Goal: Information Seeking & Learning: Learn about a topic

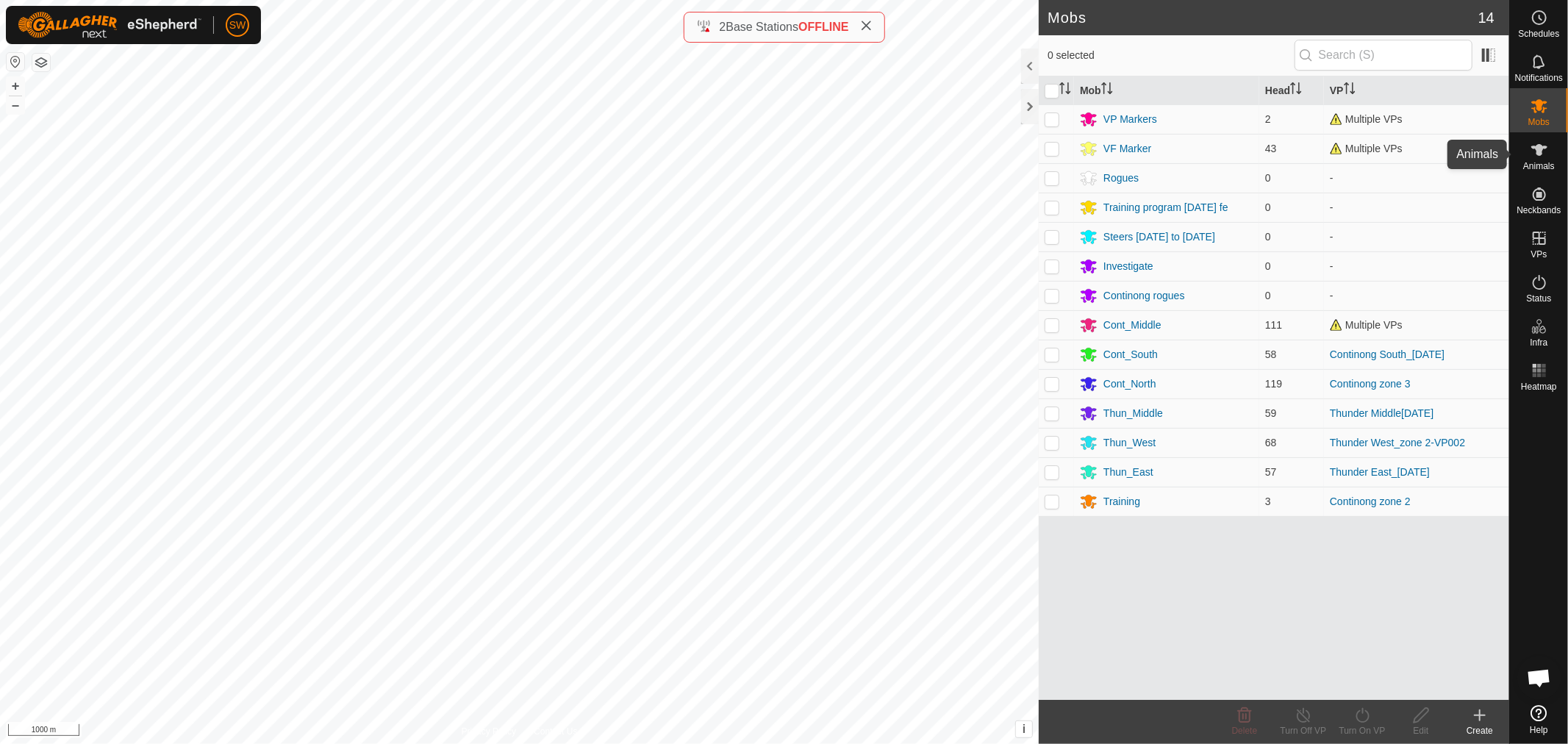
click at [1531, 157] on icon at bounding box center [1539, 150] width 17 height 17
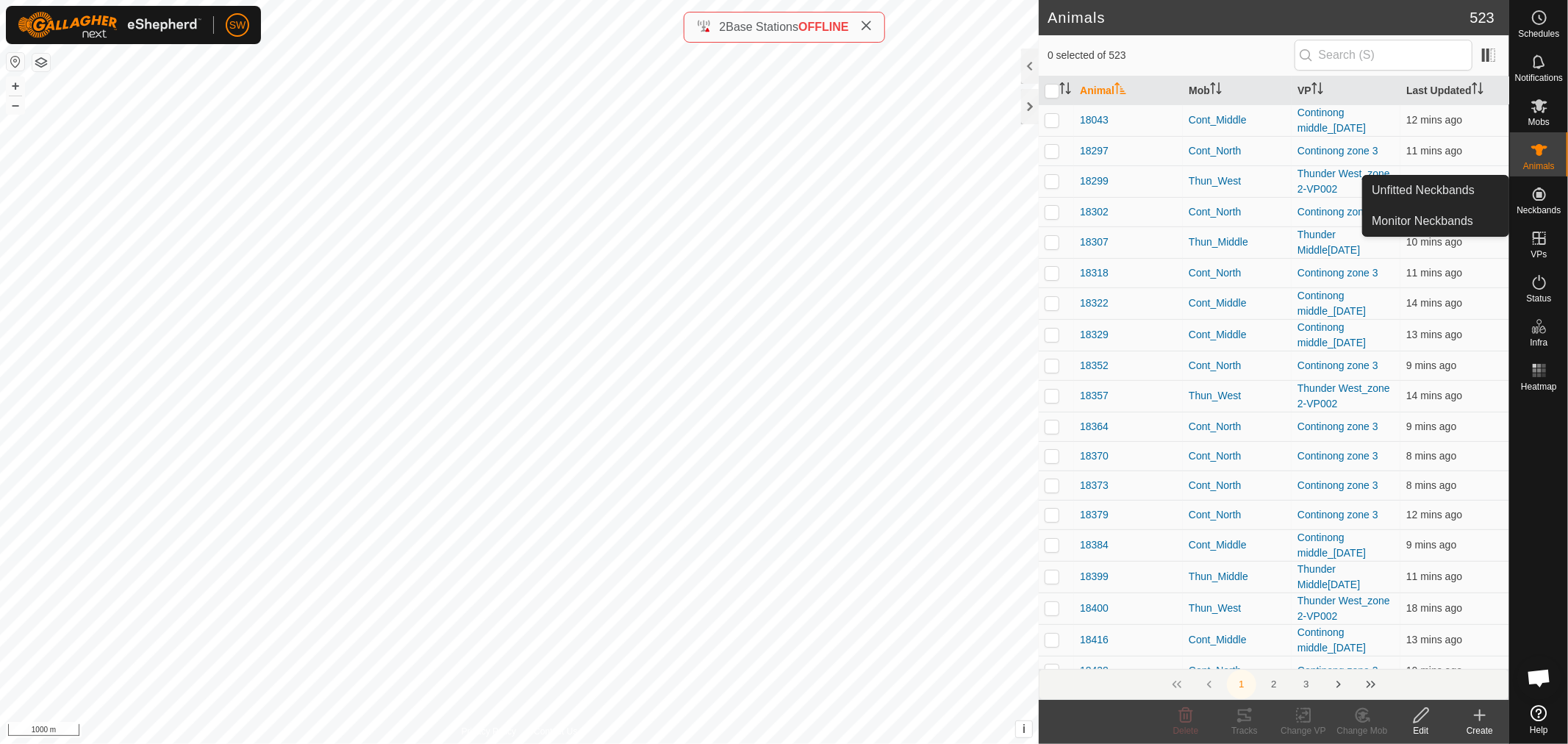
click at [1541, 189] on icon at bounding box center [1539, 194] width 14 height 14
click at [1536, 196] on icon at bounding box center [1539, 194] width 14 height 14
click at [1546, 152] on icon at bounding box center [1539, 150] width 17 height 17
click at [1539, 203] on es-neckbands-svg-icon at bounding box center [1538, 194] width 26 height 23
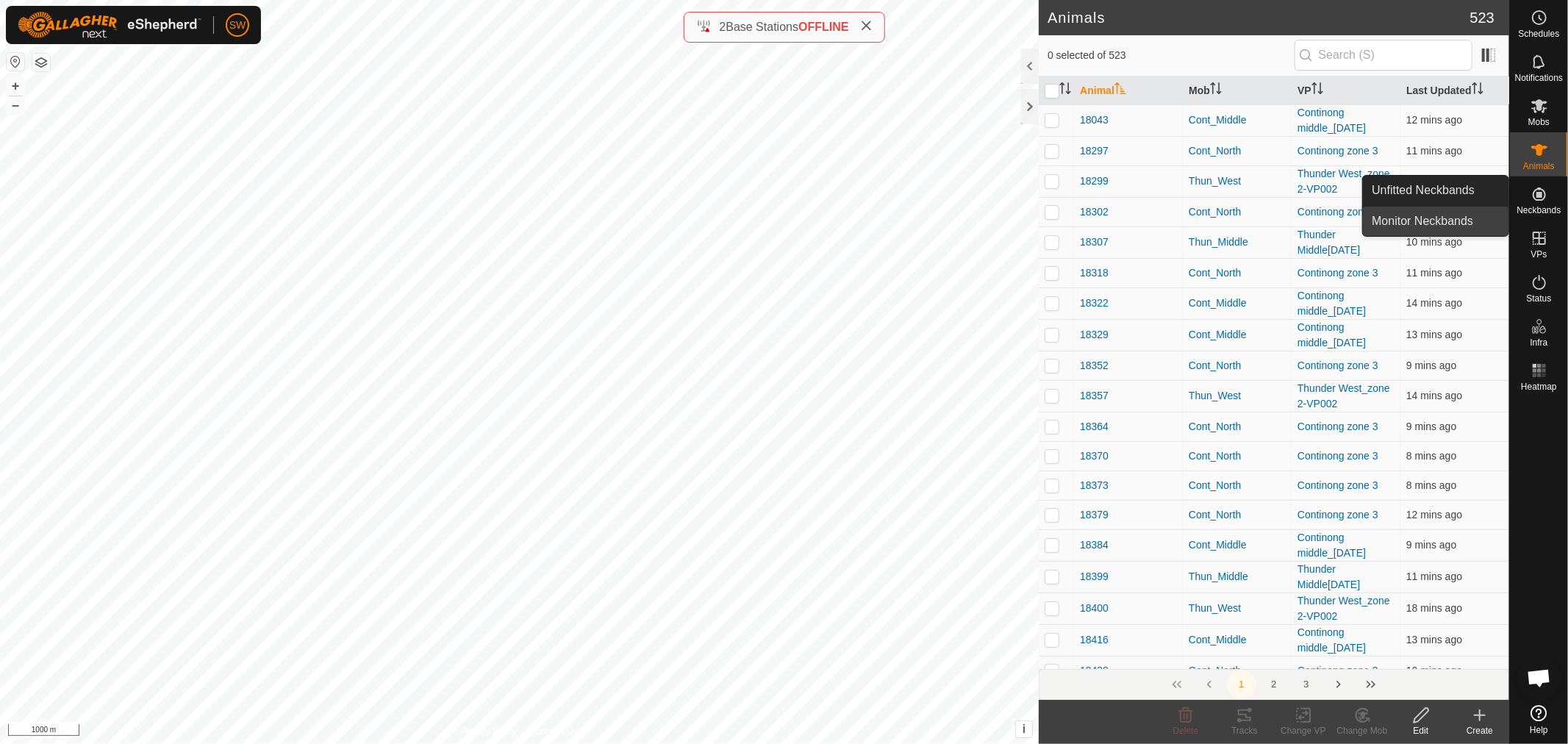
click at [1451, 216] on link "Monitor Neckbands" at bounding box center [1435, 221] width 146 height 29
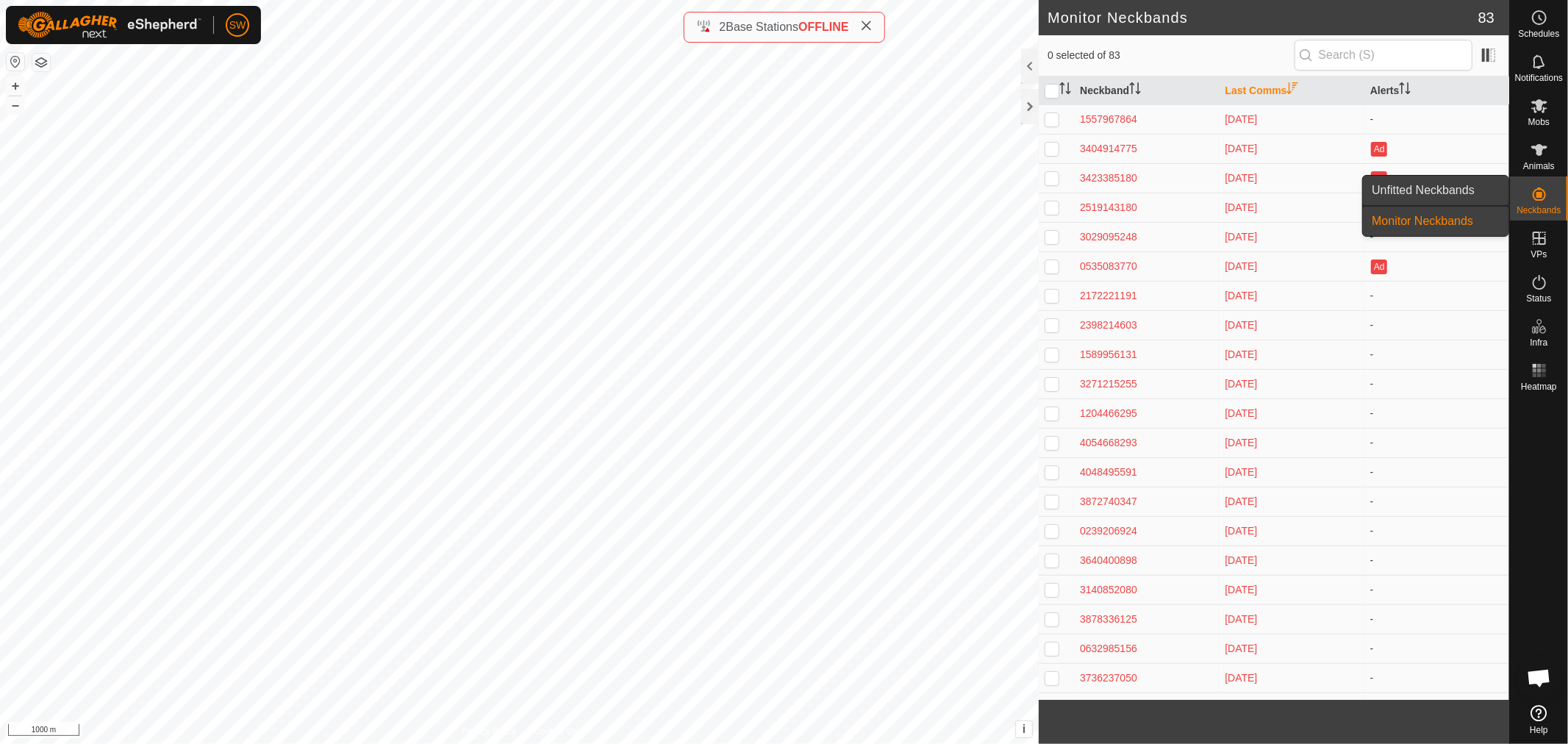
click at [1476, 188] on link "Unfitted Neckbands" at bounding box center [1435, 190] width 146 height 29
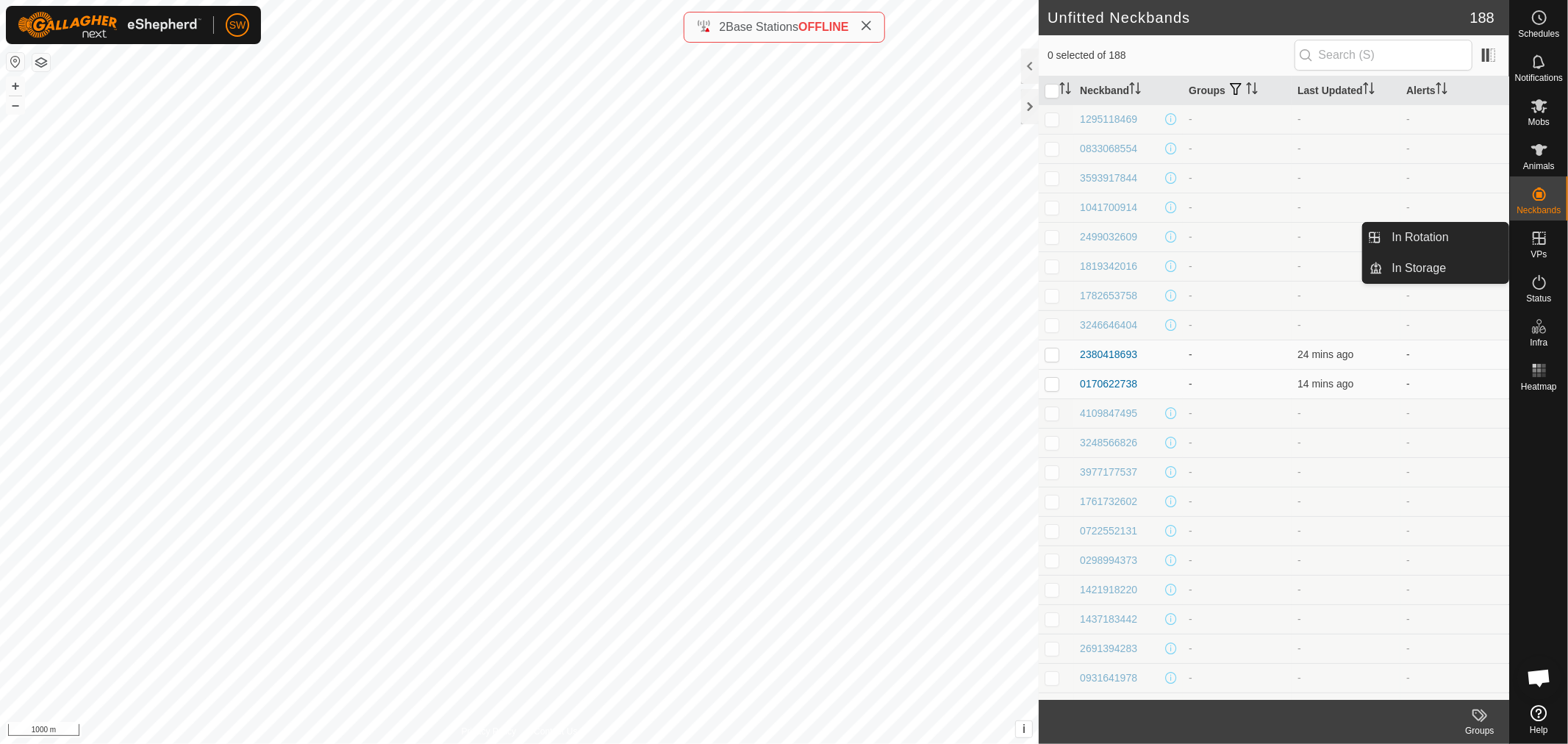
click at [1540, 247] on es-virtualpaddocks-svg-icon at bounding box center [1538, 238] width 26 height 23
click at [1538, 243] on icon at bounding box center [1539, 239] width 14 height 14
click at [1459, 243] on link "In Rotation" at bounding box center [1446, 238] width 126 height 29
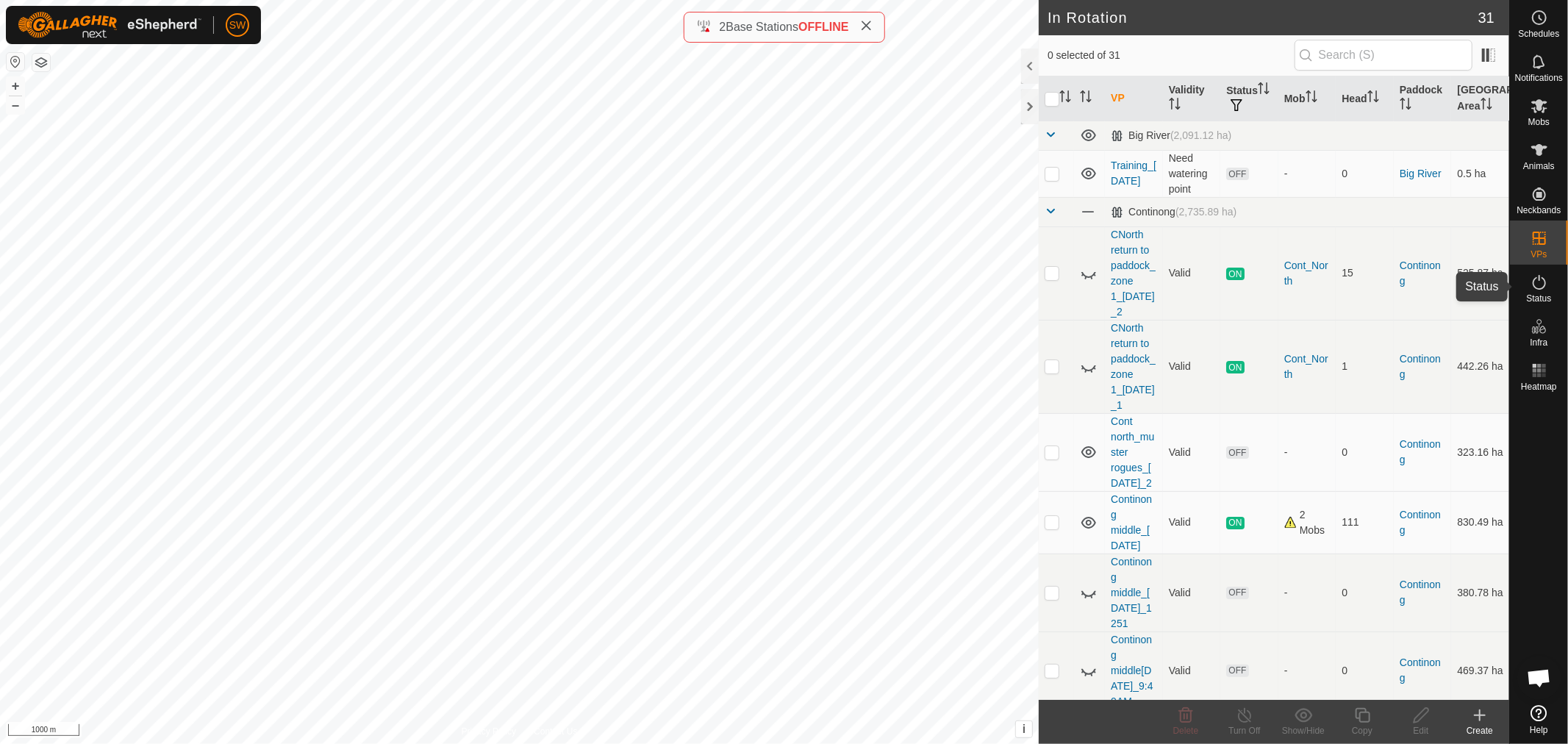
click at [1541, 281] on icon at bounding box center [1539, 282] width 17 height 17
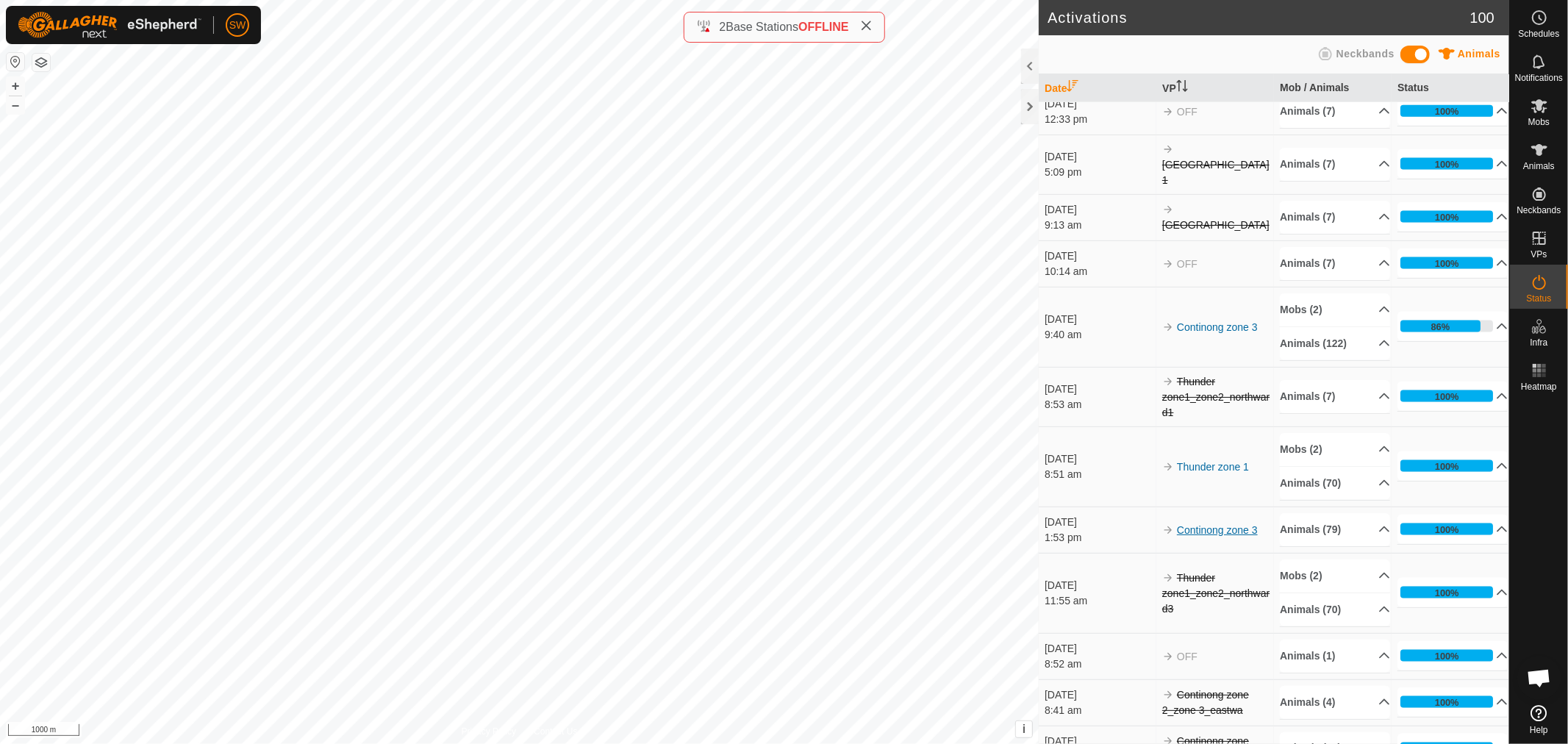
scroll to position [1679, 0]
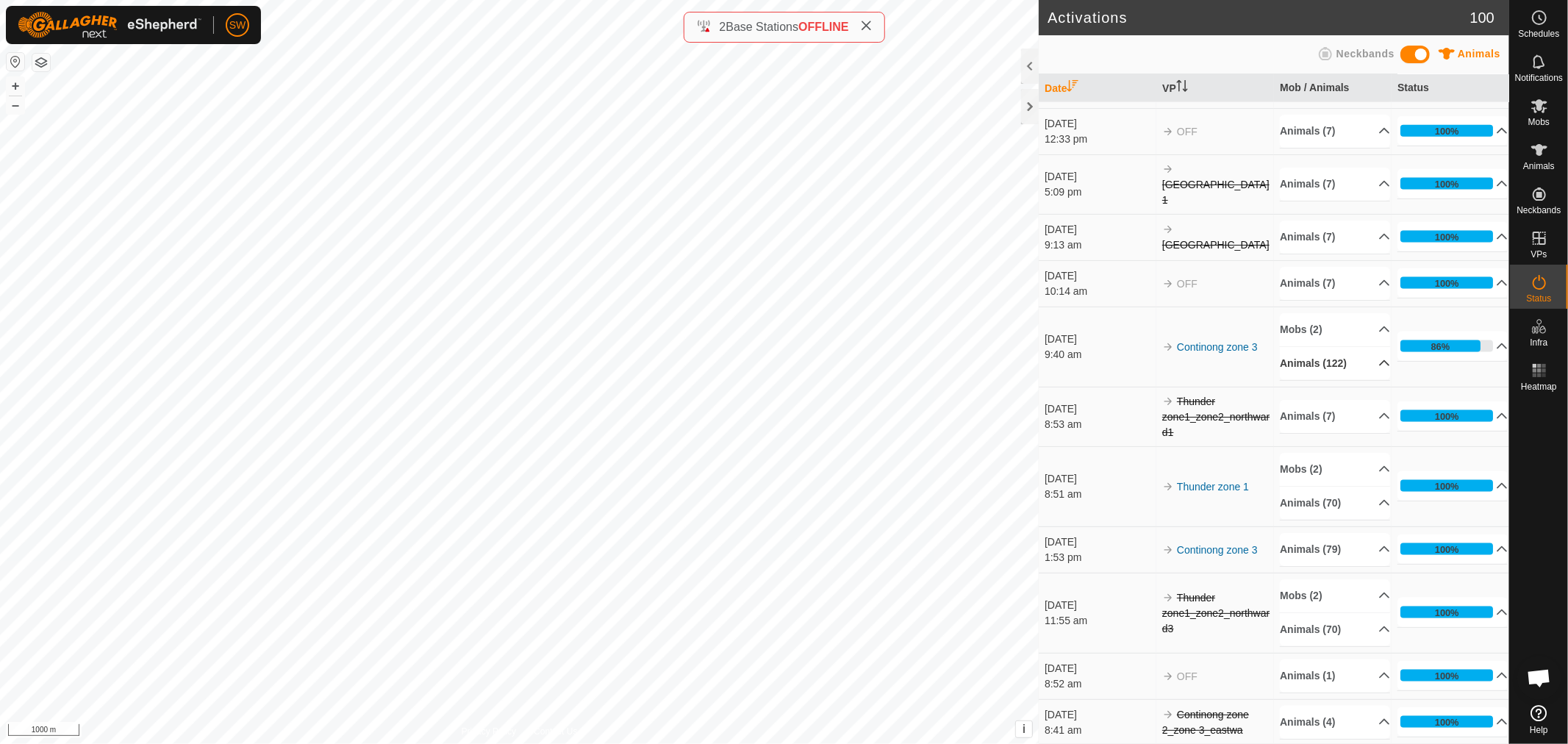
click at [1366, 377] on p-accordion-header "Animals (122)" at bounding box center [1335, 363] width 110 height 33
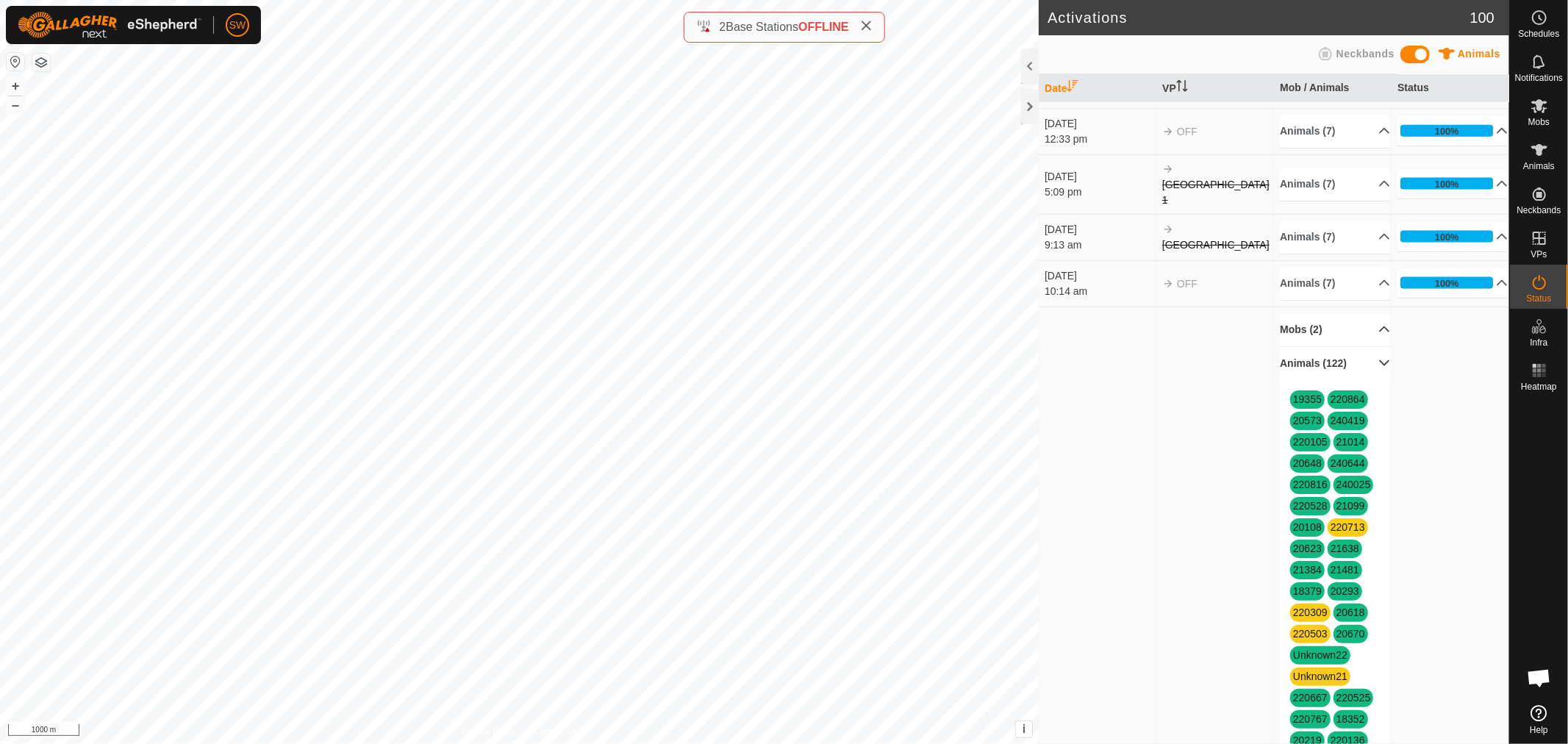
click at [1361, 328] on p-accordion-header "Mobs (2)" at bounding box center [1335, 329] width 110 height 33
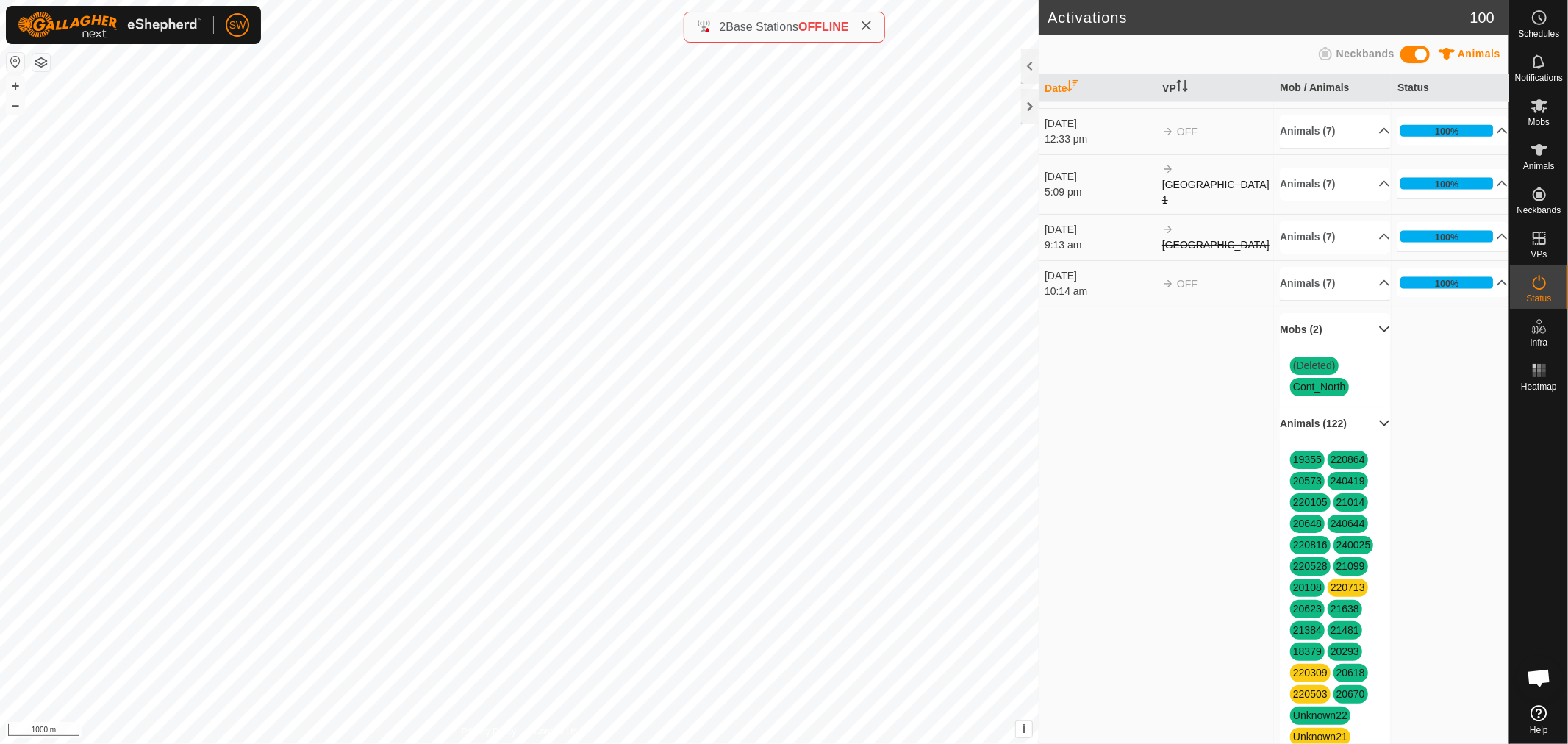
click at [1366, 339] on p-accordion-header "Mobs (2)" at bounding box center [1335, 329] width 110 height 33
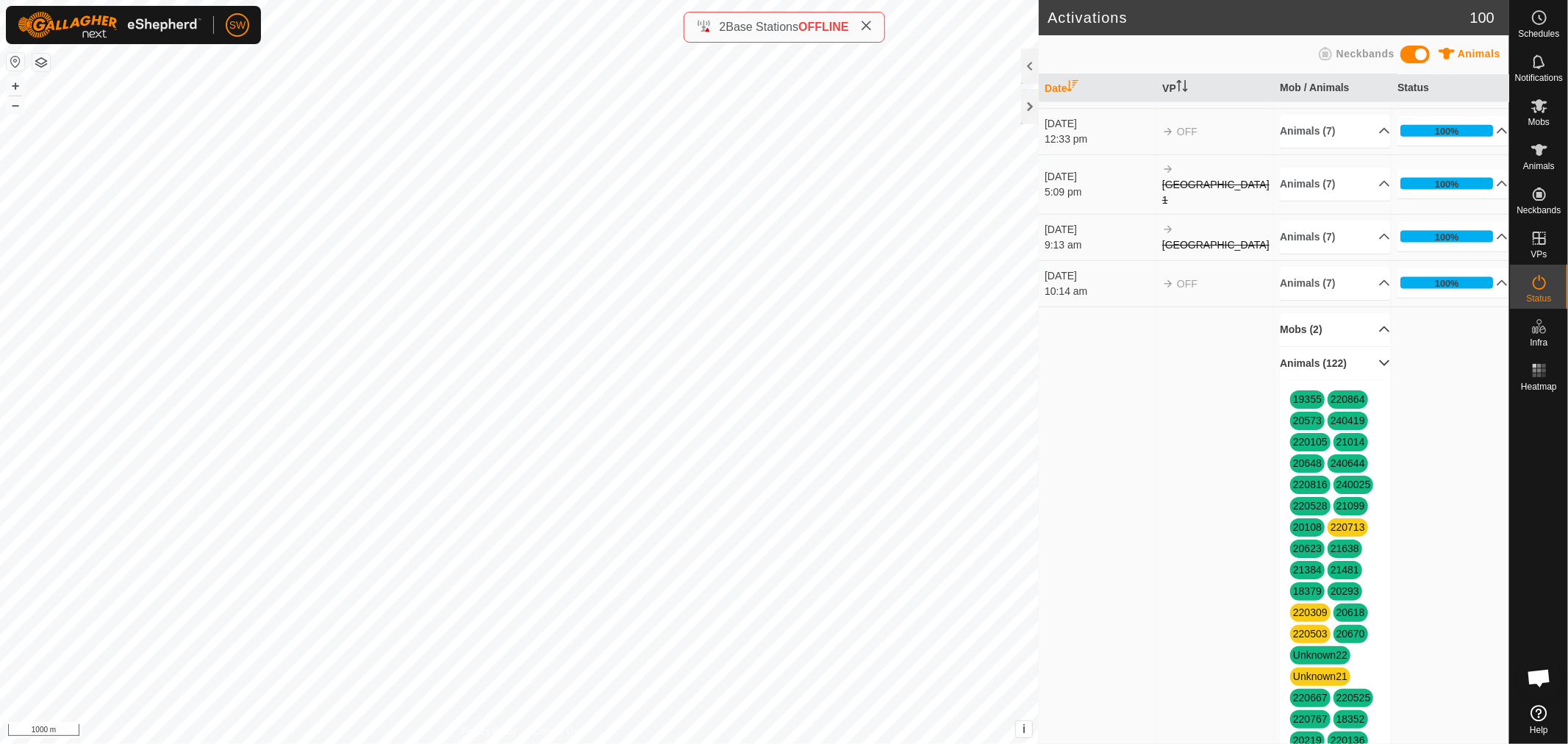
click at [1366, 339] on p-accordion-header "Mobs (2)" at bounding box center [1335, 329] width 110 height 33
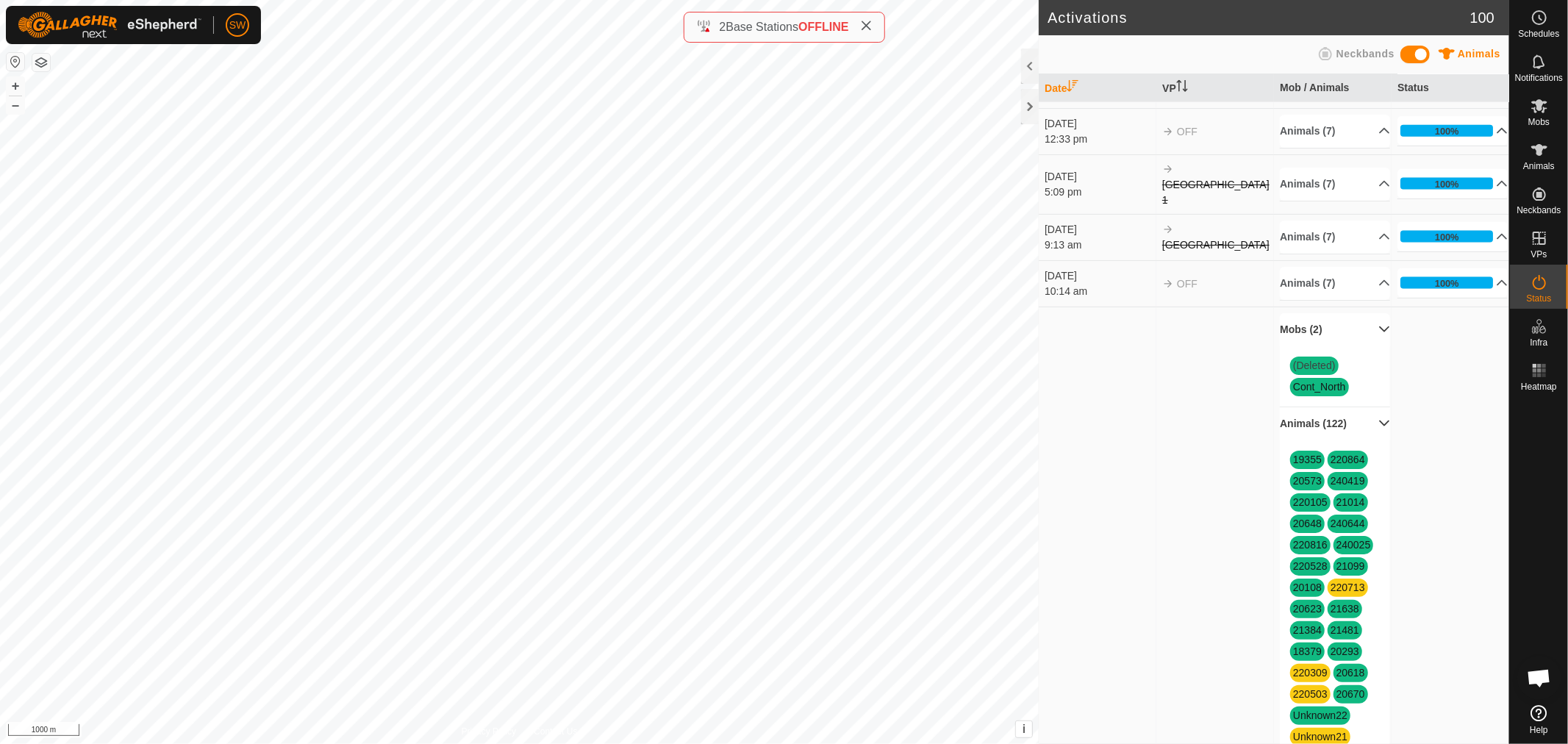
click at [1366, 339] on p-accordion-header "Mobs (2)" at bounding box center [1335, 329] width 110 height 33
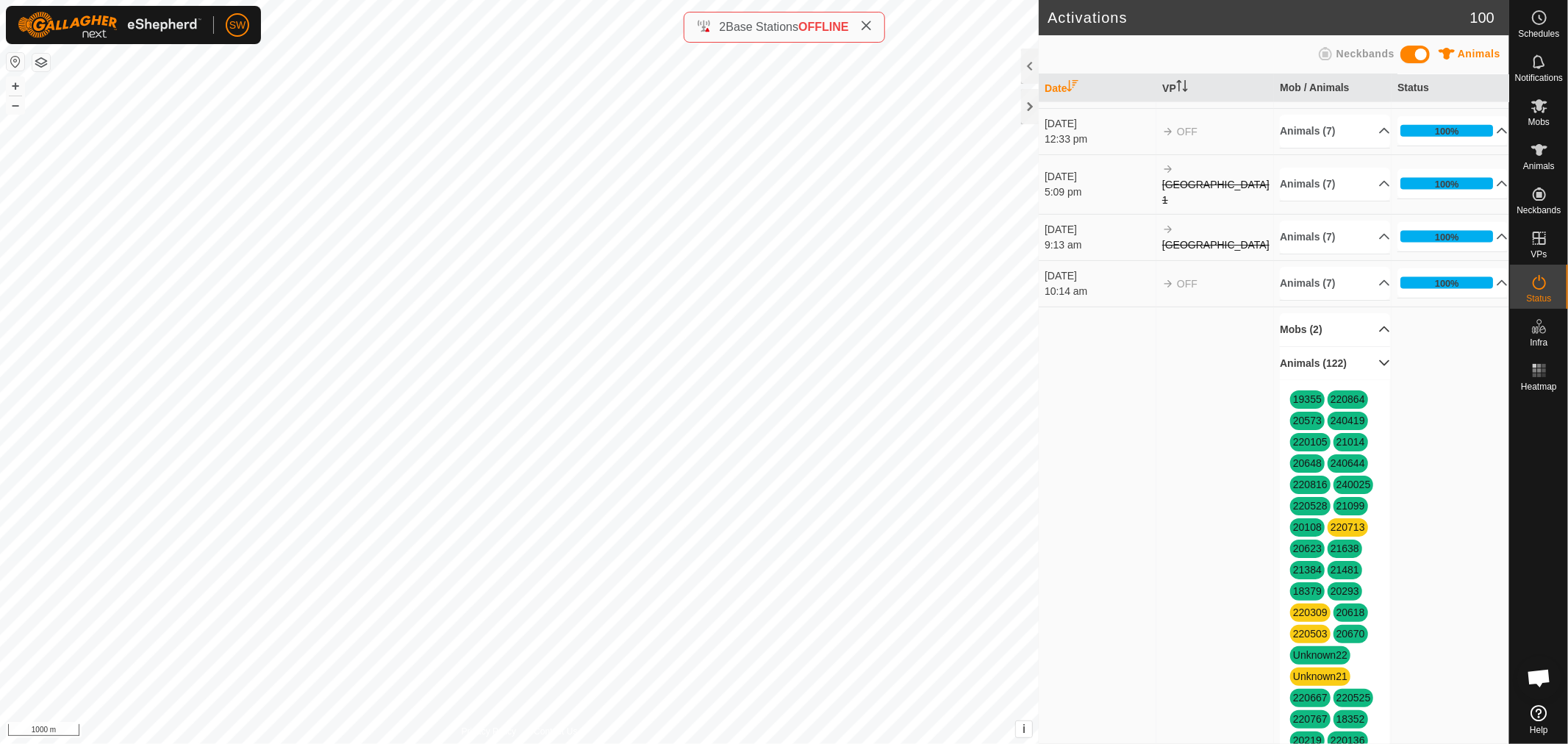
click at [1373, 362] on p-accordion-header "Animals (122)" at bounding box center [1335, 363] width 110 height 33
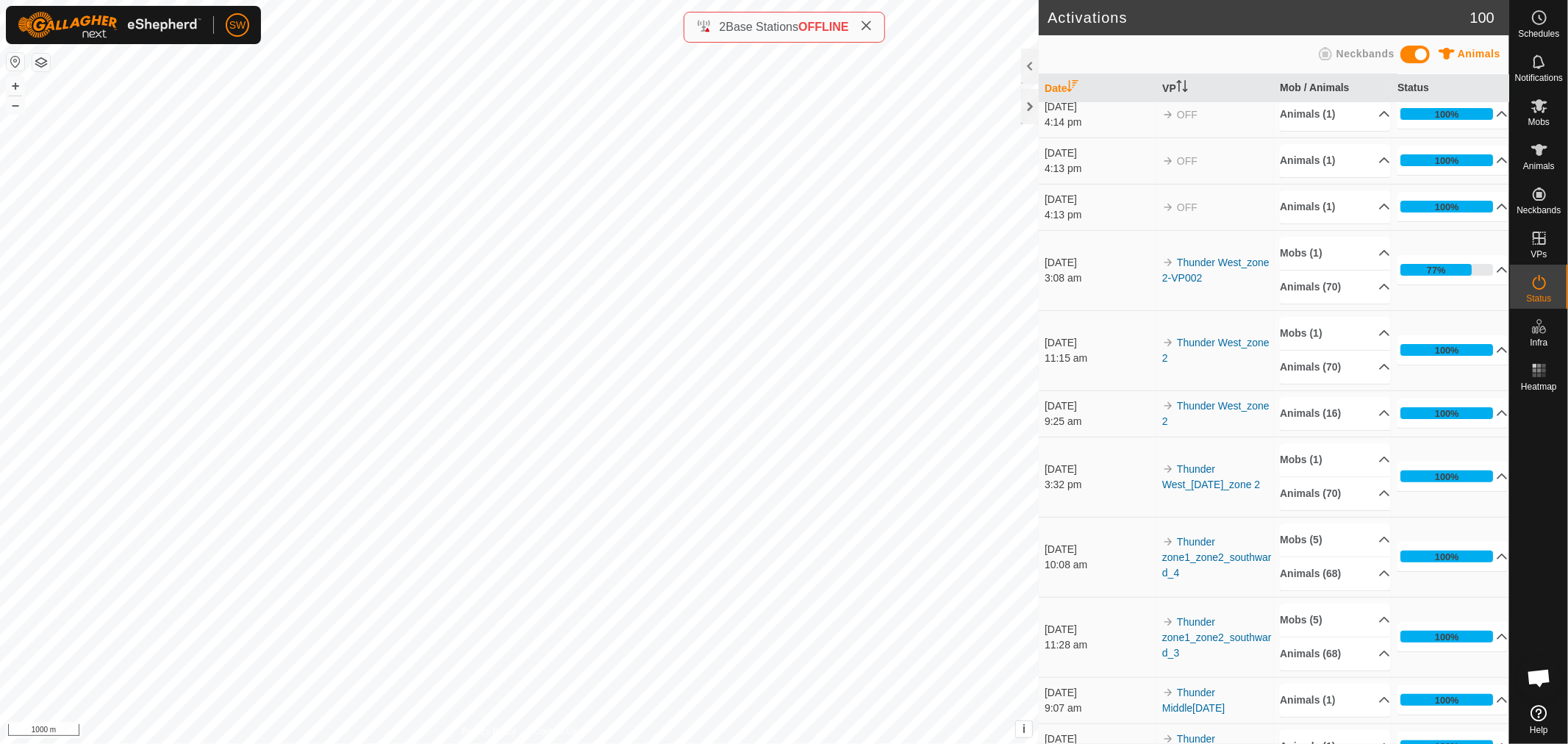
scroll to position [240, 0]
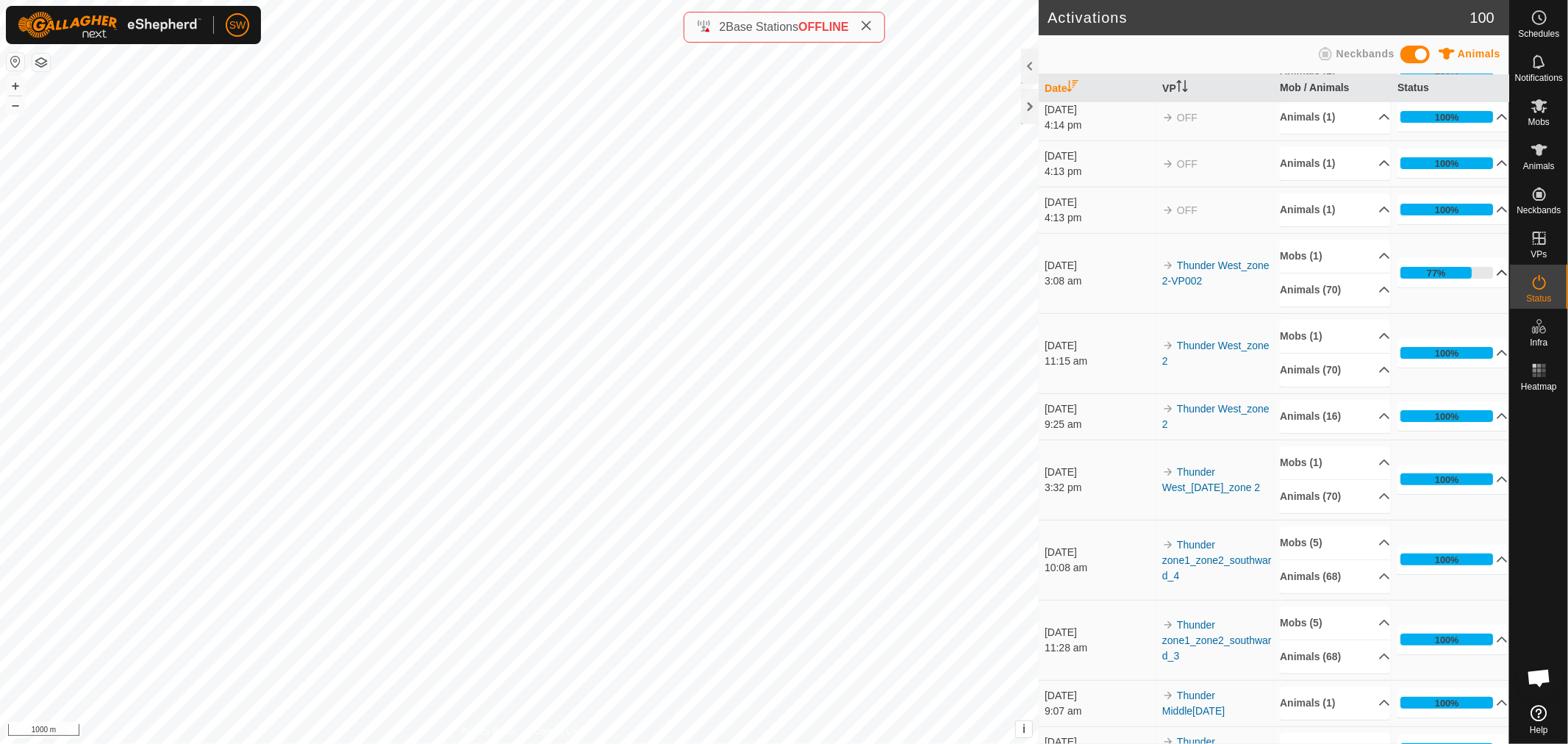
click at [1483, 275] on p-accordion-header "77%" at bounding box center [1452, 272] width 110 height 29
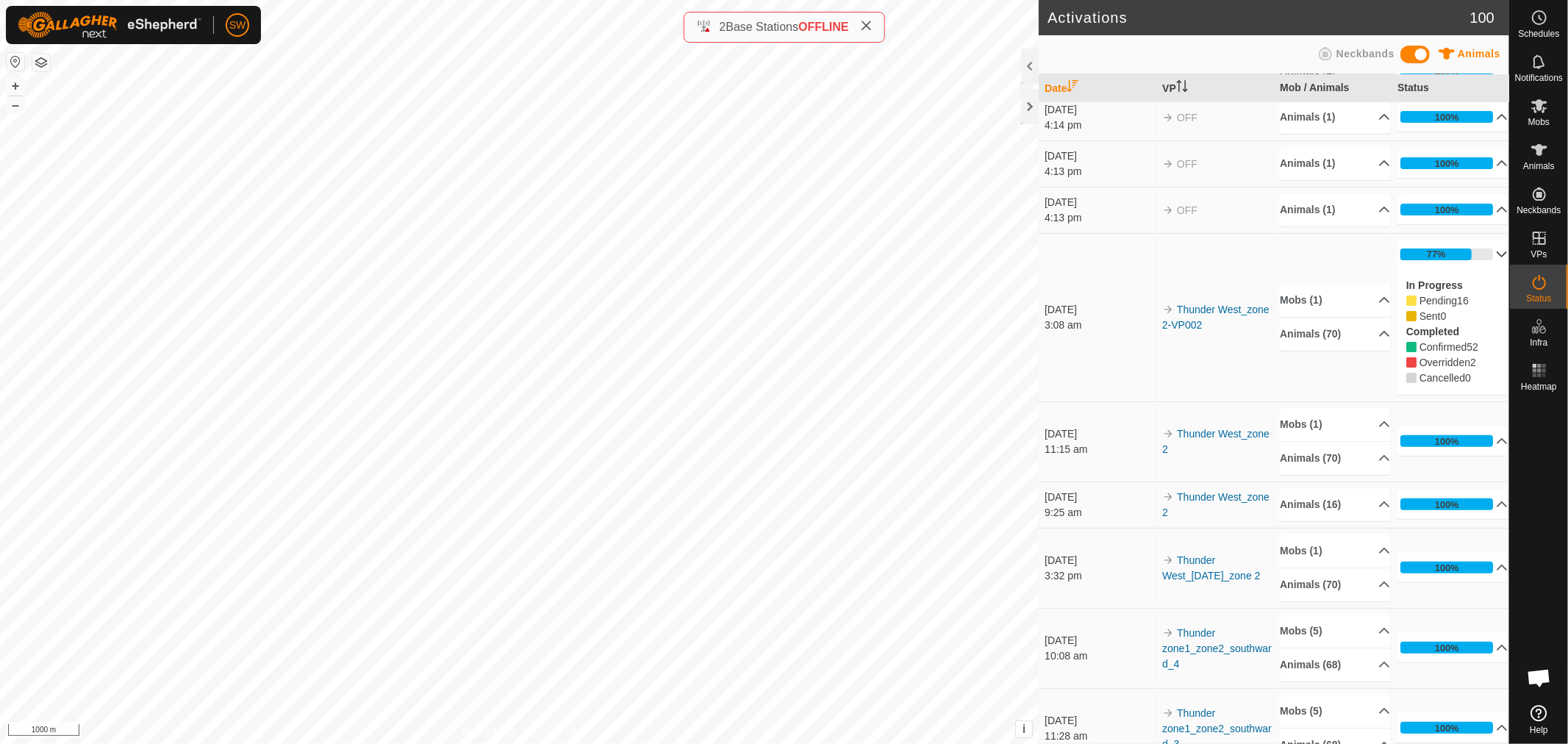
click at [1475, 251] on p-accordion-header "77%" at bounding box center [1452, 254] width 110 height 29
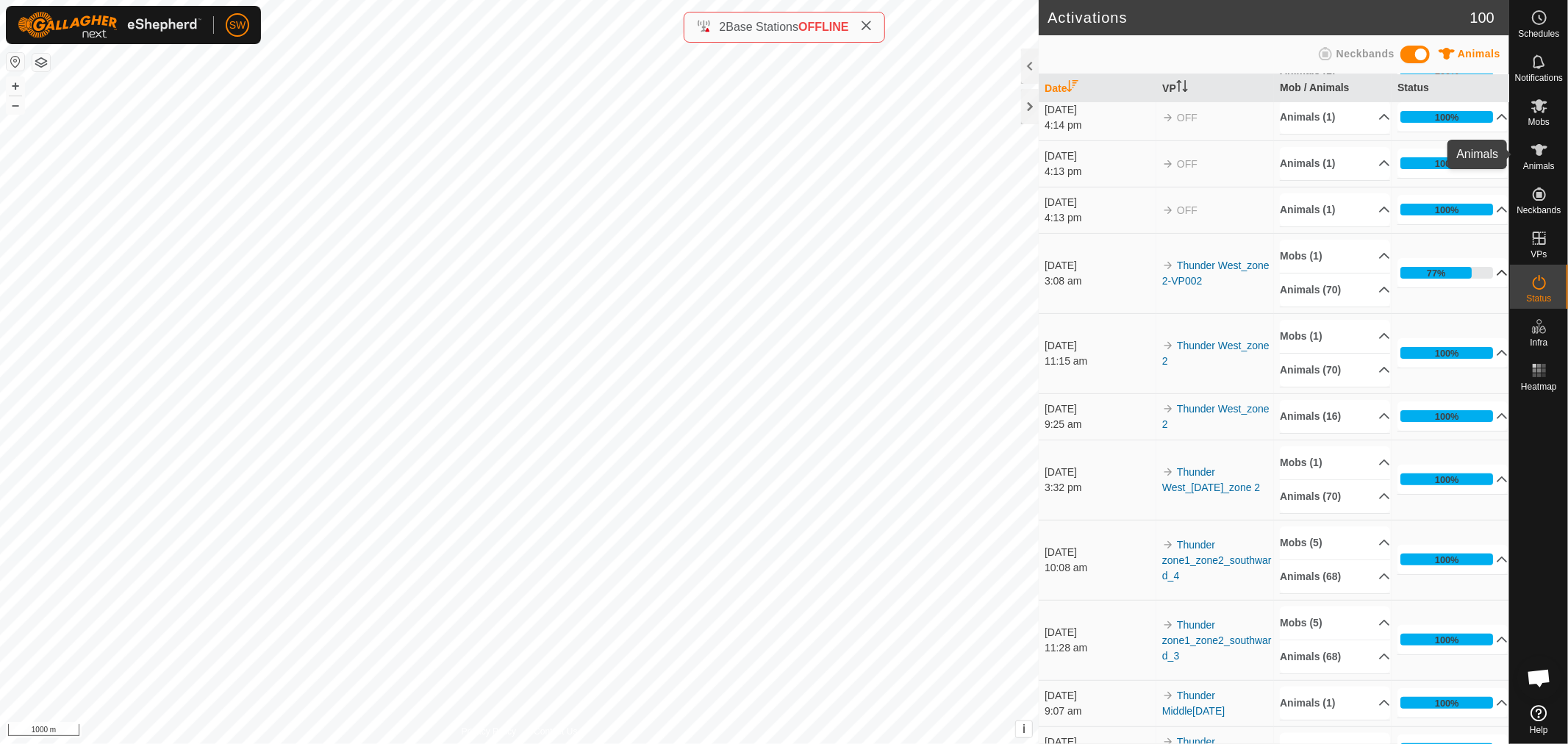
click at [1547, 173] on div "Animals" at bounding box center [1539, 155] width 58 height 44
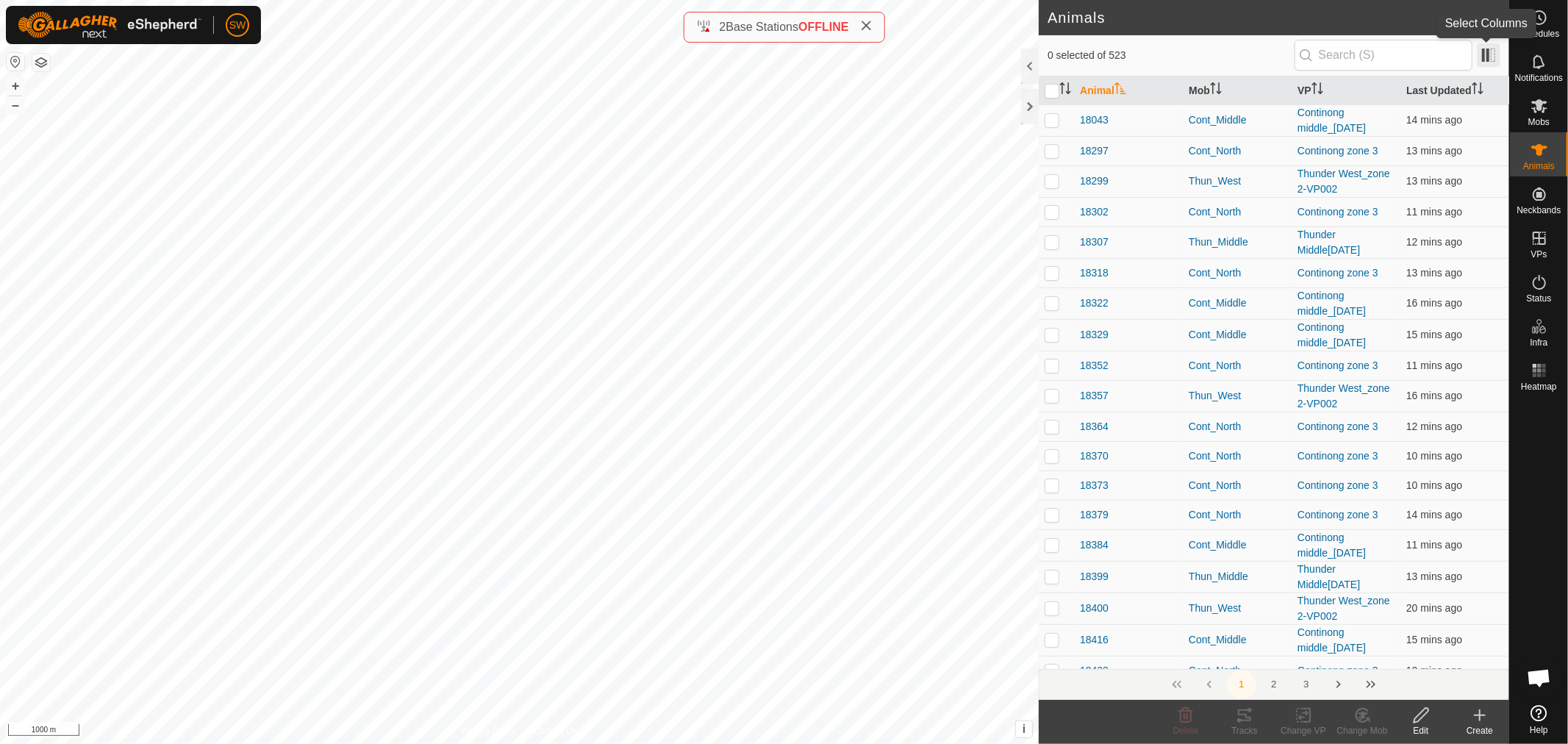
click at [1496, 57] on span at bounding box center [1488, 55] width 23 height 23
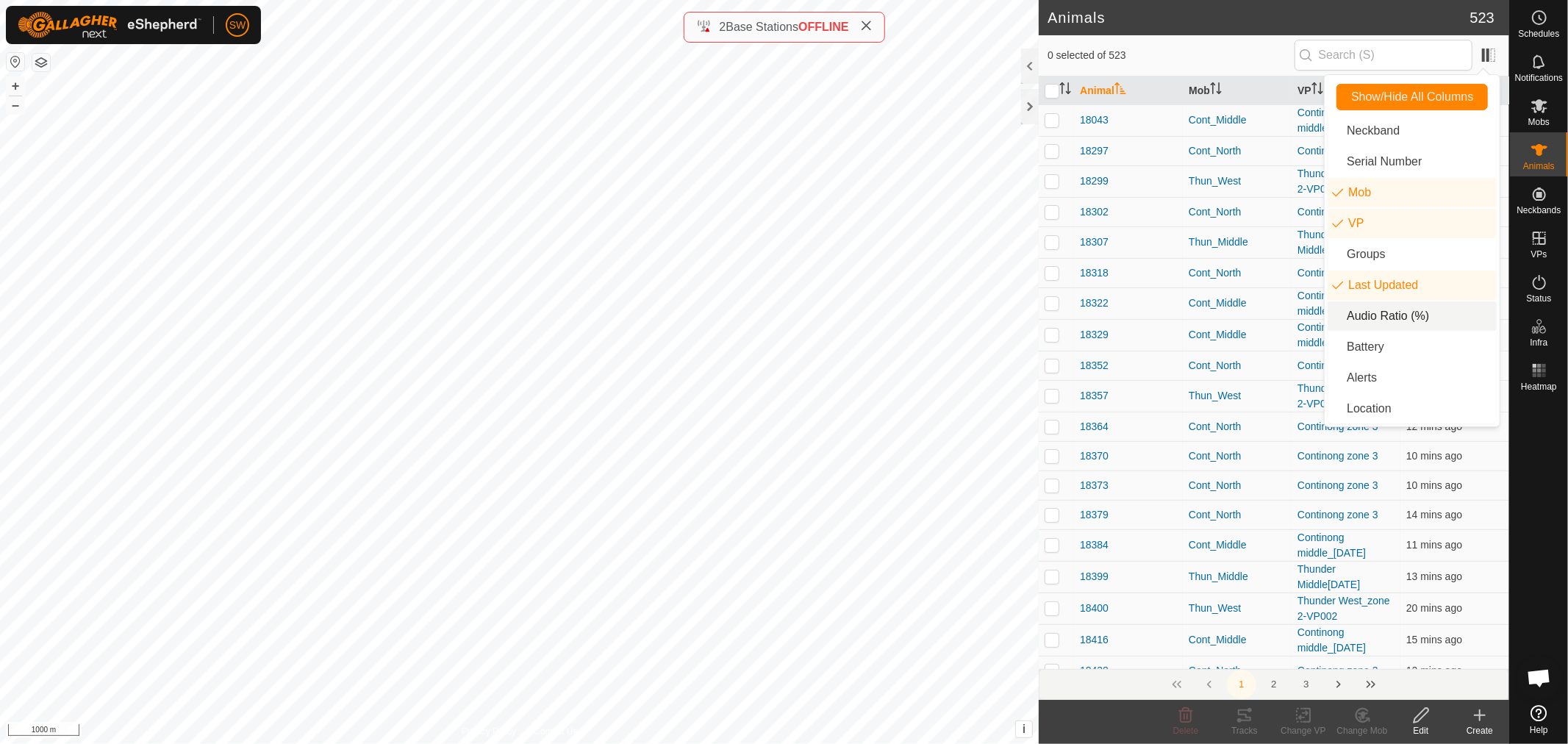
click at [1395, 304] on li "Audio Ratio (%)" at bounding box center [1411, 316] width 169 height 29
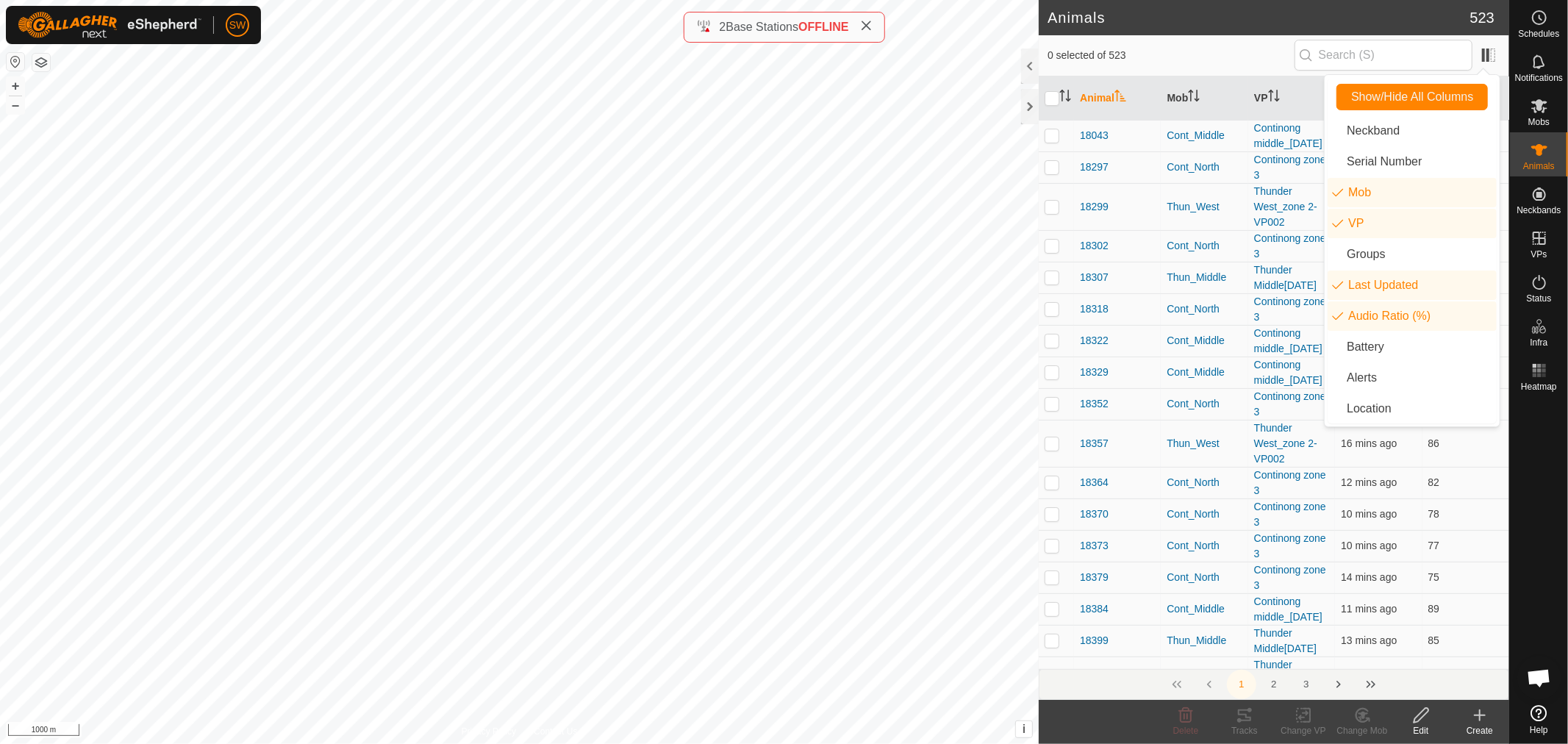
click at [1224, 55] on span "0 selected of 523" at bounding box center [1171, 55] width 247 height 15
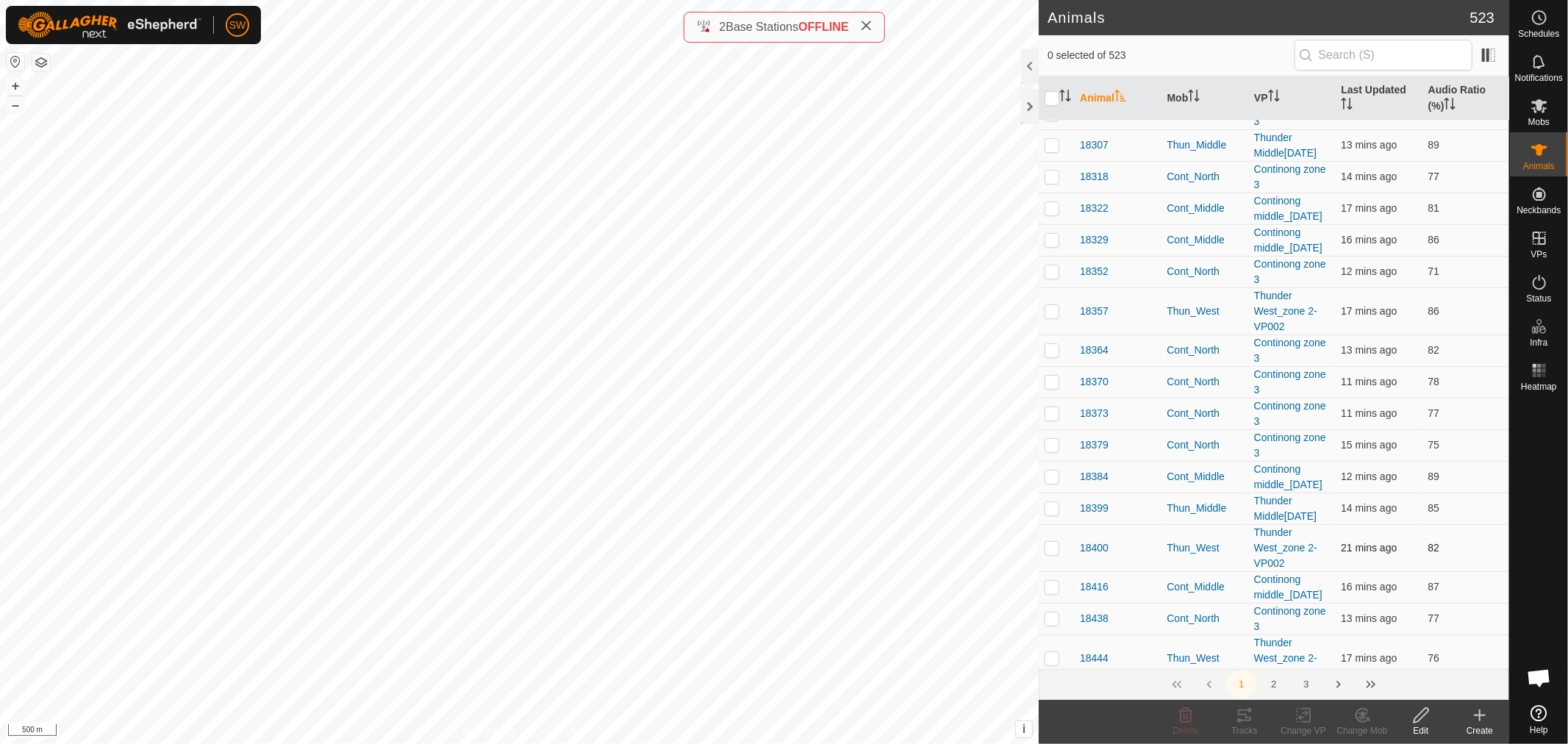
scroll to position [127, 0]
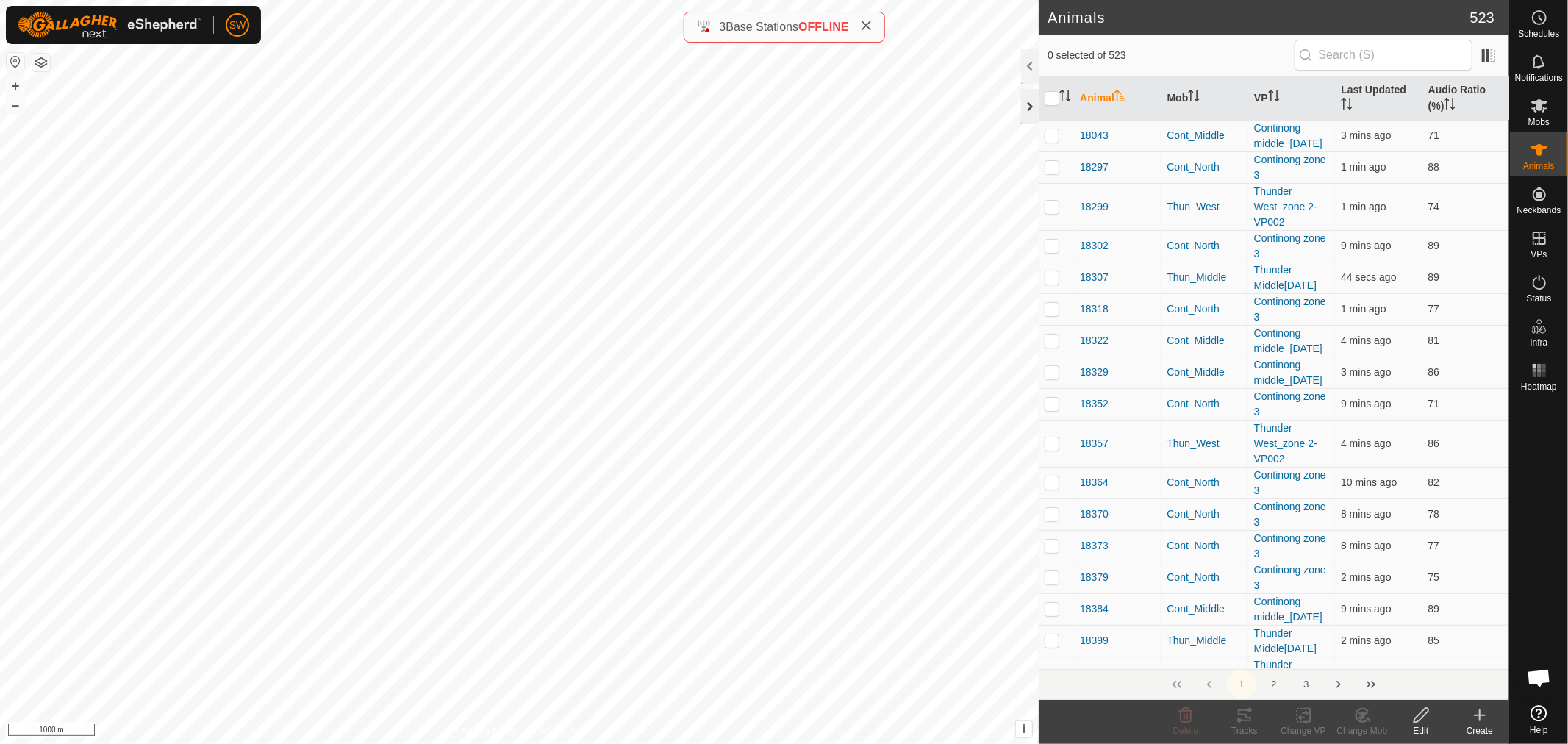
click at [1027, 105] on div at bounding box center [1030, 106] width 17 height 36
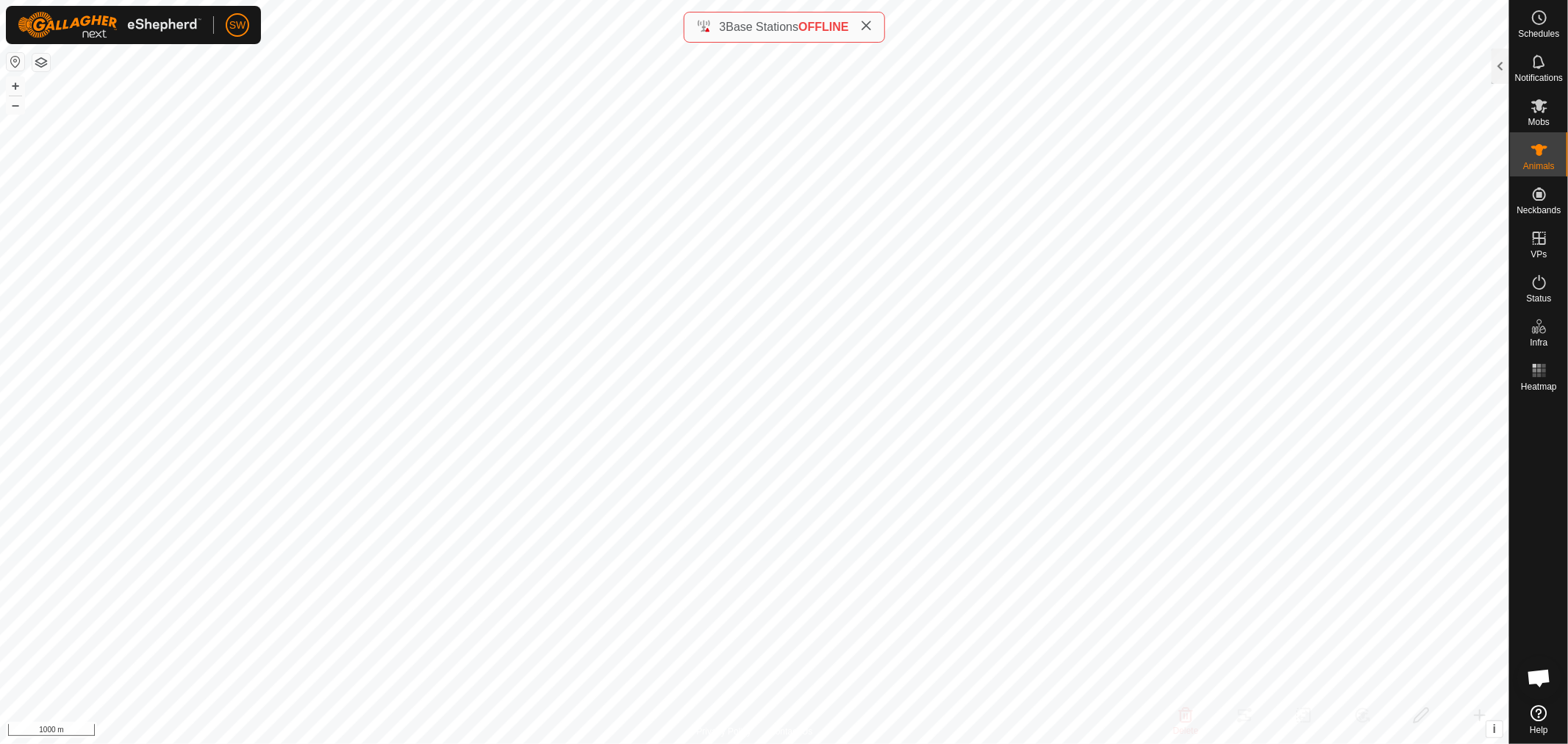
click at [871, 29] on icon at bounding box center [867, 26] width 12 height 12
click at [1541, 152] on icon at bounding box center [1539, 150] width 16 height 12
click at [1525, 153] on div "Animals" at bounding box center [1539, 155] width 58 height 44
click at [1503, 77] on div at bounding box center [1500, 66] width 17 height 36
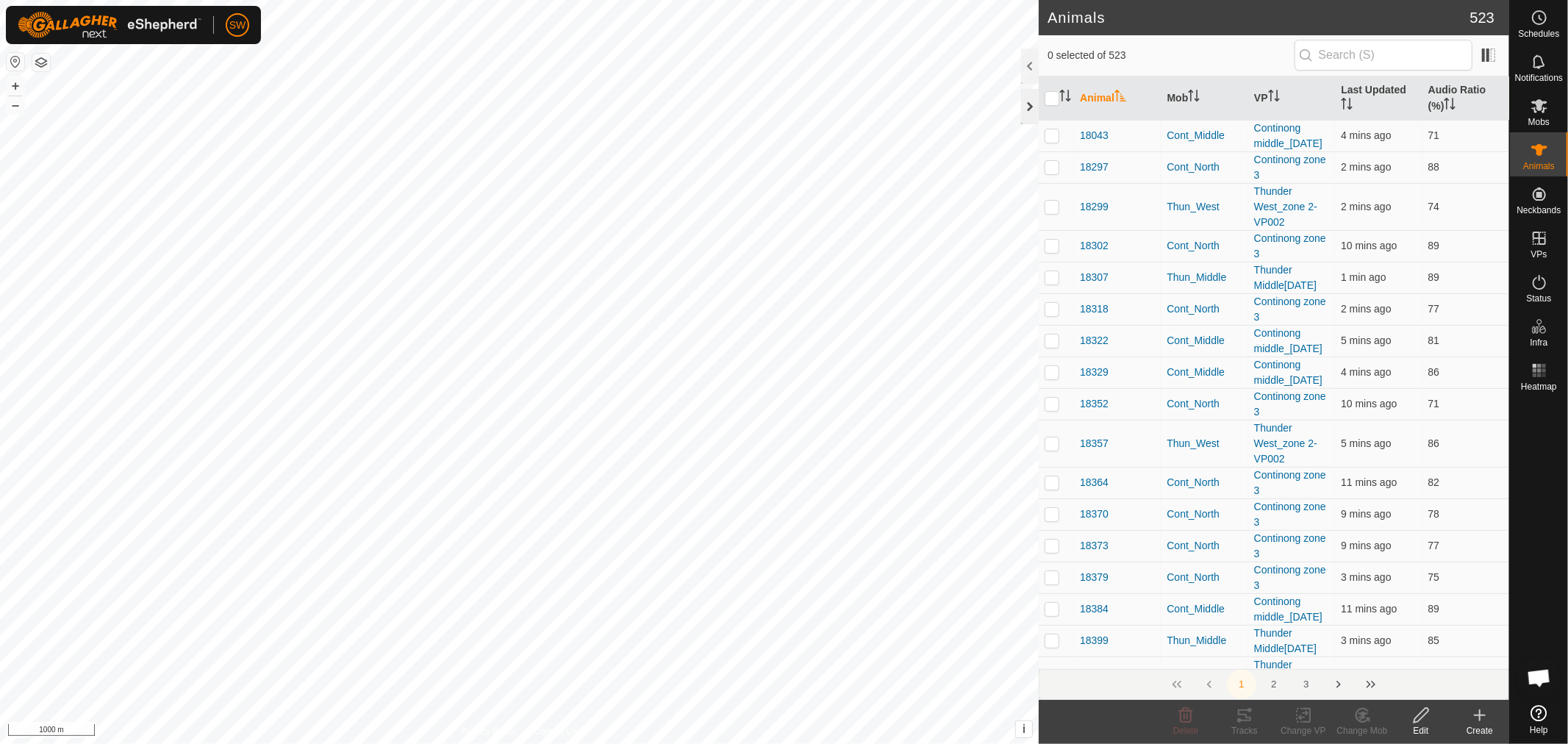
click at [1021, 112] on div at bounding box center [1030, 106] width 17 height 36
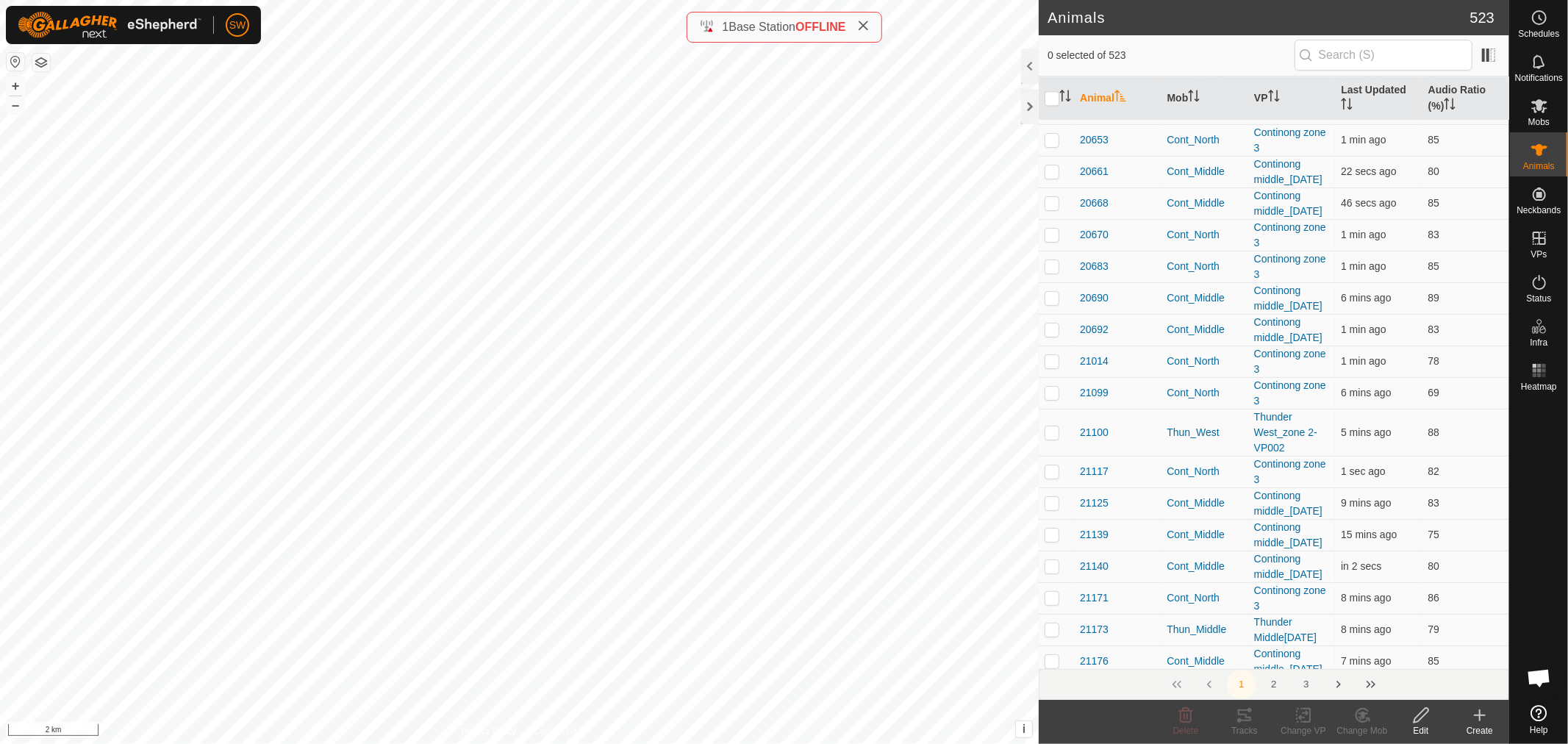
scroll to position [3105, 0]
checkbox input "false"
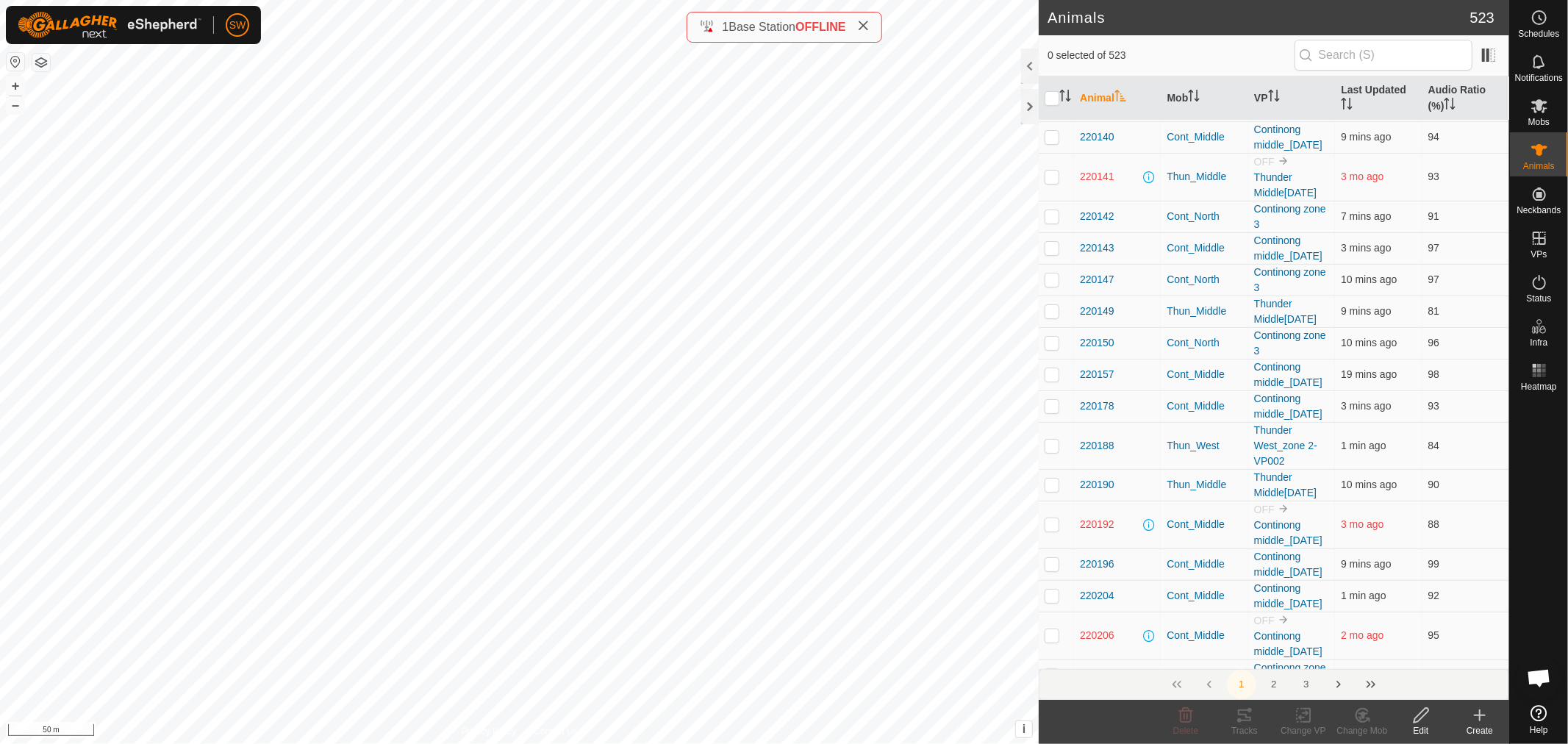
scroll to position [5112, 0]
checkbox input "true"
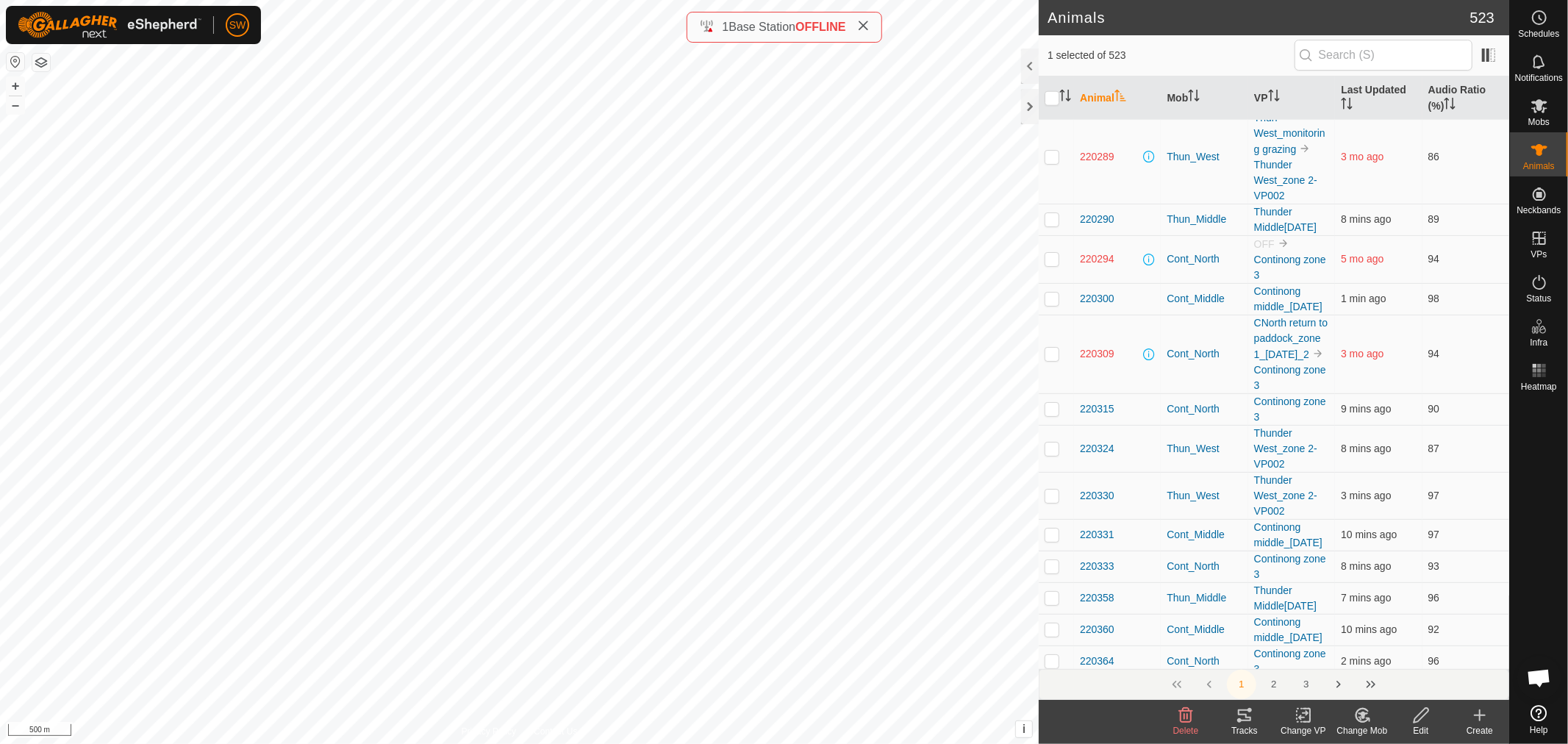
scroll to position [6007, 0]
click at [1023, 100] on div at bounding box center [1030, 106] width 17 height 36
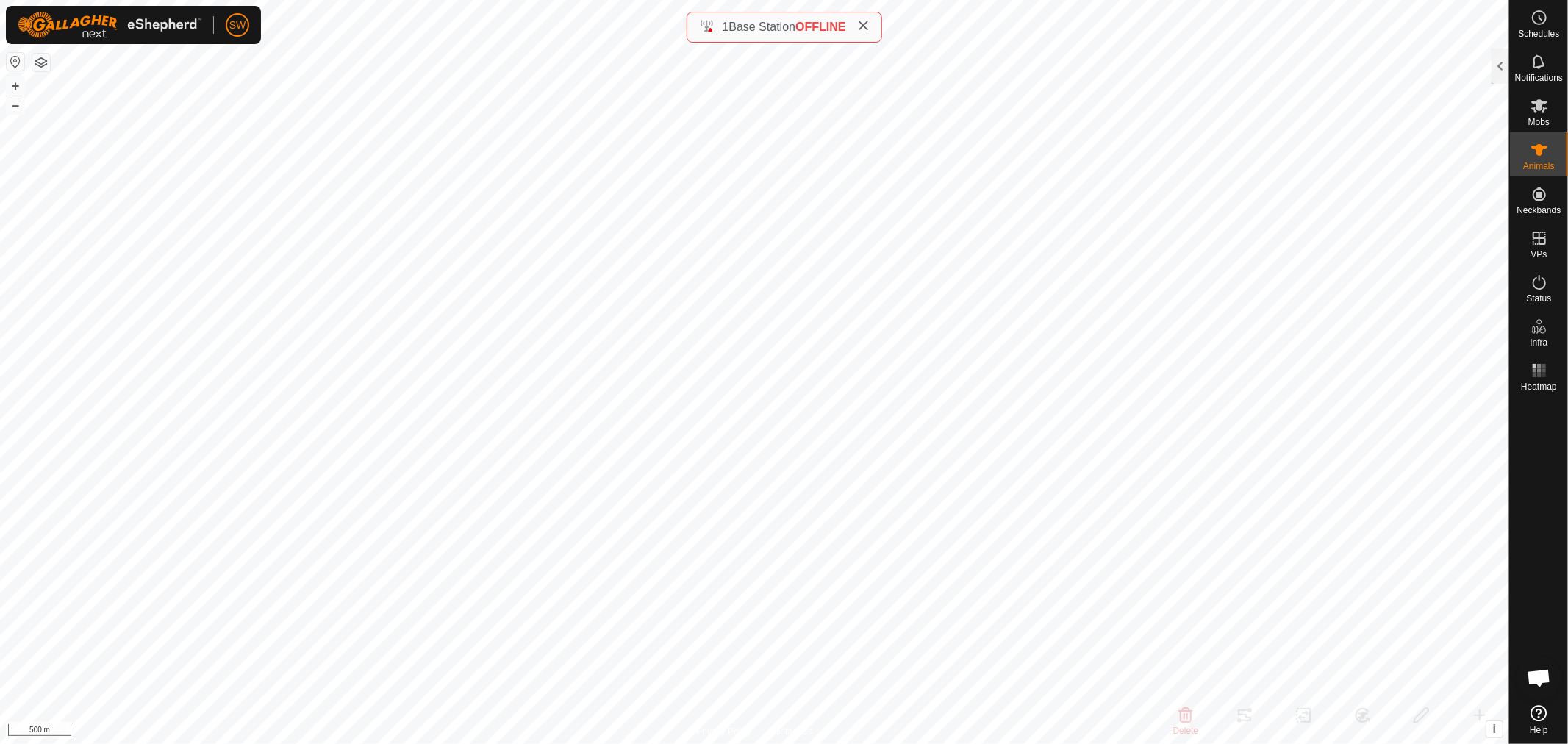
click at [866, 20] on icon at bounding box center [864, 26] width 12 height 12
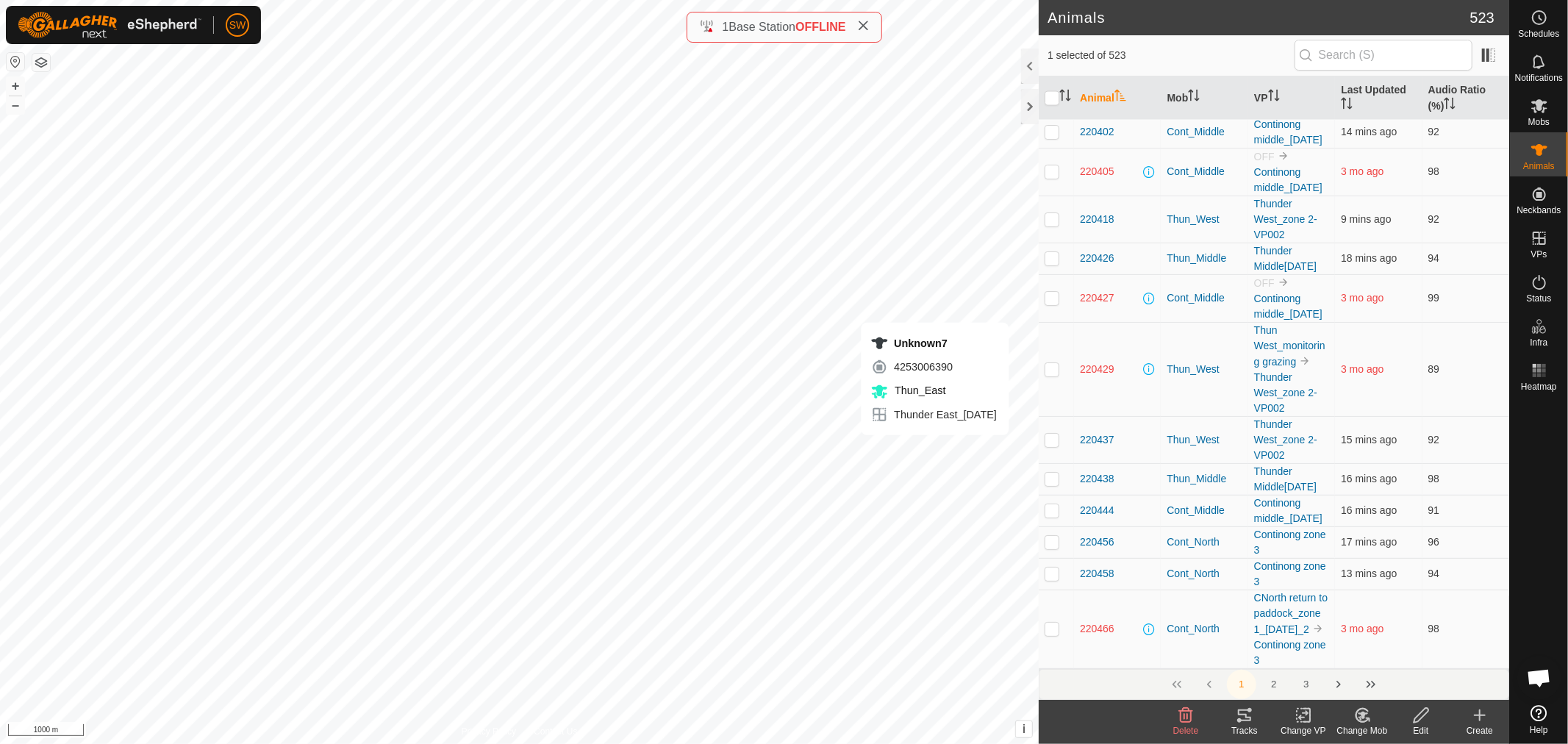
scroll to position [7017, 0]
click at [1546, 201] on icon at bounding box center [1539, 194] width 17 height 17
click at [1416, 207] on link "Monitor Neckbands" at bounding box center [1435, 221] width 146 height 29
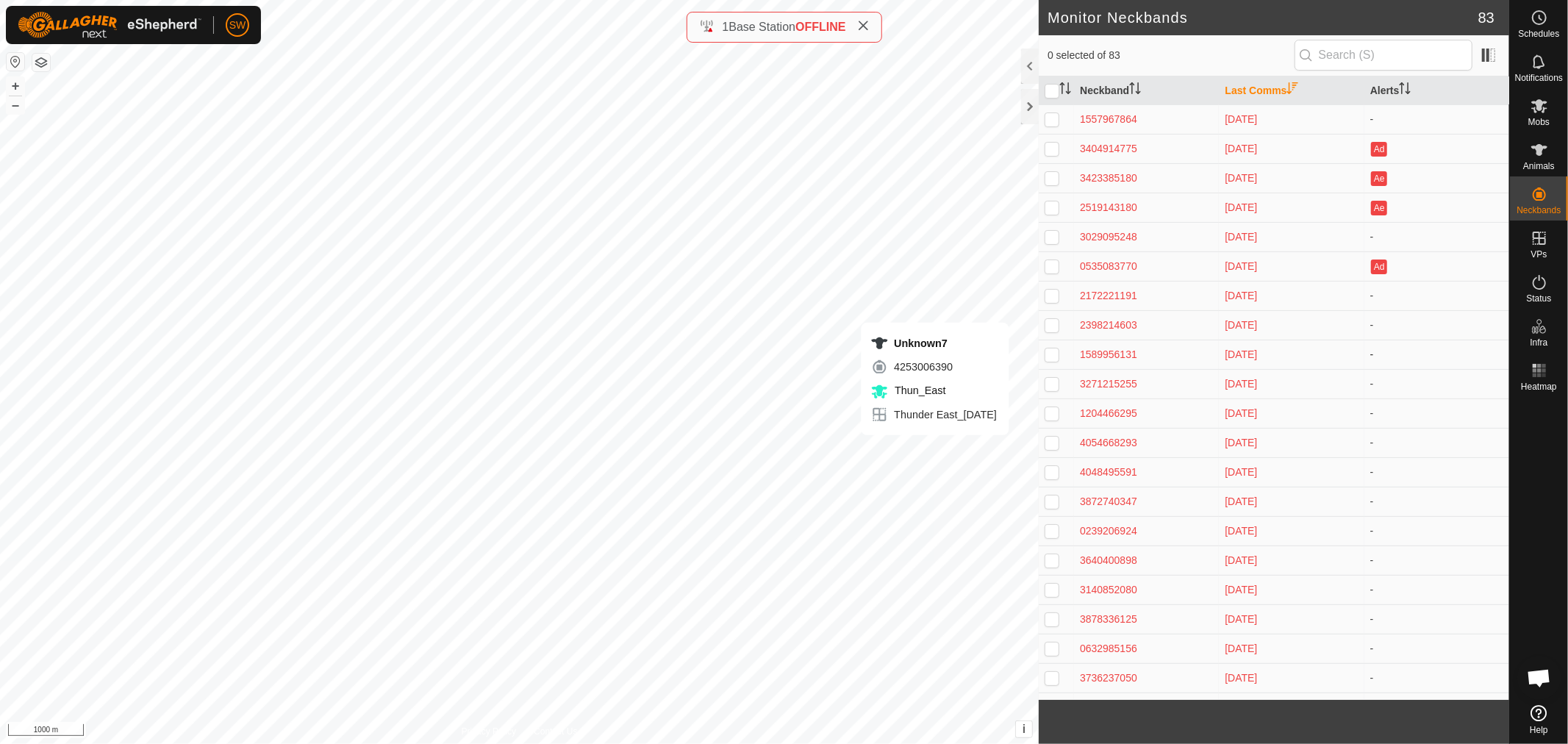
scroll to position [44, 0]
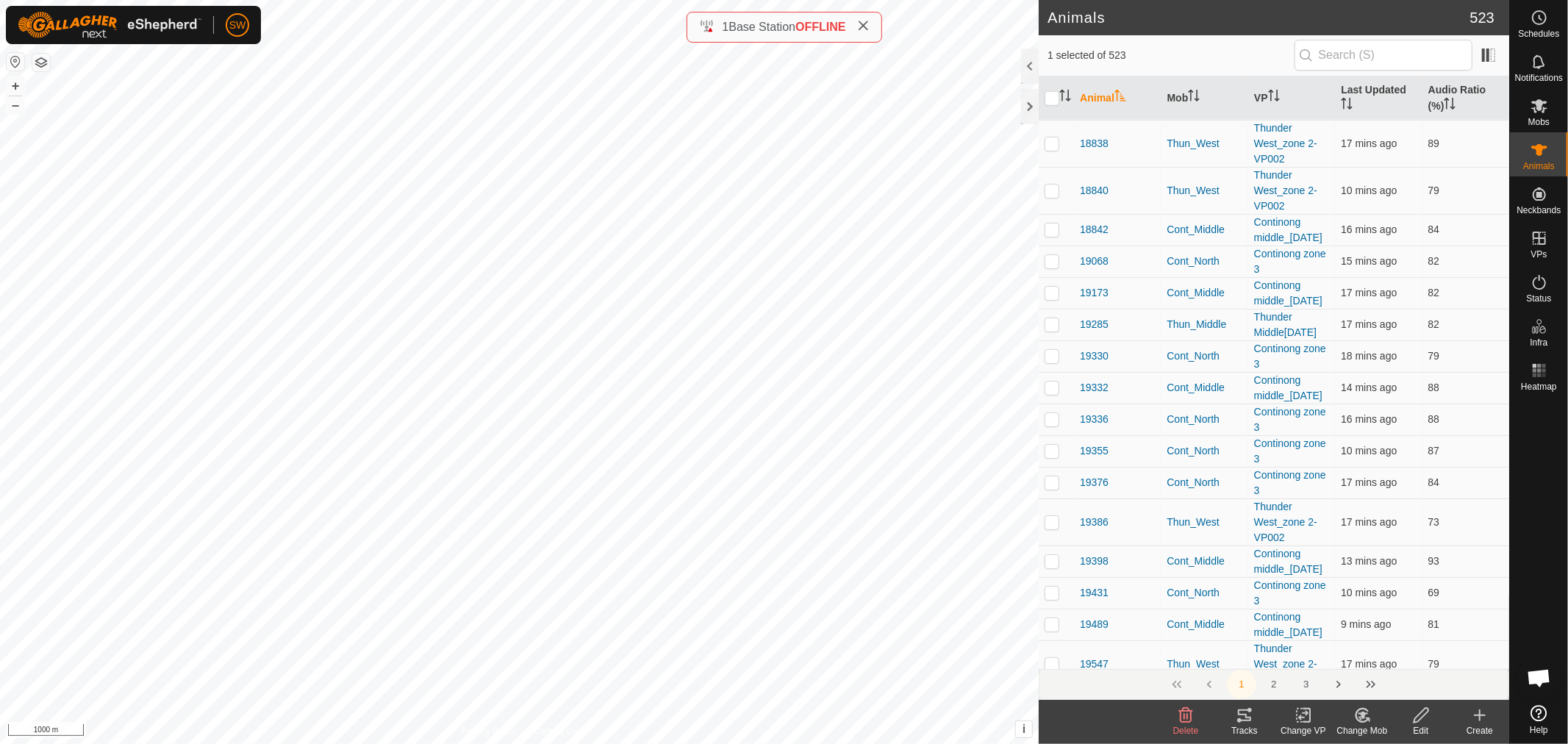
scroll to position [1123, 0]
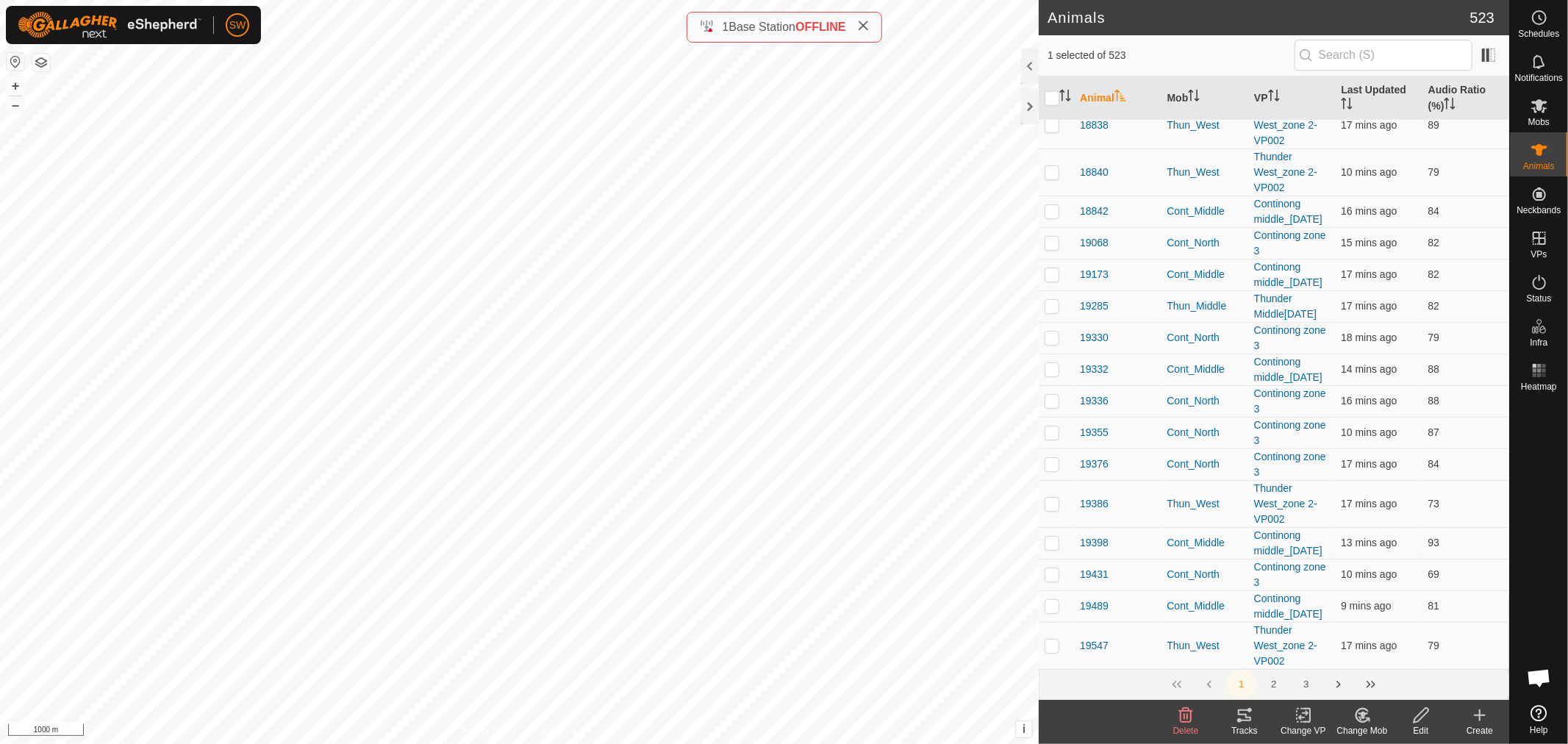
click at [1306, 687] on button "3" at bounding box center [1306, 684] width 29 height 29
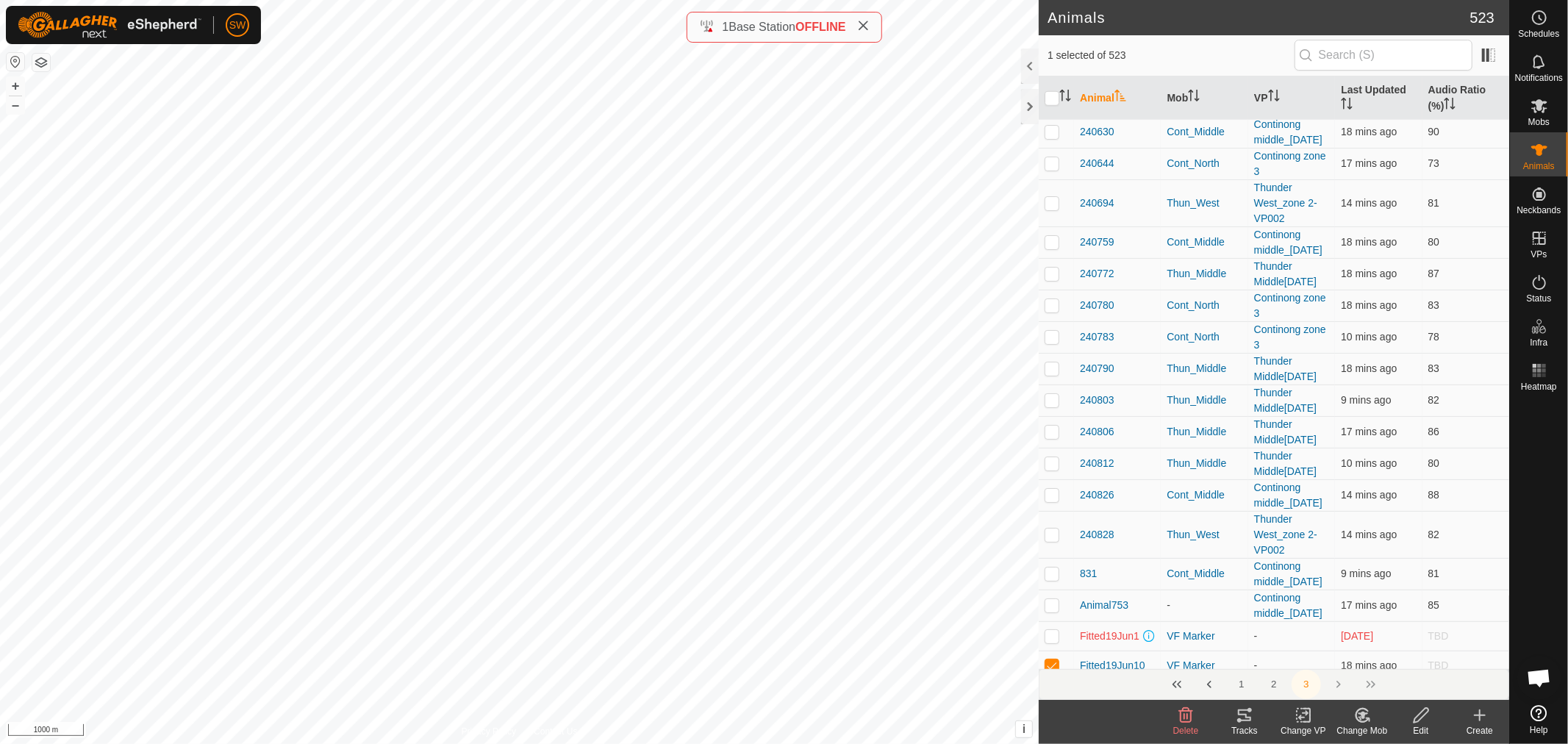
scroll to position [0, 0]
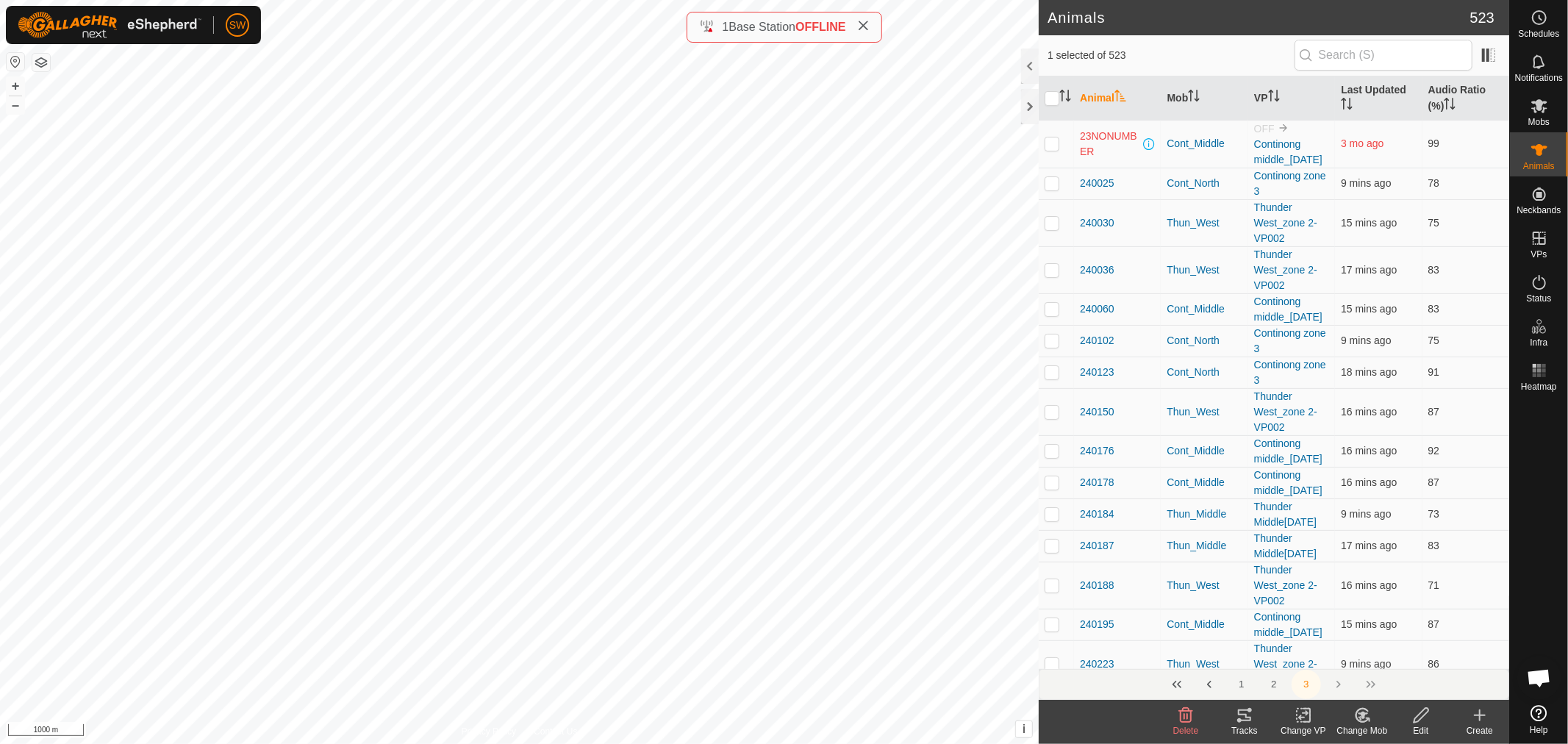
click at [1302, 682] on button "3" at bounding box center [1306, 684] width 29 height 29
click at [1270, 681] on button "2" at bounding box center [1273, 684] width 29 height 29
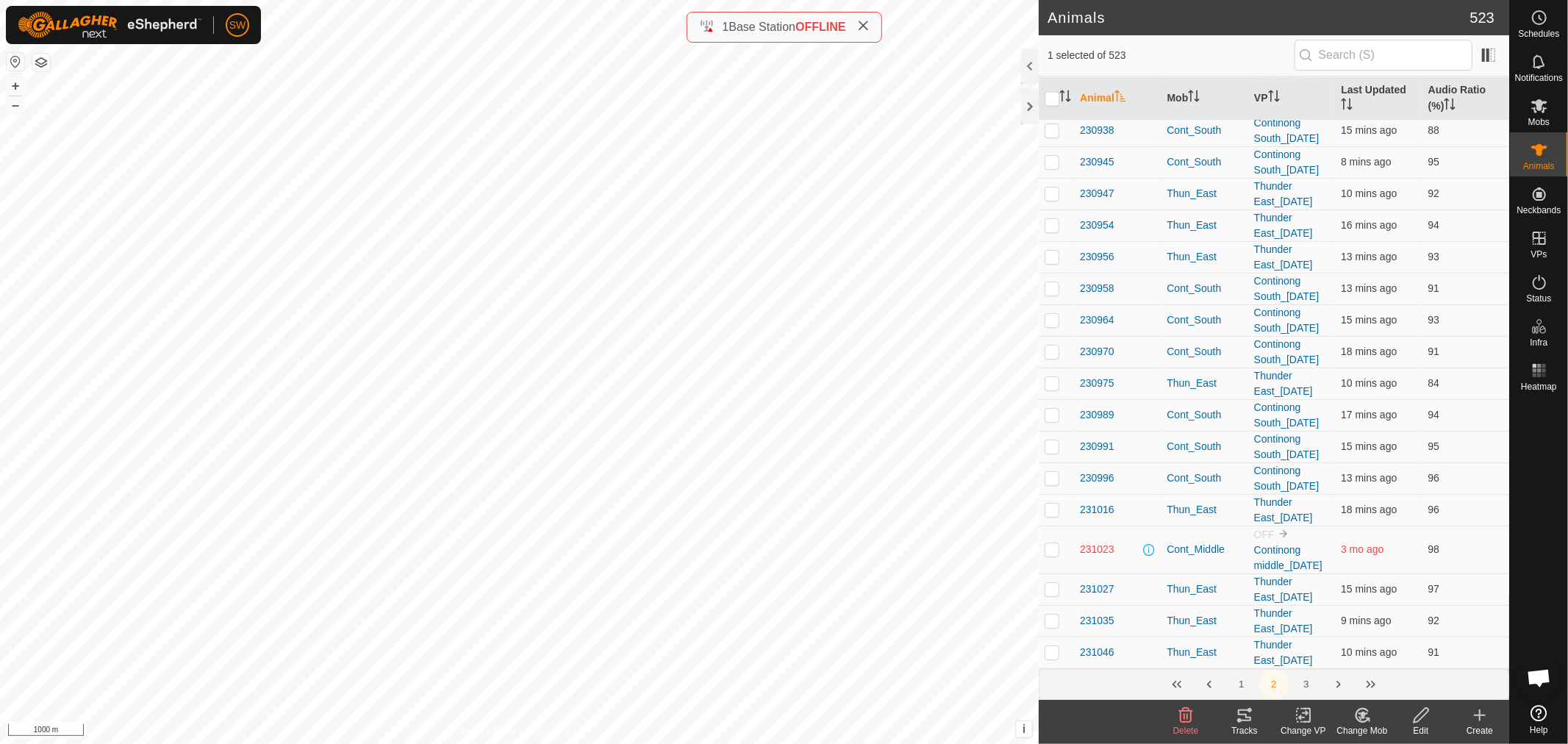
scroll to position [9881, 0]
drag, startPoint x: 1497, startPoint y: 195, endPoint x: 1438, endPoint y: 192, distance: 59.1
click at [1438, 192] on link "Unfitted Neckbands" at bounding box center [1435, 190] width 146 height 29
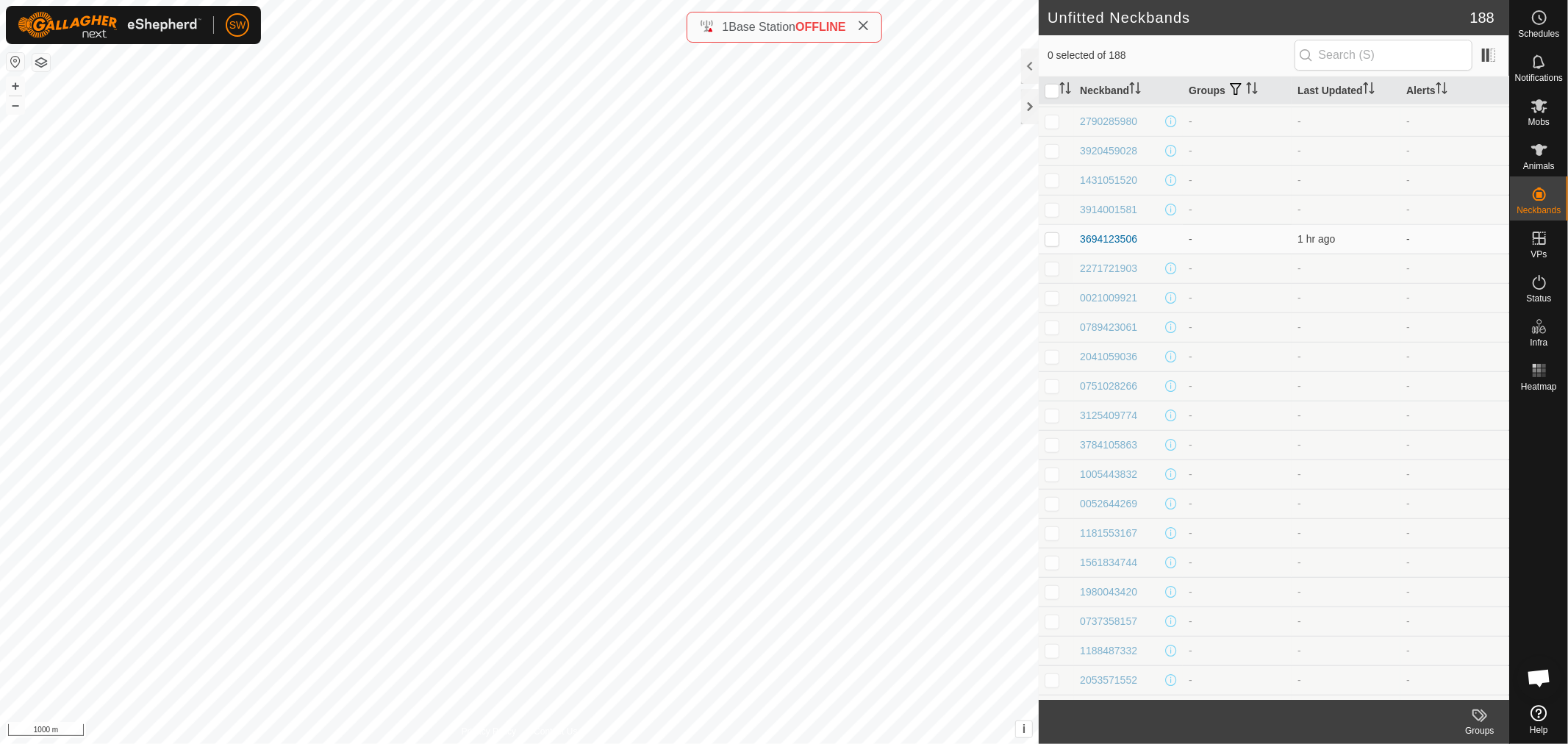
scroll to position [942, 0]
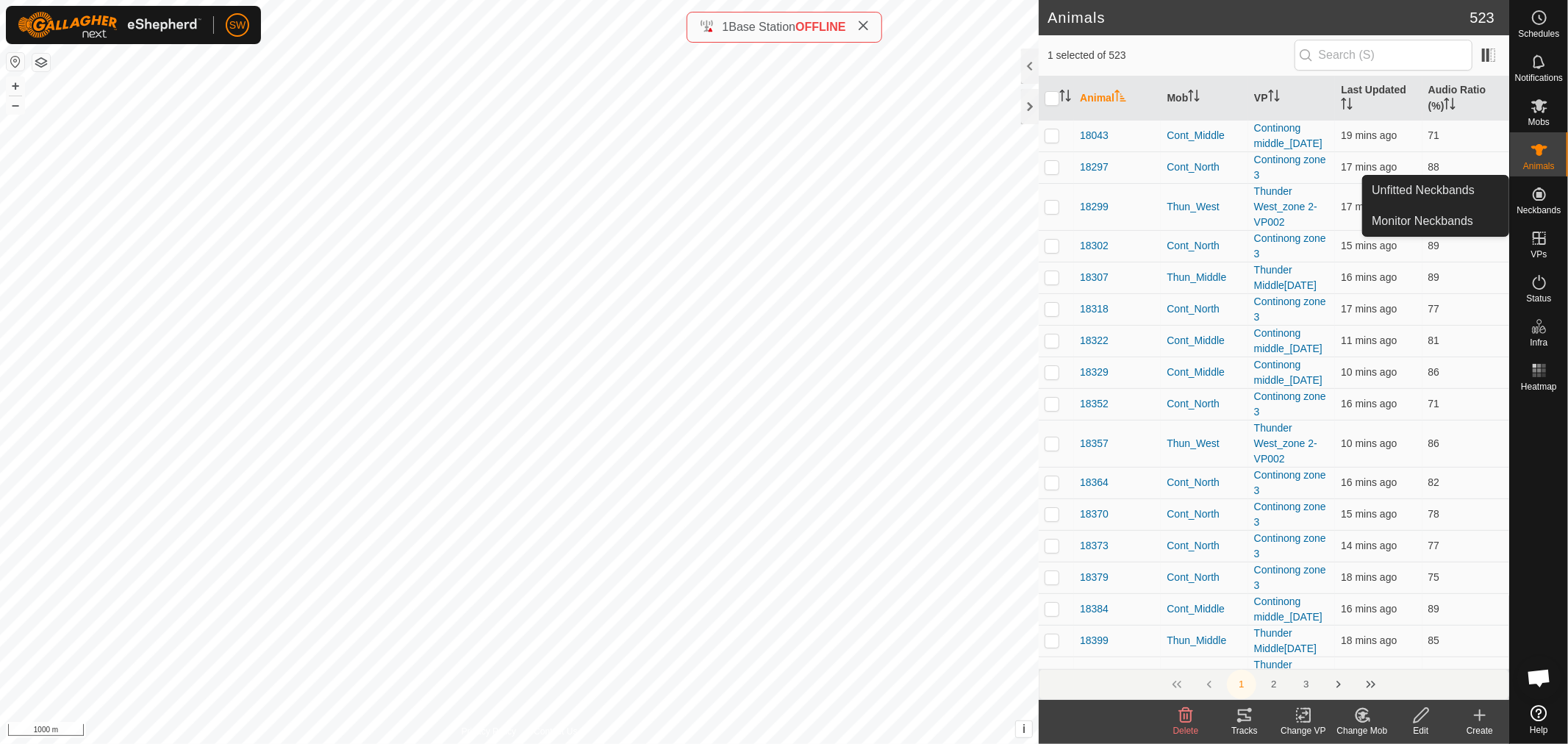
click at [1533, 197] on icon at bounding box center [1539, 194] width 14 height 14
click at [1464, 185] on link "Unfitted Neckbands" at bounding box center [1435, 190] width 146 height 29
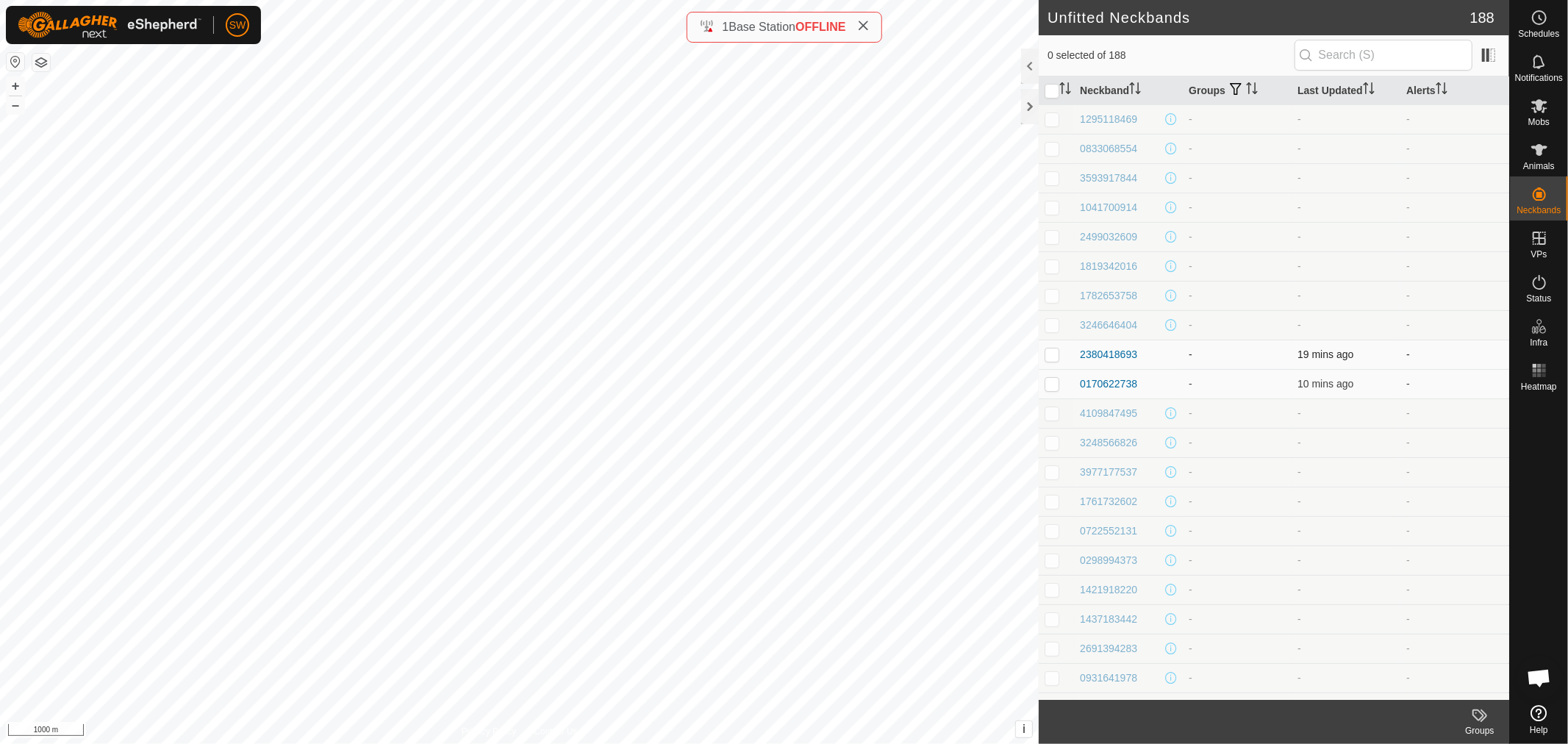
click at [1052, 355] on p-checkbox at bounding box center [1051, 355] width 14 height 12
checkbox input "true"
drag, startPoint x: 1052, startPoint y: 352, endPoint x: 1051, endPoint y: 386, distance: 34.0
click at [1051, 386] on p-checkbox at bounding box center [1051, 384] width 14 height 12
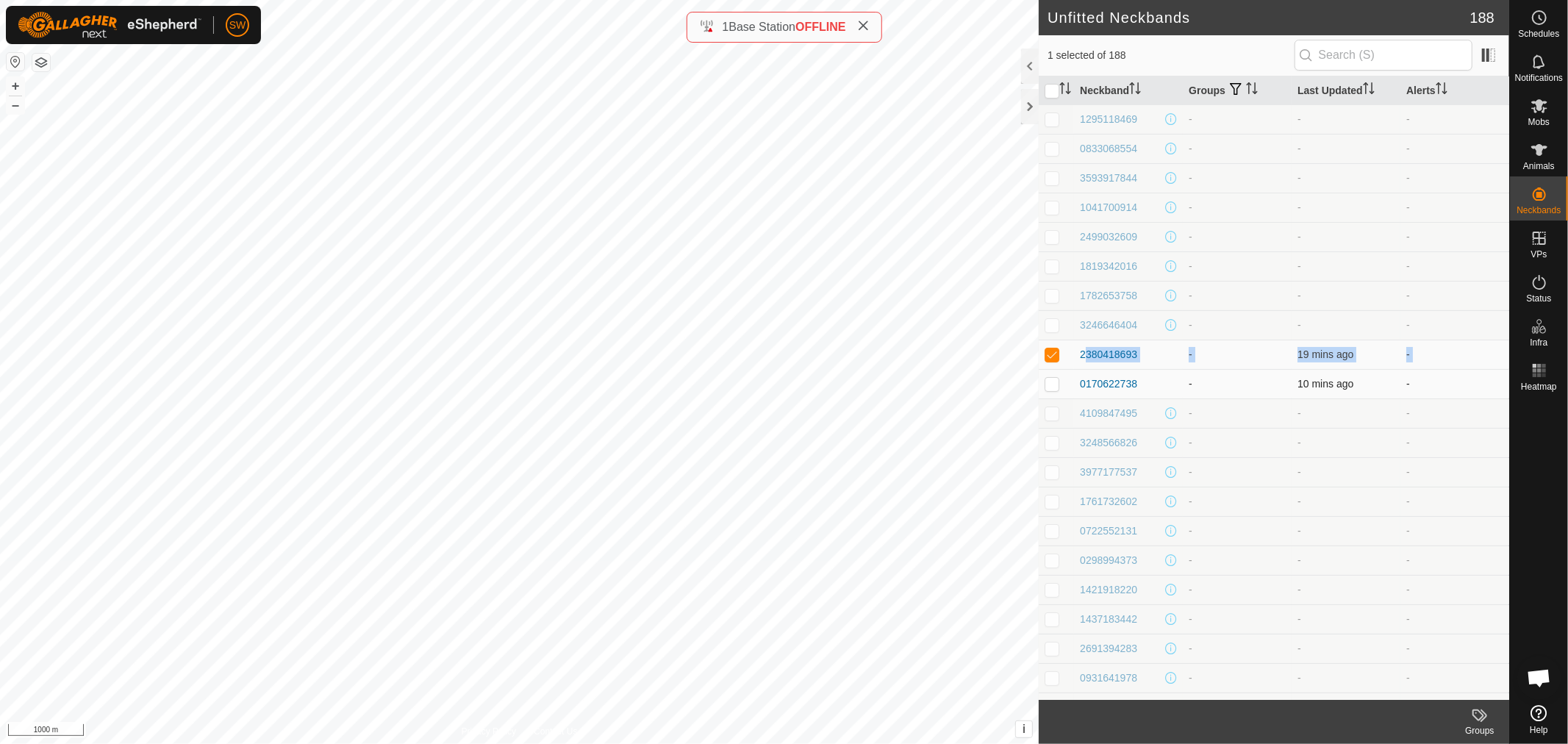
checkbox input "true"
click at [1049, 356] on p-checkbox at bounding box center [1051, 355] width 14 height 12
checkbox input "false"
click at [1047, 386] on p-checkbox at bounding box center [1051, 384] width 14 height 12
checkbox input "false"
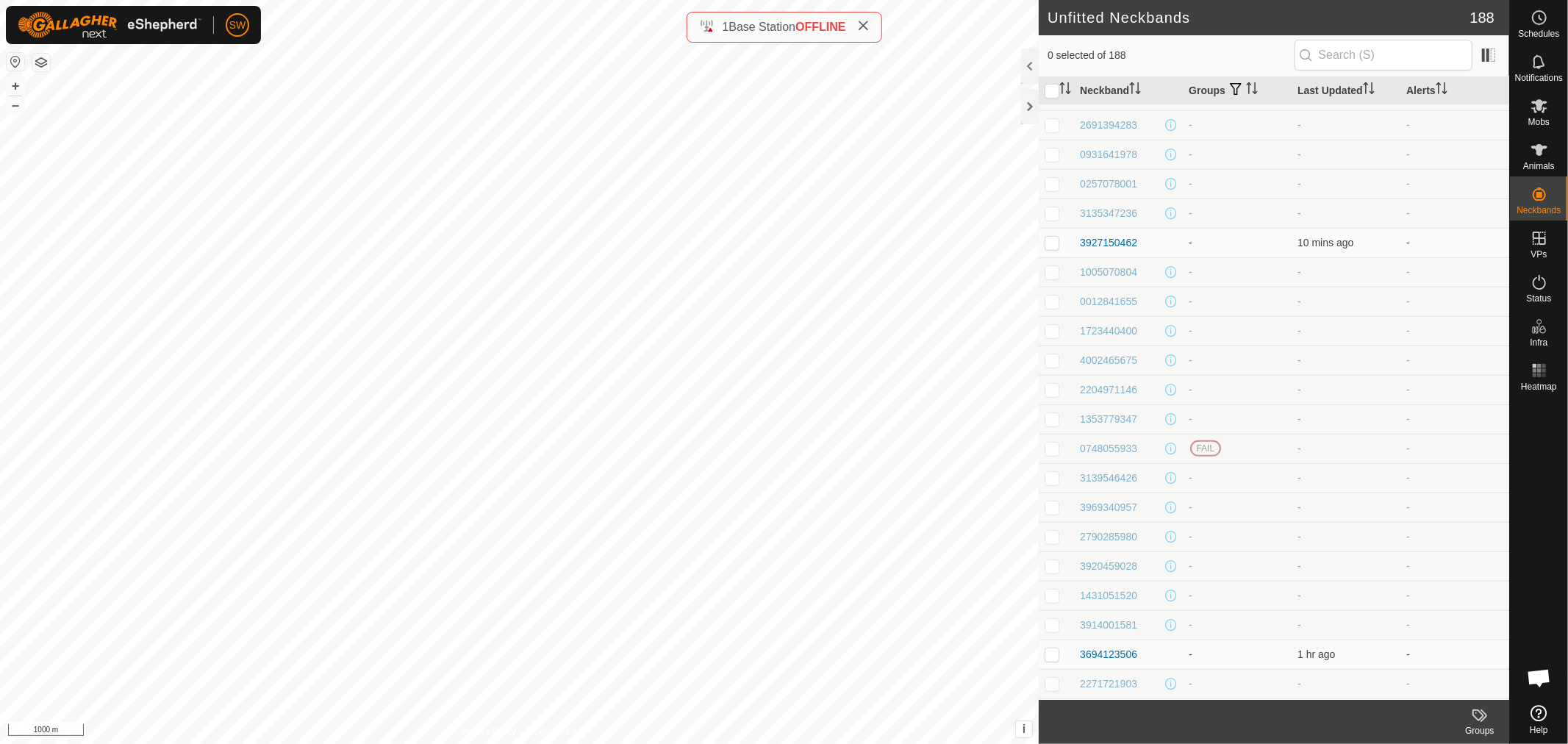
scroll to position [523, 0]
click at [1051, 247] on p-checkbox at bounding box center [1051, 243] width 14 height 12
checkbox input "false"
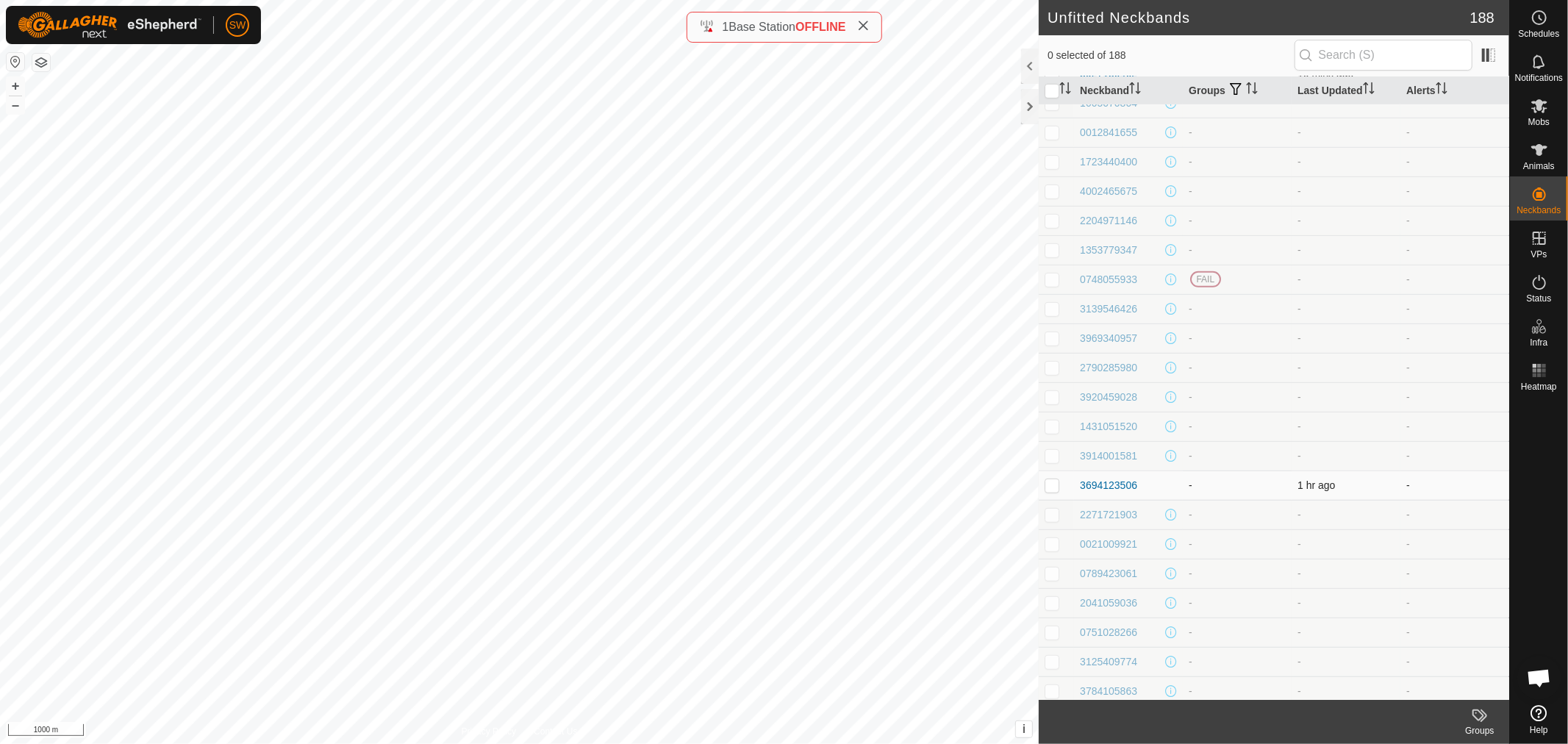
click at [1046, 488] on p-checkbox at bounding box center [1051, 485] width 14 height 12
checkbox input "false"
click at [1051, 229] on p-checkbox at bounding box center [1051, 225] width 14 height 12
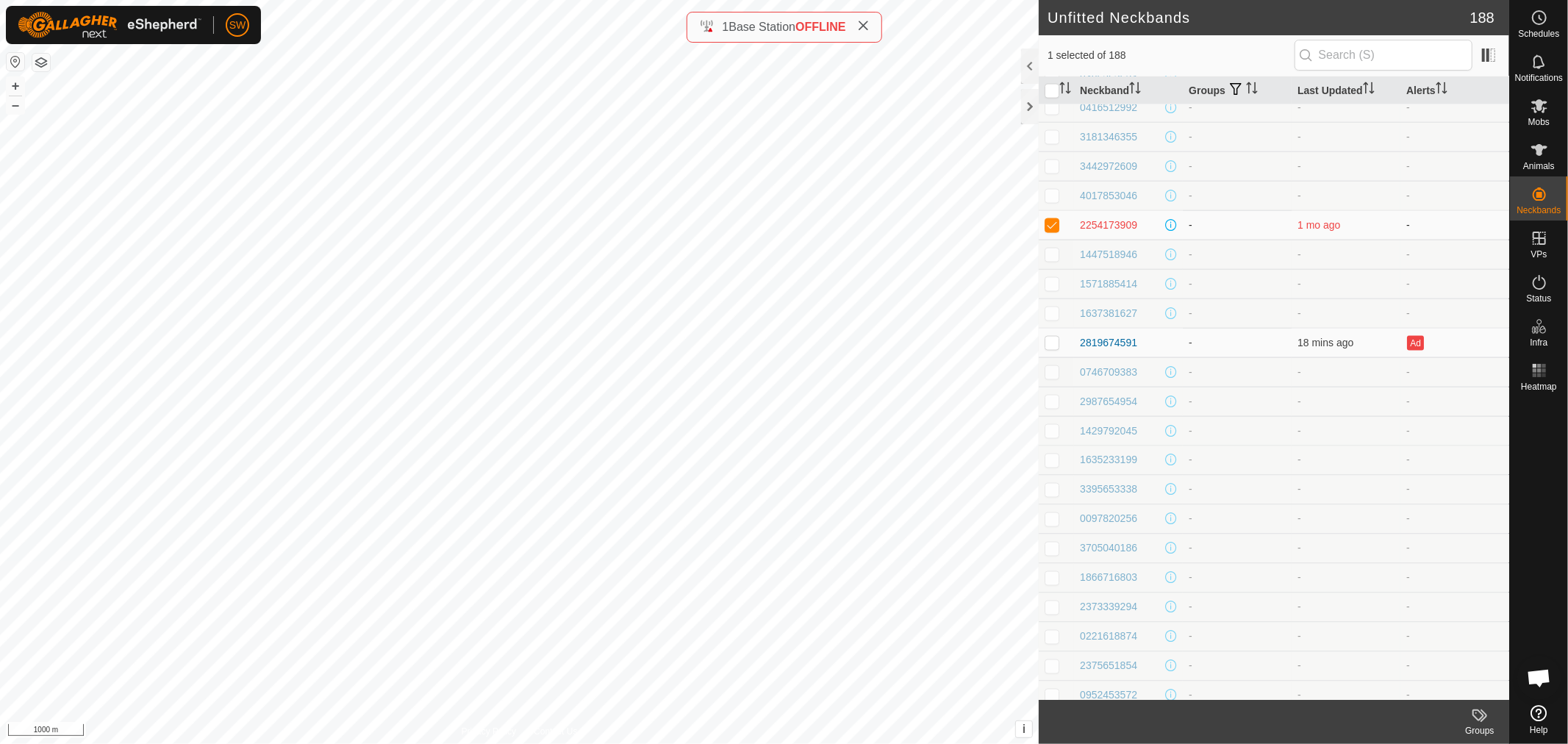
click at [1051, 229] on p-checkbox at bounding box center [1051, 225] width 14 height 12
checkbox input "false"
click at [1053, 346] on p-checkbox at bounding box center [1051, 342] width 14 height 12
checkbox input "false"
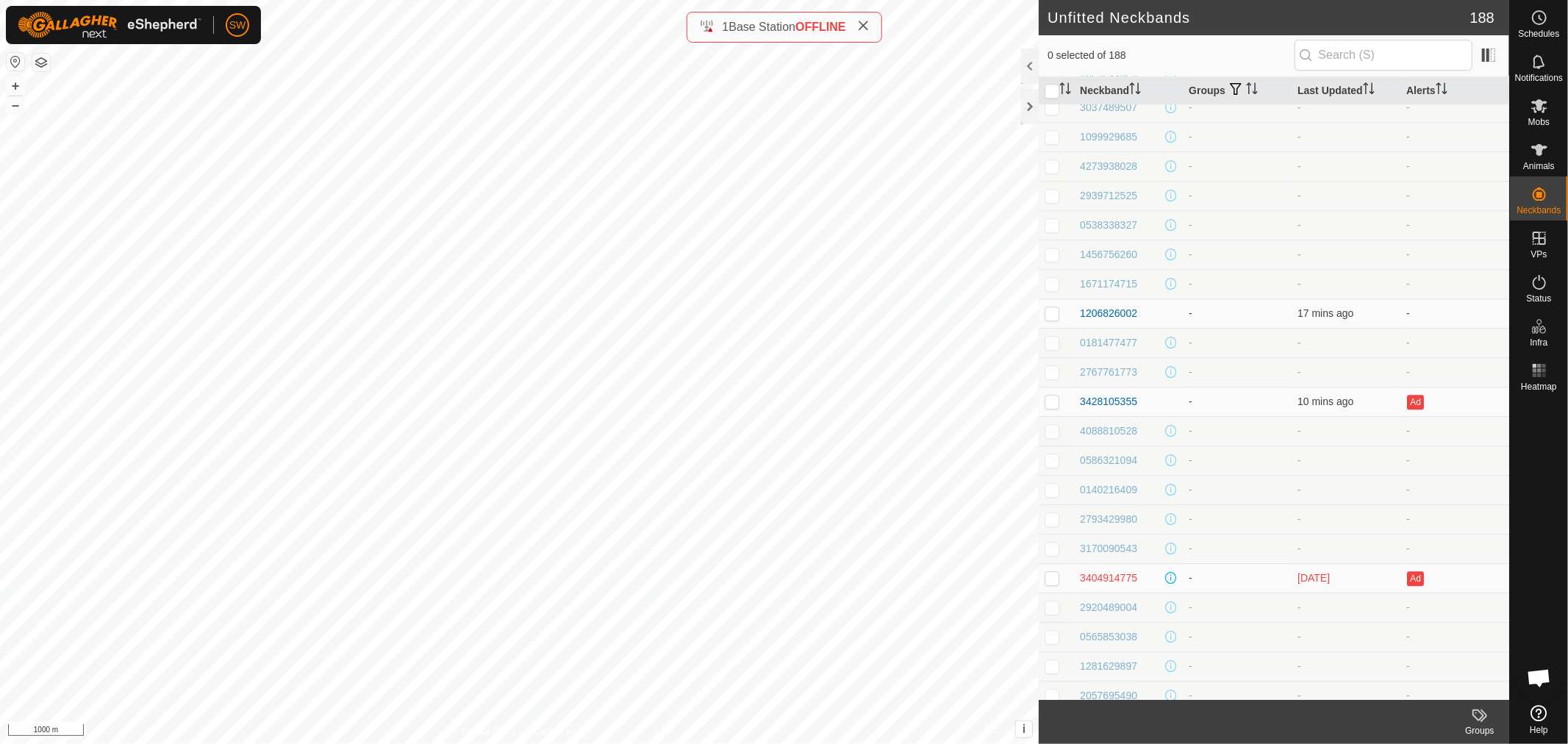
scroll to position [3600, 0]
click at [1048, 312] on p-checkbox at bounding box center [1051, 312] width 14 height 12
checkbox input "false"
click at [1055, 400] on p-checkbox at bounding box center [1051, 401] width 14 height 12
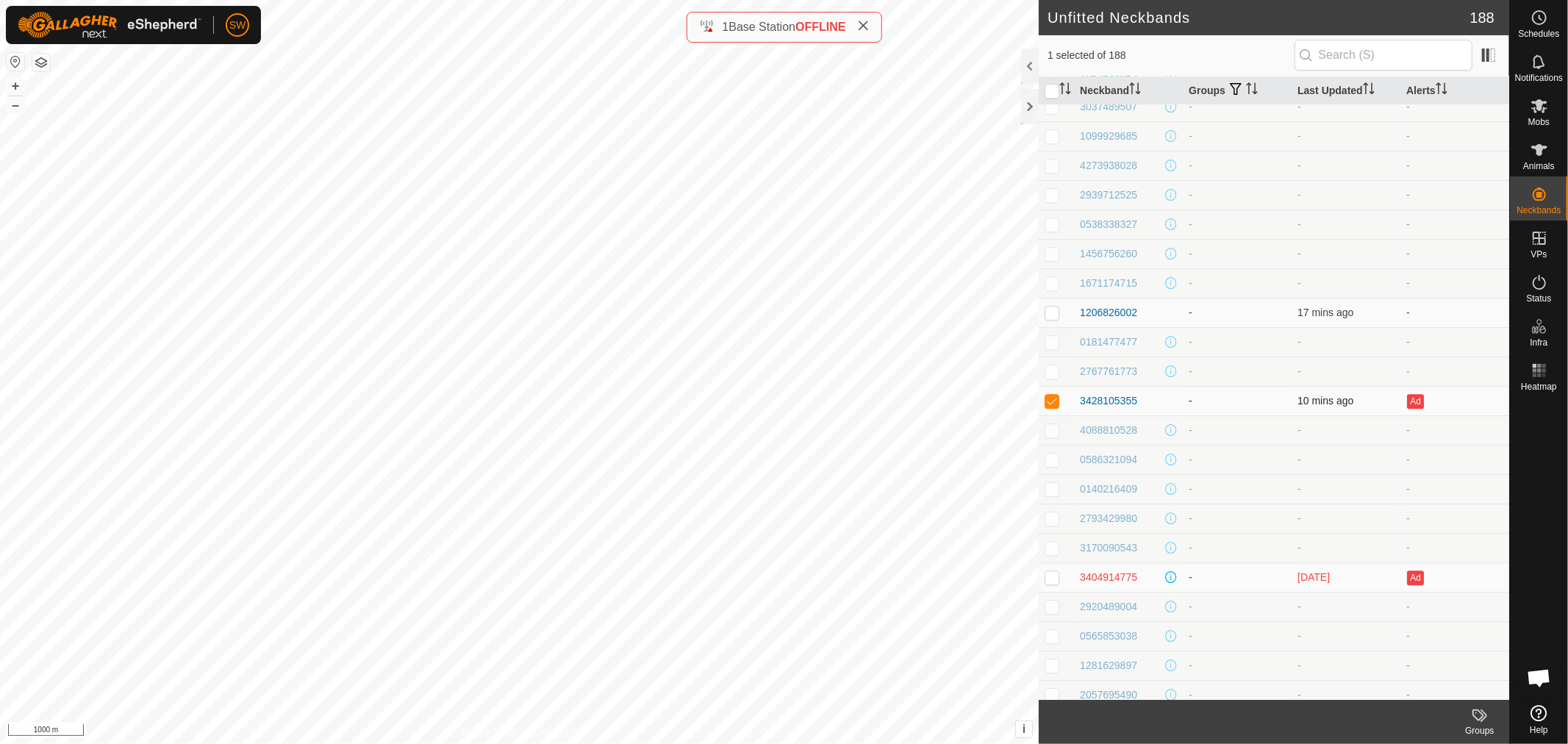
click at [1055, 400] on p-checkbox at bounding box center [1051, 401] width 14 height 12
checkbox input "false"
click at [1049, 578] on p-checkbox at bounding box center [1051, 577] width 14 height 12
checkbox input "false"
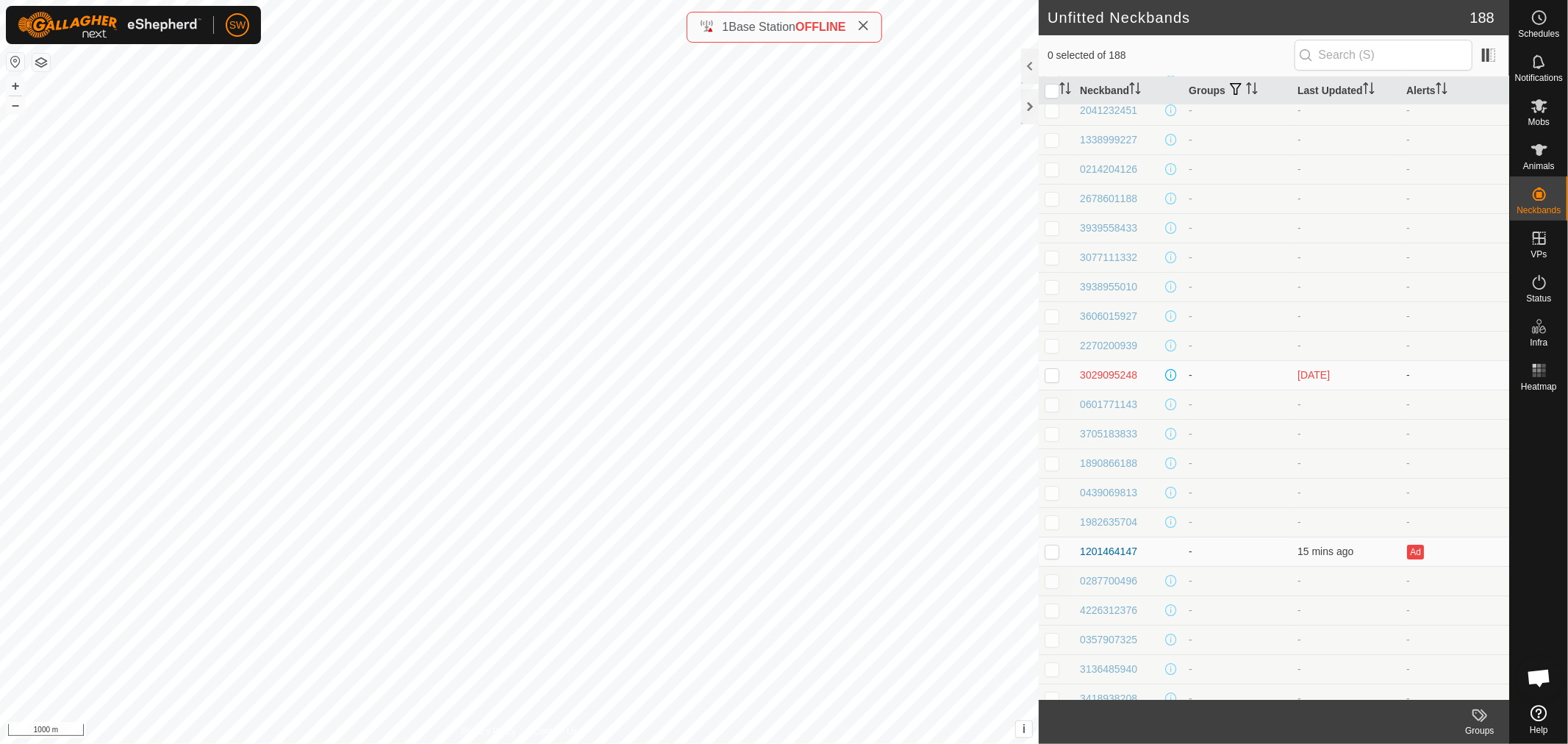
scroll to position [4448, 0]
click at [1052, 378] on p-checkbox at bounding box center [1051, 376] width 14 height 12
checkbox input "false"
click at [1053, 549] on p-checkbox at bounding box center [1051, 552] width 14 height 12
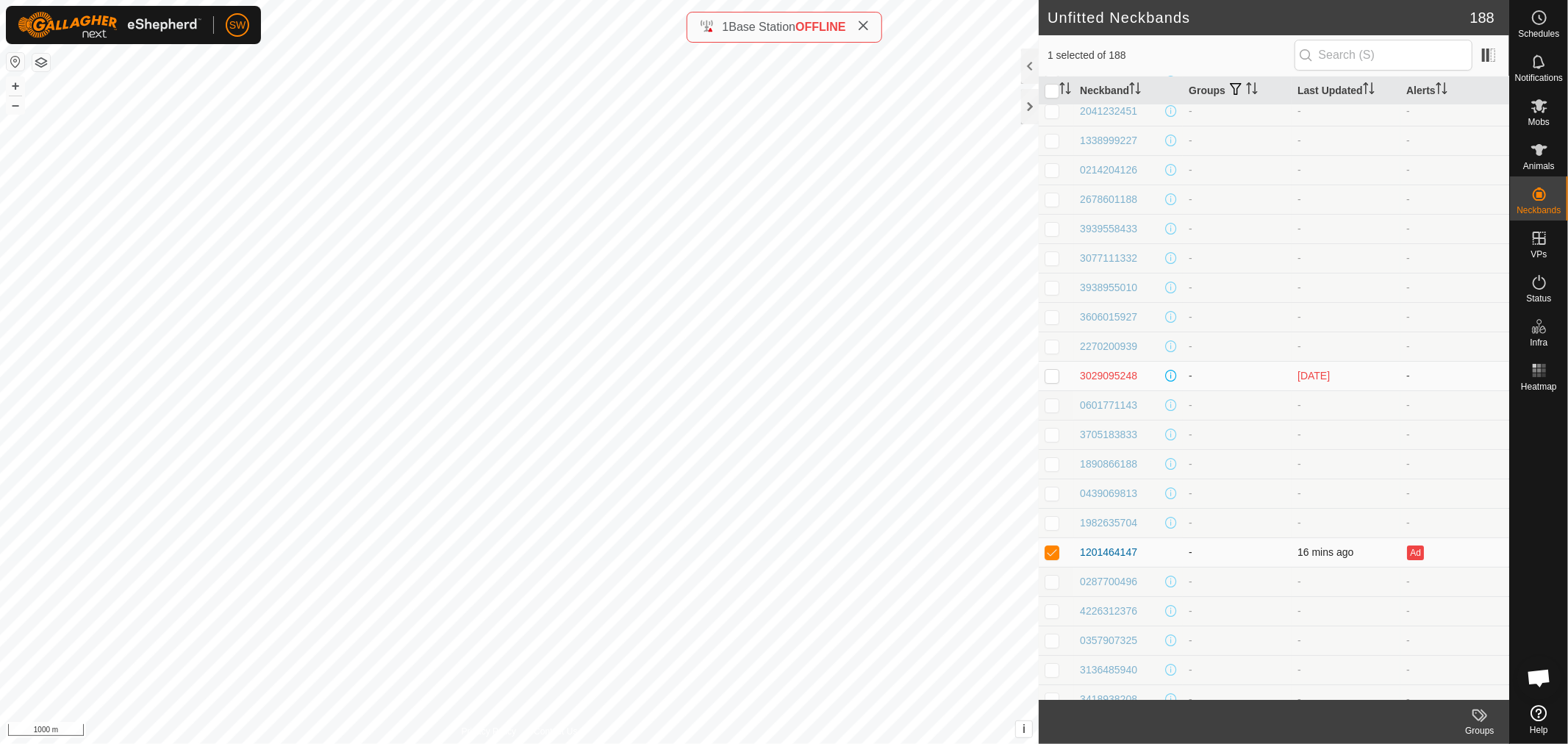
click at [1053, 549] on p-checkbox at bounding box center [1051, 552] width 14 height 12
checkbox input "false"
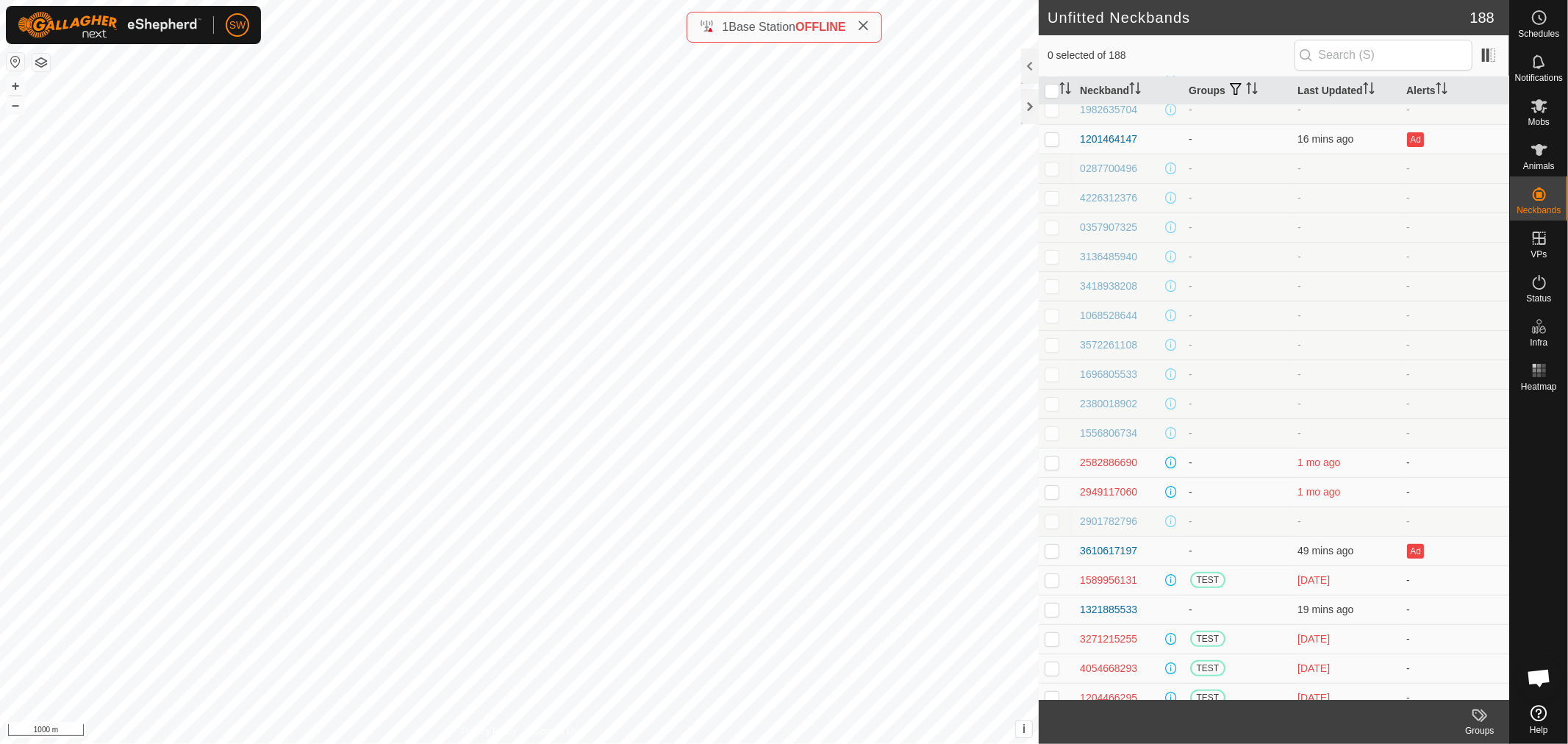
scroll to position [4934, 0]
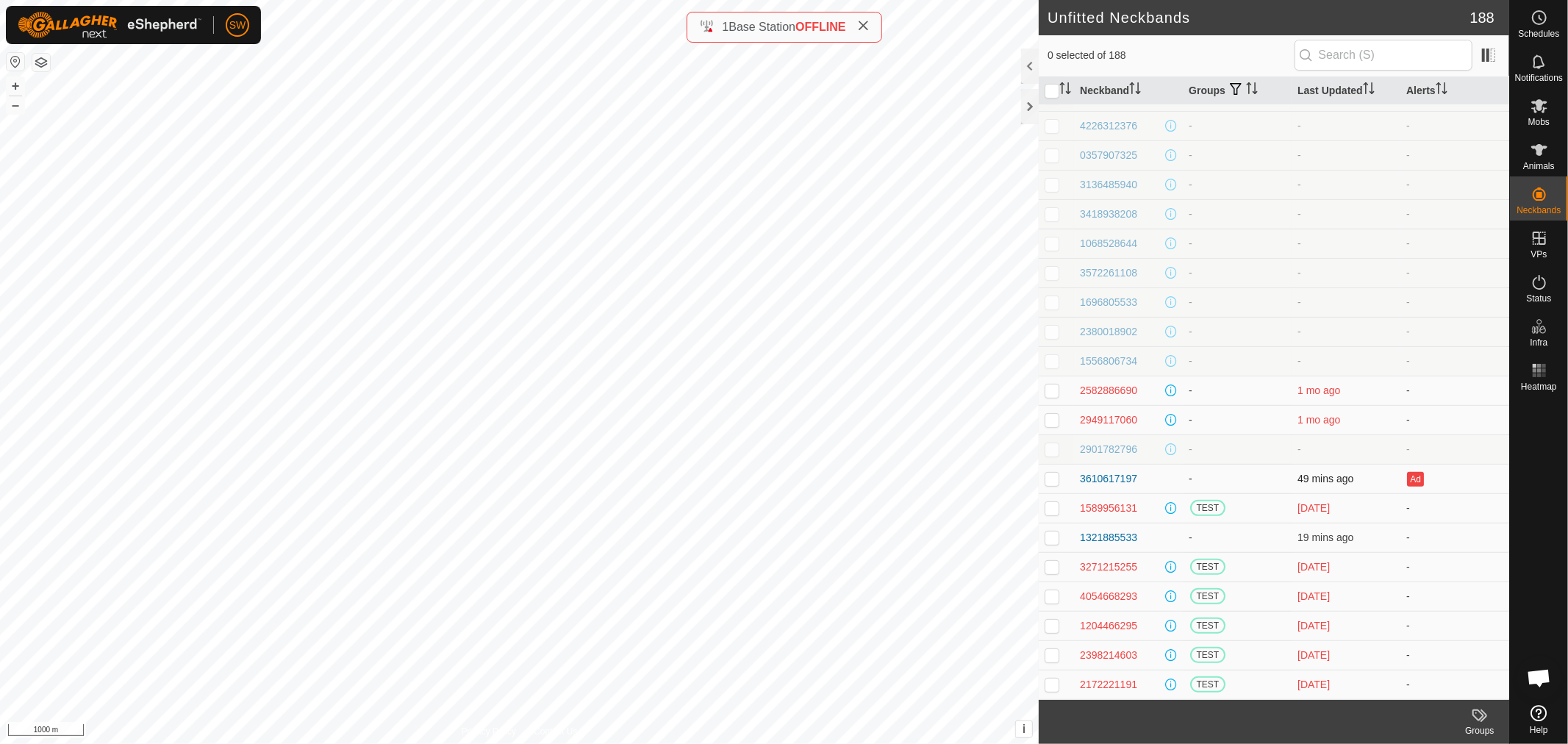
click at [1051, 476] on p-checkbox at bounding box center [1051, 478] width 14 height 12
checkbox input "false"
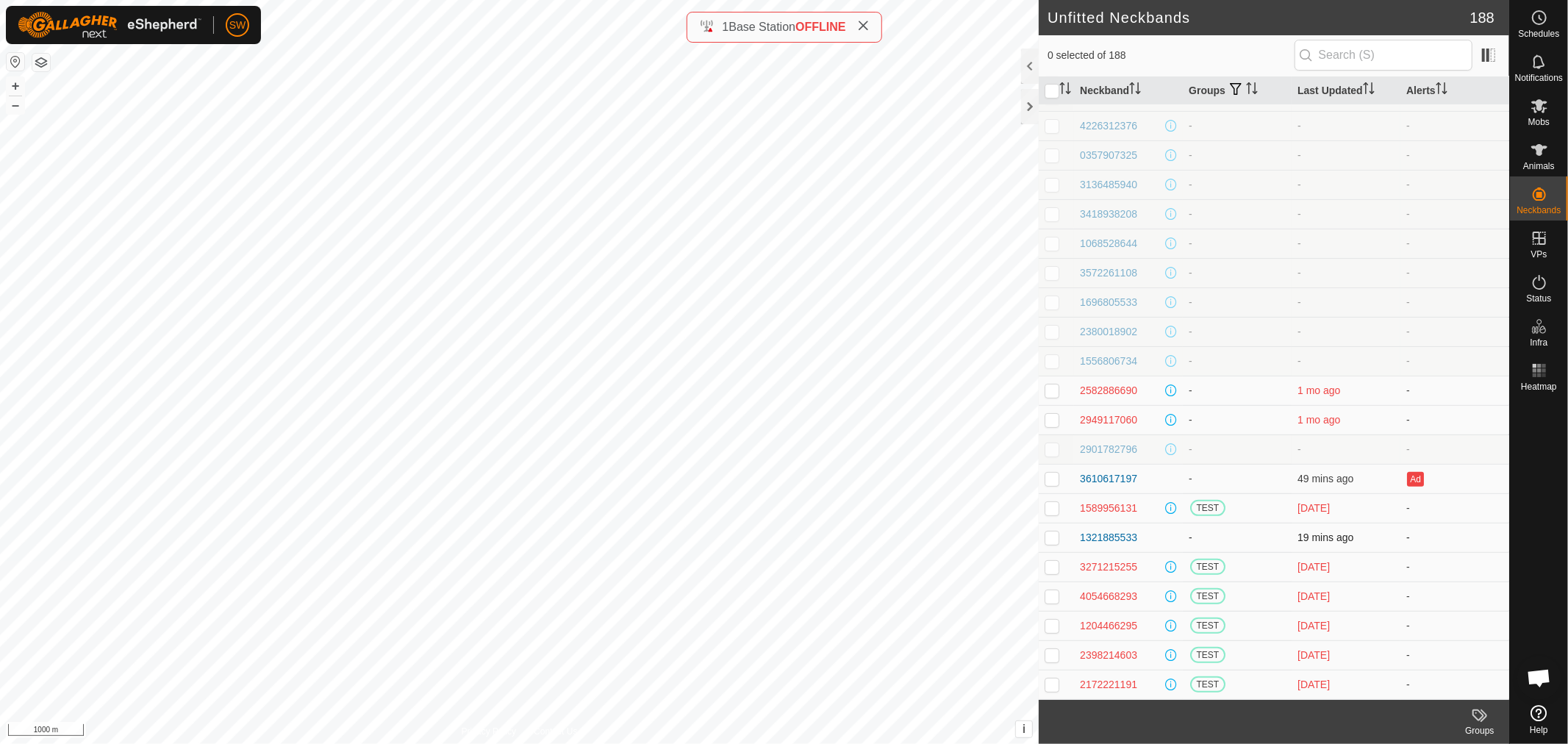
click at [1049, 539] on p-checkbox at bounding box center [1051, 537] width 14 height 12
checkbox input "false"
click at [1049, 501] on td at bounding box center [1056, 507] width 36 height 29
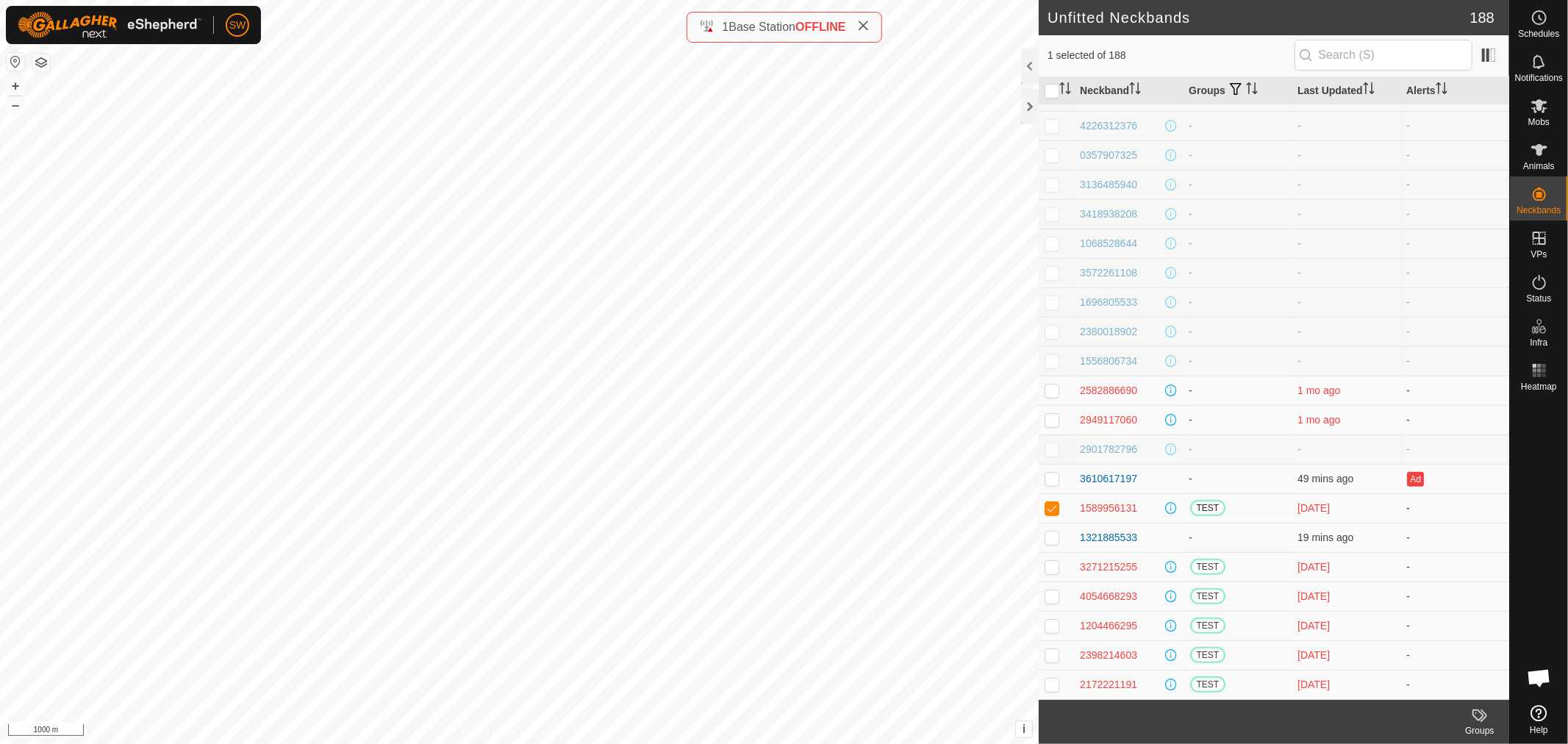
checkbox input "false"
click at [1049, 533] on p-checkbox at bounding box center [1051, 537] width 14 height 12
checkbox input "false"
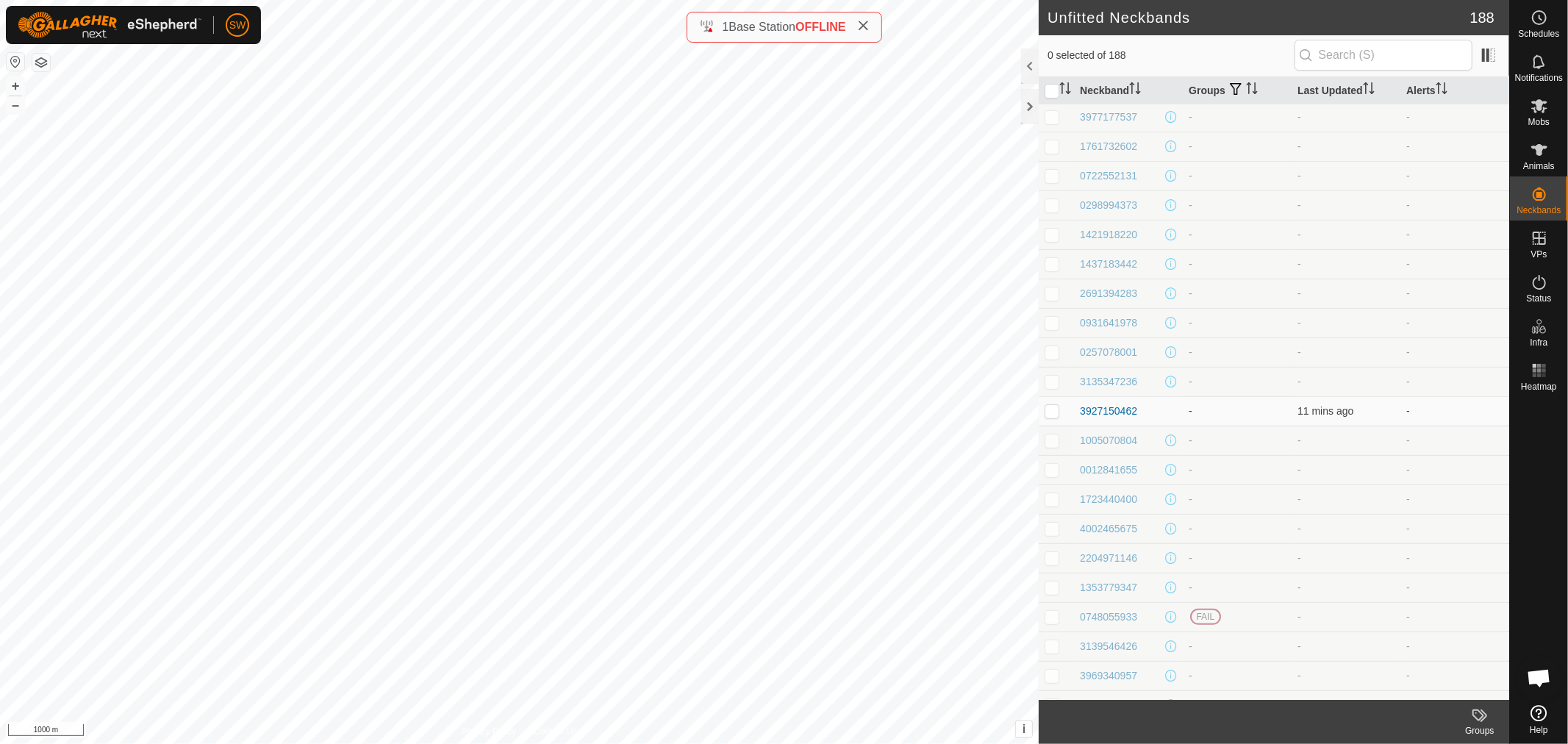
scroll to position [350, 0]
click at [1046, 421] on p-tablecheckbox at bounding box center [1051, 416] width 14 height 12
checkbox input "false"
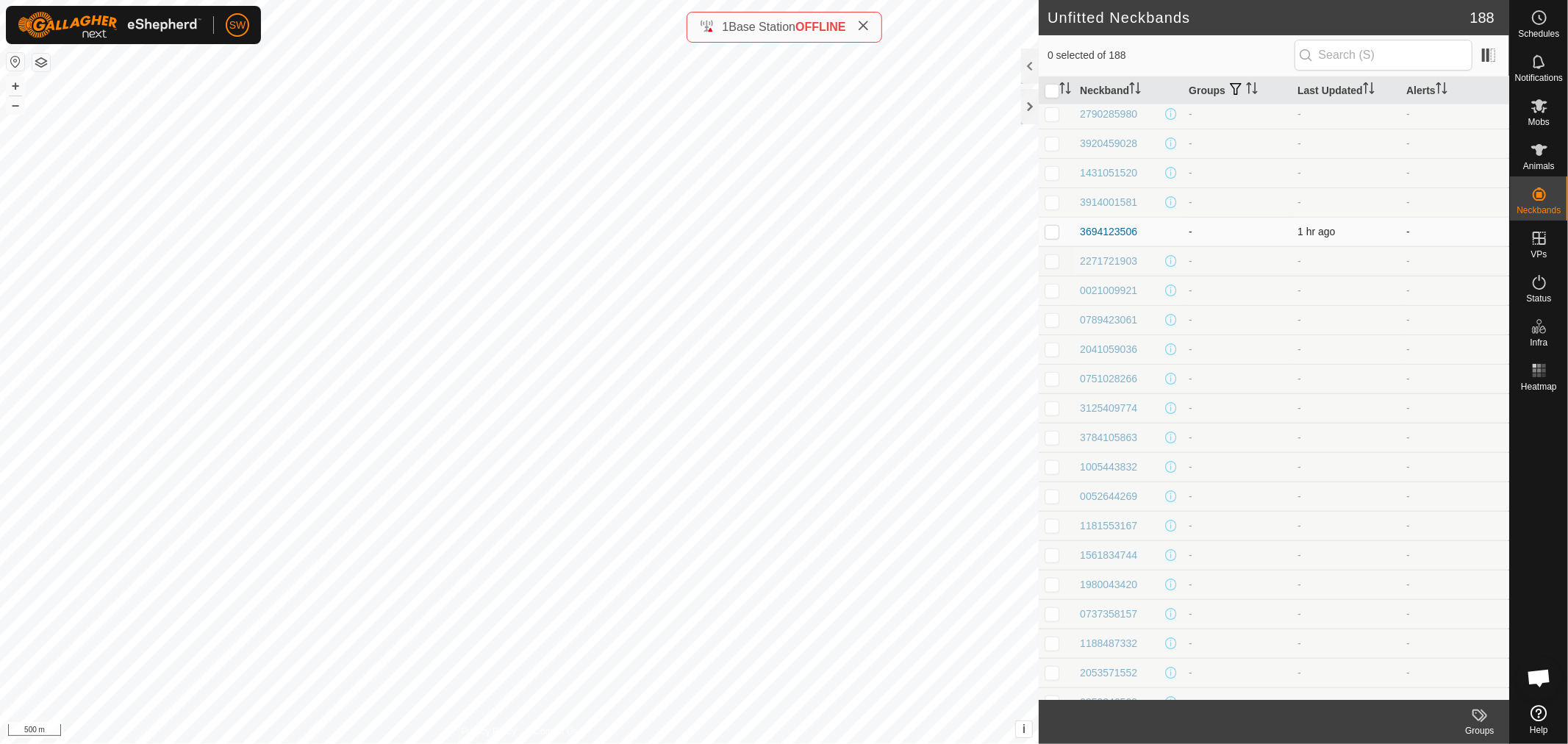
click at [1051, 234] on p-checkbox at bounding box center [1051, 232] width 14 height 12
checkbox input "false"
click at [1049, 234] on p-checkbox at bounding box center [1051, 234] width 14 height 12
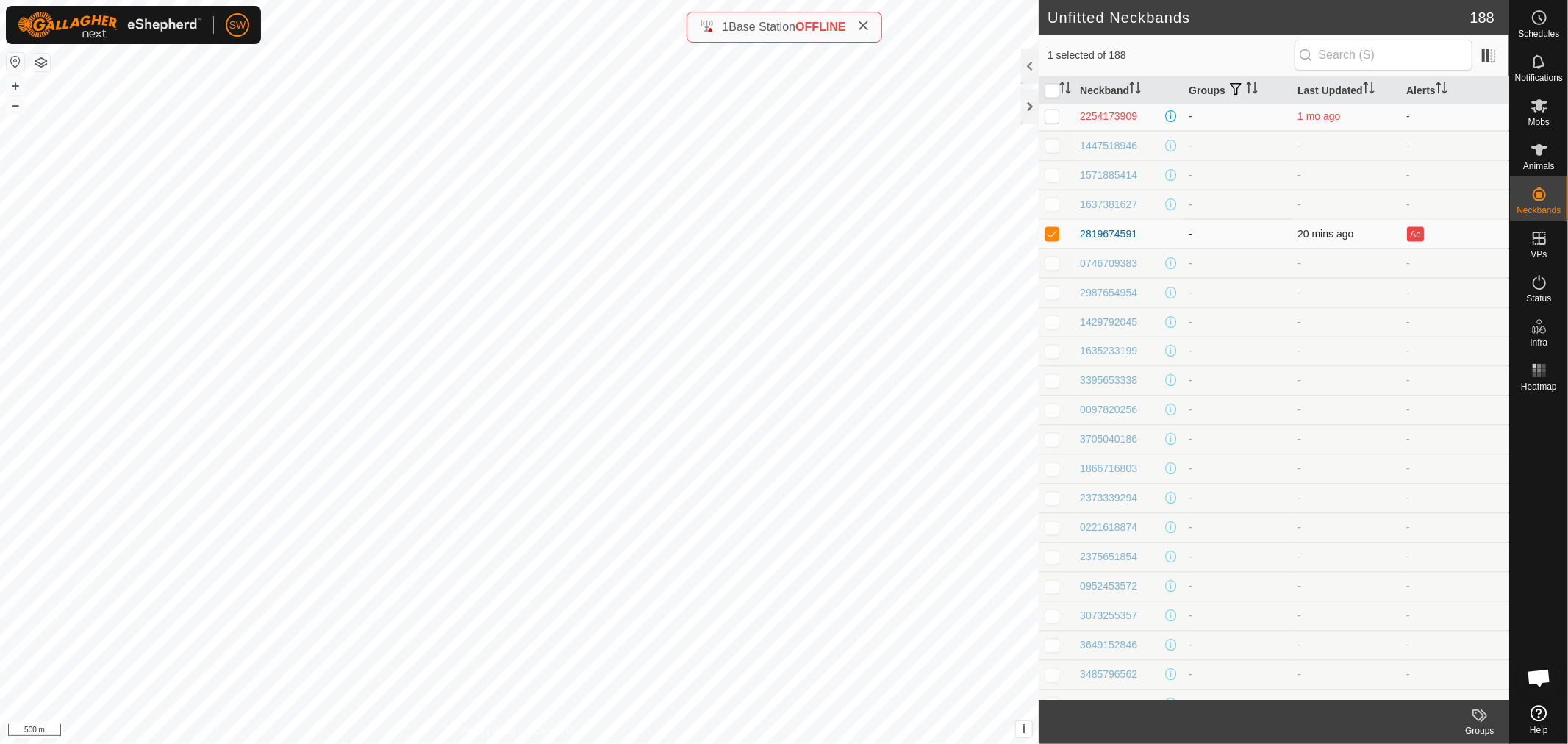
click at [1049, 234] on p-checkbox at bounding box center [1051, 234] width 14 height 12
checkbox input "false"
click at [1048, 142] on p-checkbox at bounding box center [1051, 140] width 14 height 12
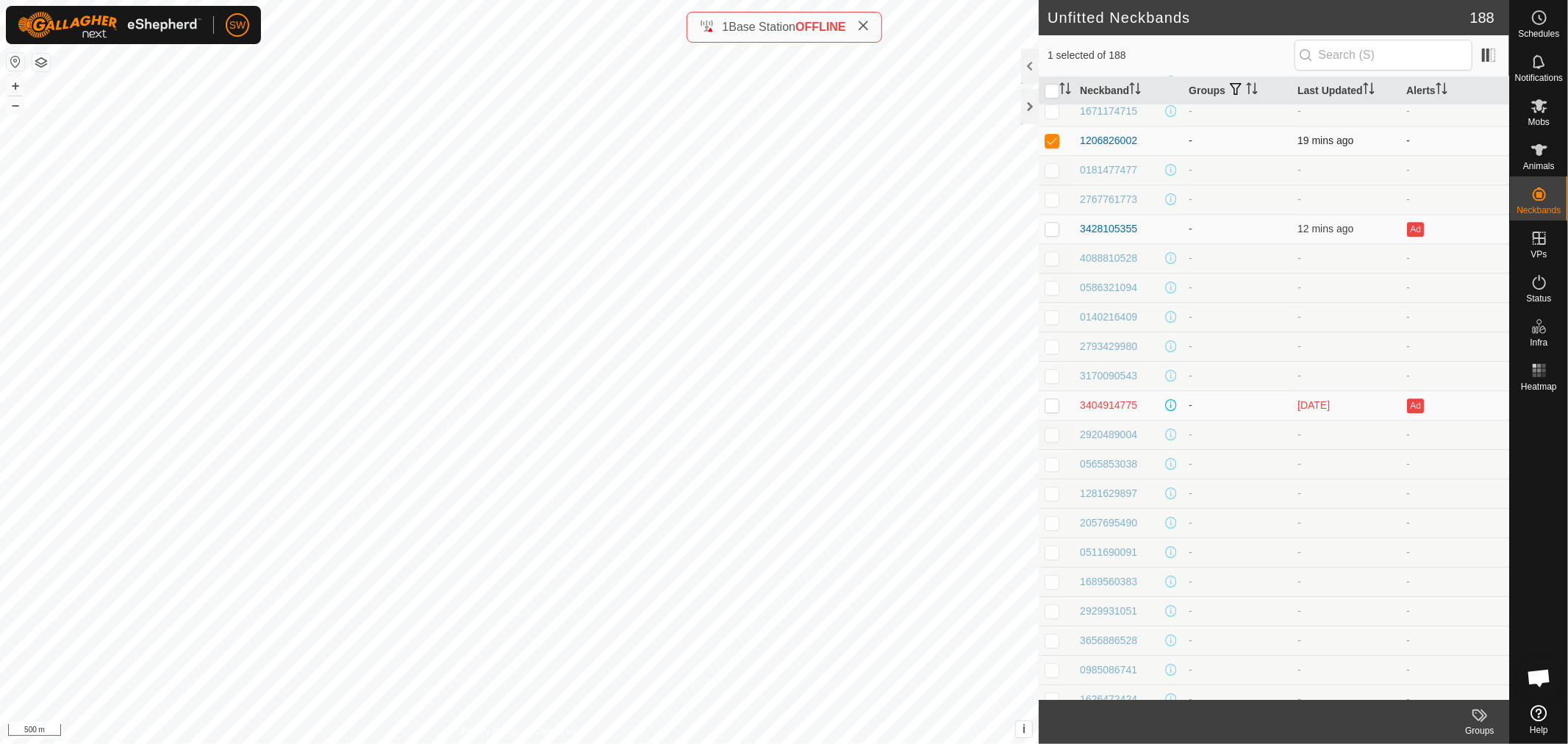
checkbox input "false"
click at [1052, 226] on p-checkbox at bounding box center [1051, 229] width 14 height 12
checkbox input "false"
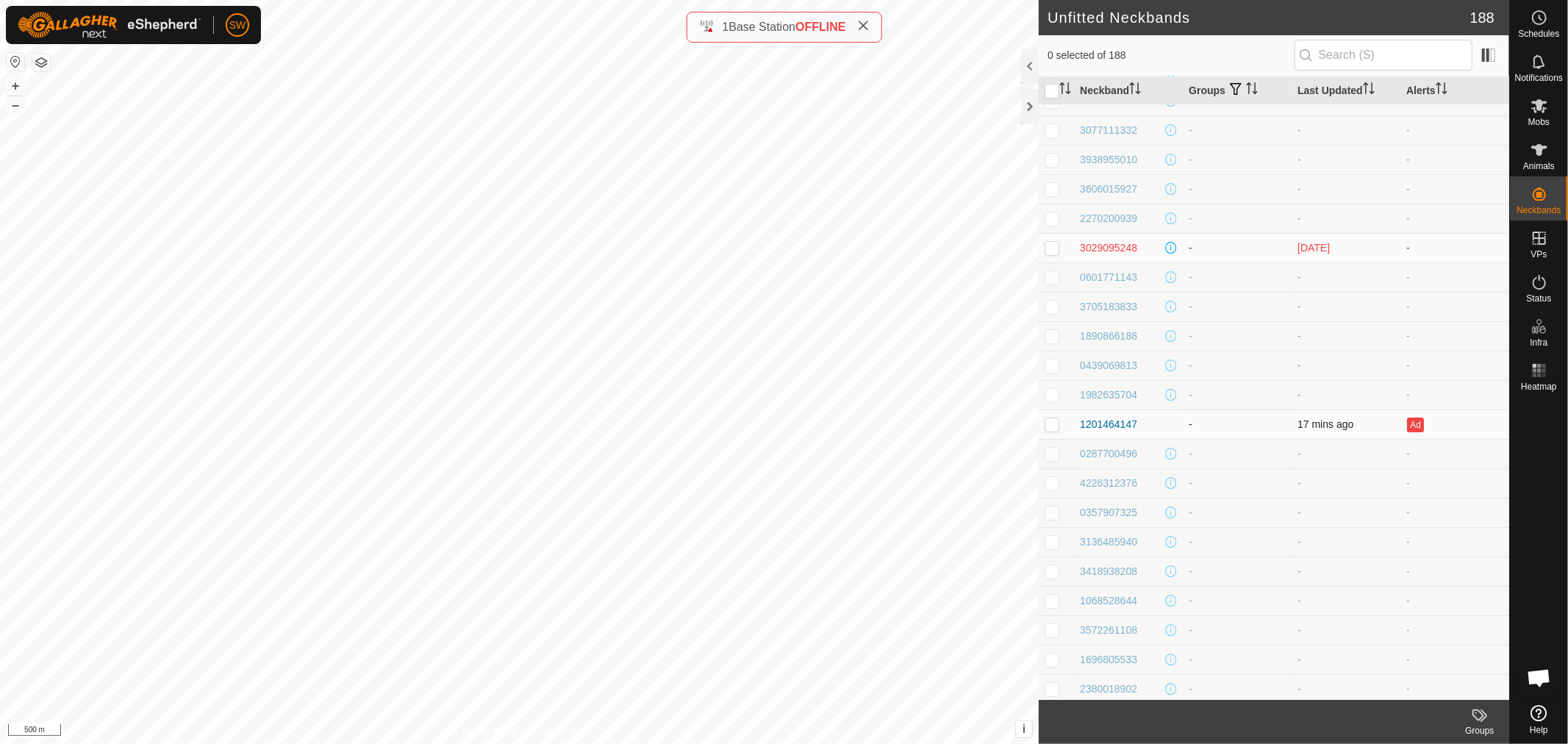
click at [1053, 422] on p-checkbox at bounding box center [1051, 424] width 14 height 12
click at [1052, 421] on p-checkbox at bounding box center [1051, 424] width 14 height 12
checkbox input "false"
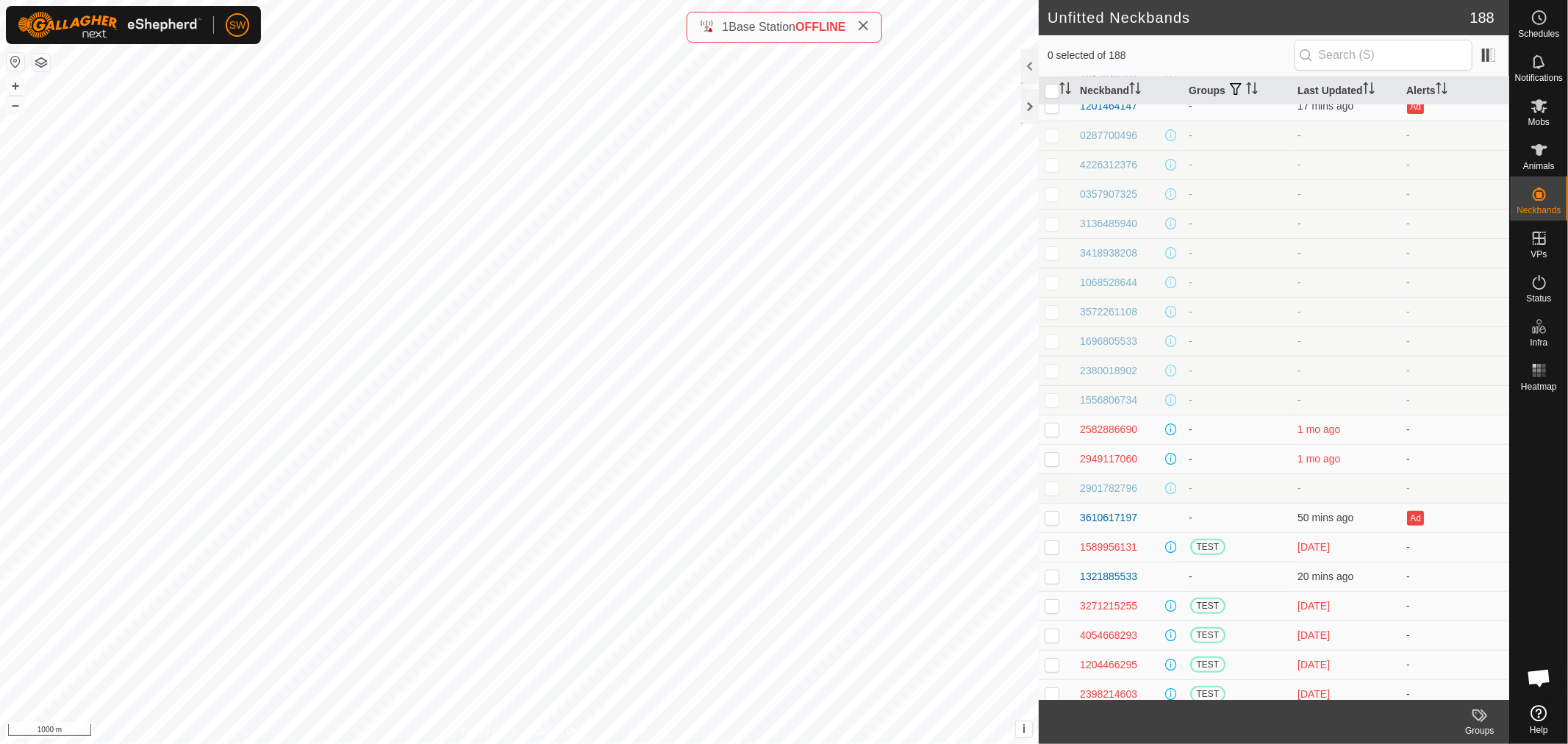
scroll to position [4934, 0]
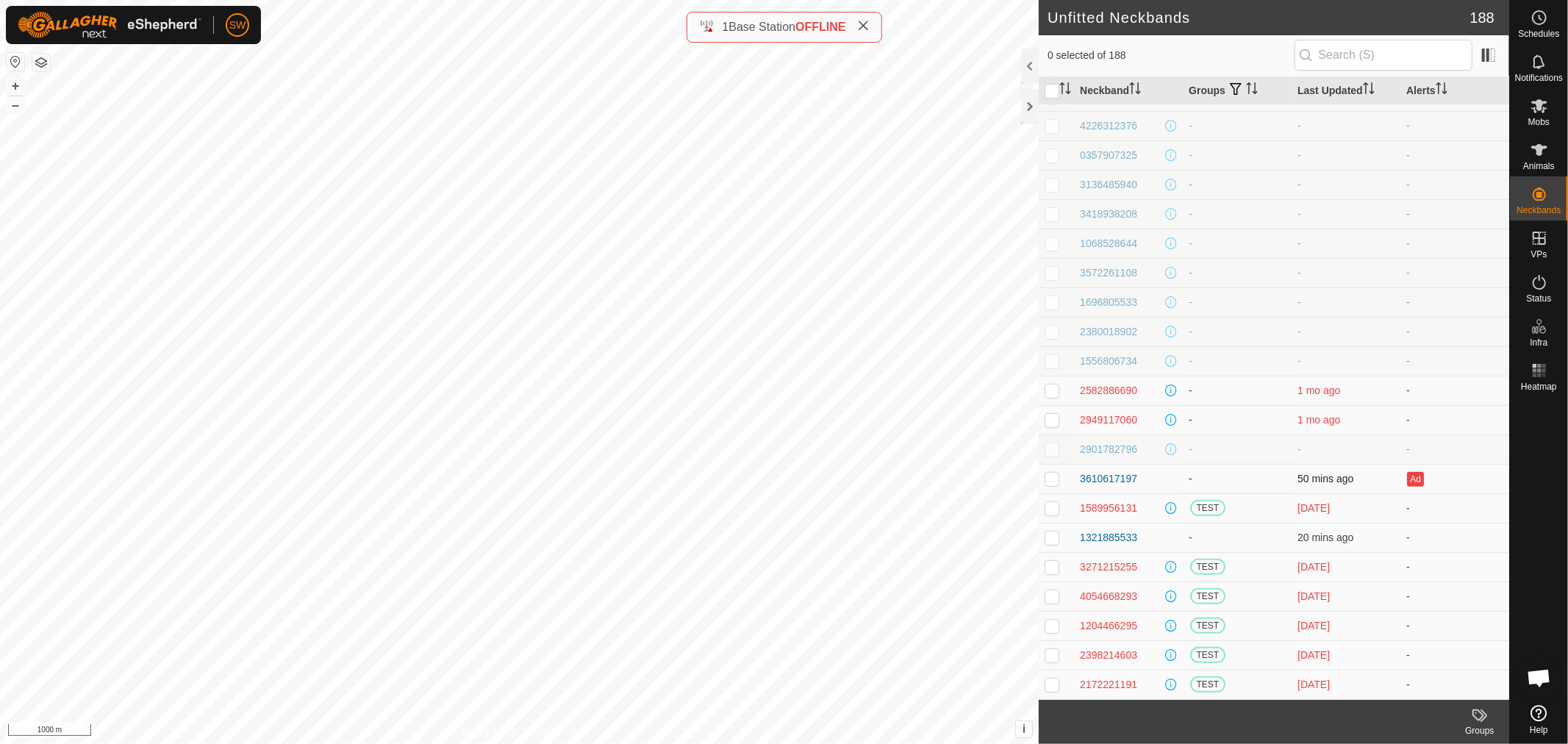
click at [1052, 481] on p-checkbox at bounding box center [1051, 478] width 14 height 12
checkbox input "false"
click at [1052, 538] on p-checkbox at bounding box center [1051, 537] width 14 height 12
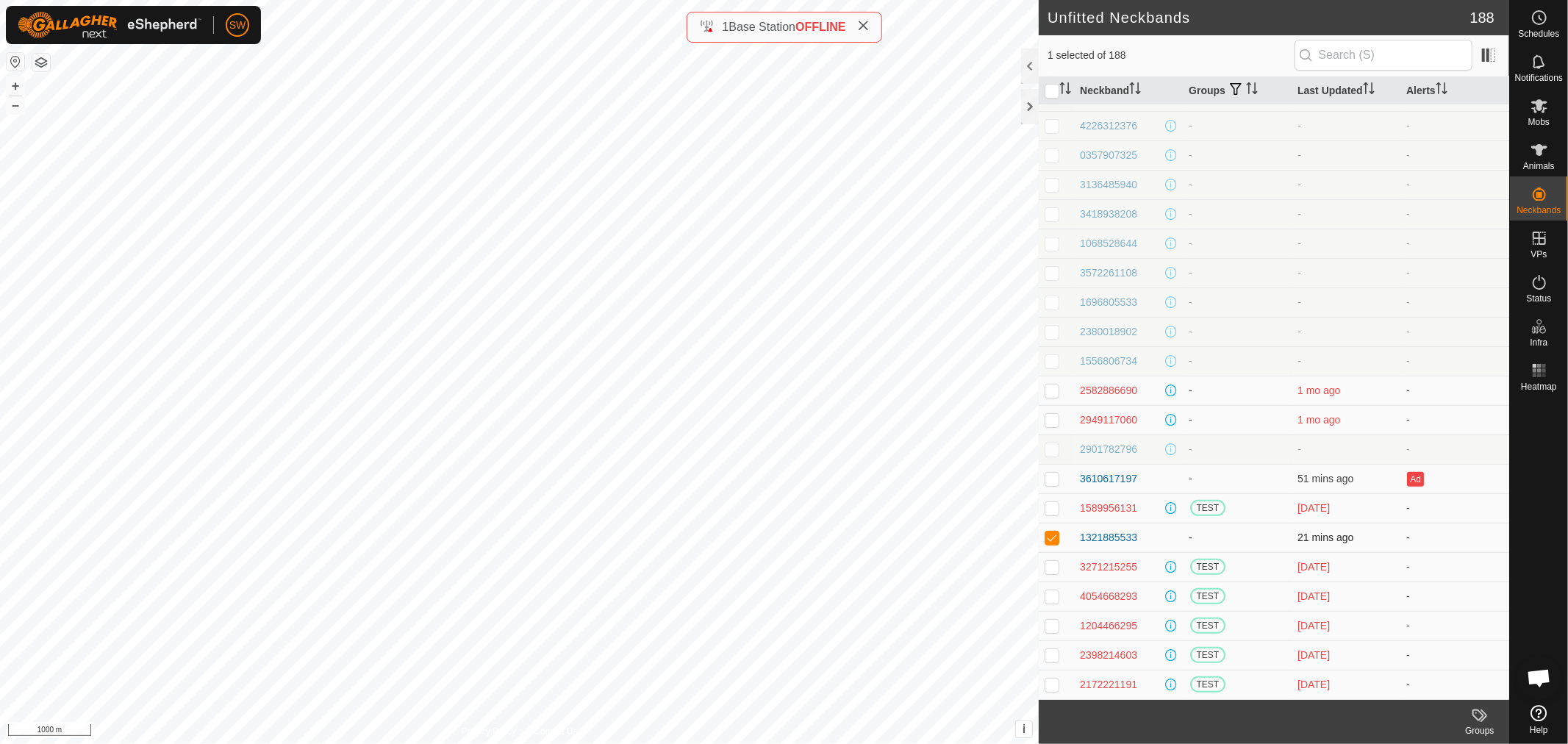
checkbox input "false"
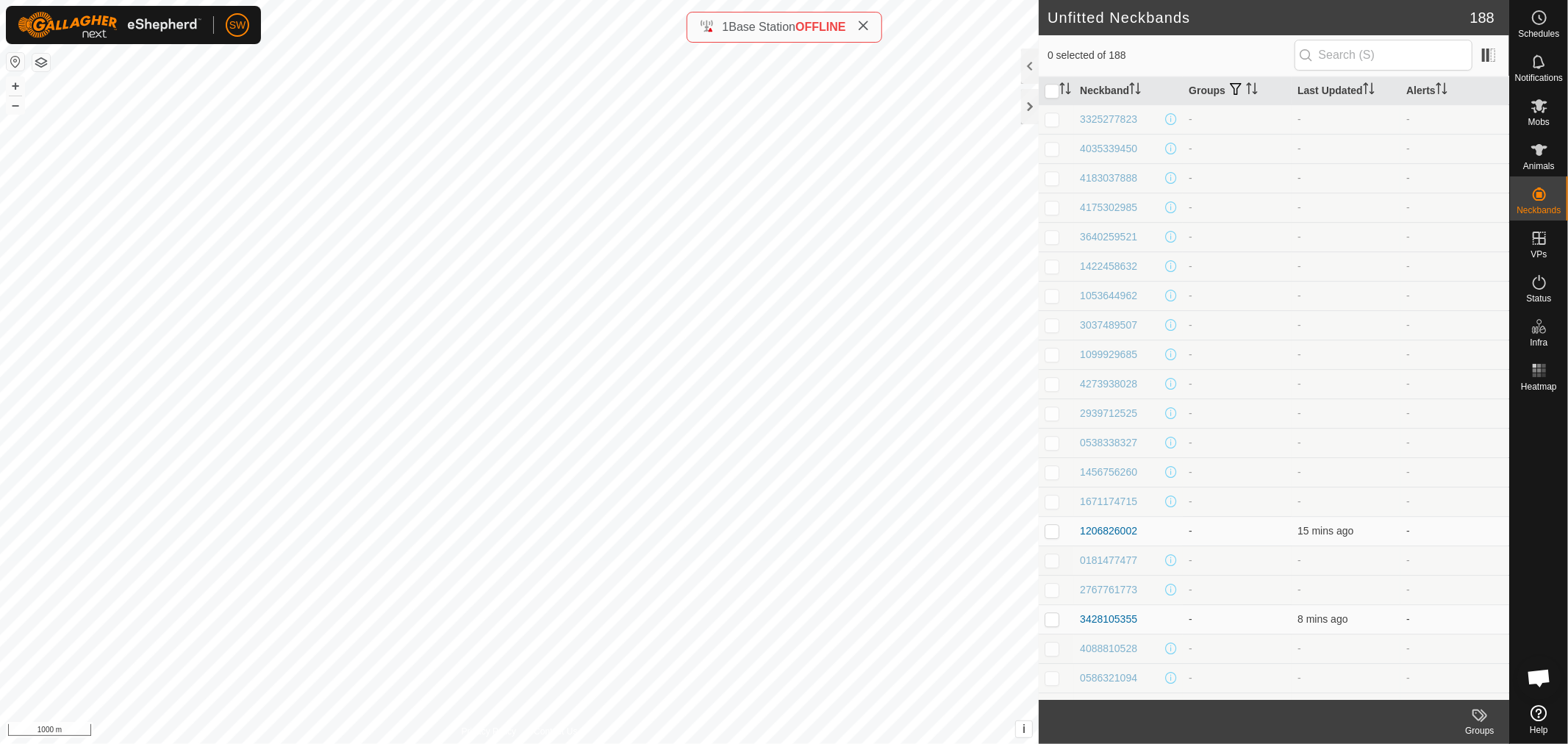
scroll to position [0, 0]
click at [1025, 110] on div at bounding box center [1030, 106] width 17 height 36
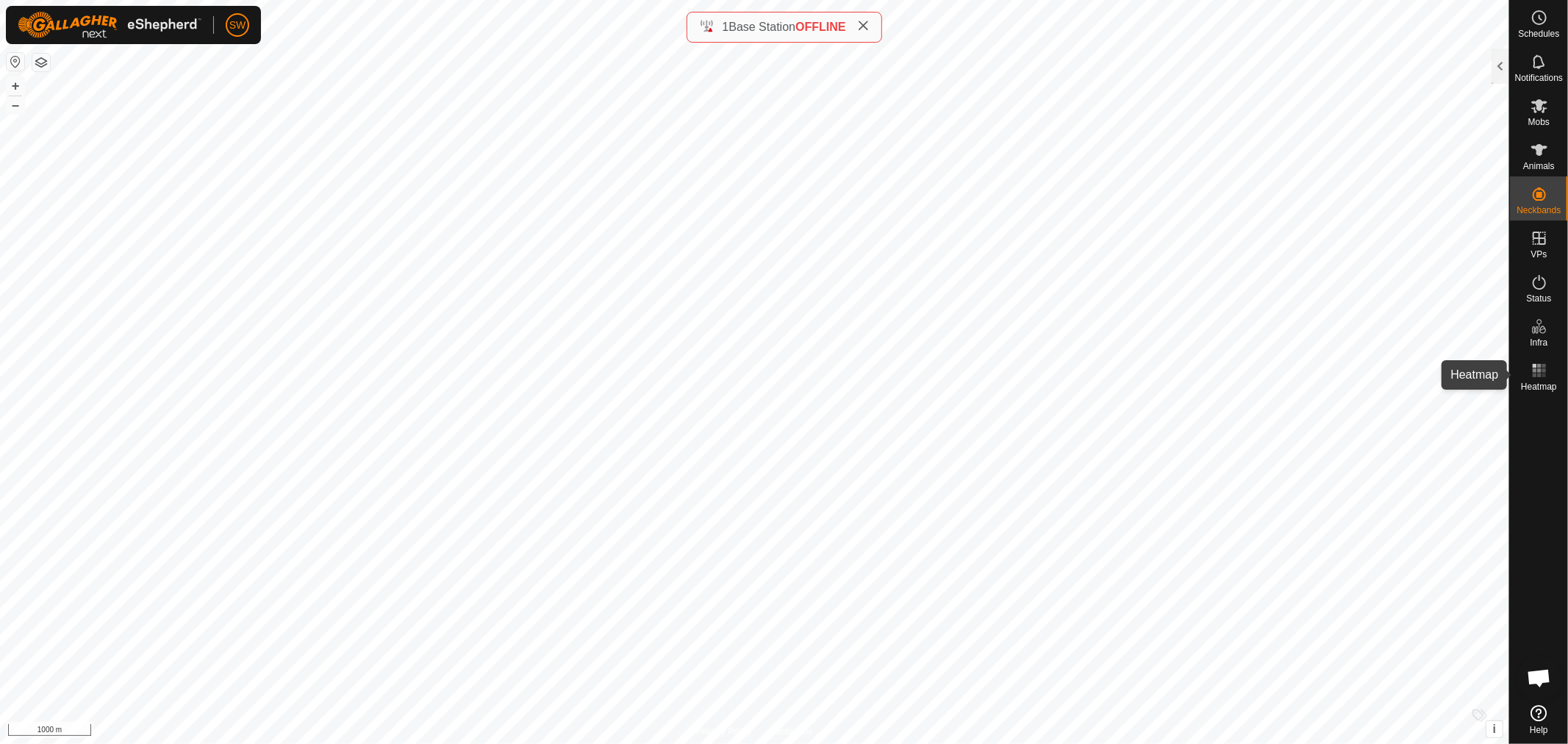
click at [1531, 364] on icon at bounding box center [1539, 370] width 17 height 17
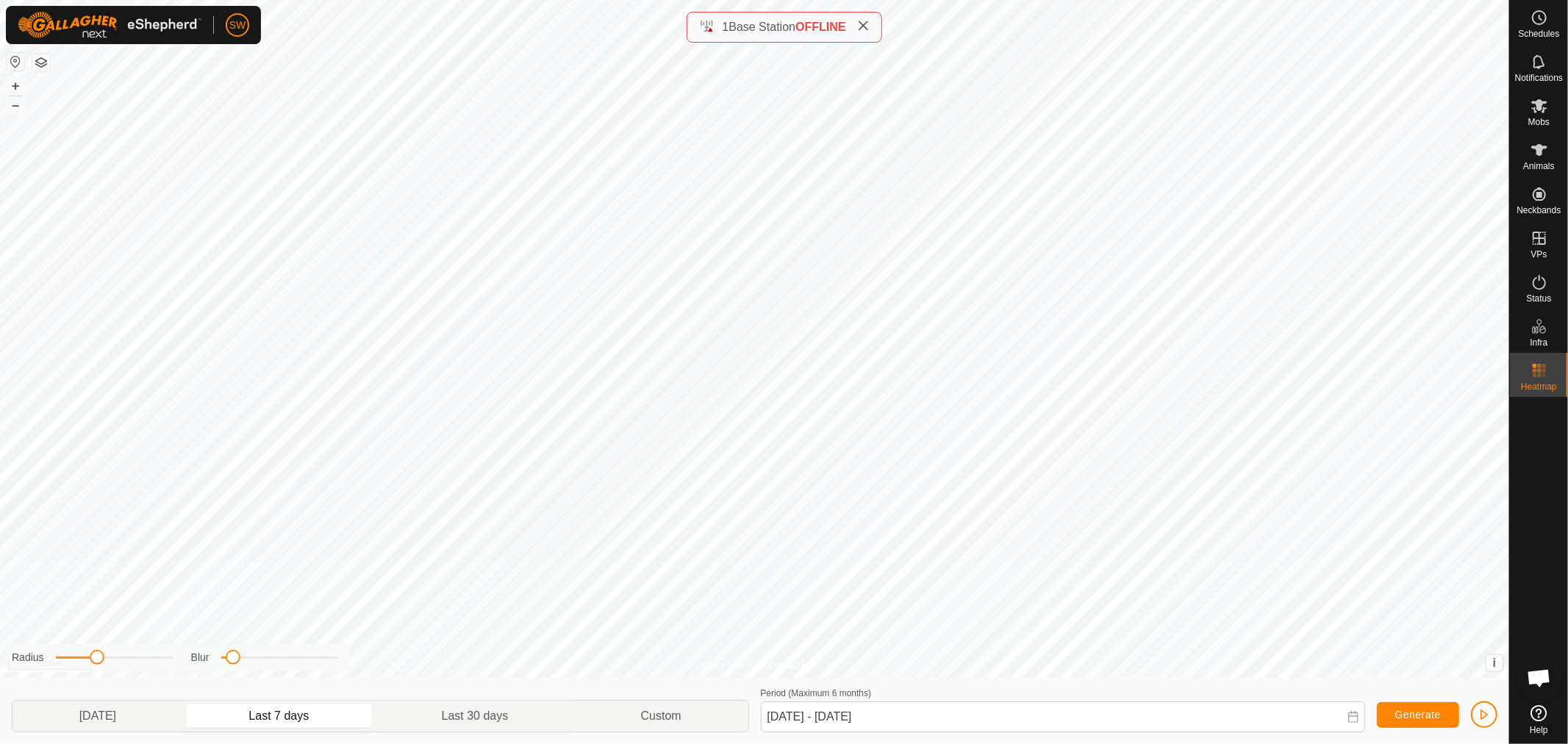
drag, startPoint x: 122, startPoint y: 657, endPoint x: 96, endPoint y: 656, distance: 26.0
click at [96, 656] on span at bounding box center [97, 657] width 14 height 14
click at [89, 656] on span at bounding box center [91, 657] width 14 height 14
click at [89, 656] on span at bounding box center [89, 657] width 14 height 14
drag, startPoint x: 89, startPoint y: 656, endPoint x: 71, endPoint y: 656, distance: 18.0
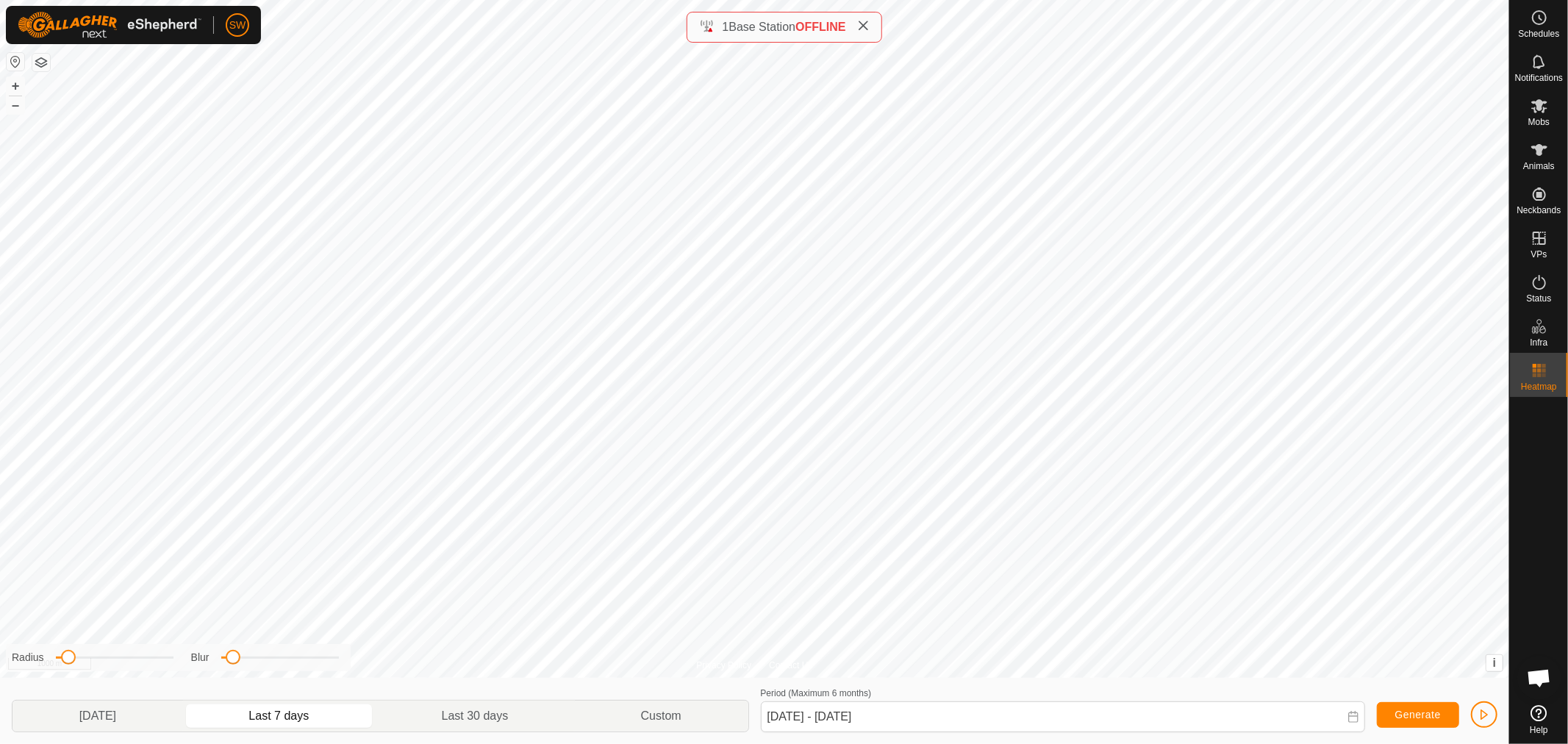
click at [71, 656] on span at bounding box center [68, 657] width 14 height 14
click at [75, 655] on div "Radius" at bounding box center [92, 658] width 161 height 15
click at [208, 630] on div "Privacy Policy Contact Us Watering Point 96 Type: trough Capacity: 100L Water L…" at bounding box center [755, 372] width 1509 height 744
click at [76, 653] on div "Radius" at bounding box center [92, 658] width 161 height 15
click at [82, 656] on div at bounding box center [115, 657] width 118 height 2
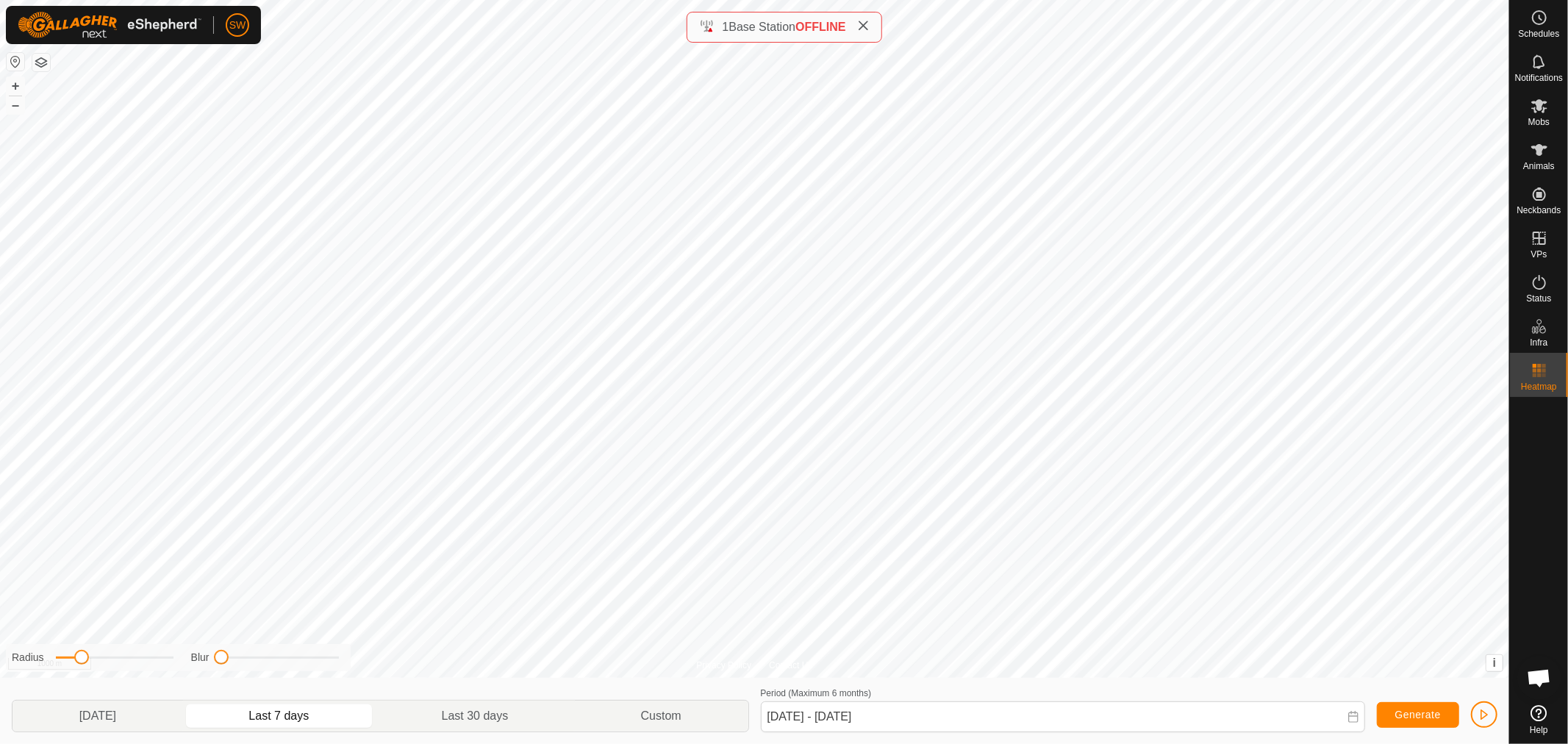
click at [89, 660] on div "Radius" at bounding box center [92, 658] width 161 height 15
click at [443, 725] on p-togglebutton "Last 30 days" at bounding box center [475, 716] width 199 height 31
click at [1400, 718] on span "Generate" at bounding box center [1417, 714] width 45 height 12
click at [678, 721] on p-togglebutton "Custom" at bounding box center [661, 716] width 173 height 31
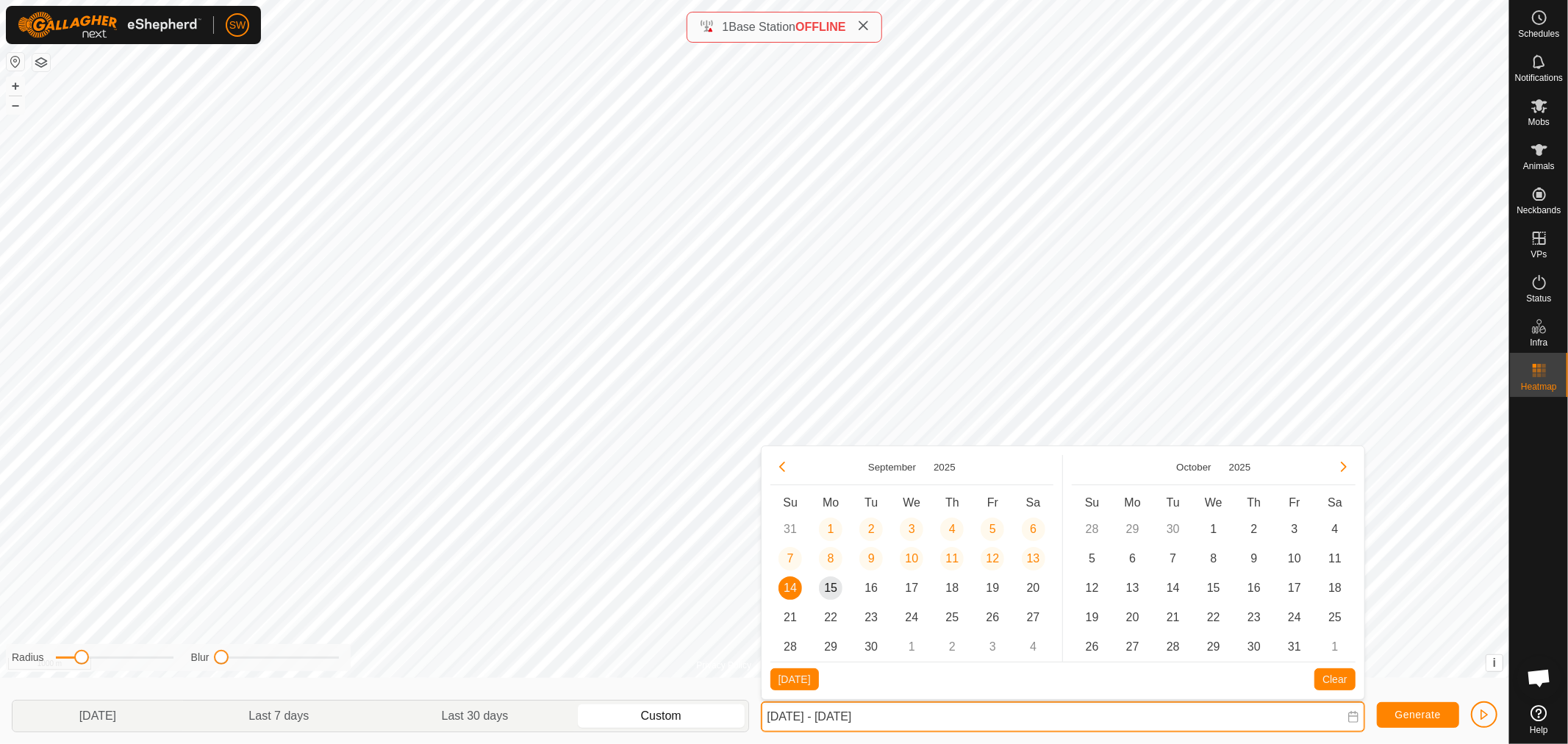
click at [961, 719] on input "[DATE] - [DATE]" at bounding box center [1062, 717] width 604 height 31
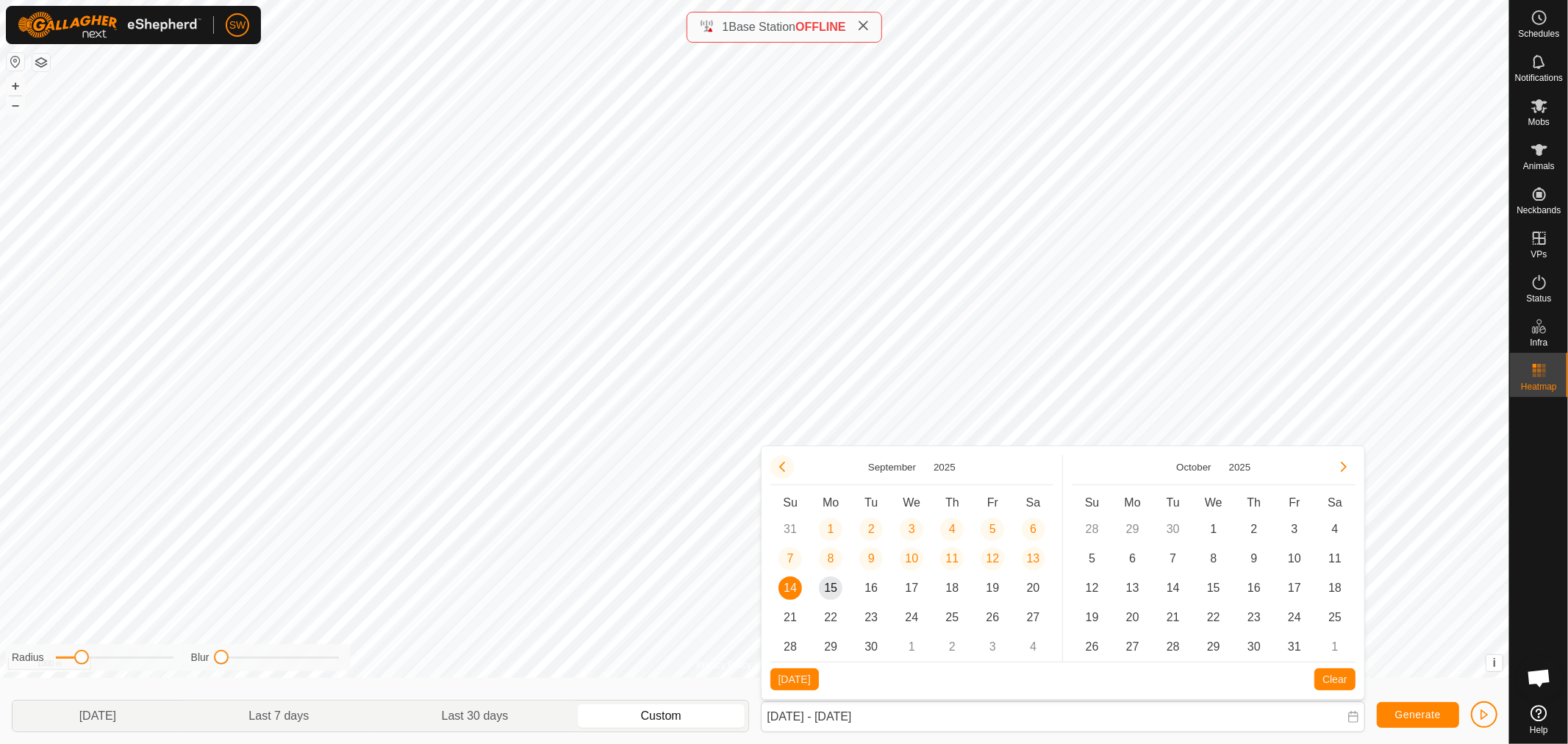
click at [779, 461] on button "Previous Month" at bounding box center [782, 467] width 23 height 23
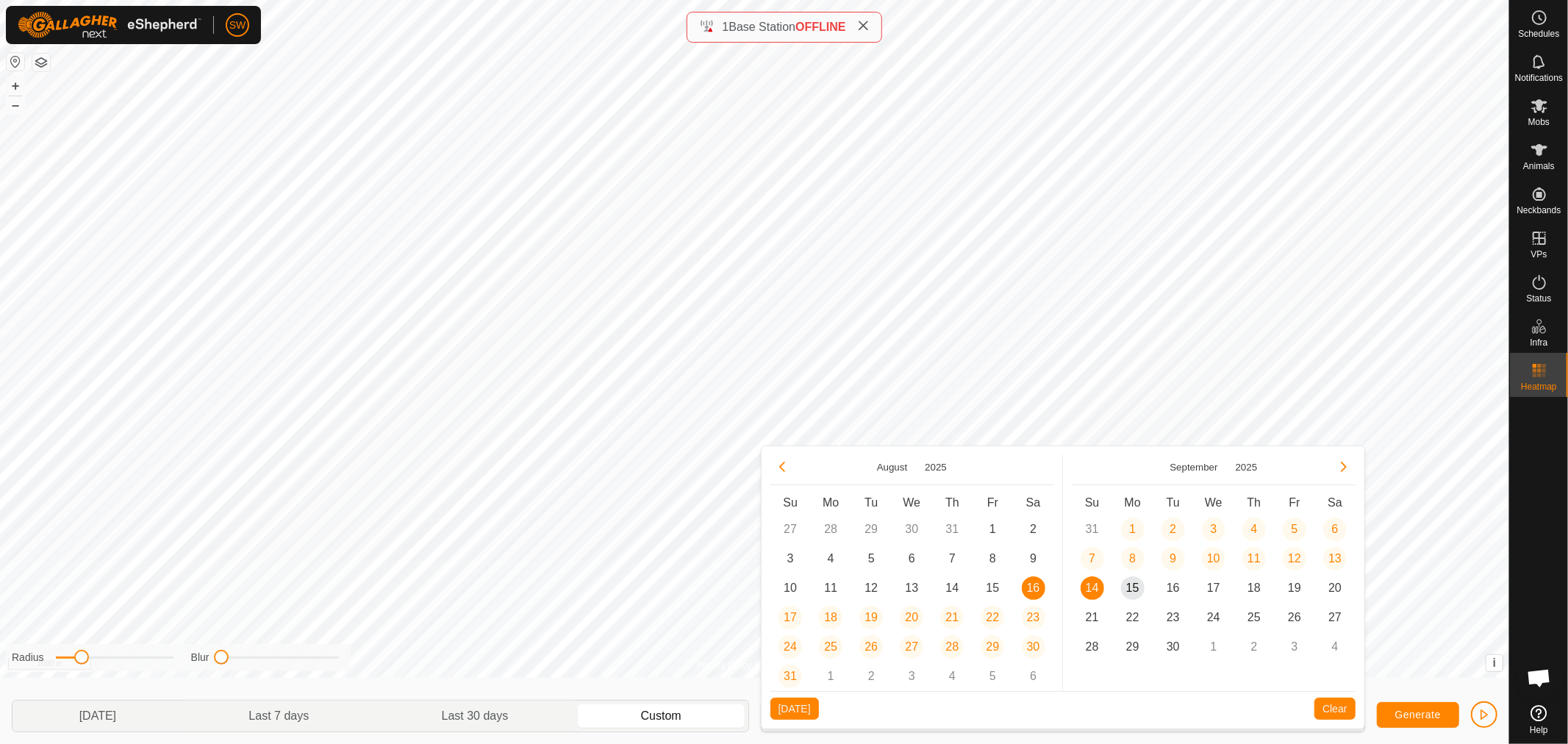
click at [779, 461] on button "Previous Month" at bounding box center [782, 467] width 23 height 23
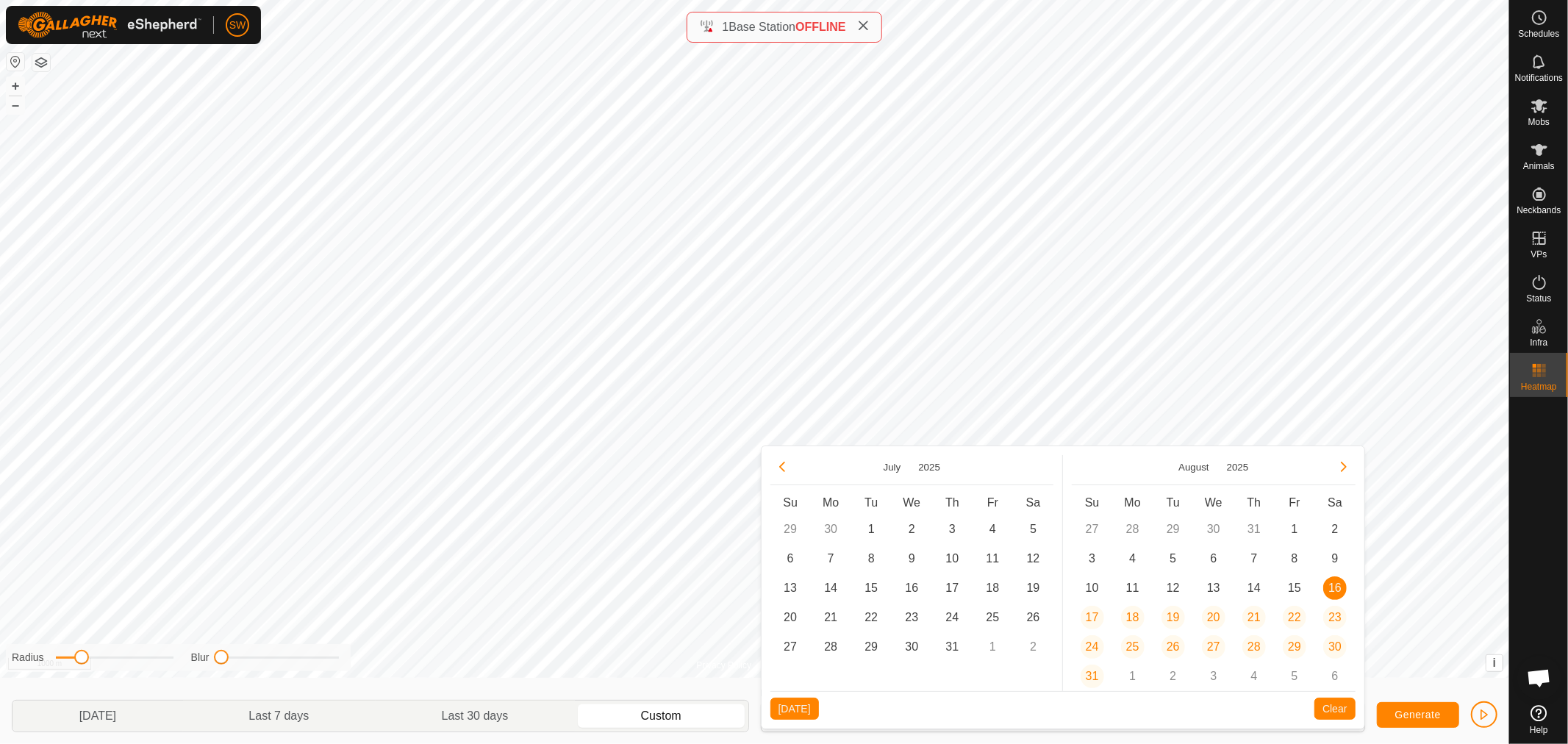
click at [779, 461] on button "Previous Month" at bounding box center [782, 467] width 23 height 23
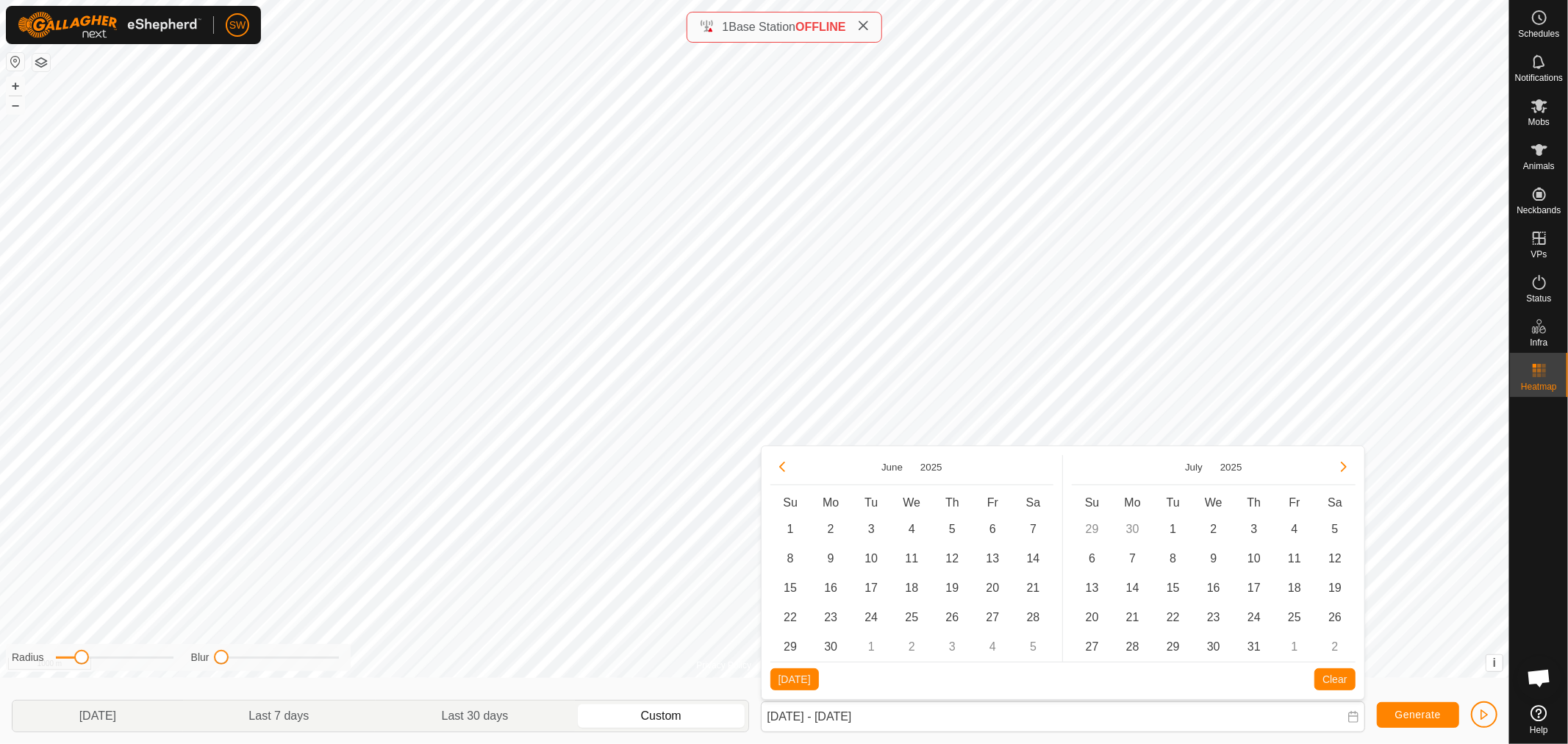
click at [779, 461] on button "Previous Month" at bounding box center [782, 467] width 23 height 23
click at [1039, 533] on span "1" at bounding box center [1033, 529] width 23 height 23
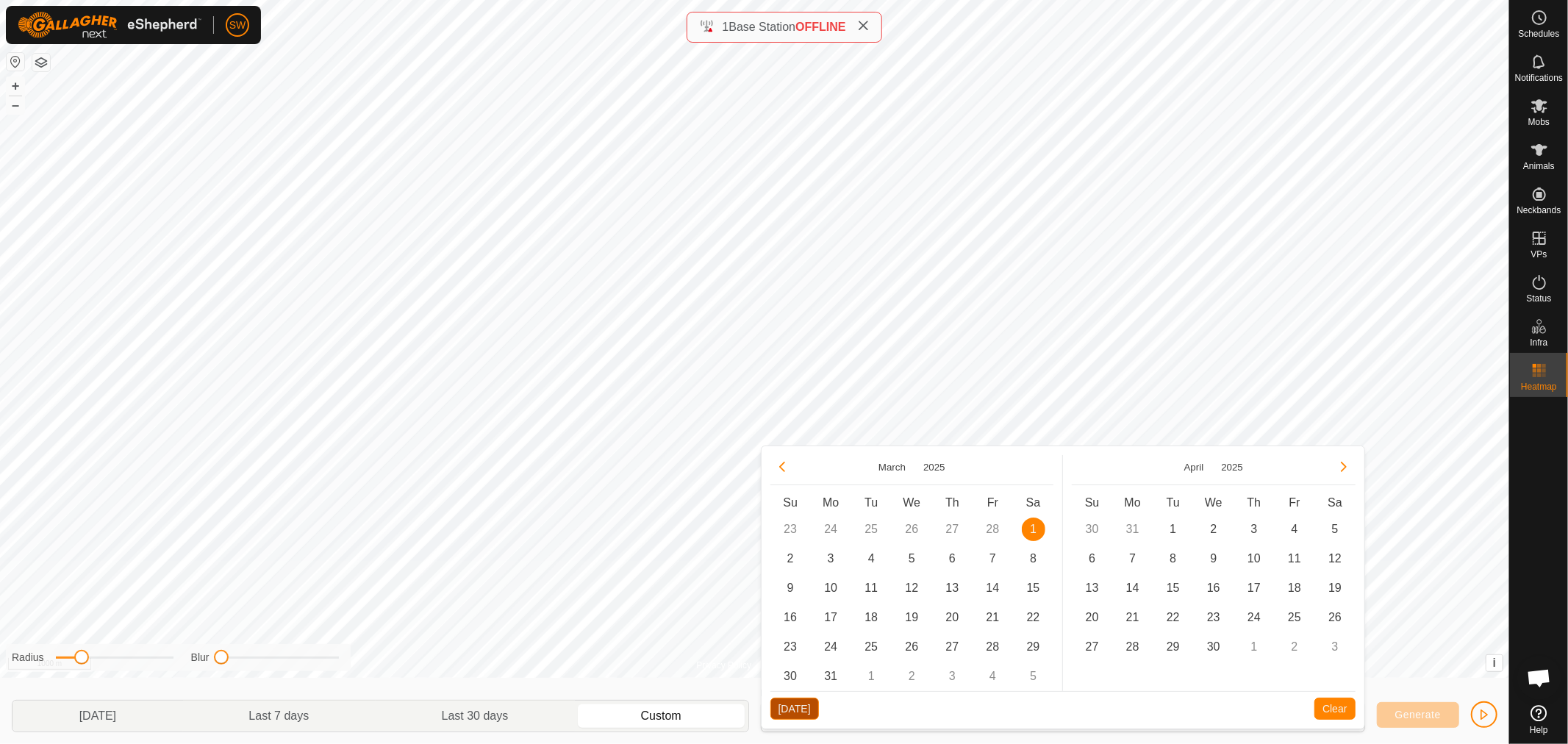
click at [792, 702] on button "[DATE]" at bounding box center [794, 708] width 48 height 22
click at [1410, 714] on span "Generate" at bounding box center [1417, 714] width 45 height 12
click at [1412, 718] on span "Generate" at bounding box center [1417, 714] width 45 height 12
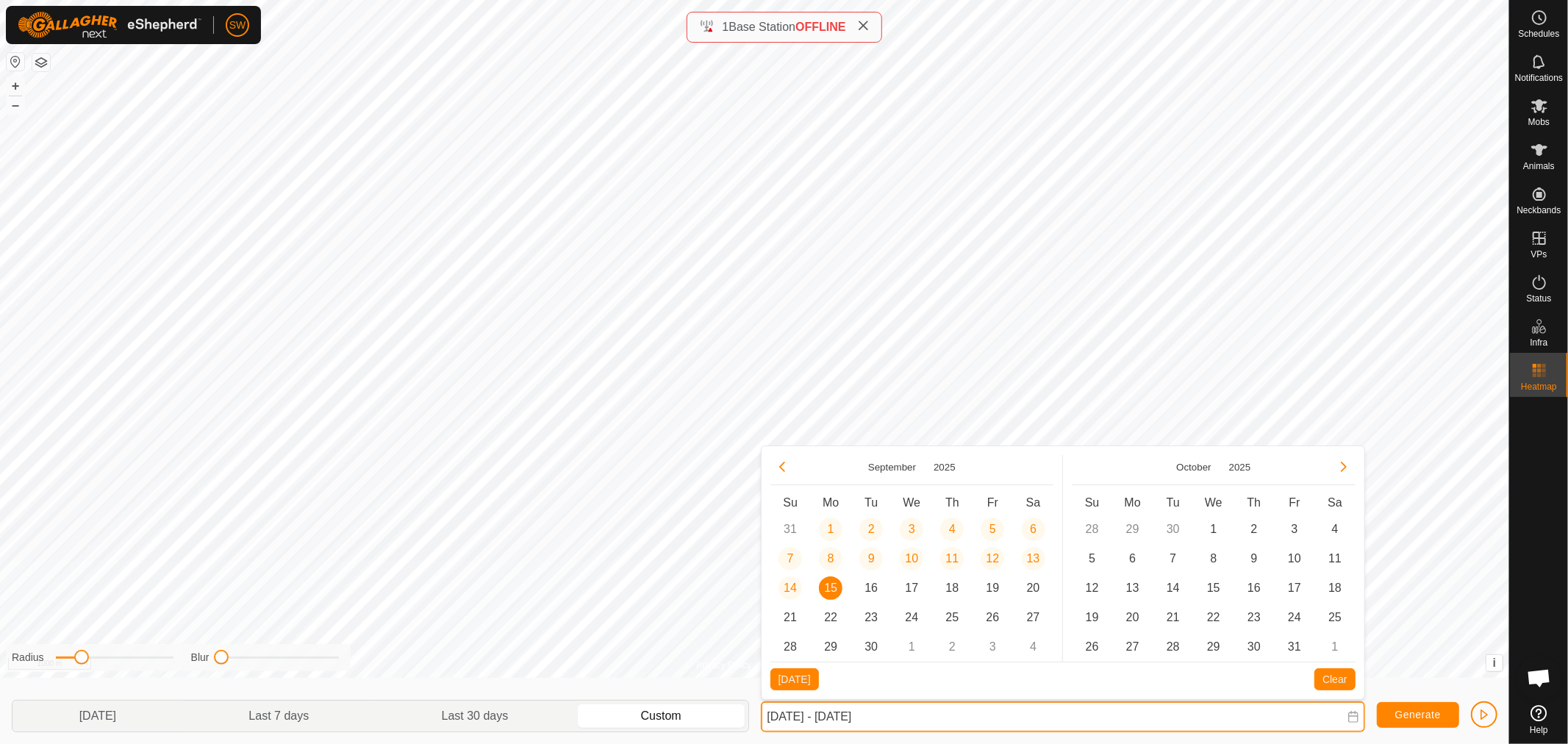
click at [1023, 709] on input "[DATE] - [DATE]" at bounding box center [1062, 717] width 604 height 31
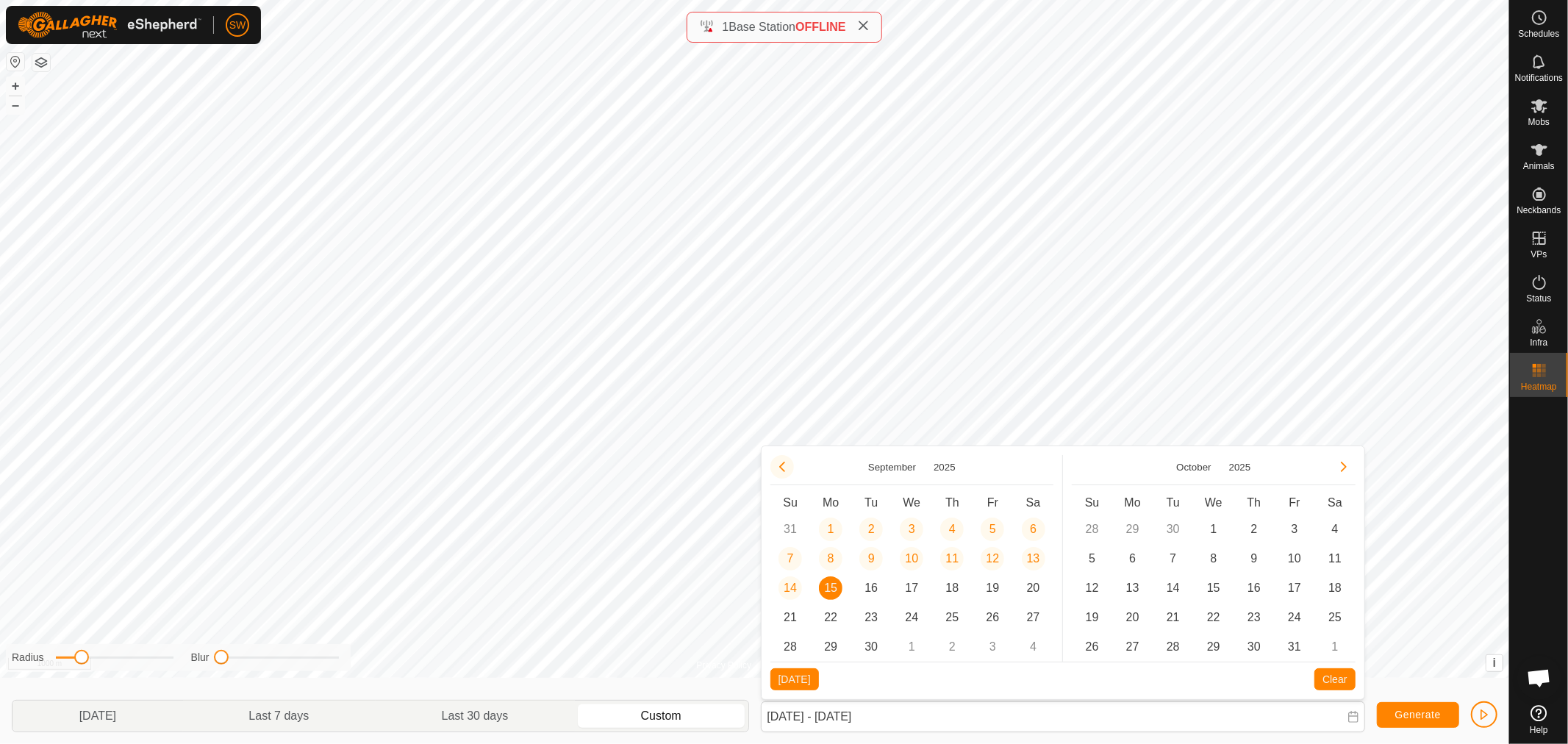
click at [782, 469] on button "Previous Month" at bounding box center [782, 467] width 23 height 23
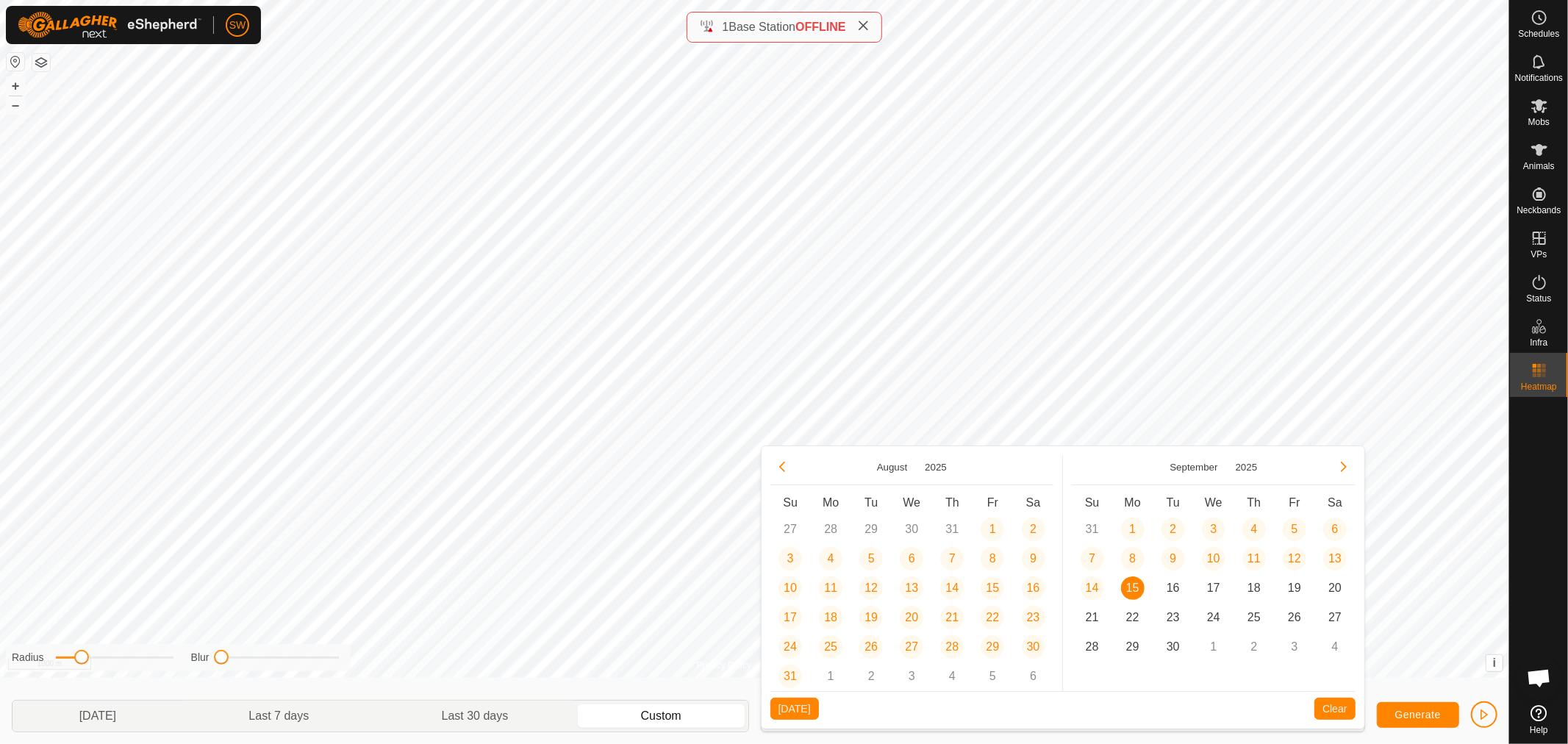
click at [782, 469] on button "Previous Month" at bounding box center [782, 467] width 23 height 23
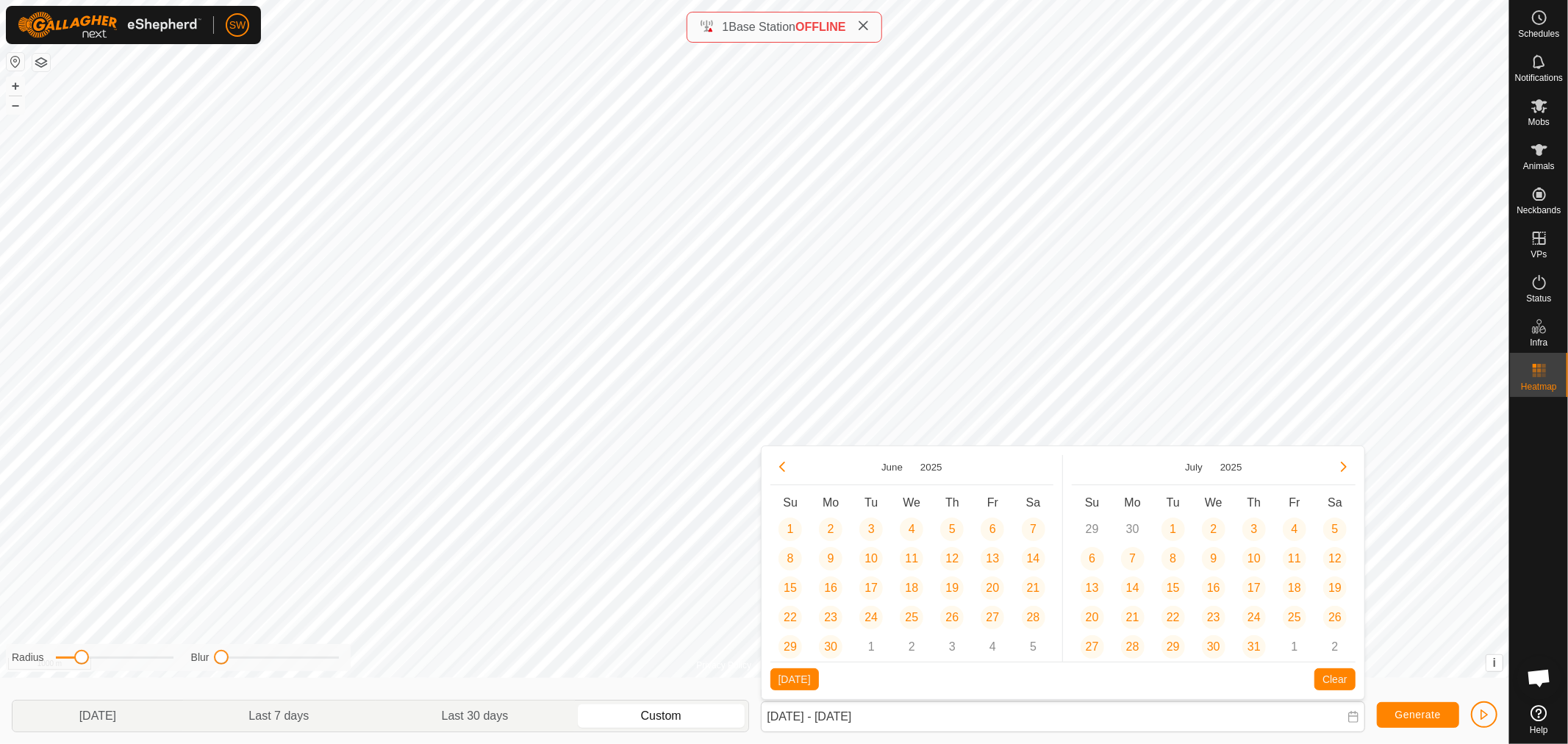
click at [782, 469] on button "Previous Month" at bounding box center [782, 467] width 23 height 23
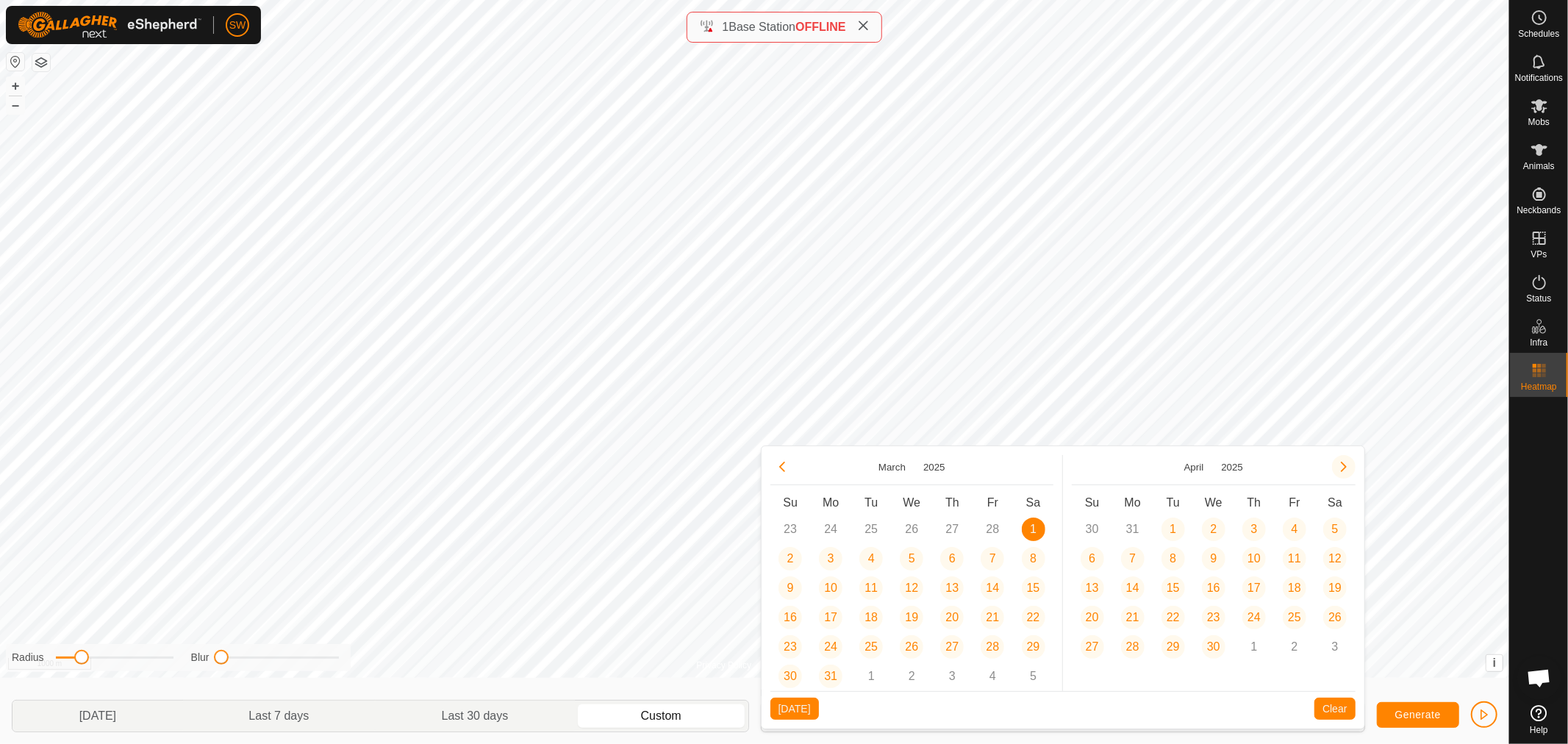
click at [1338, 472] on button "Next Month" at bounding box center [1344, 467] width 23 height 23
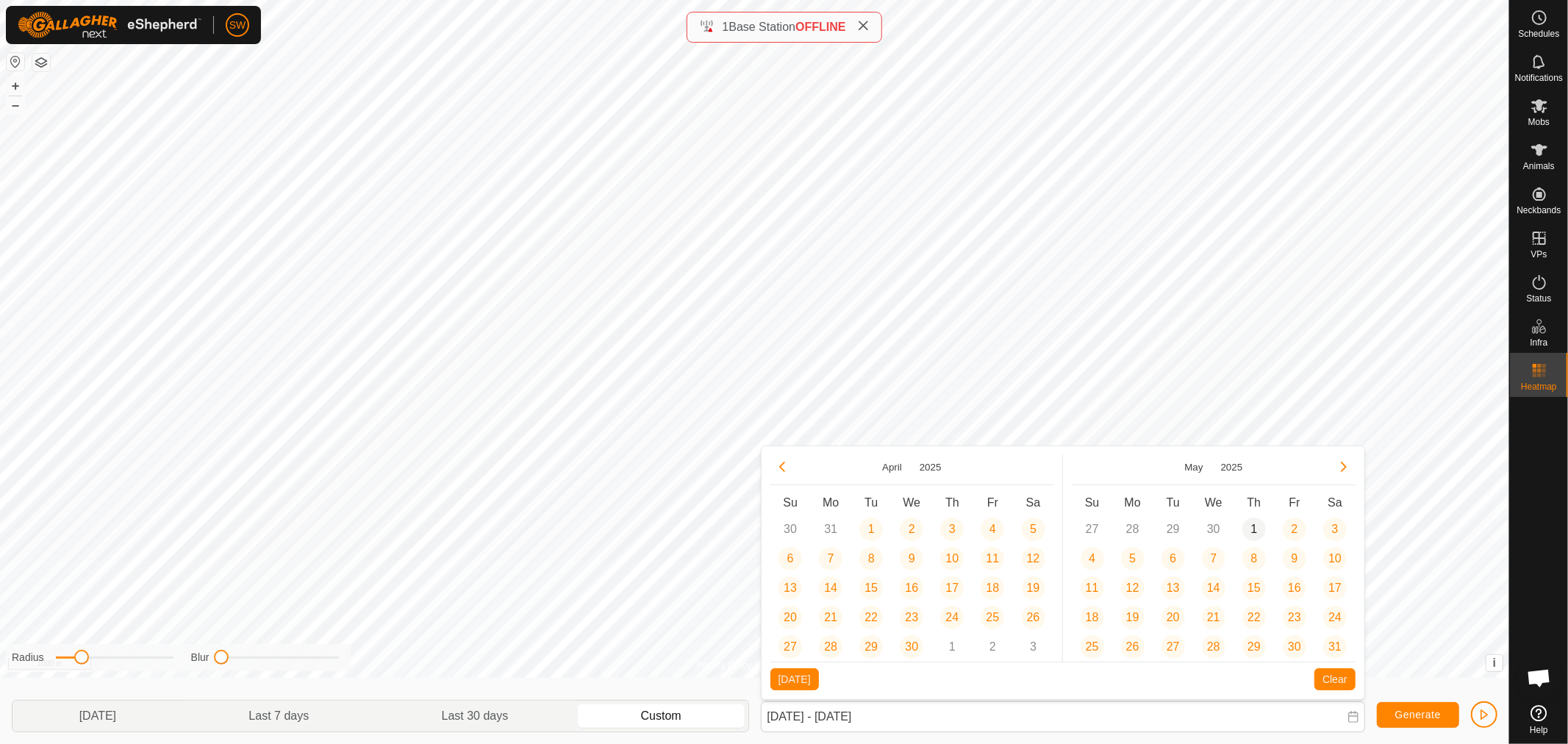
click at [1251, 526] on span "1" at bounding box center [1254, 529] width 23 height 23
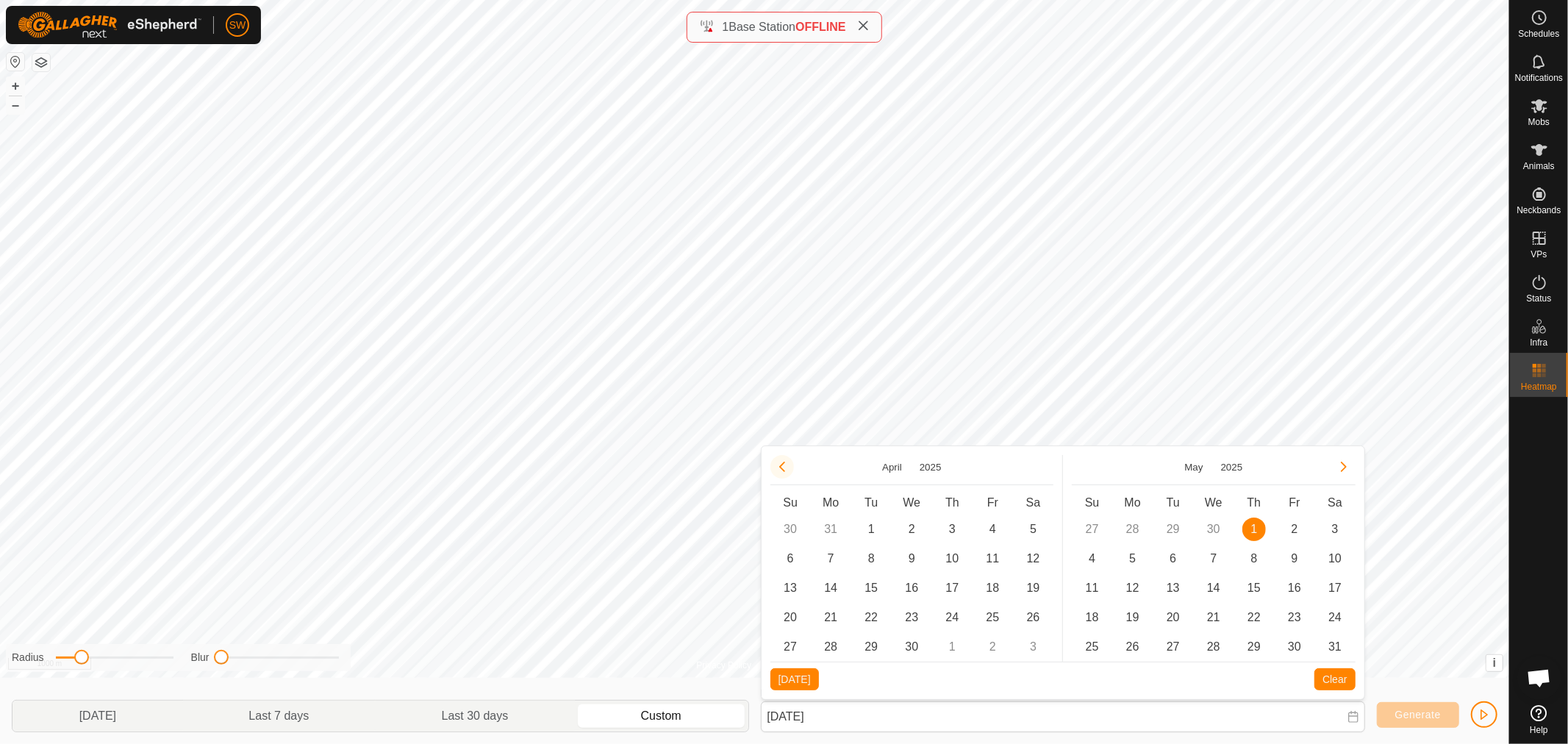
click at [778, 467] on button "Previous Month" at bounding box center [782, 467] width 23 height 23
click at [1032, 526] on span "1" at bounding box center [1033, 529] width 23 height 23
click at [1346, 465] on button "Next Month" at bounding box center [1344, 467] width 23 height 23
click at [1261, 529] on span "1" at bounding box center [1254, 529] width 23 height 23
click at [1397, 705] on button "Generate" at bounding box center [1417, 715] width 82 height 26
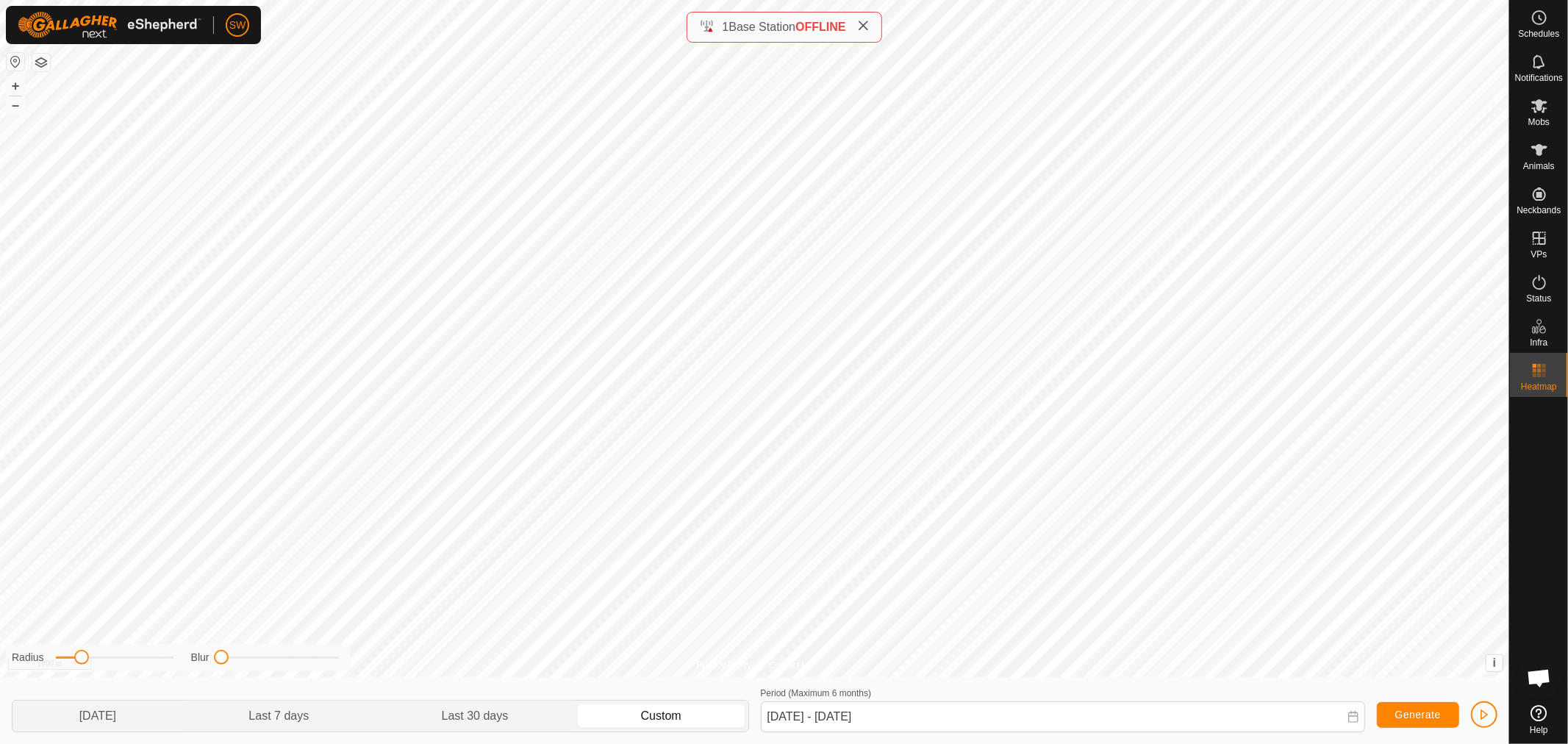
click at [94, 659] on div "Radius" at bounding box center [92, 658] width 161 height 15
click at [101, 653] on div "Radius" at bounding box center [92, 658] width 161 height 15
drag, startPoint x: 84, startPoint y: 659, endPoint x: 128, endPoint y: 651, distance: 44.7
click at [128, 651] on span at bounding box center [126, 657] width 14 height 14
drag, startPoint x: 128, startPoint y: 660, endPoint x: 104, endPoint y: 662, distance: 24.1
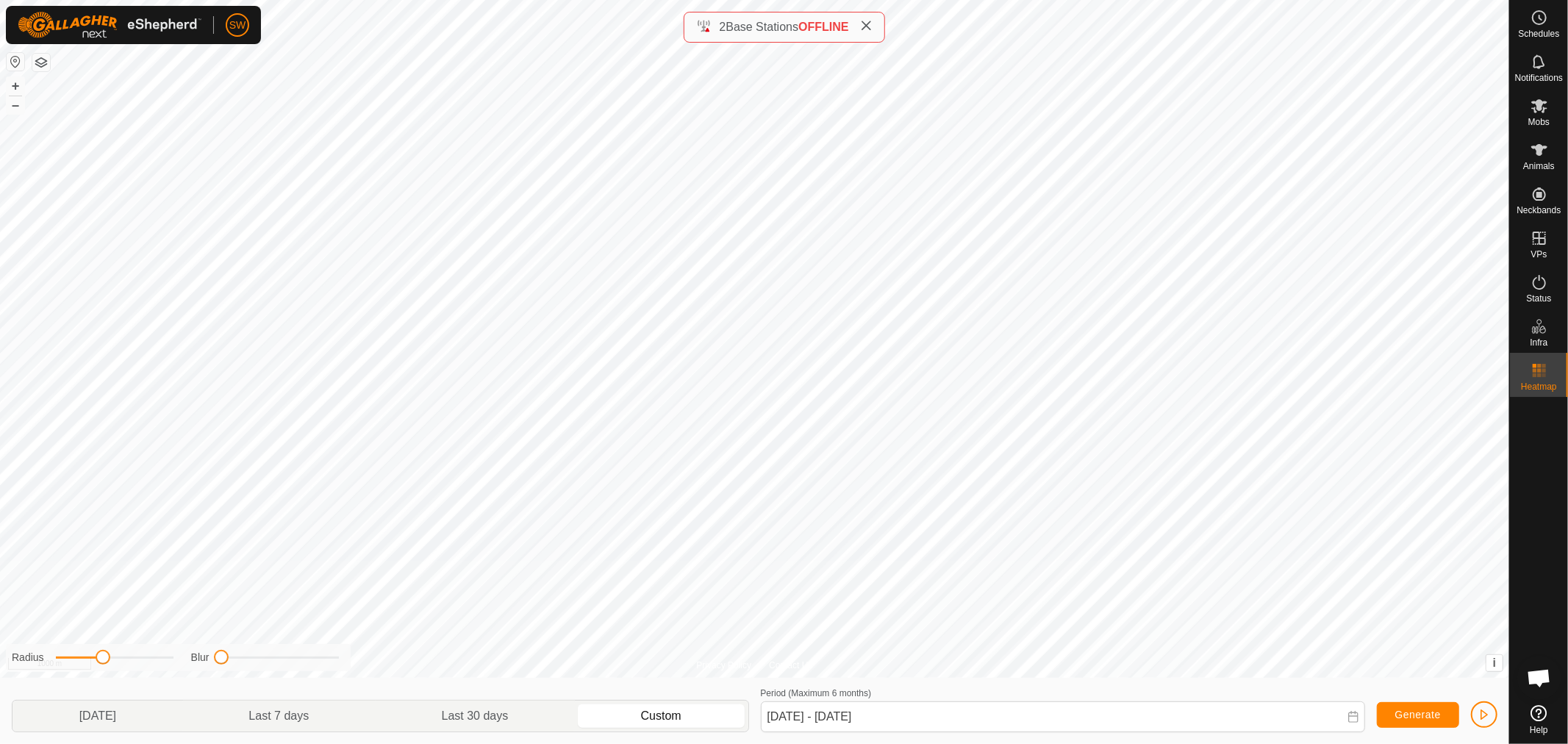
click at [104, 662] on span at bounding box center [102, 657] width 14 height 14
click at [1353, 723] on span at bounding box center [1354, 718] width 12 height 14
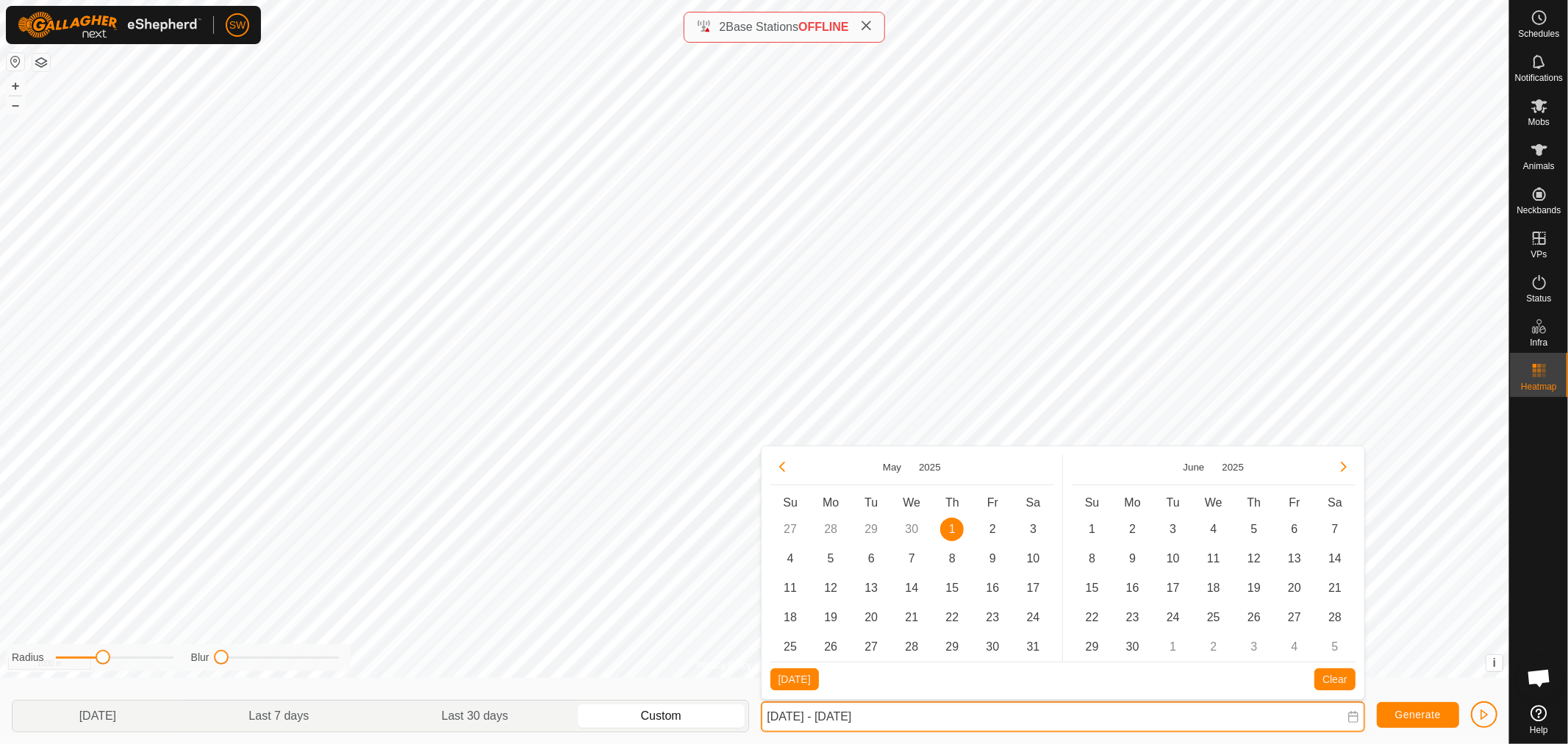
click at [1123, 714] on input "[DATE] - [DATE]" at bounding box center [1062, 717] width 604 height 31
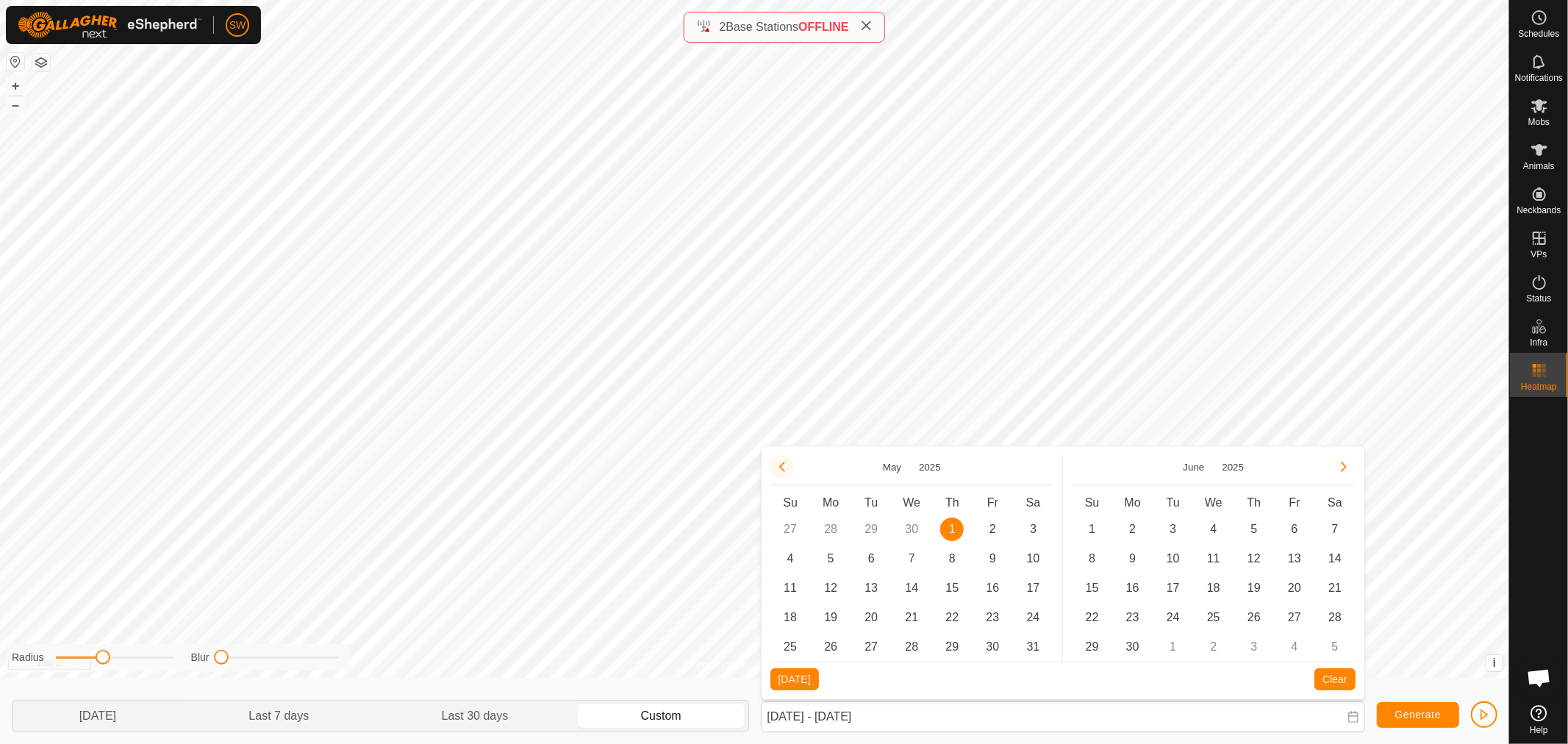
click at [782, 469] on button "Previous Month" at bounding box center [782, 467] width 23 height 23
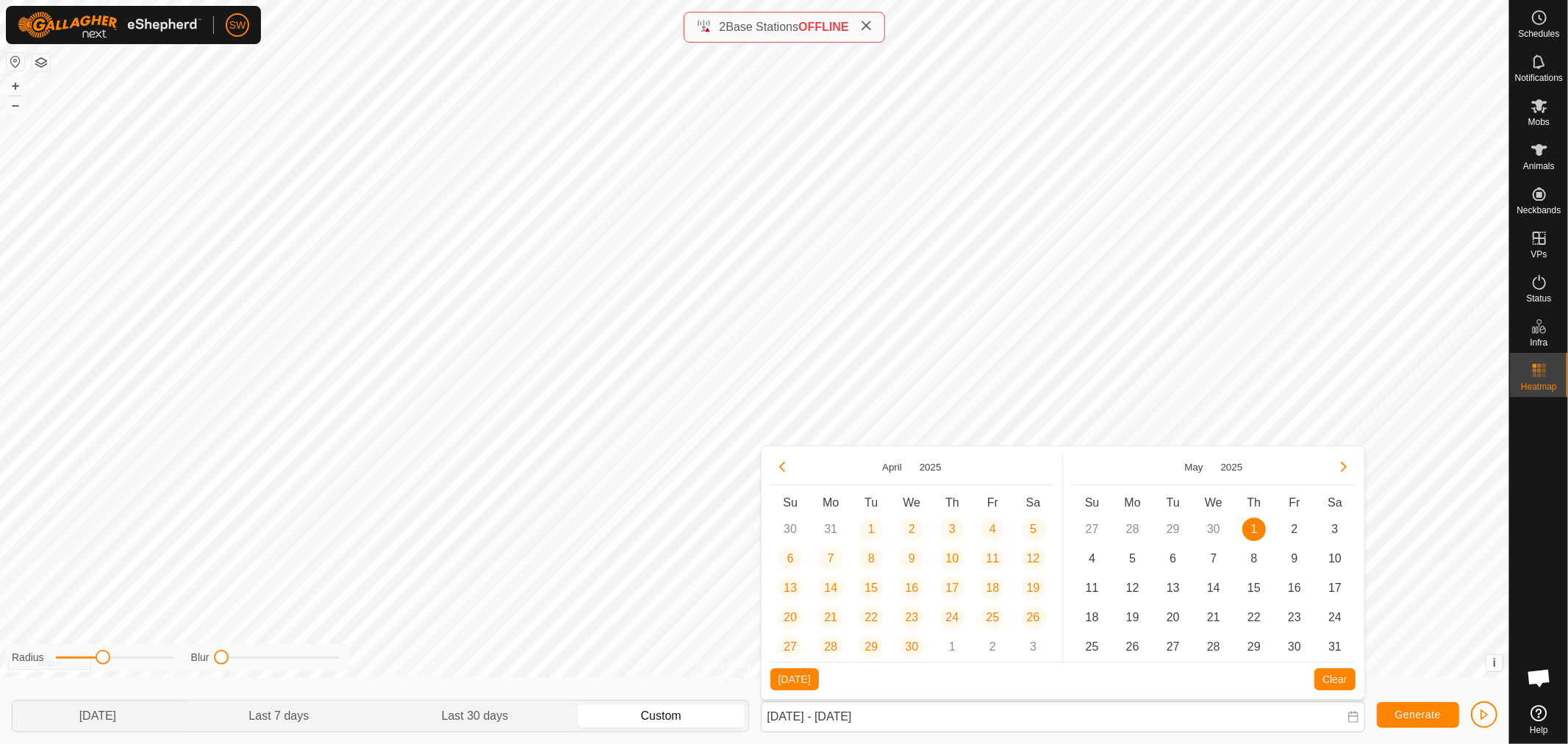
click at [782, 469] on button "Previous Month" at bounding box center [782, 467] width 23 height 23
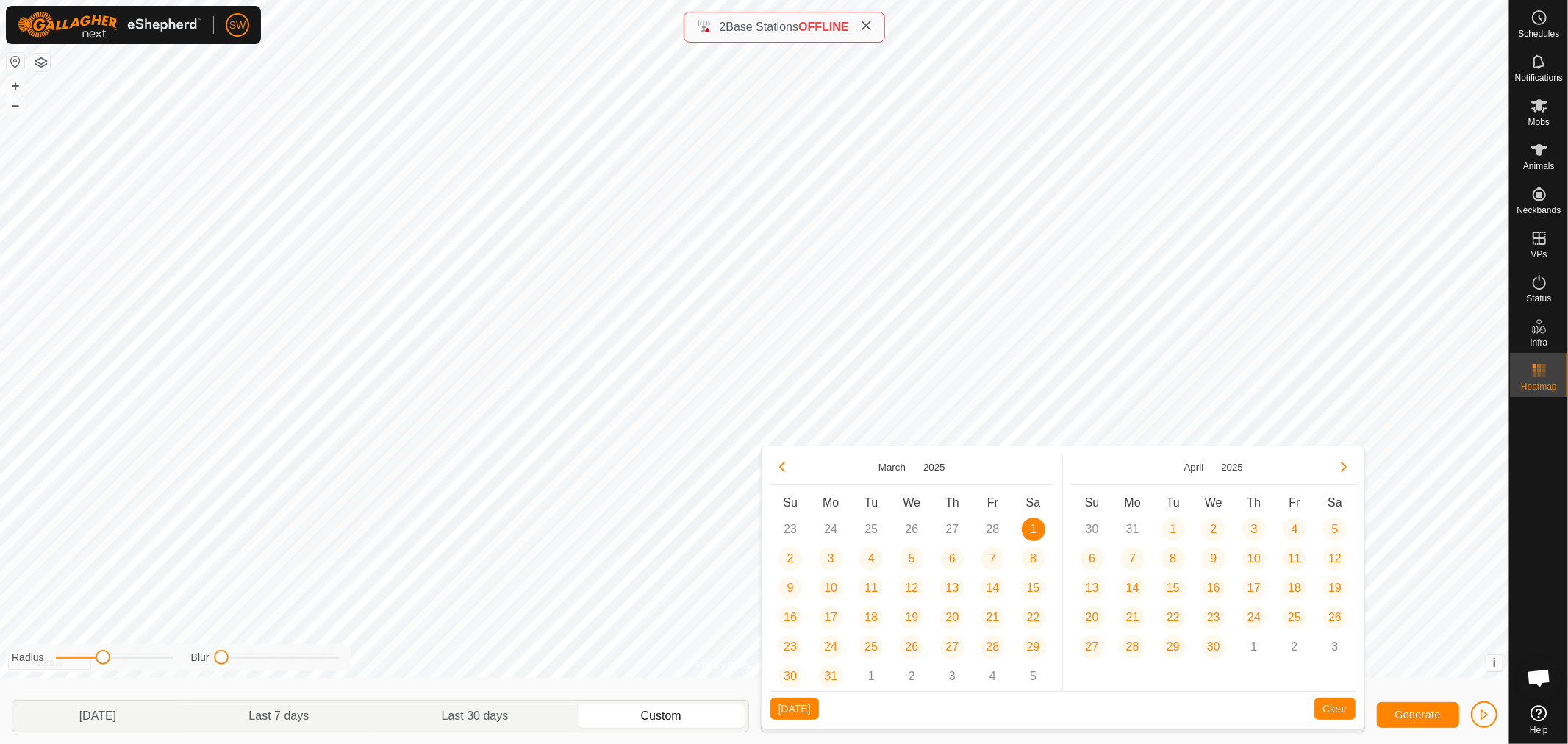
click at [1034, 530] on span "1" at bounding box center [1033, 529] width 23 height 23
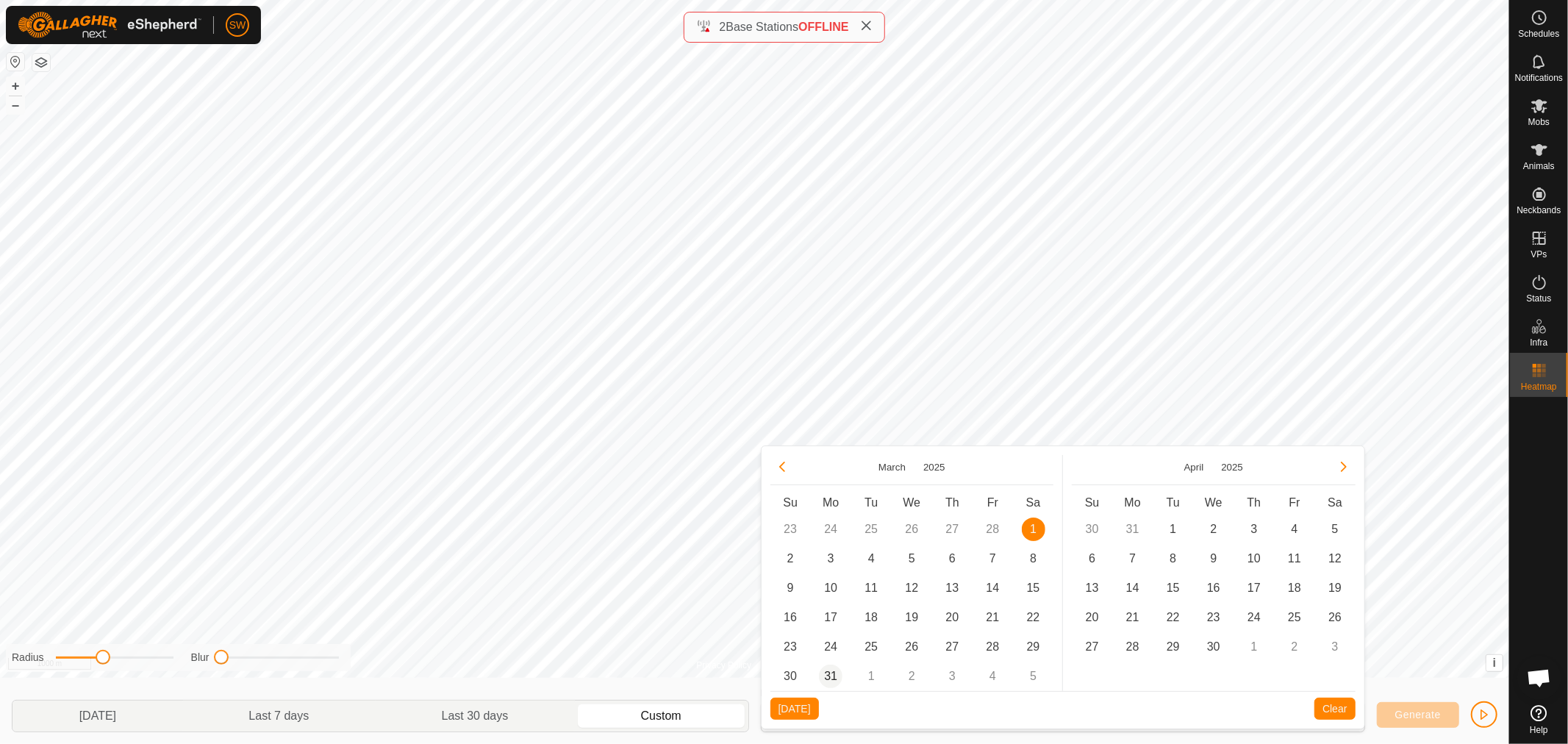
click at [825, 677] on span "31" at bounding box center [831, 676] width 23 height 23
click at [1390, 715] on button "Generate" at bounding box center [1417, 715] width 82 height 26
click at [1495, 664] on span "i" at bounding box center [1494, 662] width 3 height 13
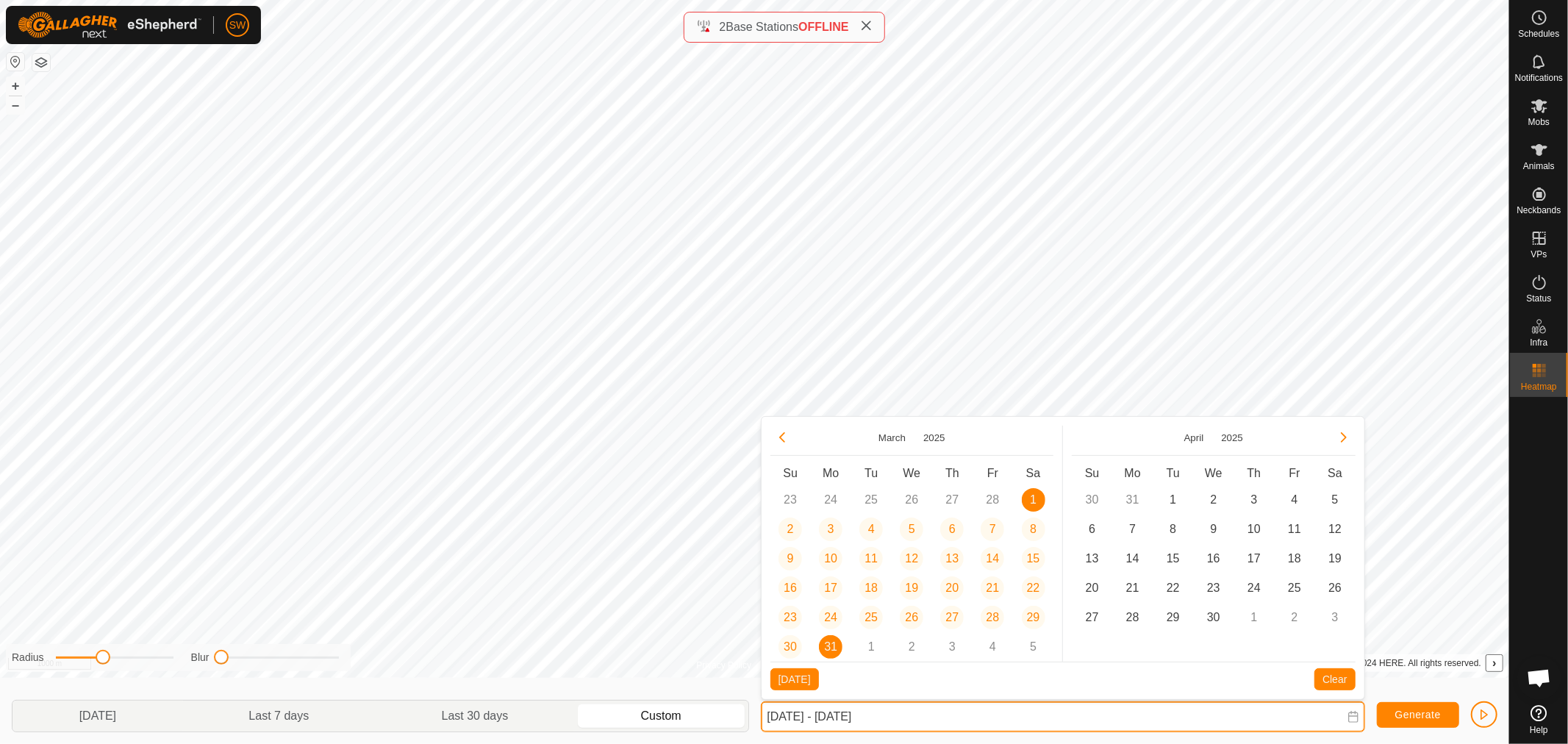
click at [928, 708] on input "[DATE] - [DATE]" at bounding box center [1062, 717] width 604 height 31
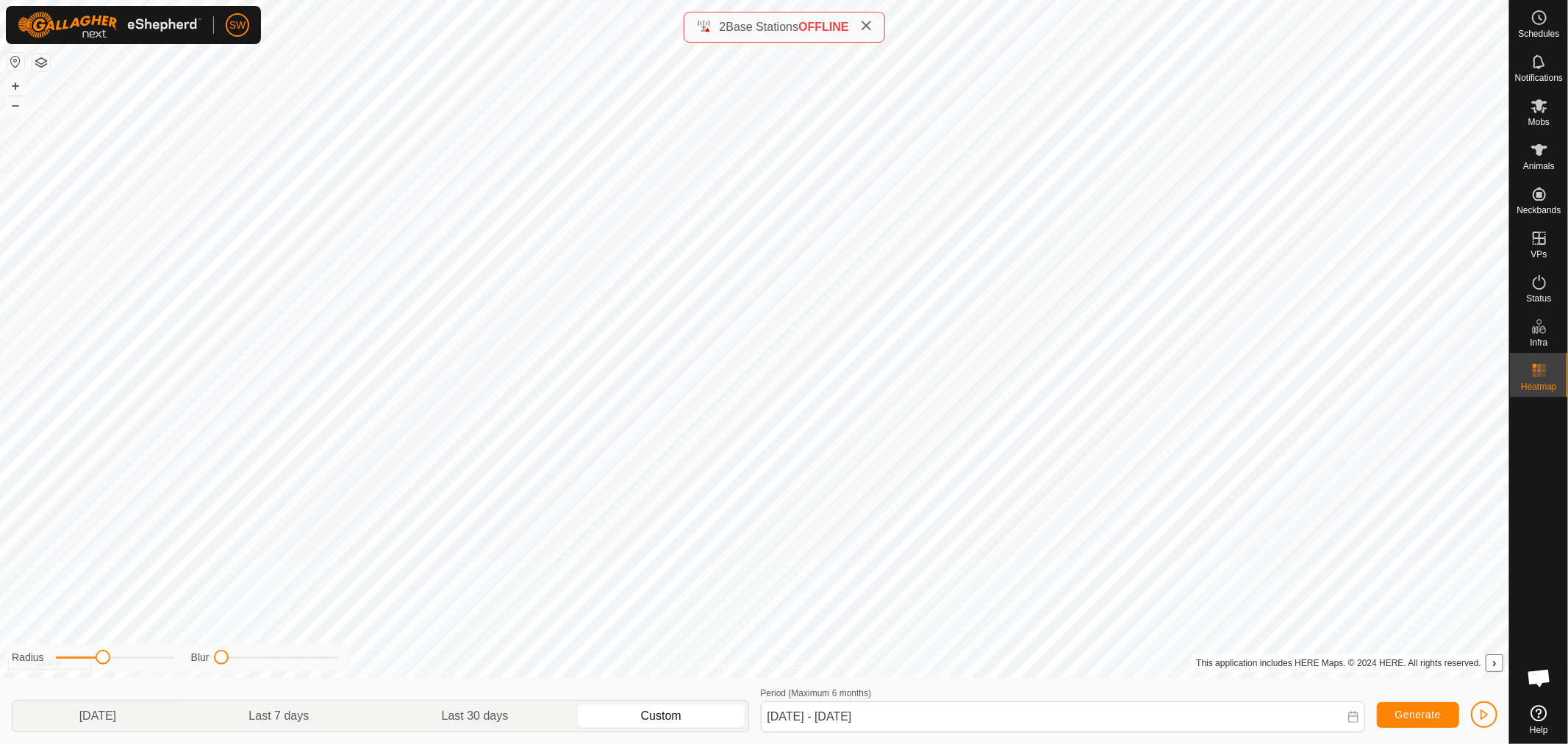
click at [869, 22] on icon at bounding box center [867, 26] width 12 height 12
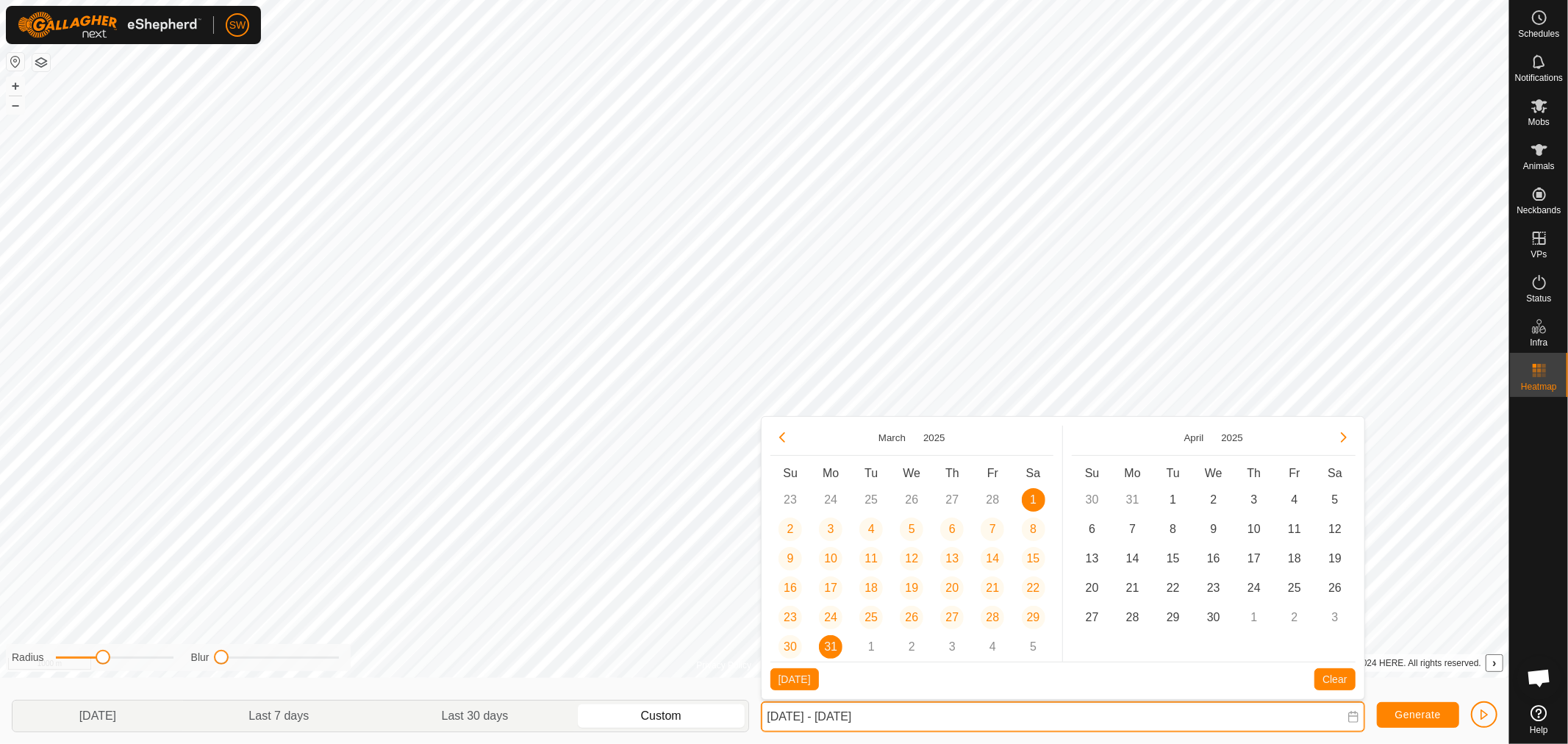
click at [947, 718] on input "[DATE] - [DATE]" at bounding box center [1062, 717] width 604 height 31
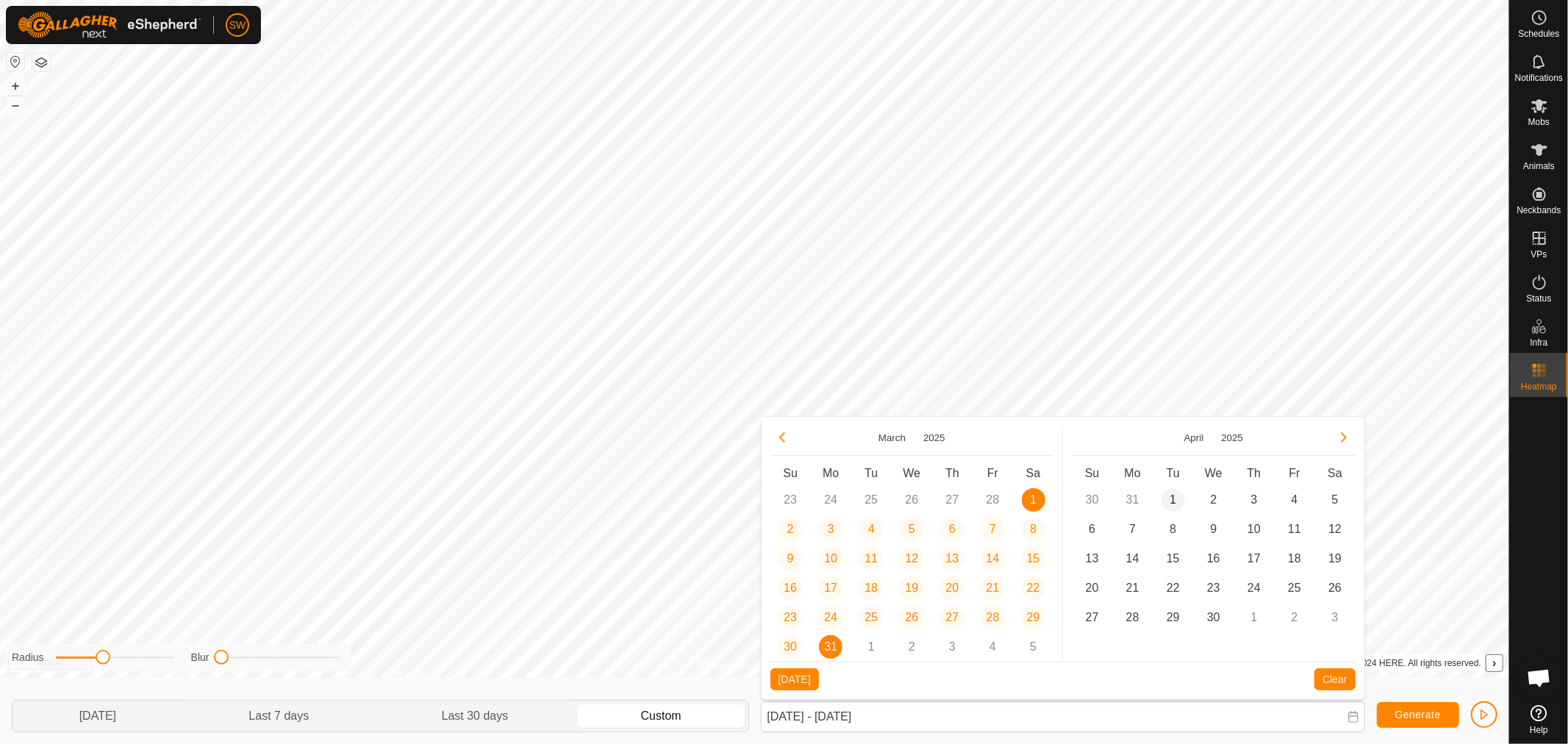
click at [1166, 501] on span "1" at bounding box center [1173, 500] width 23 height 23
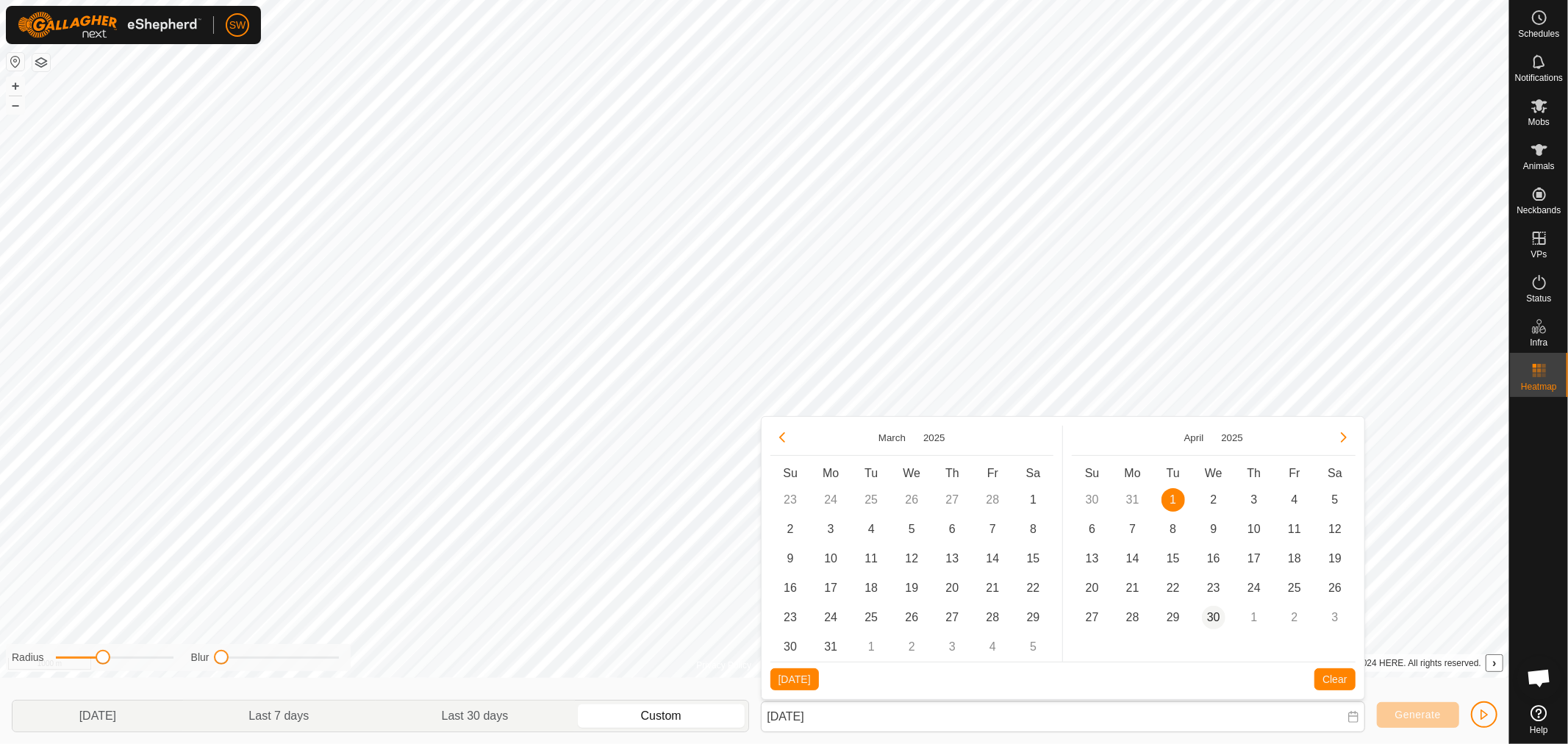
click at [1211, 612] on span "30" at bounding box center [1213, 617] width 23 height 23
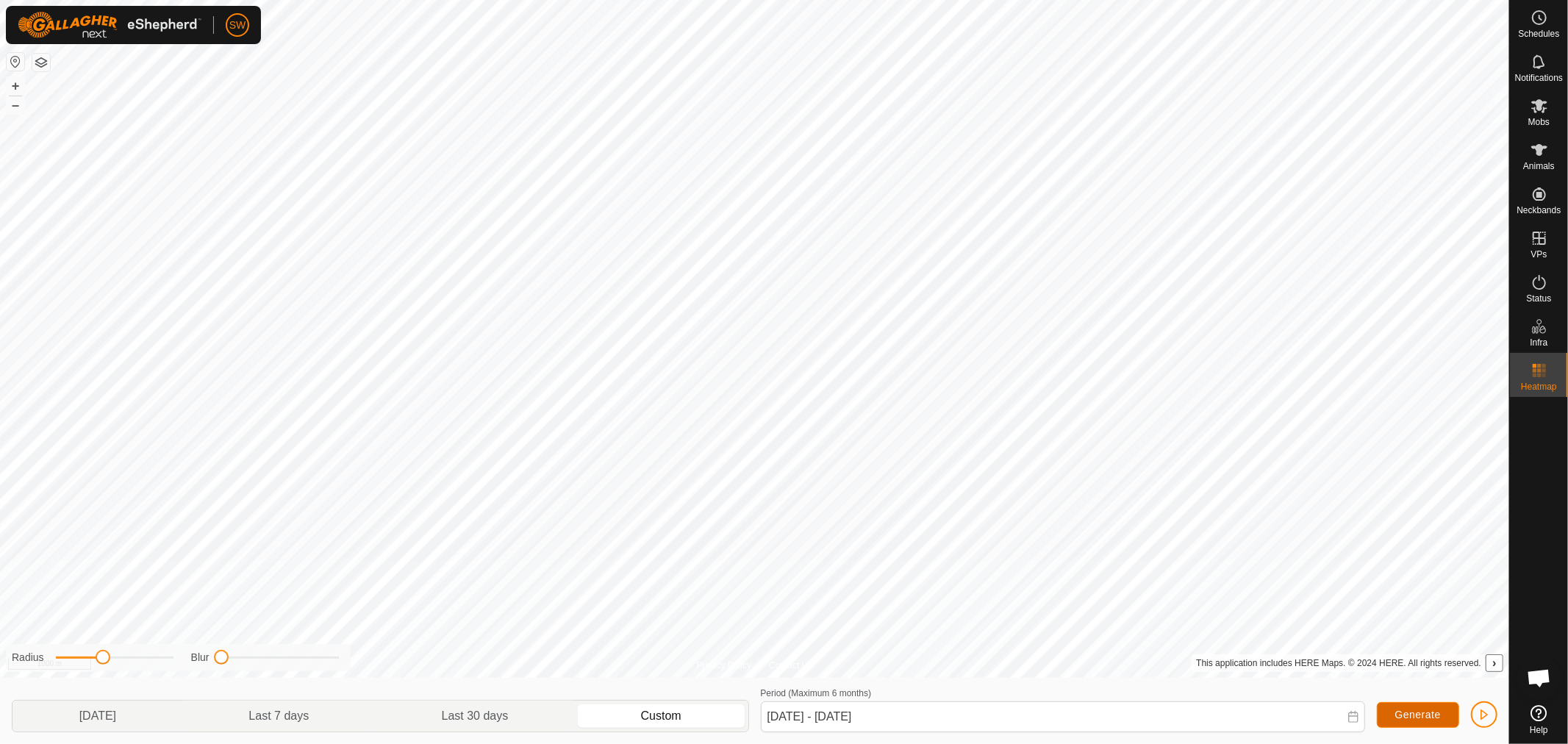
click at [1402, 721] on span "Generate" at bounding box center [1417, 714] width 45 height 12
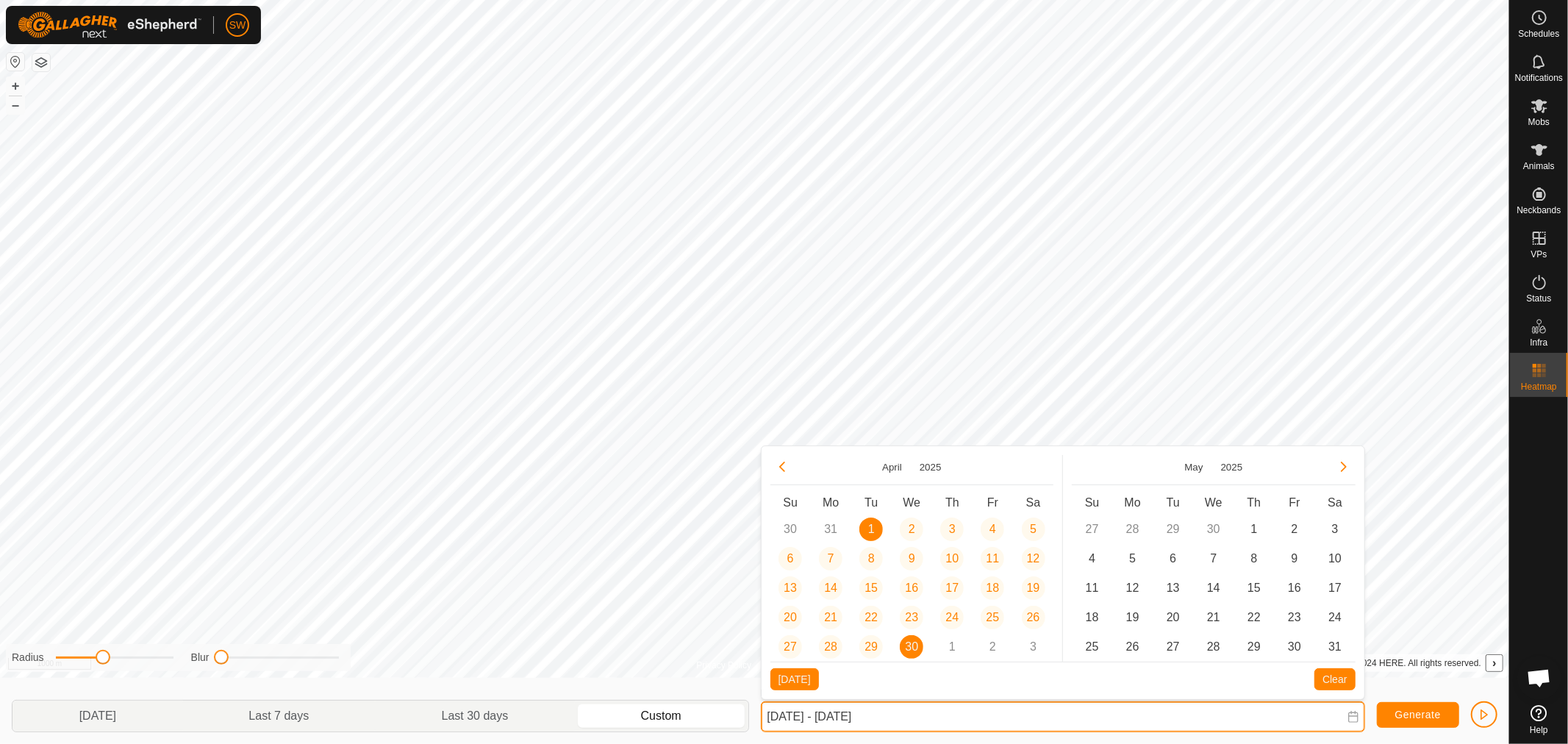
click at [890, 718] on input "[DATE] - [DATE]" at bounding box center [1062, 717] width 604 height 31
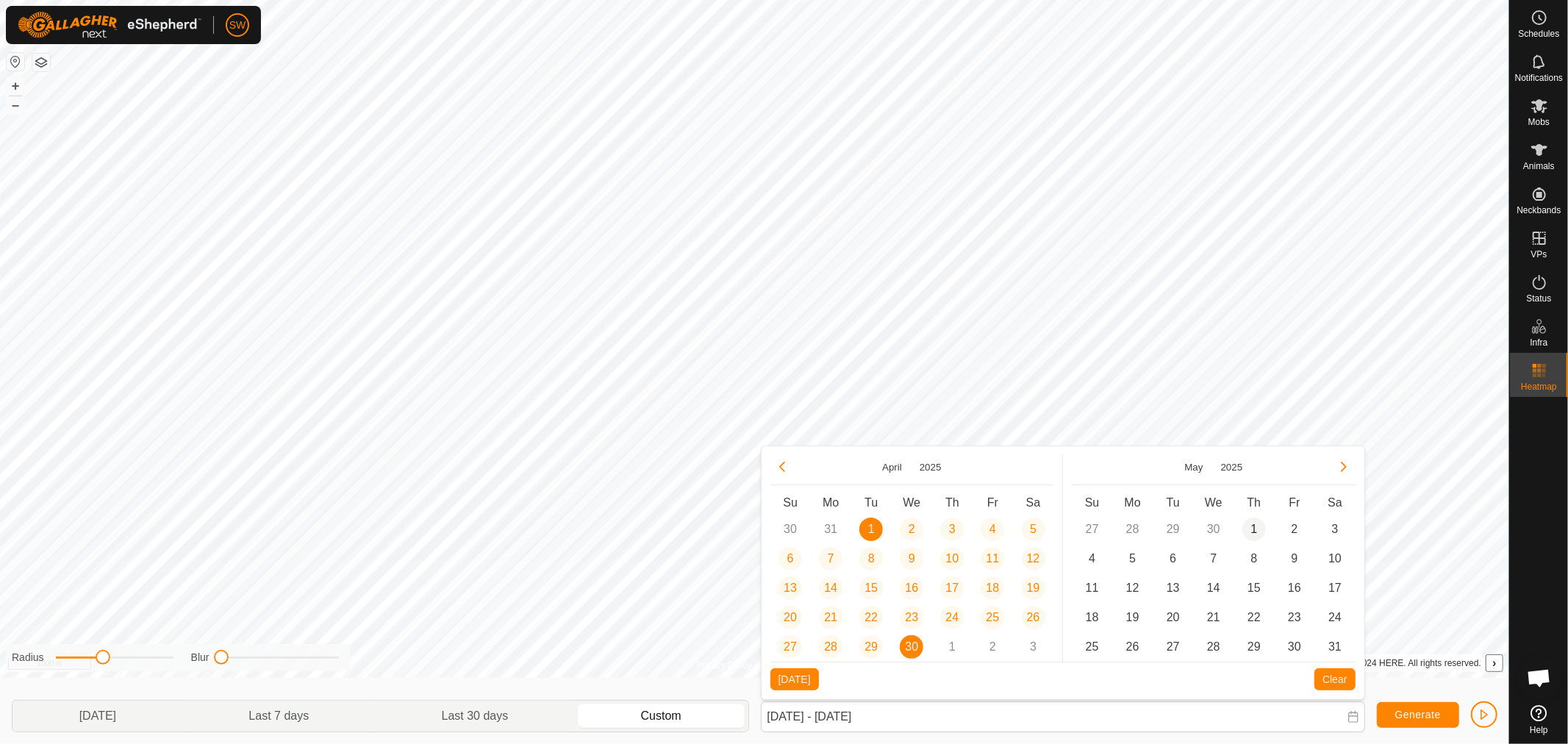
click at [1247, 528] on span "1" at bounding box center [1254, 529] width 23 height 23
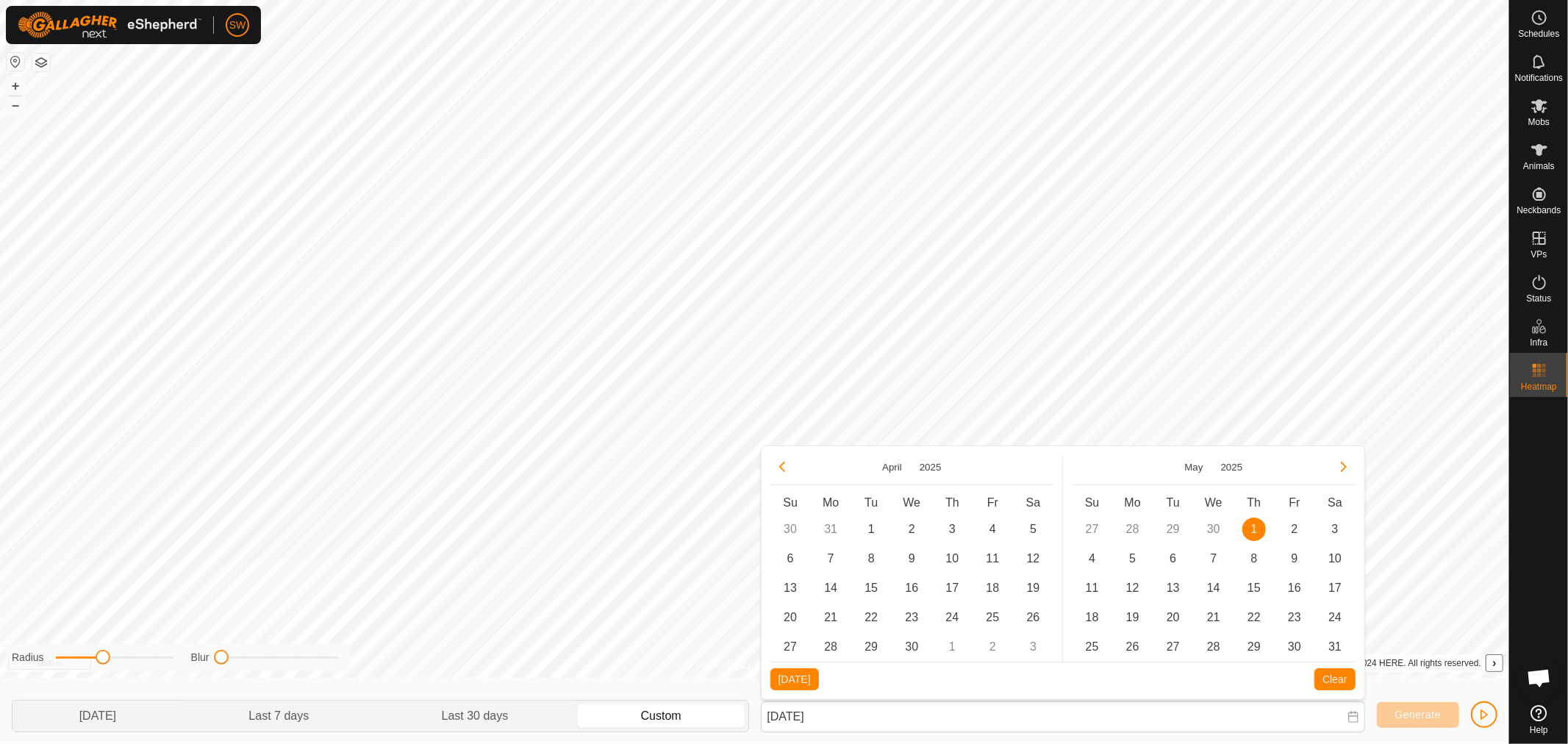
click at [1344, 656] on td "31" at bounding box center [1335, 646] width 41 height 29
click at [1336, 644] on span "31" at bounding box center [1334, 646] width 23 height 23
click at [1400, 723] on button "Generate" at bounding box center [1417, 715] width 82 height 26
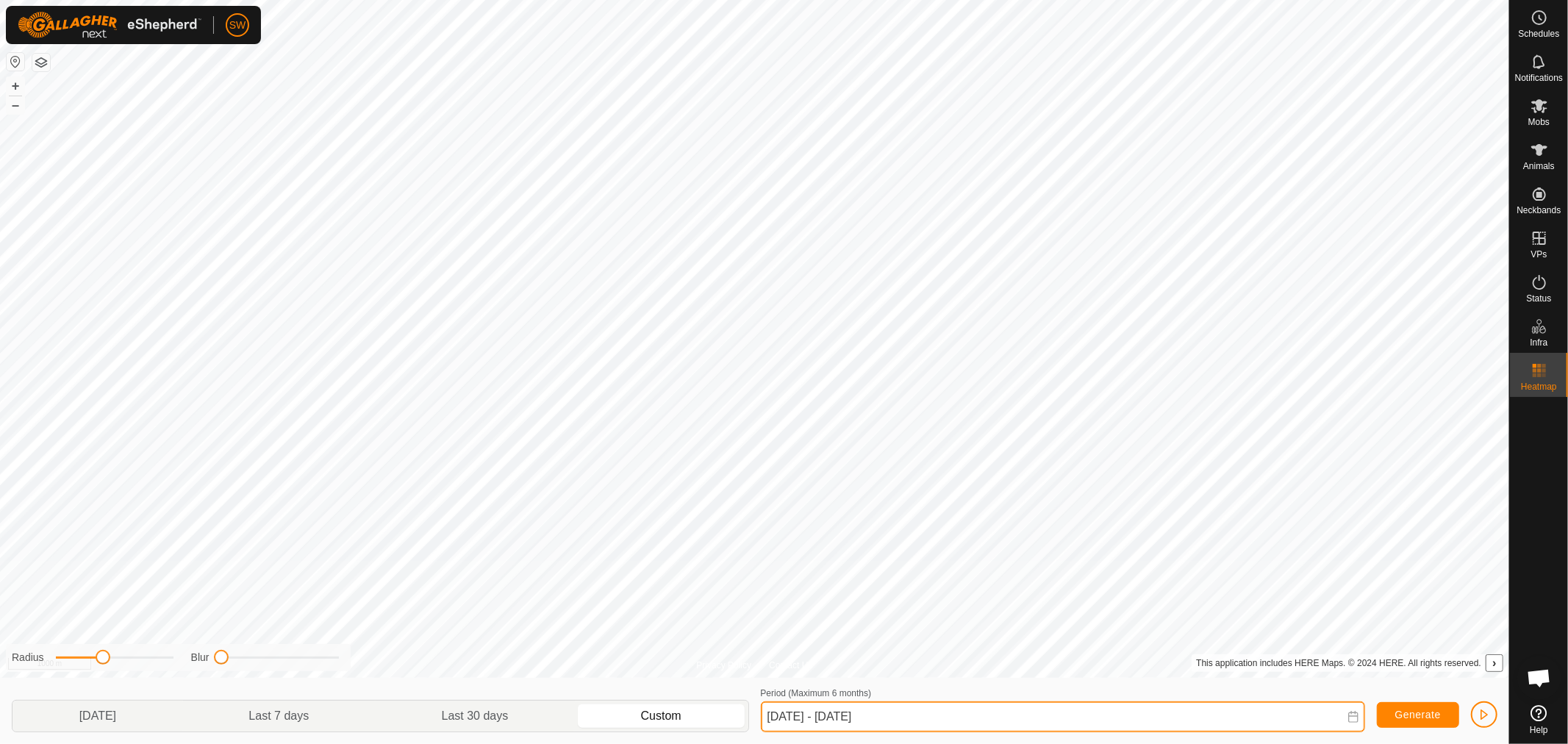
click at [969, 714] on input "[DATE] - [DATE]" at bounding box center [1062, 717] width 604 height 31
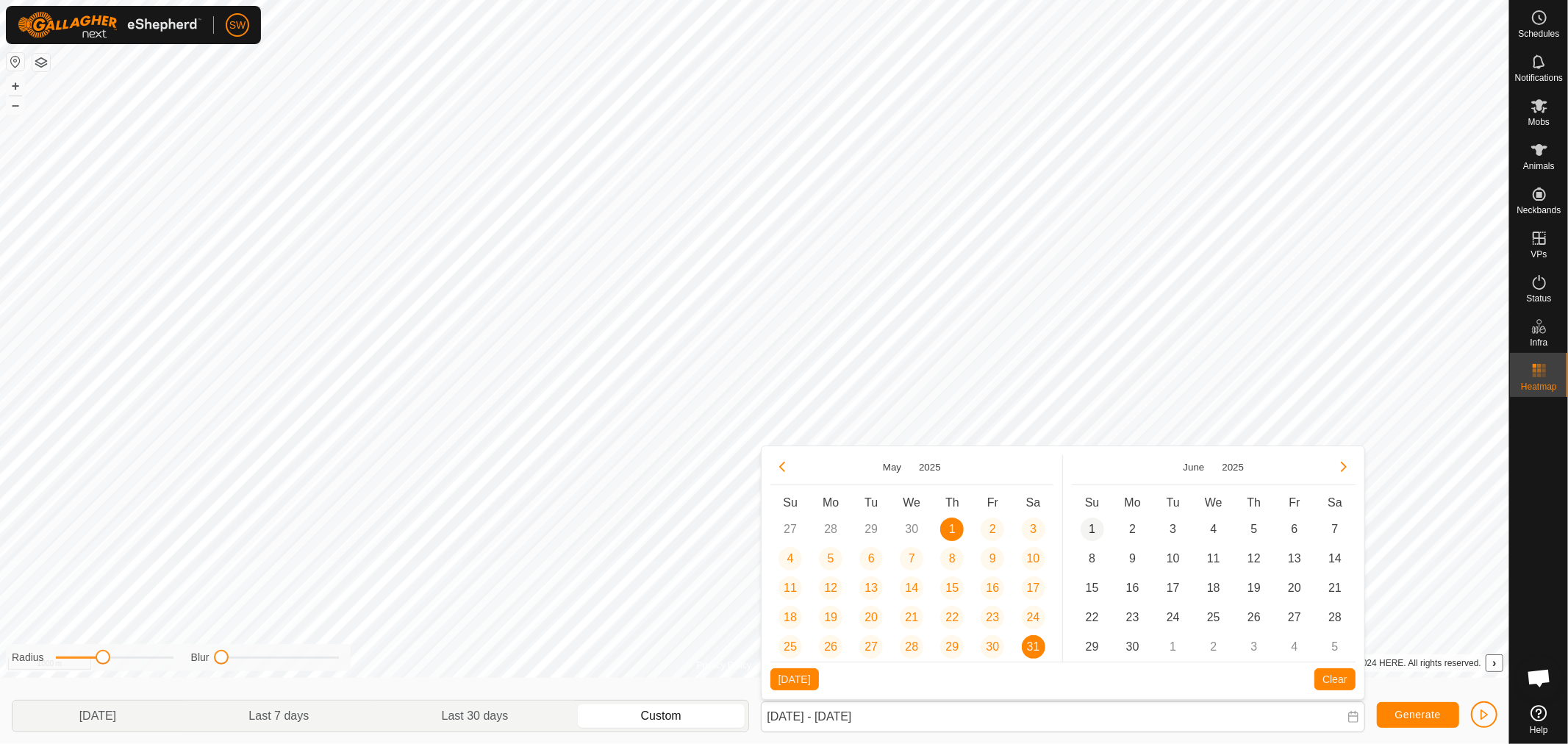
click at [1086, 533] on span "1" at bounding box center [1092, 529] width 23 height 23
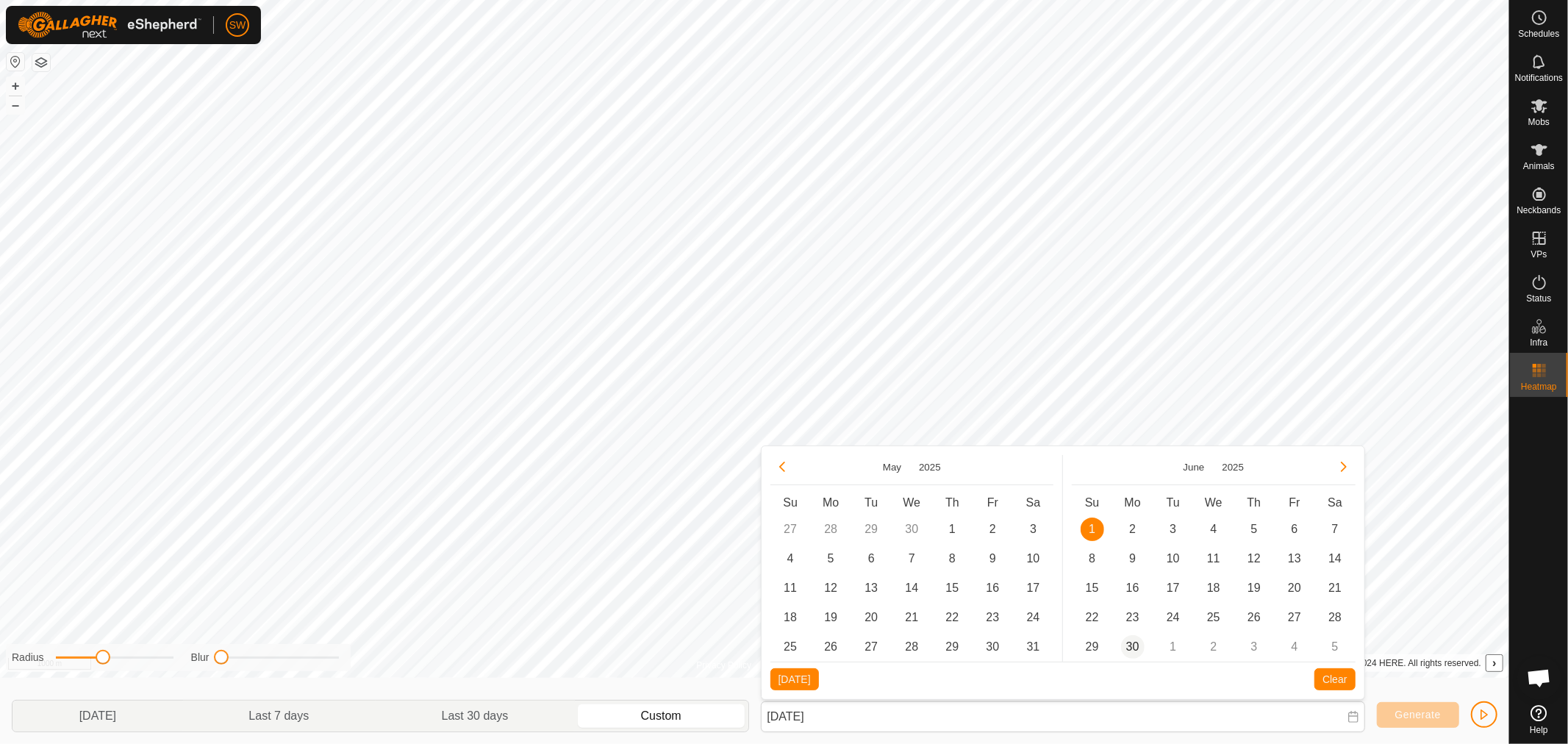
click at [1123, 645] on span "30" at bounding box center [1132, 646] width 23 height 23
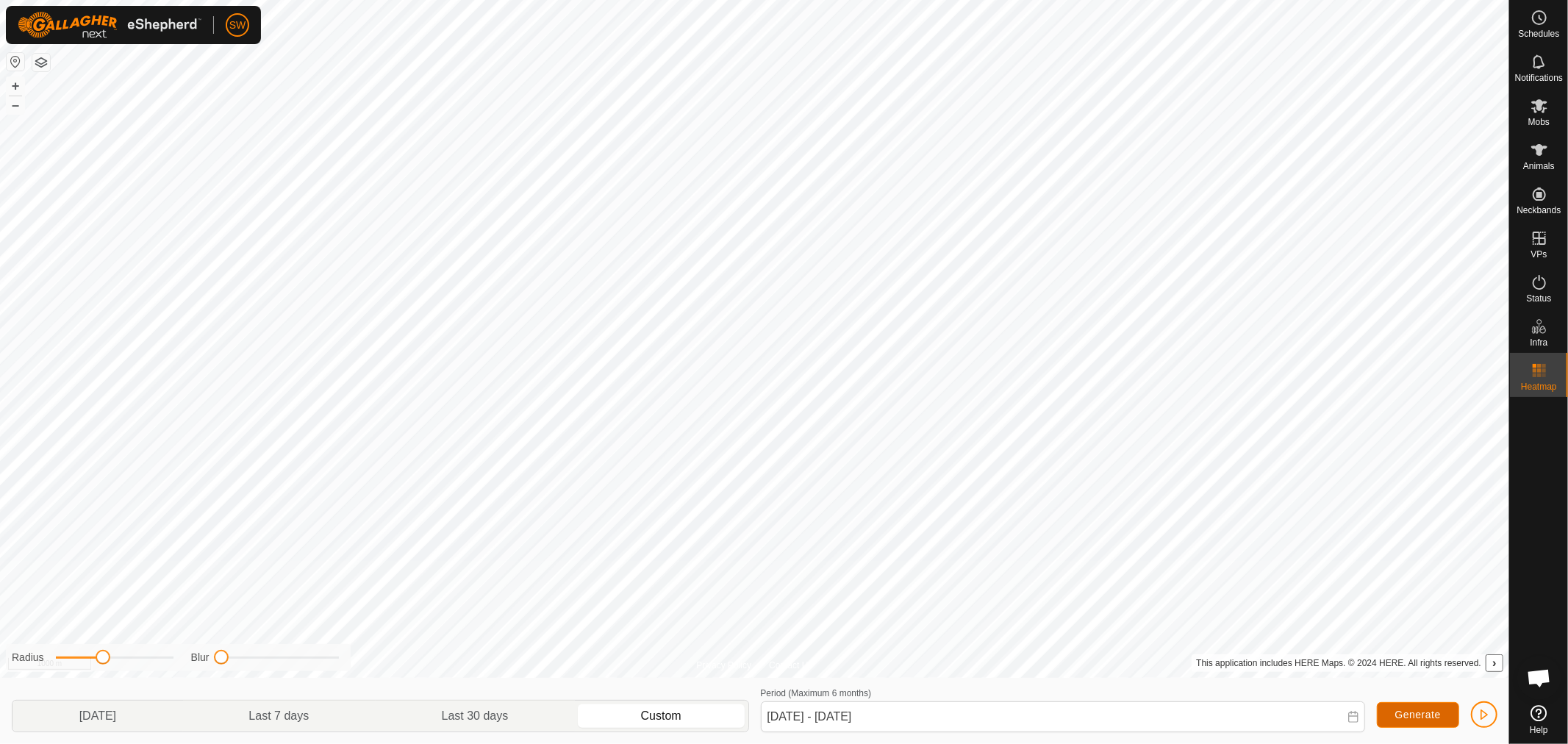
click at [1402, 721] on span "Generate" at bounding box center [1417, 714] width 45 height 12
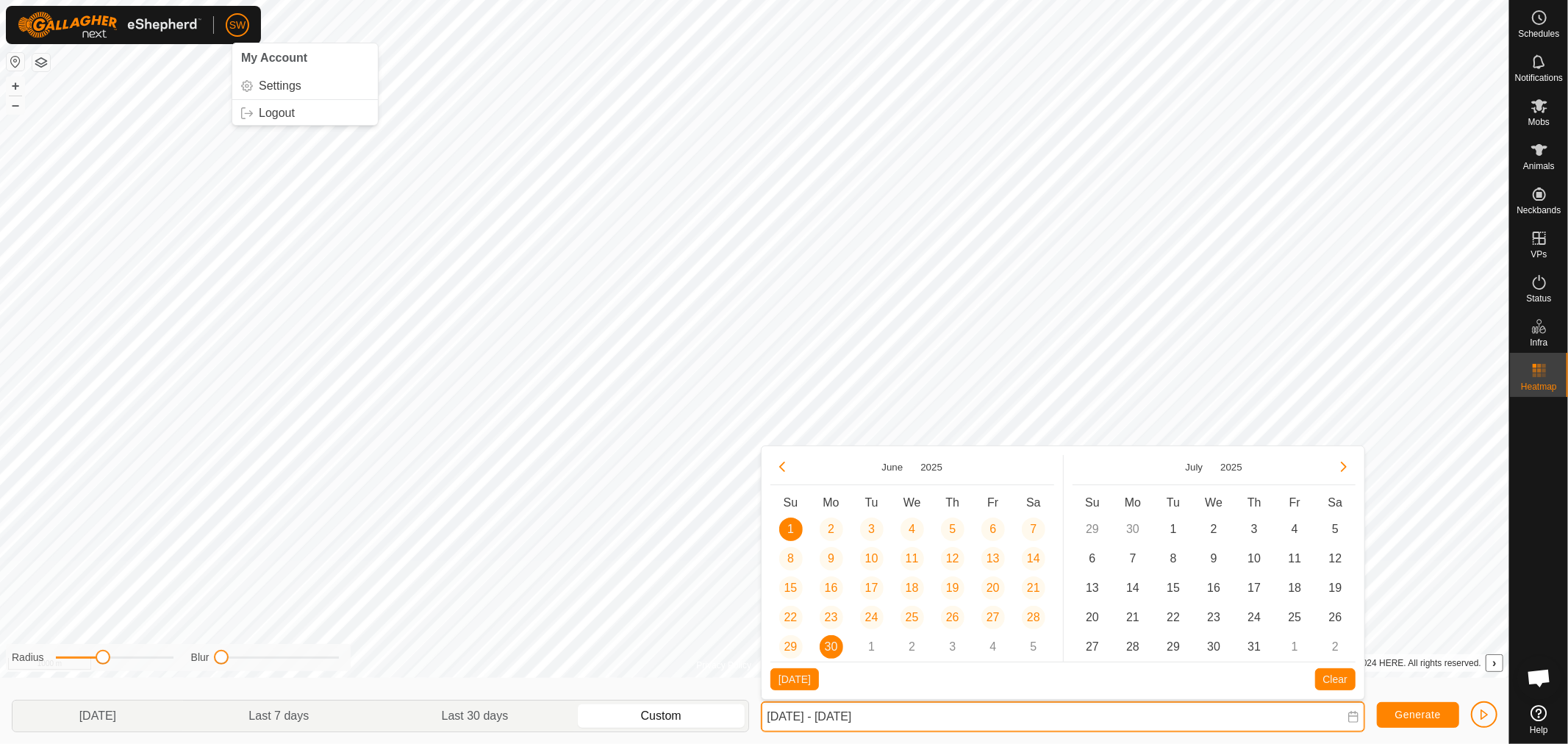
click at [908, 715] on input "[DATE] - [DATE]" at bounding box center [1062, 717] width 604 height 31
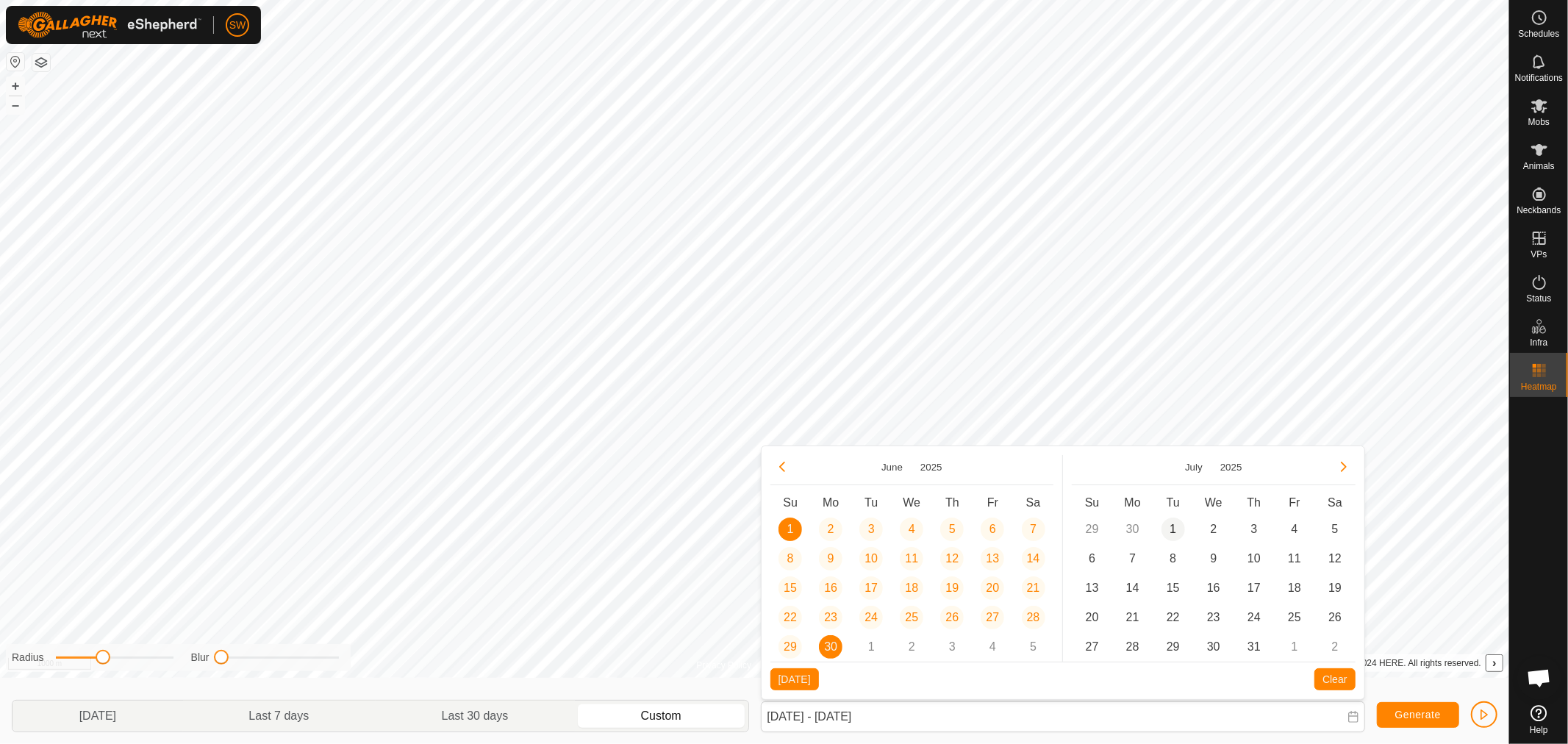
click at [1176, 531] on span "1" at bounding box center [1173, 529] width 23 height 23
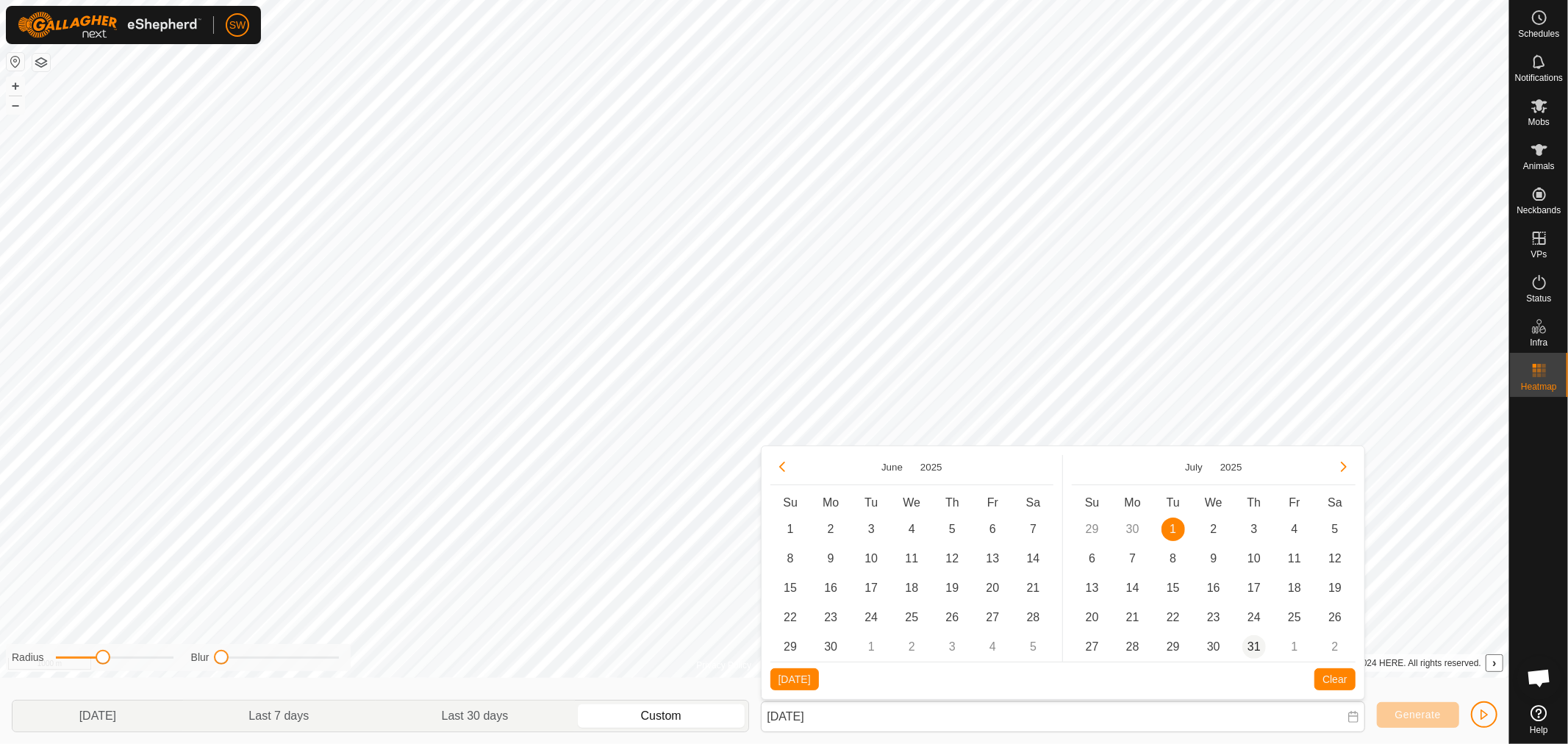
click at [1250, 642] on span "31" at bounding box center [1254, 646] width 23 height 23
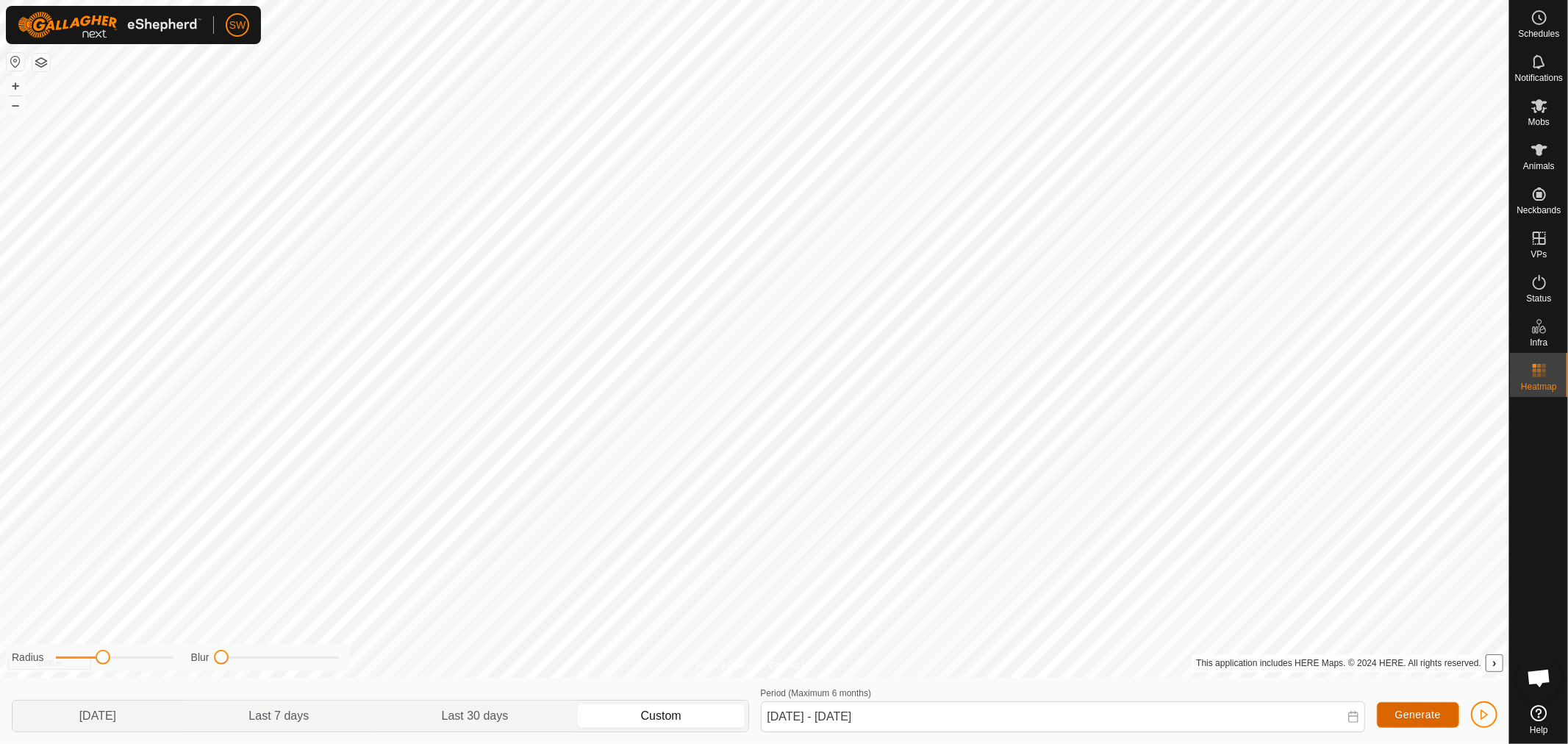
click at [1406, 711] on span "Generate" at bounding box center [1417, 714] width 45 height 12
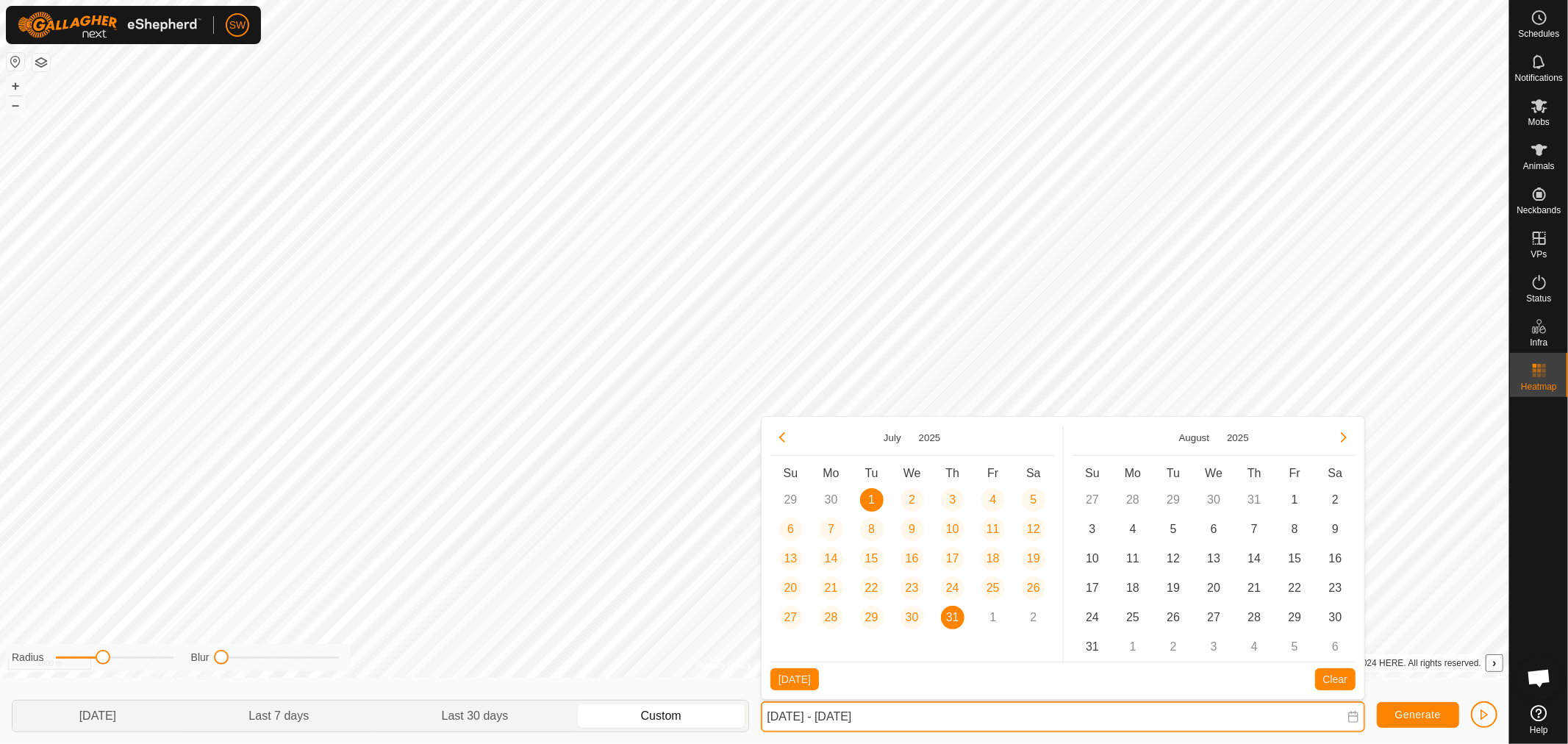
click at [966, 718] on input "[DATE] - [DATE]" at bounding box center [1062, 717] width 604 height 31
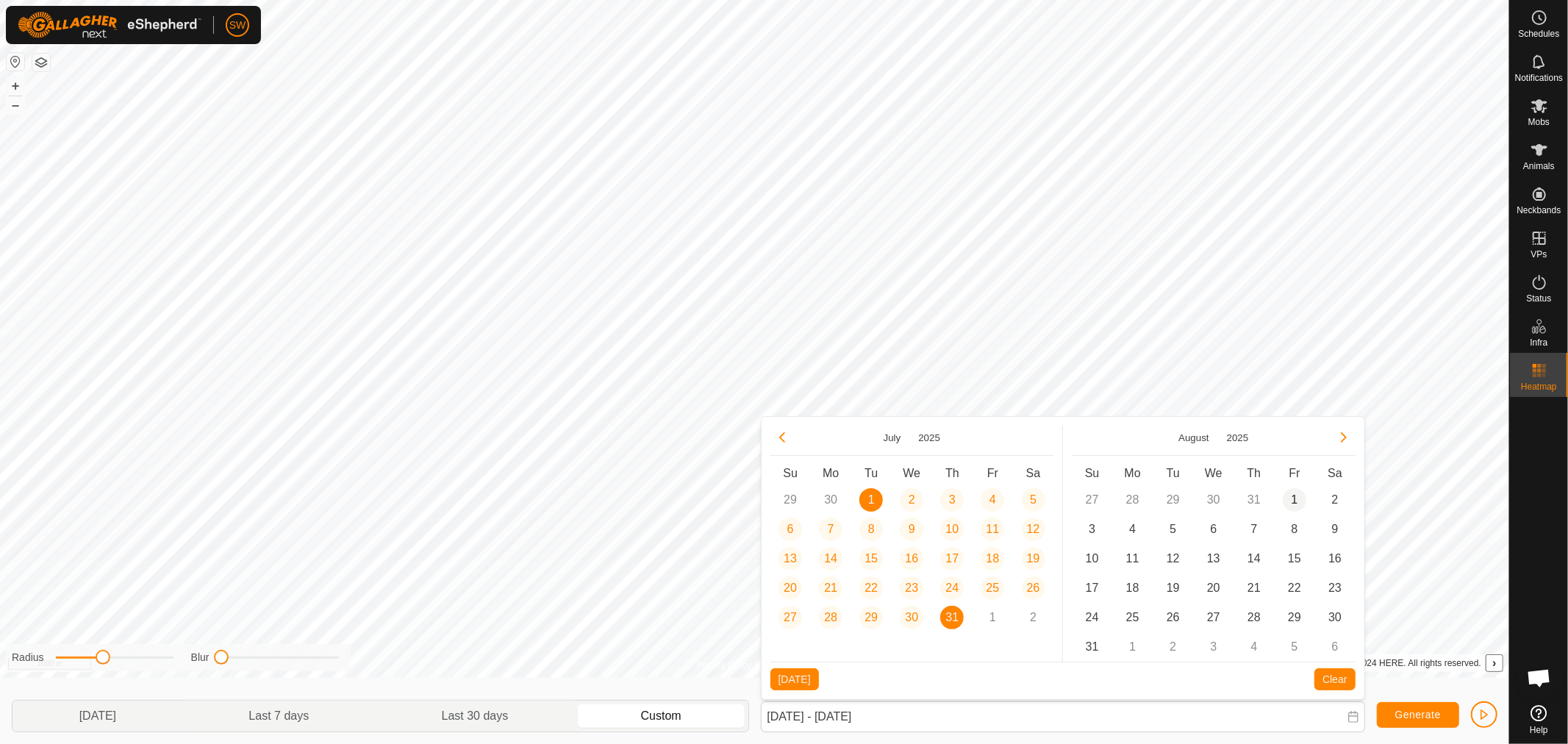
click at [1292, 493] on span "1" at bounding box center [1295, 500] width 23 height 23
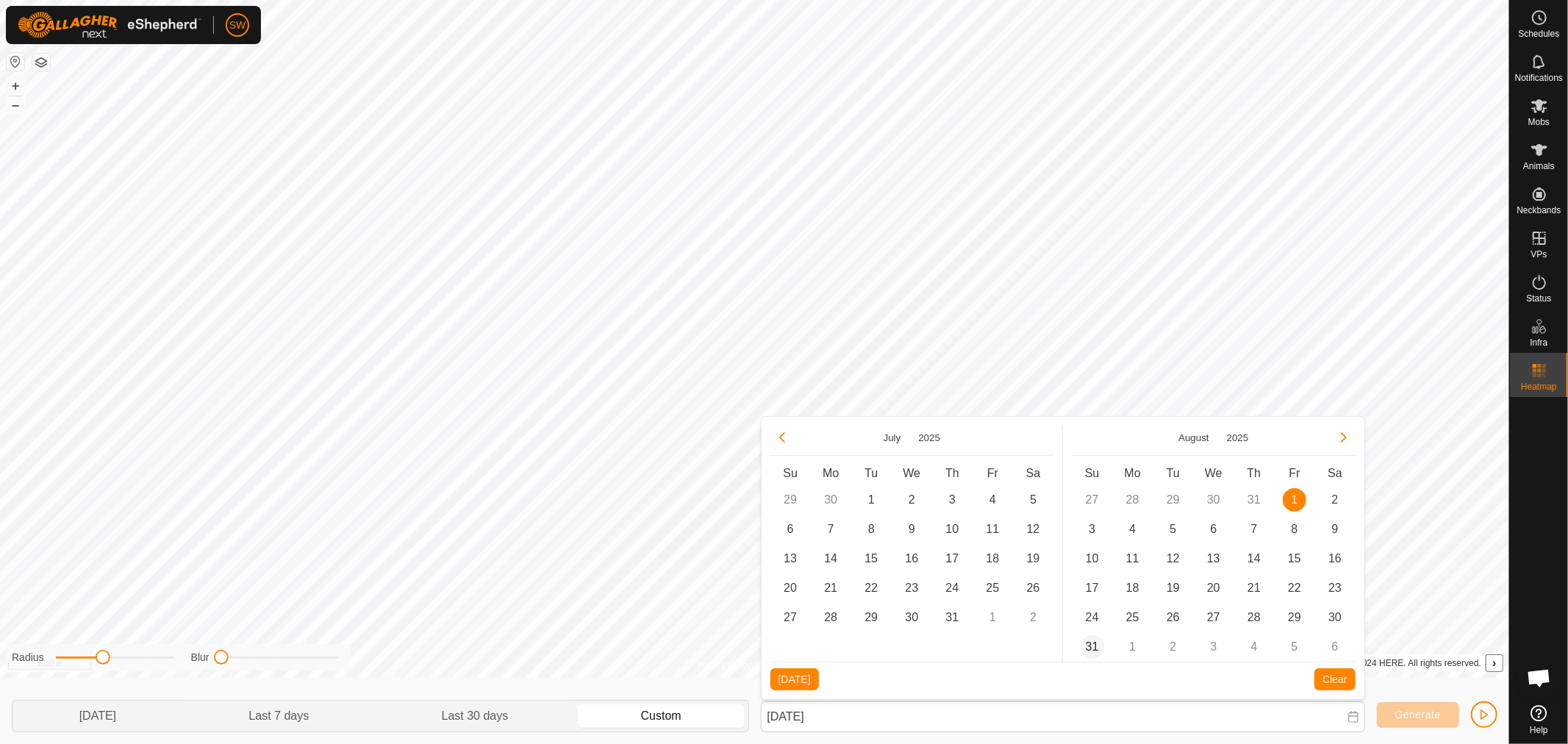
click at [1093, 646] on span "31" at bounding box center [1092, 646] width 23 height 23
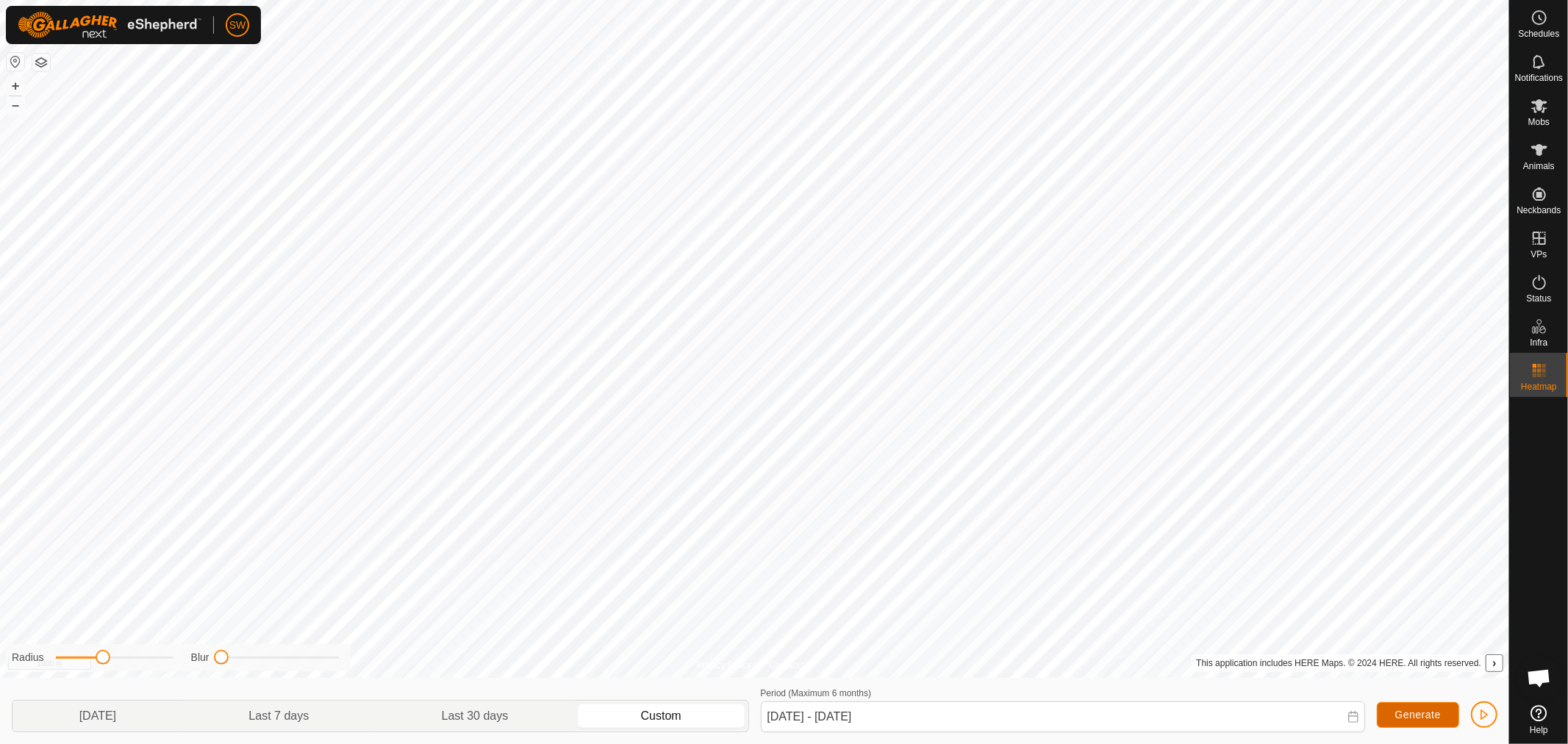
click at [1389, 715] on button "Generate" at bounding box center [1417, 715] width 82 height 26
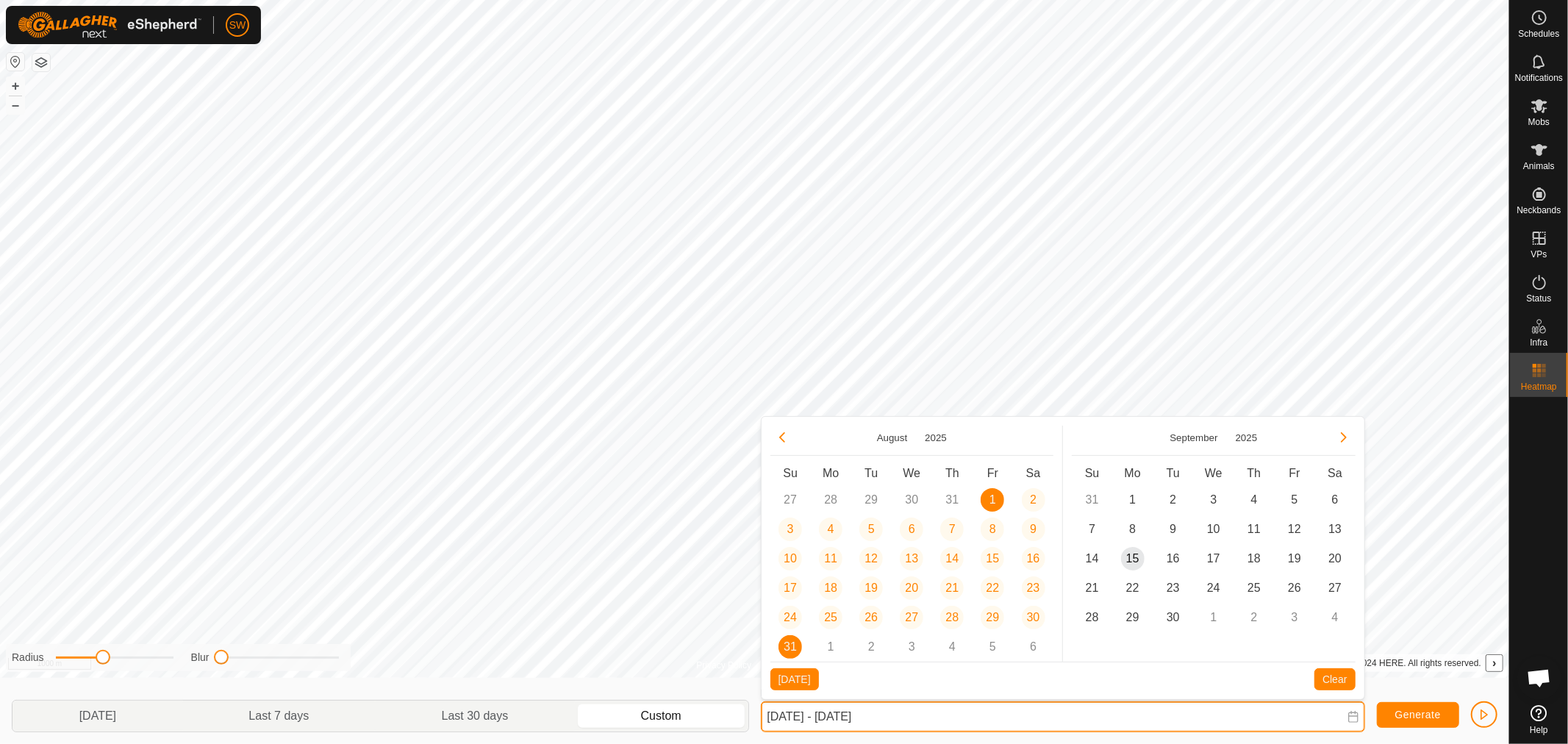
click at [922, 728] on input "[DATE] - [DATE]" at bounding box center [1062, 717] width 604 height 31
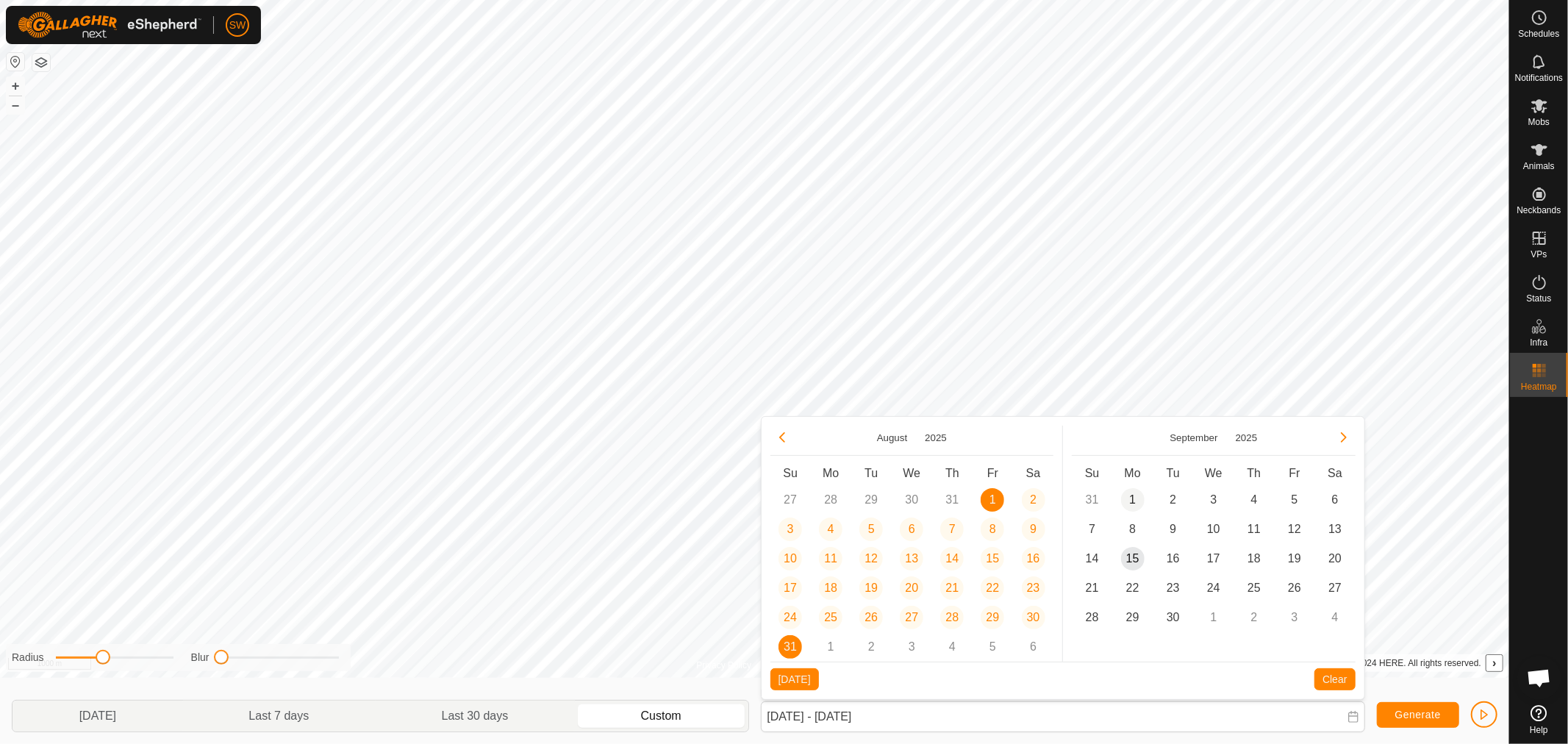
click at [1135, 501] on span "1" at bounding box center [1132, 500] width 23 height 23
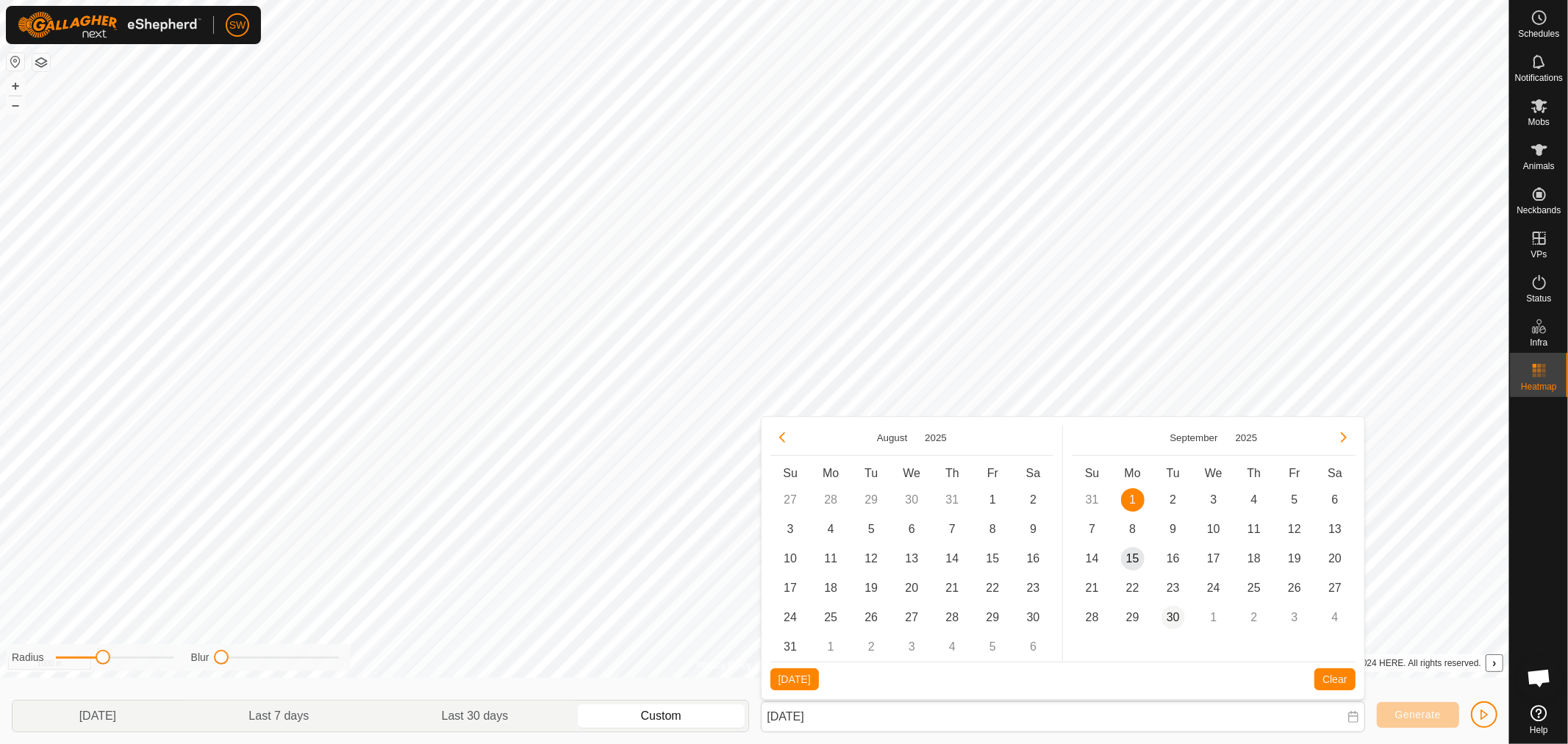
click at [1175, 613] on span "30" at bounding box center [1173, 617] width 23 height 23
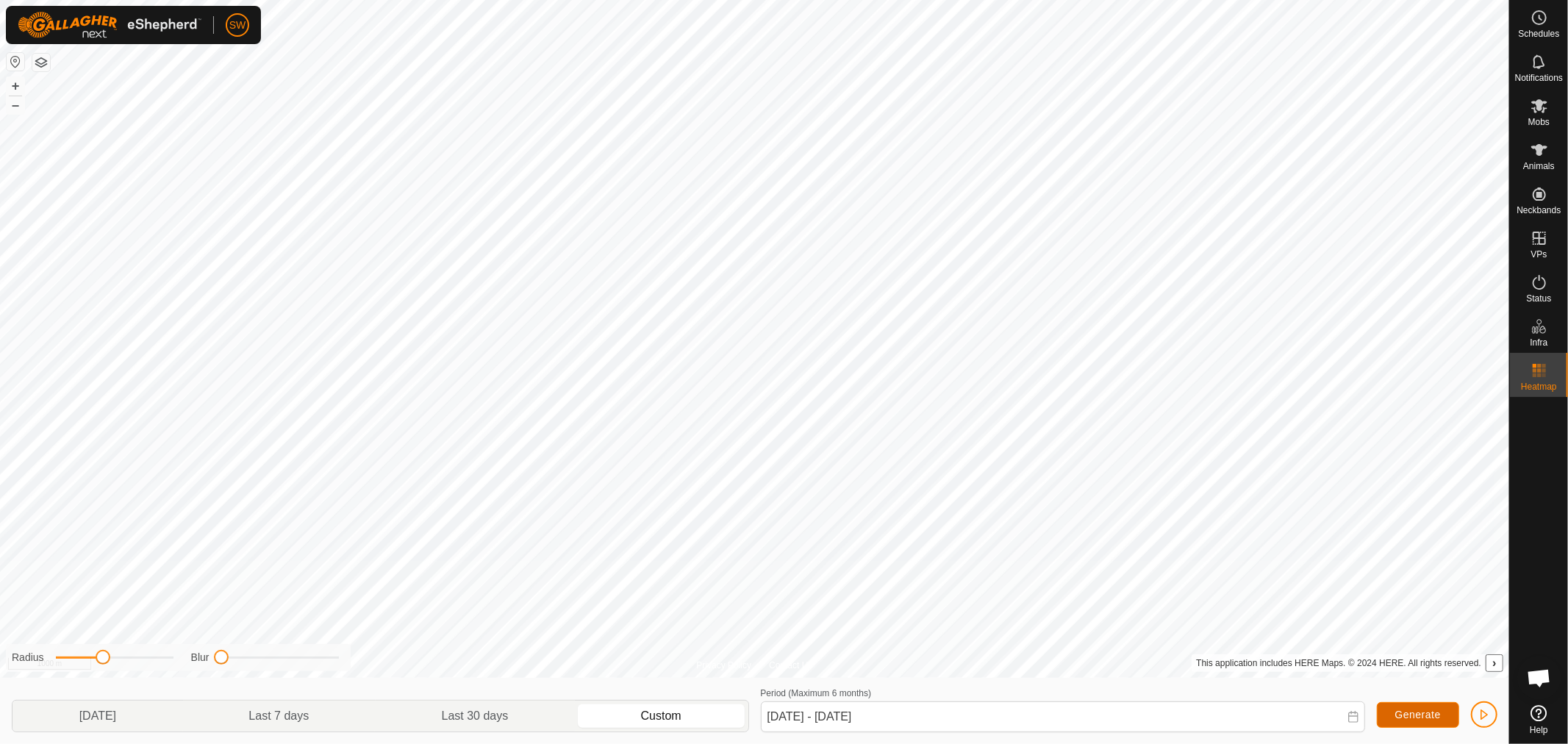
click at [1400, 708] on span "Generate" at bounding box center [1417, 714] width 45 height 12
click at [1421, 716] on span "Generate" at bounding box center [1417, 714] width 45 height 12
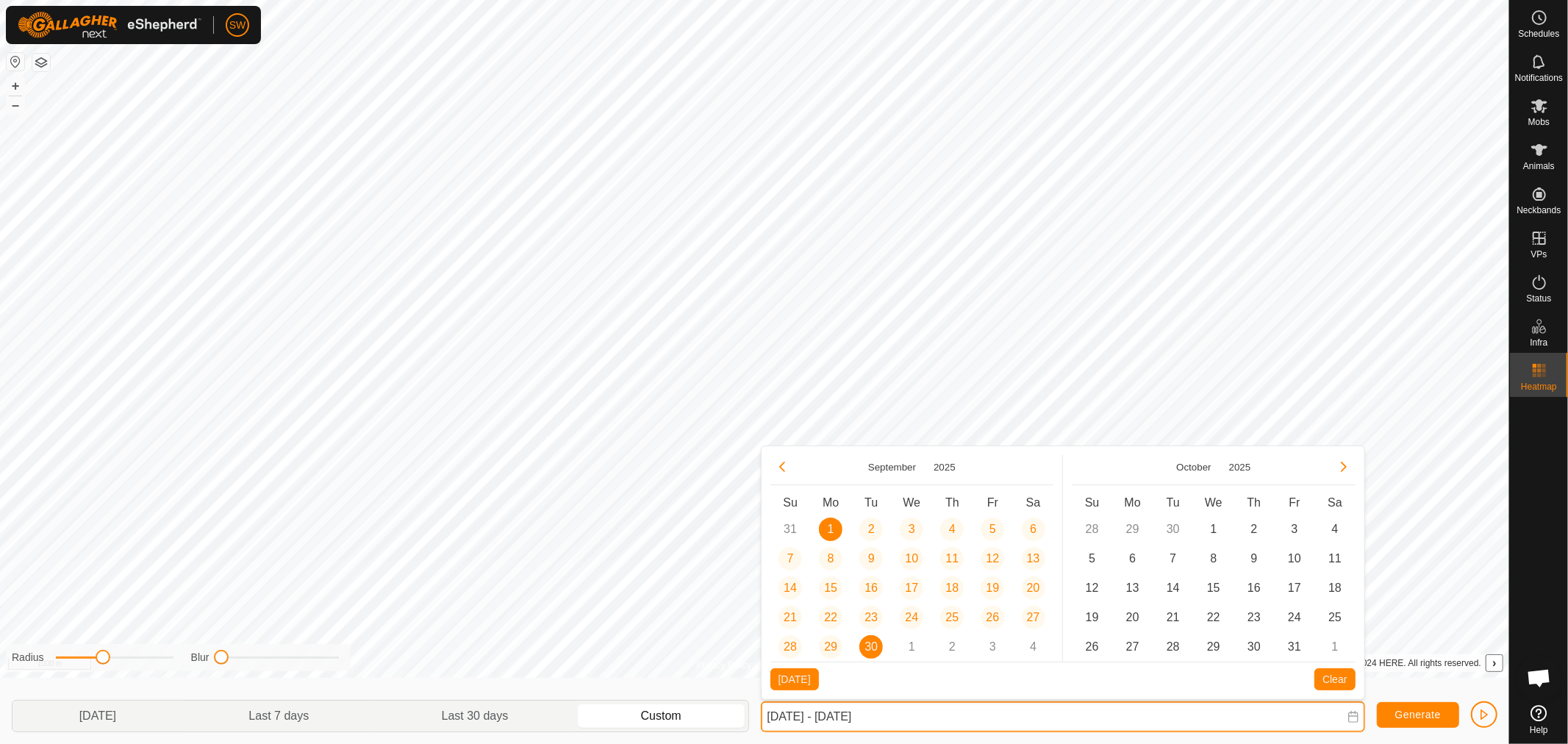
click at [944, 715] on input "[DATE] - [DATE]" at bounding box center [1062, 717] width 604 height 31
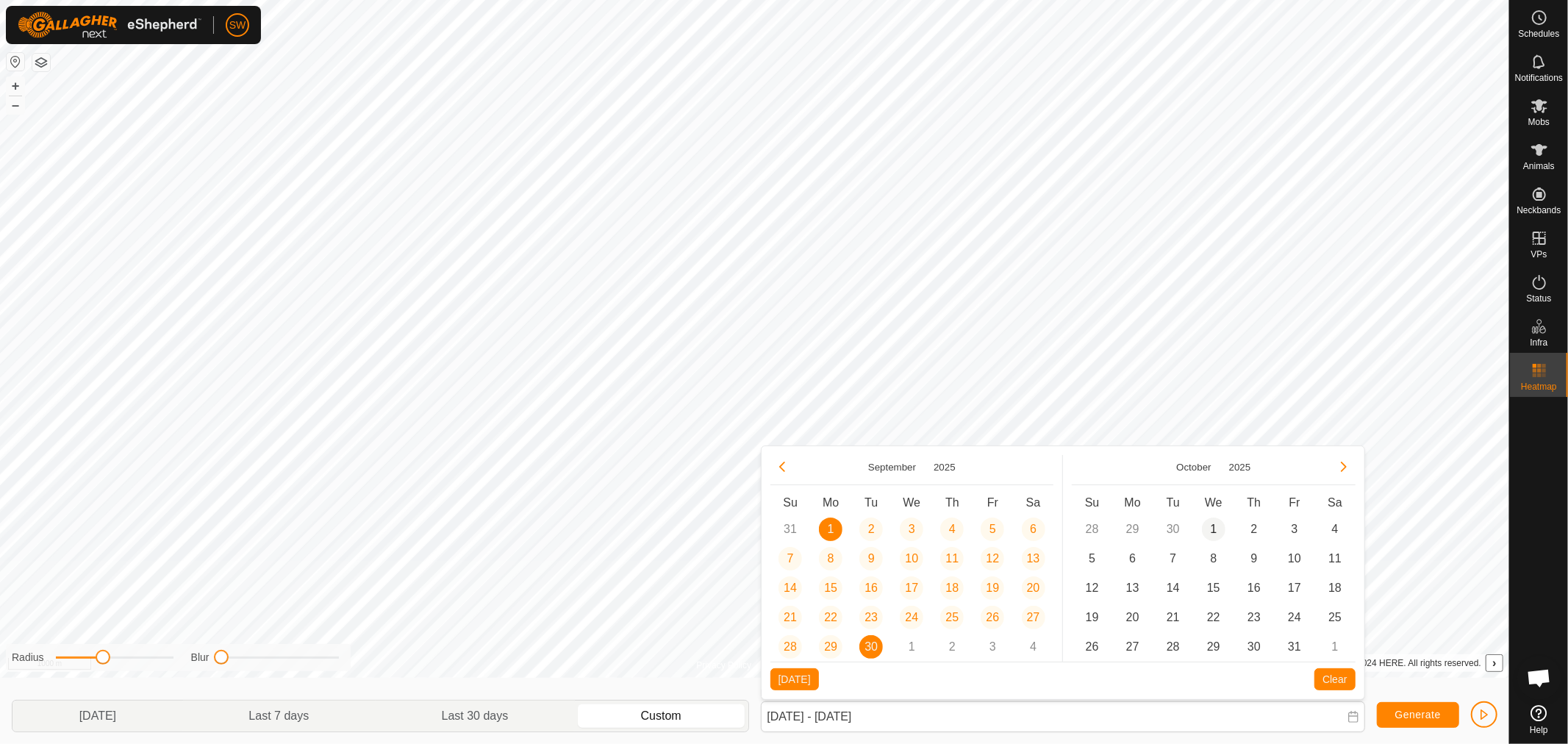
click at [1214, 531] on span "1" at bounding box center [1213, 529] width 23 height 23
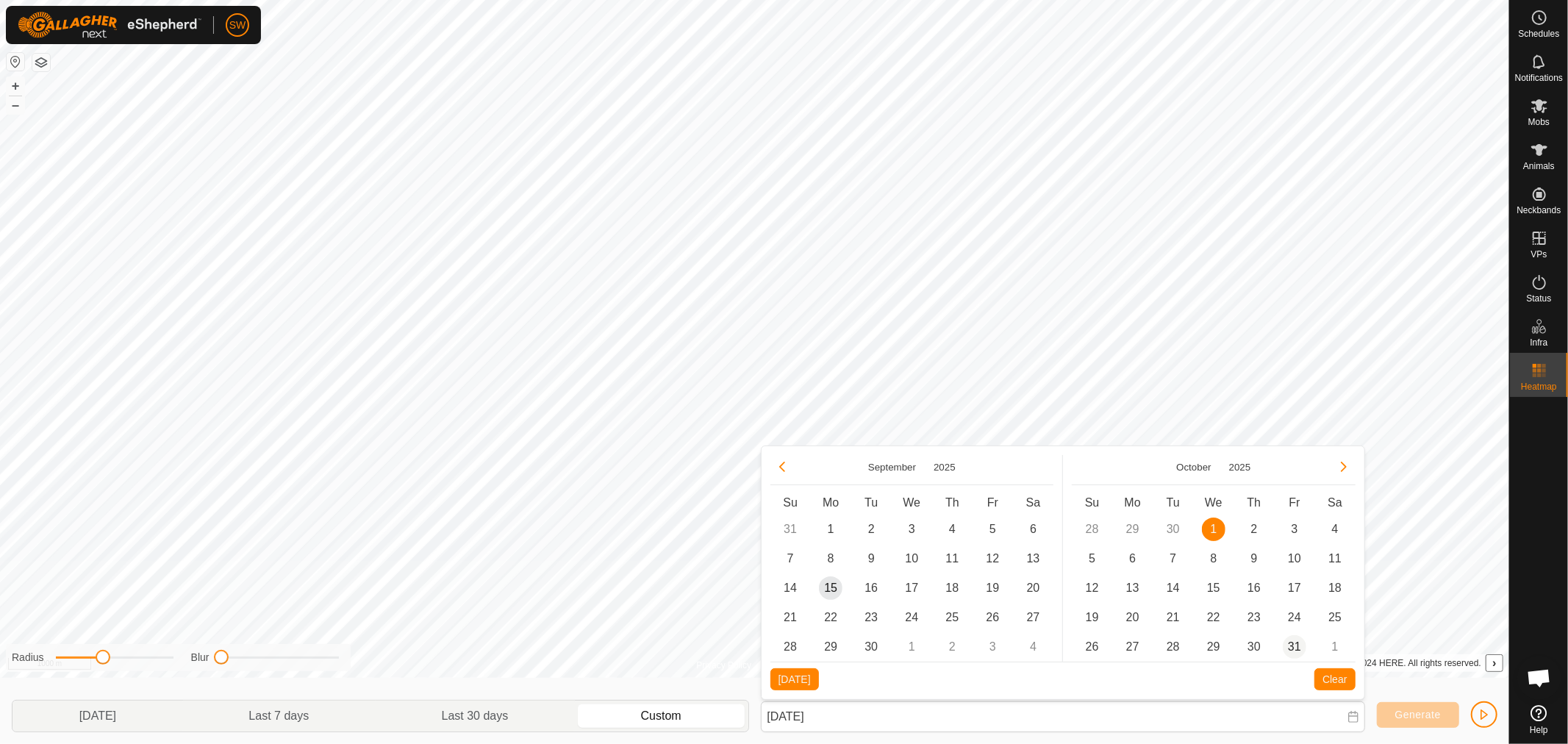
click at [1291, 650] on span "31" at bounding box center [1295, 646] width 23 height 23
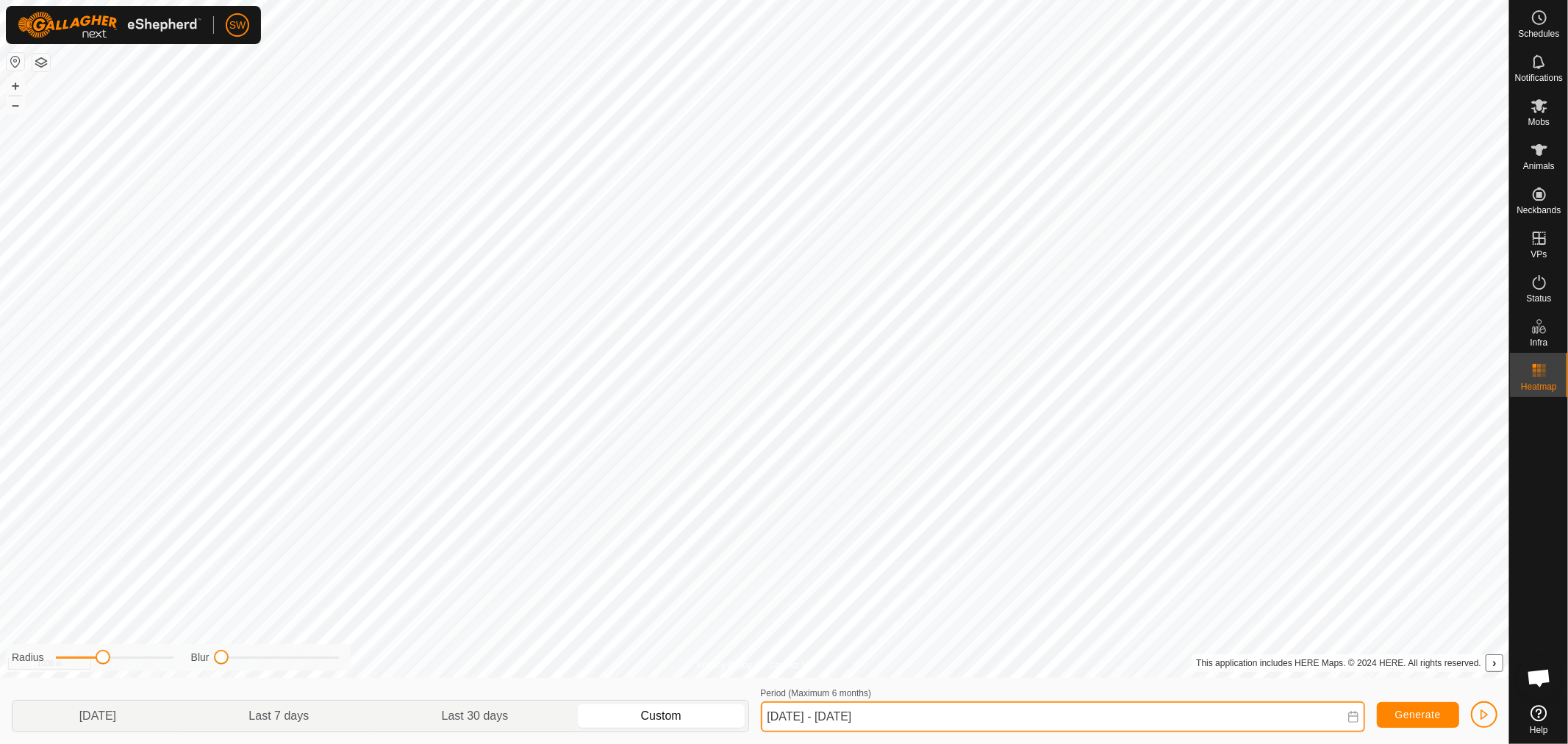
click at [1161, 714] on input "[DATE] - [DATE]" at bounding box center [1062, 717] width 604 height 31
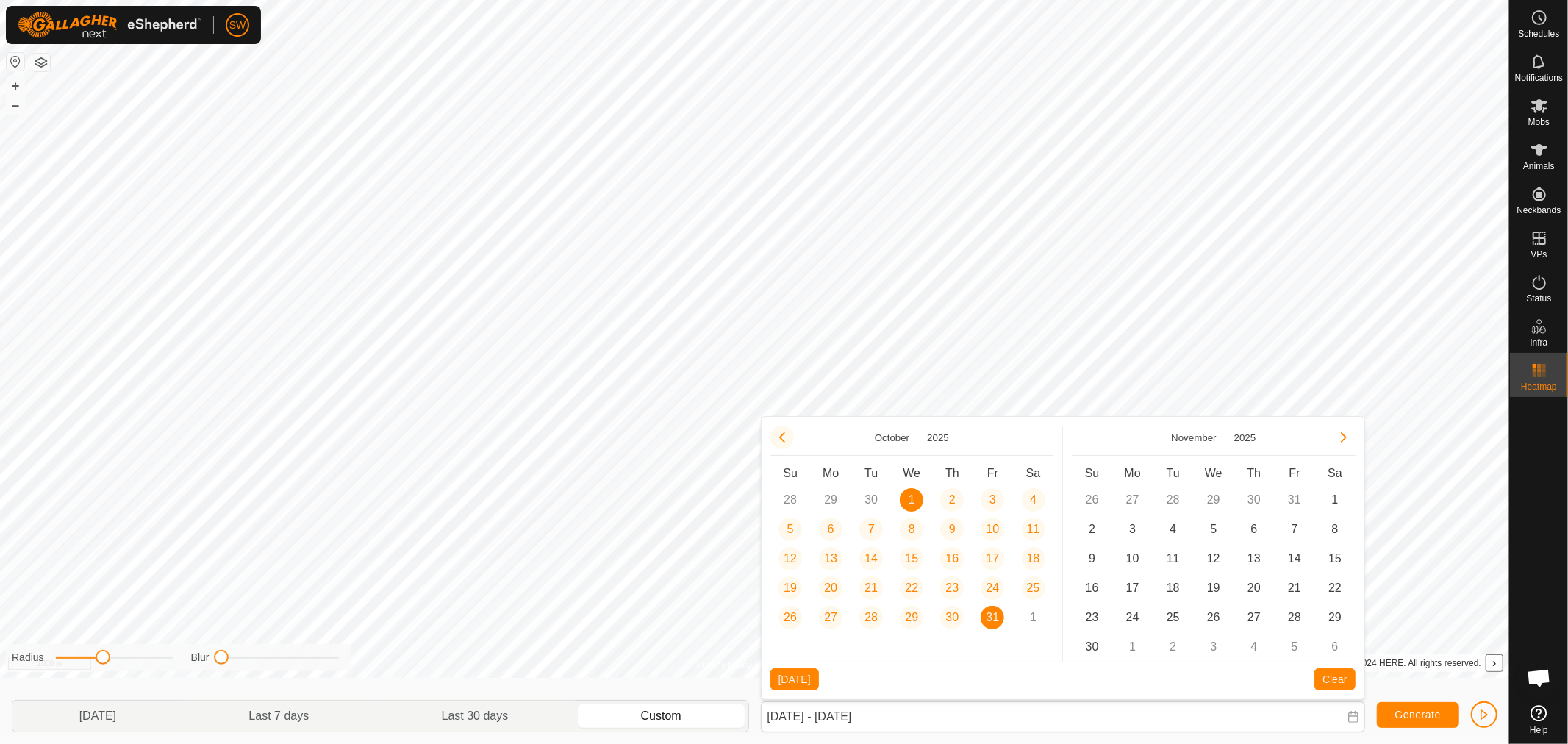
click at [784, 435] on button "Previous Month" at bounding box center [782, 437] width 23 height 23
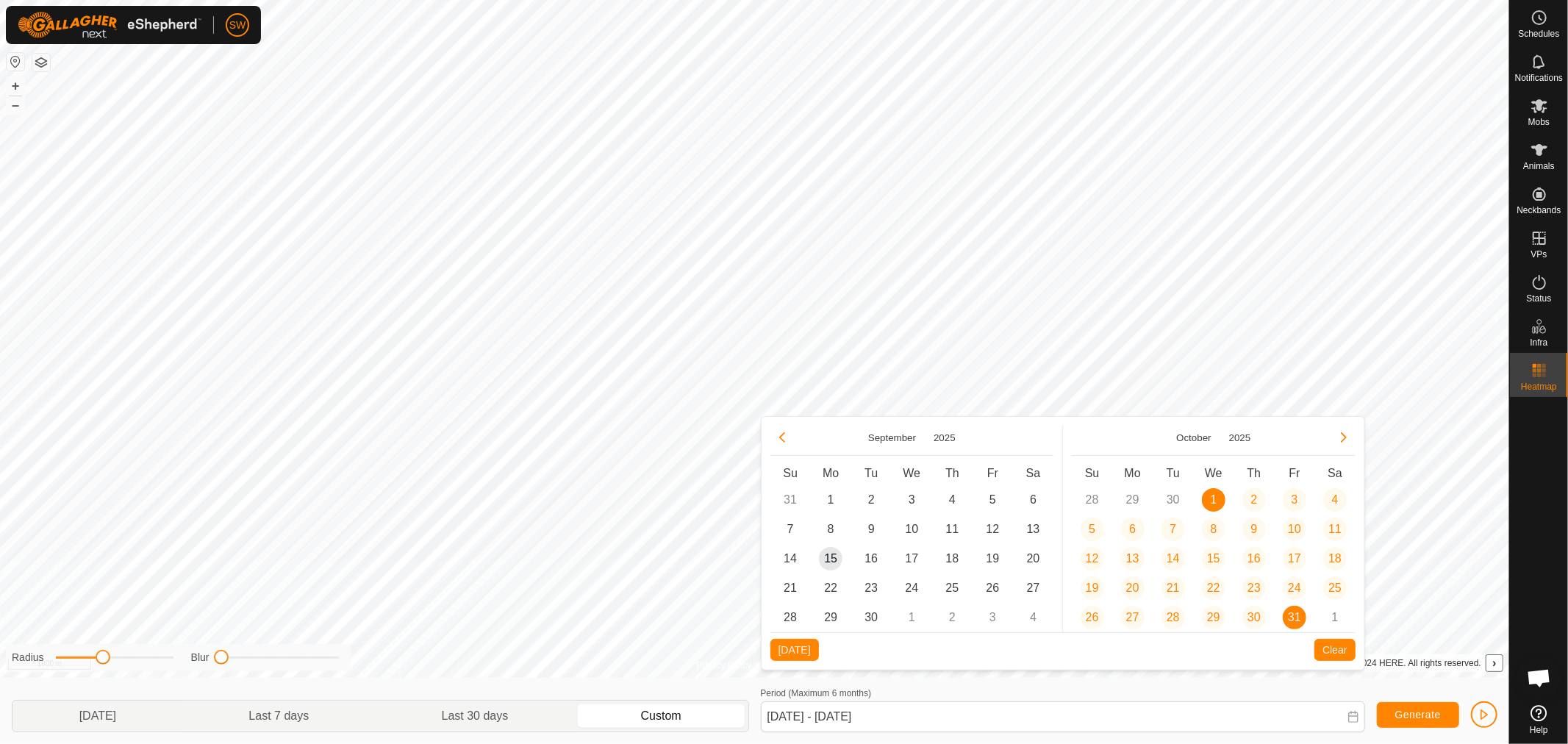
click at [784, 435] on button "Previous Month" at bounding box center [782, 437] width 23 height 23
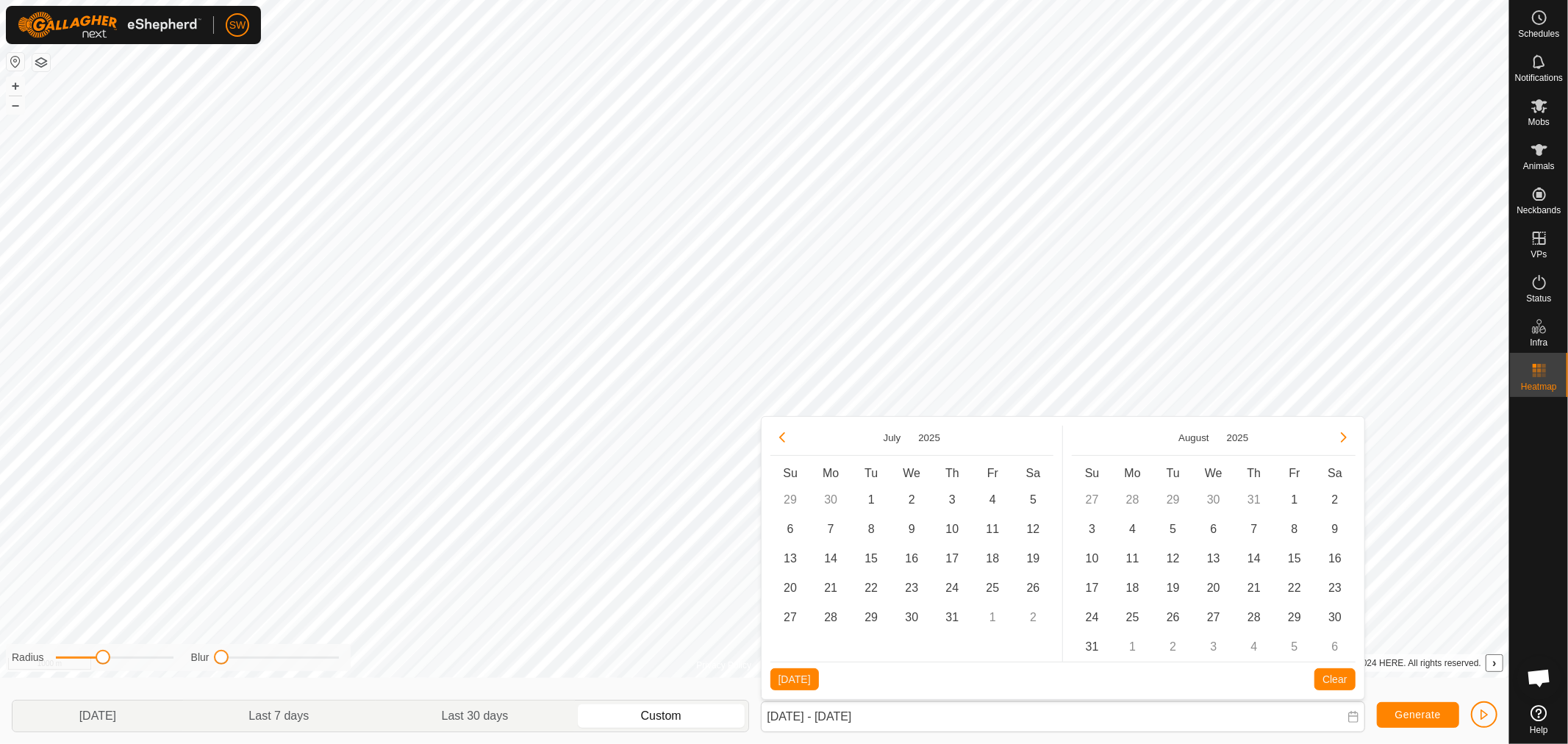
click at [784, 435] on button "Previous Month" at bounding box center [782, 437] width 23 height 23
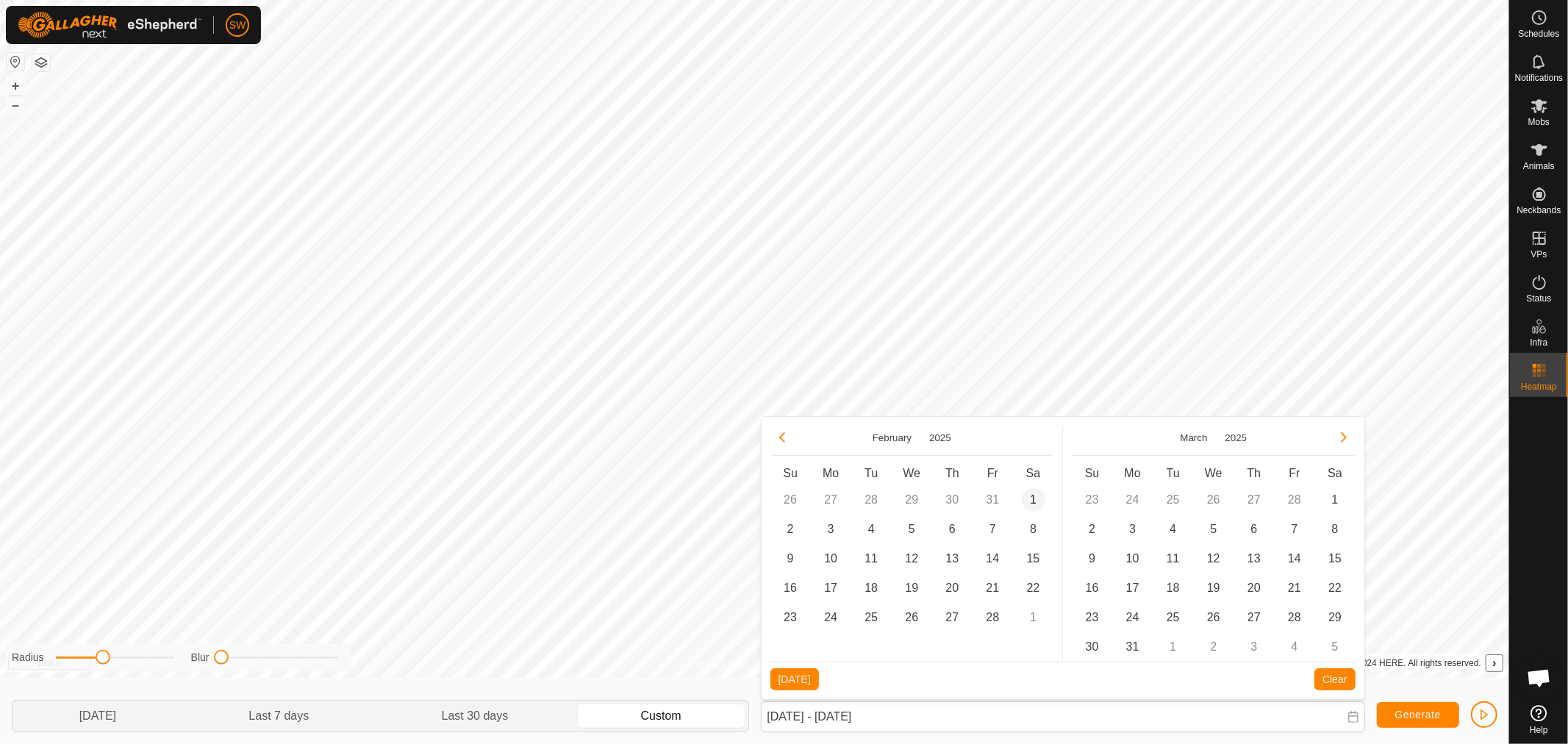
click at [1025, 497] on span "1" at bounding box center [1033, 500] width 23 height 23
click at [994, 615] on span "28" at bounding box center [992, 617] width 23 height 23
click at [1411, 721] on button "Generate" at bounding box center [1417, 715] width 82 height 26
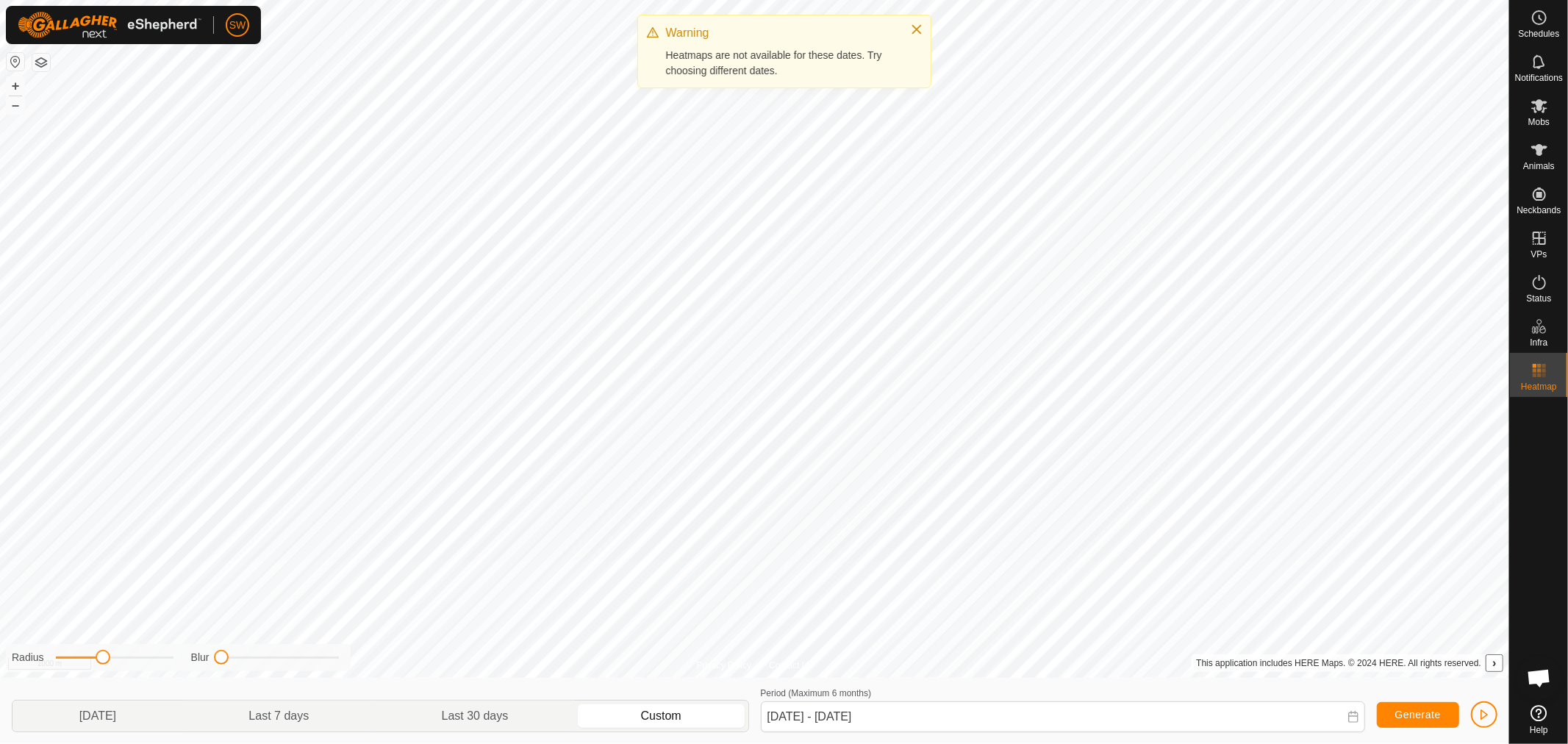
click at [936, 505] on div "SW Schedules Notifications Mobs Animals Neckbands VPs Status Infra Heatmap Help…" at bounding box center [784, 372] width 1568 height 744
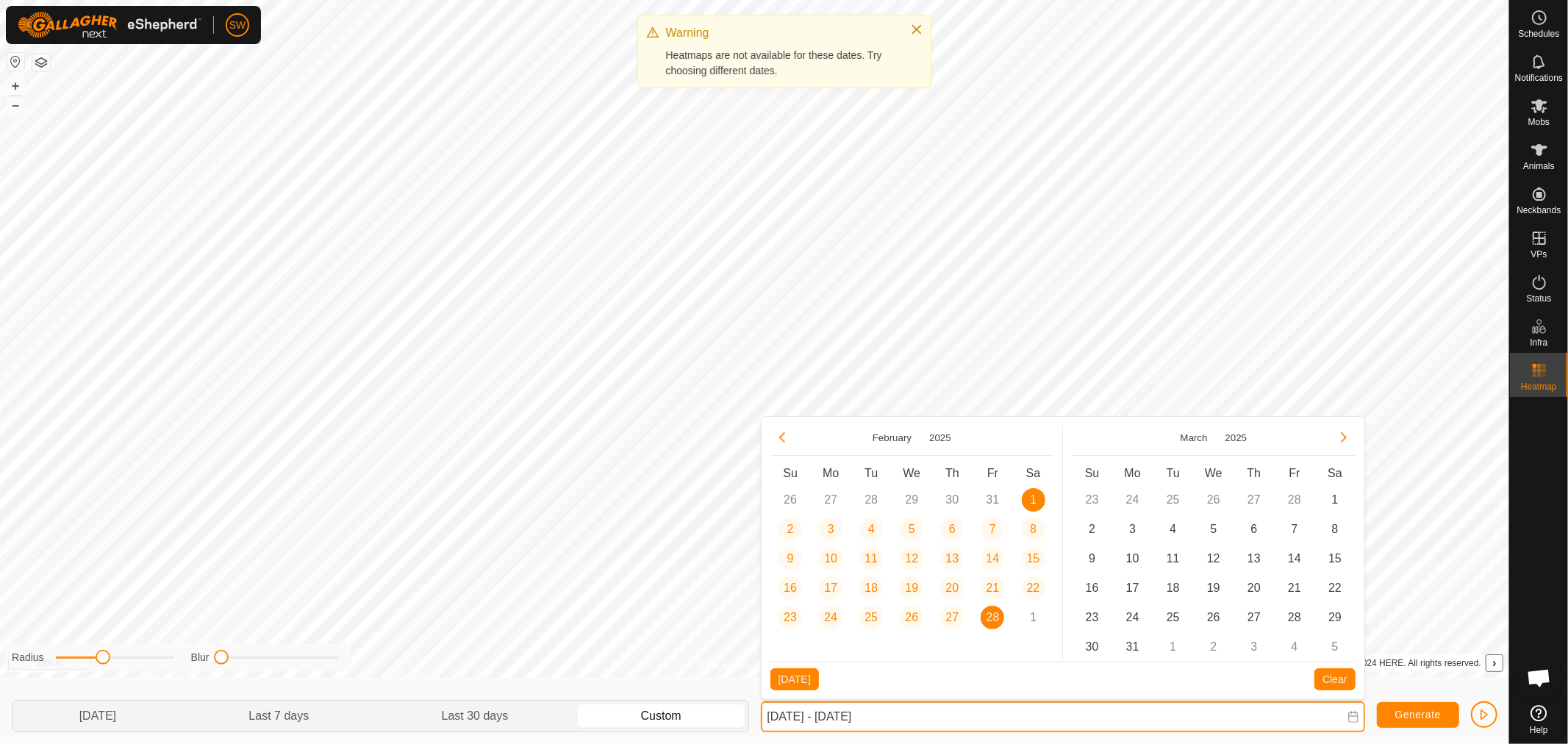
click at [927, 711] on input "[DATE] - [DATE]" at bounding box center [1062, 717] width 604 height 31
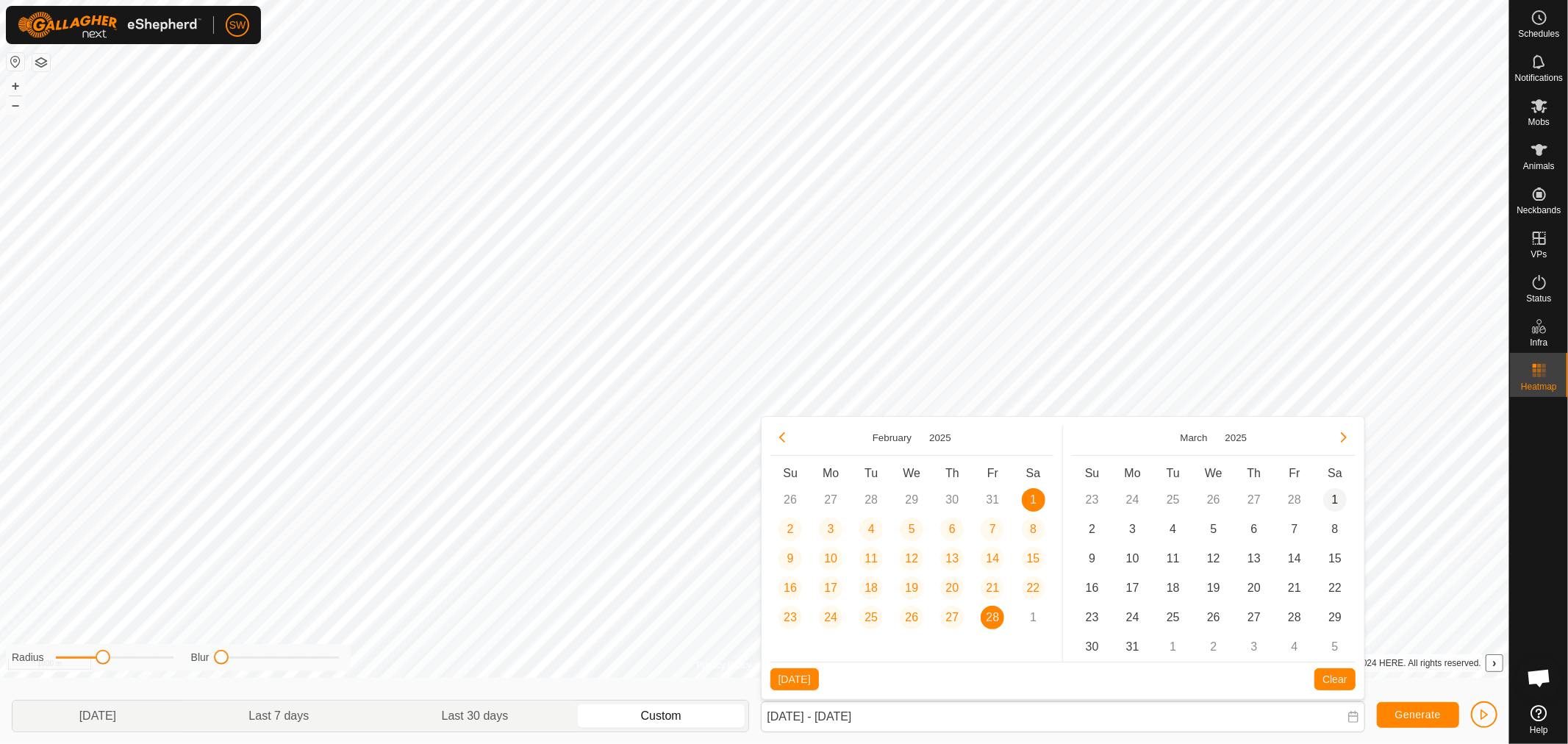
click at [1332, 502] on span "1" at bounding box center [1334, 500] width 23 height 23
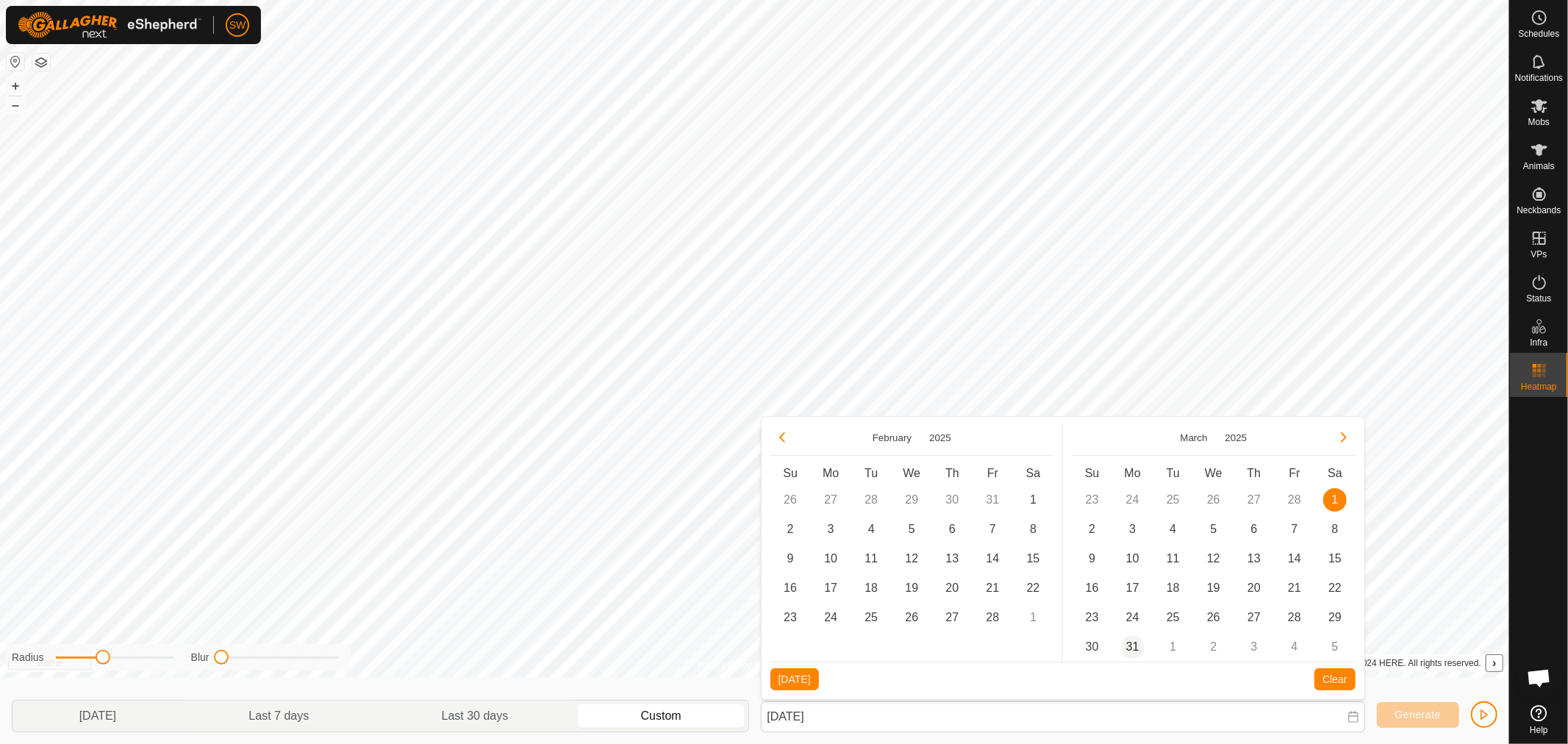
click at [1128, 646] on span "31" at bounding box center [1132, 646] width 23 height 23
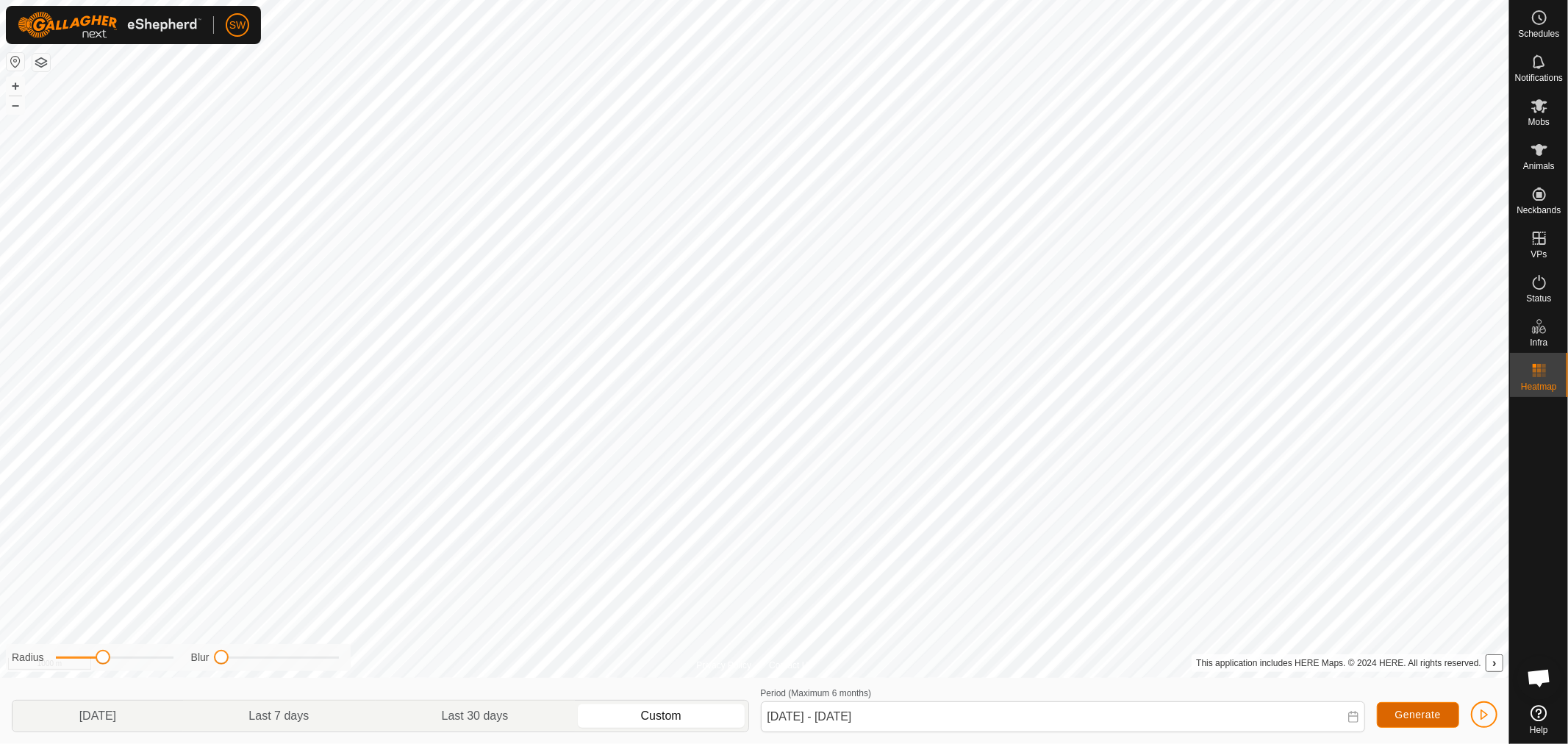
click at [1401, 718] on span "Generate" at bounding box center [1417, 714] width 45 height 12
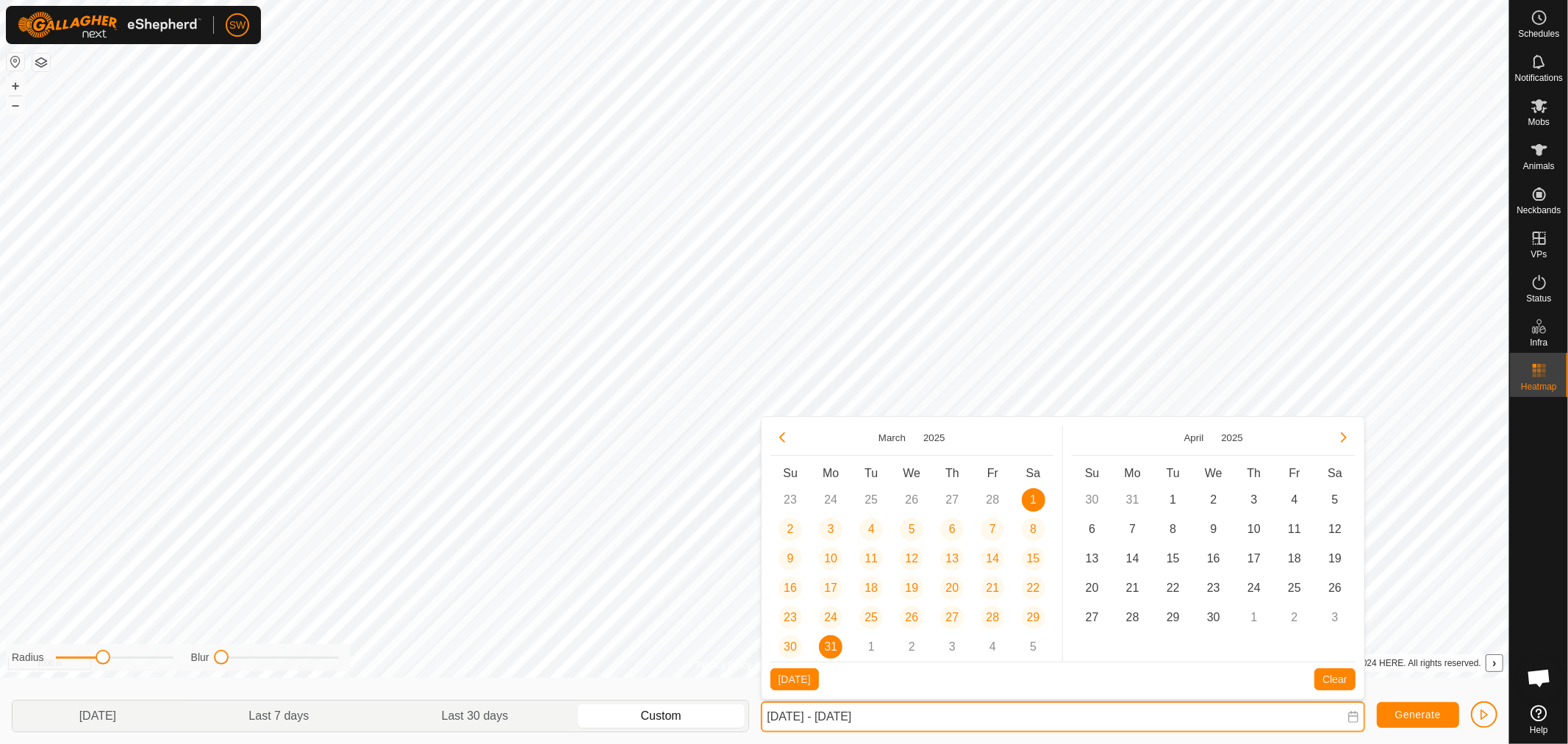
click at [955, 711] on input "[DATE] - [DATE]" at bounding box center [1062, 717] width 604 height 31
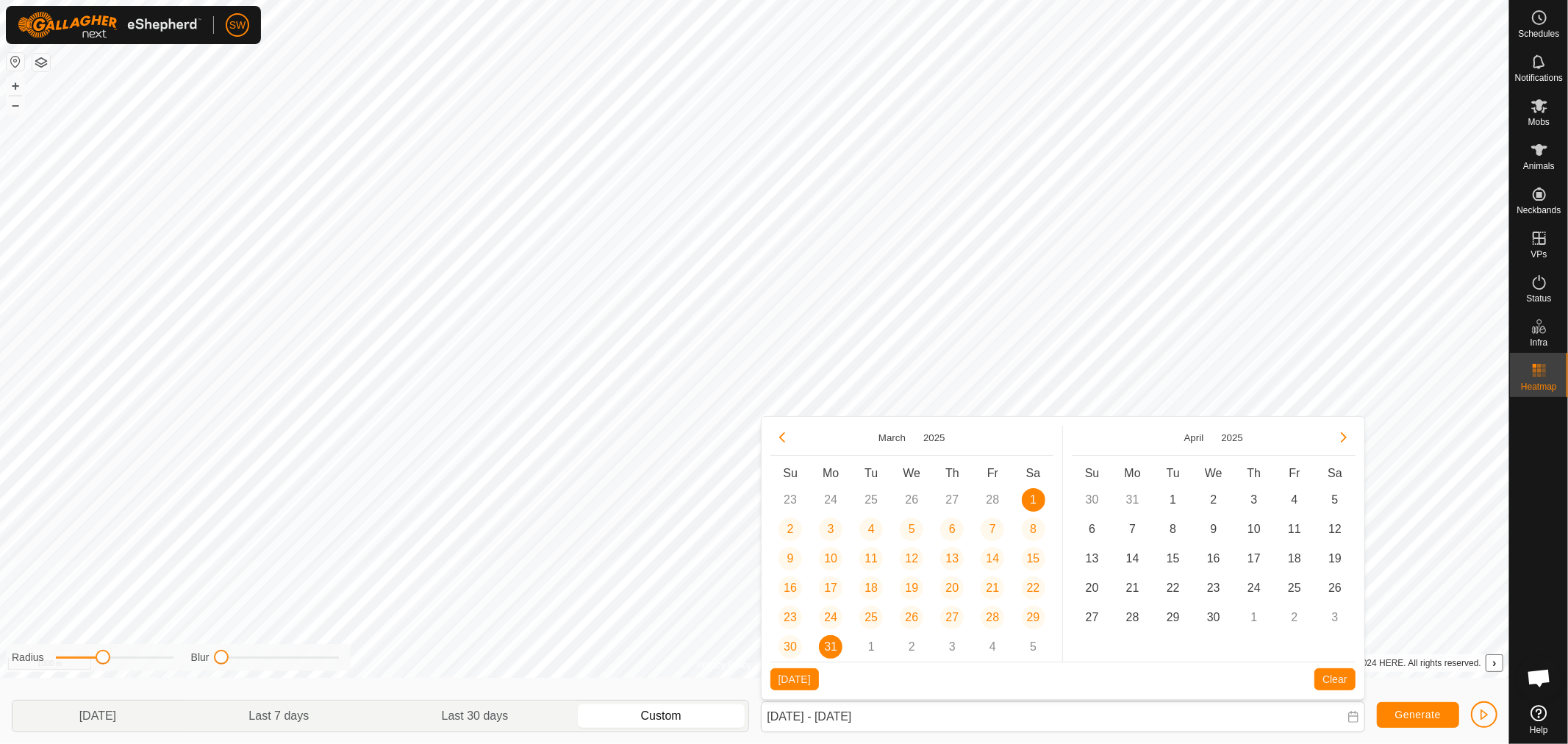
click at [1180, 489] on td "1" at bounding box center [1173, 500] width 41 height 29
click at [1170, 497] on span "1" at bounding box center [1173, 500] width 23 height 23
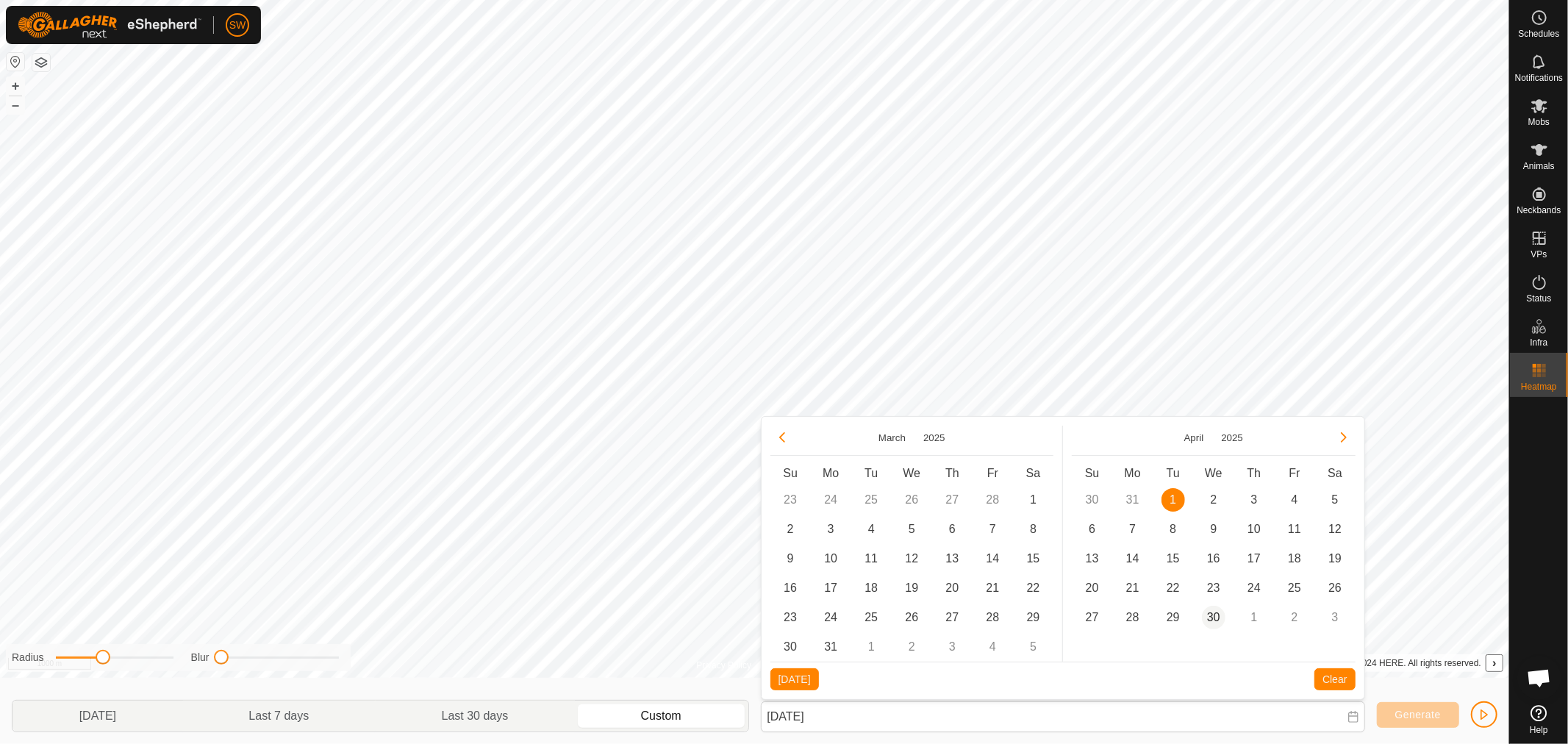
click at [1212, 618] on span "30" at bounding box center [1213, 617] width 23 height 23
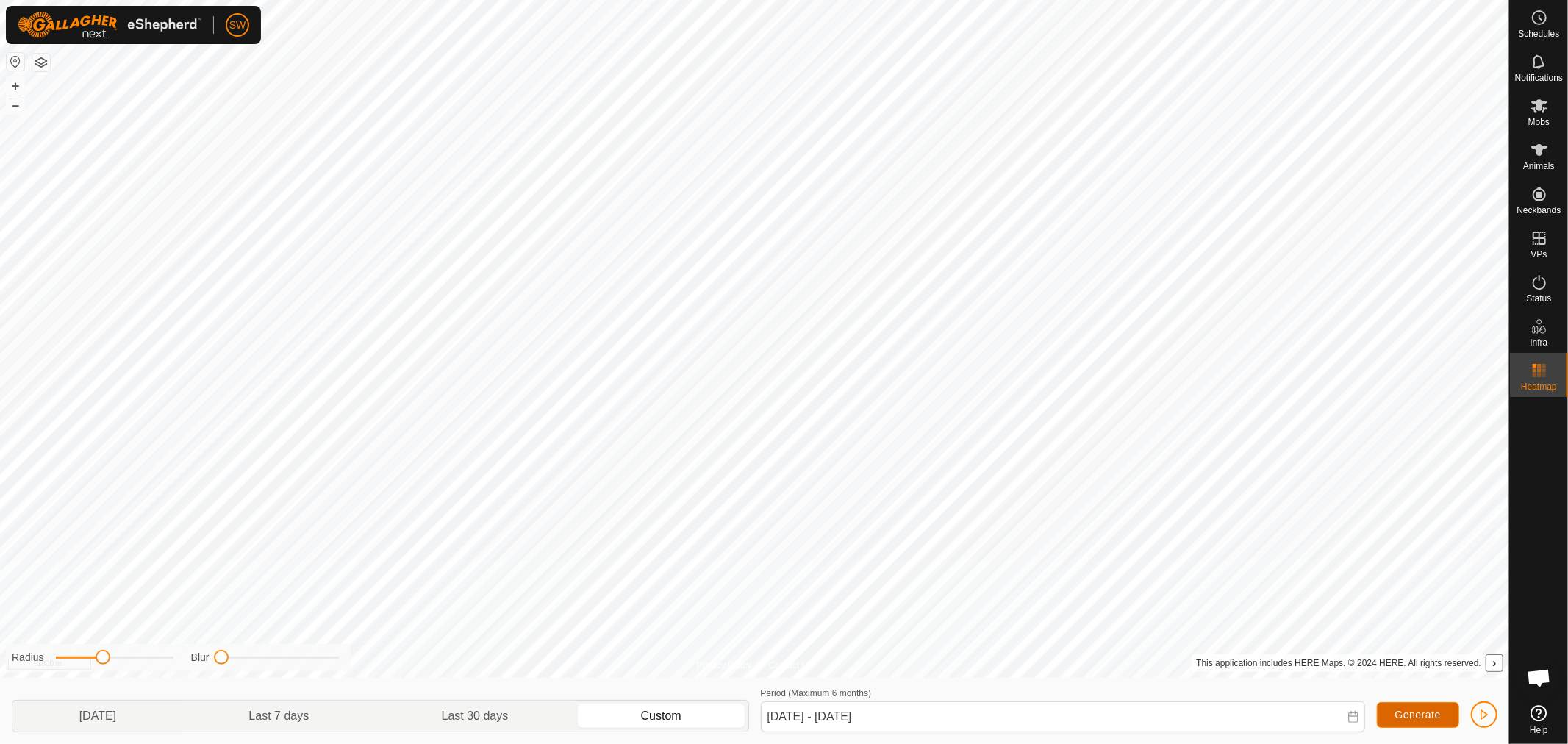
click at [1424, 714] on span "Generate" at bounding box center [1417, 714] width 45 height 12
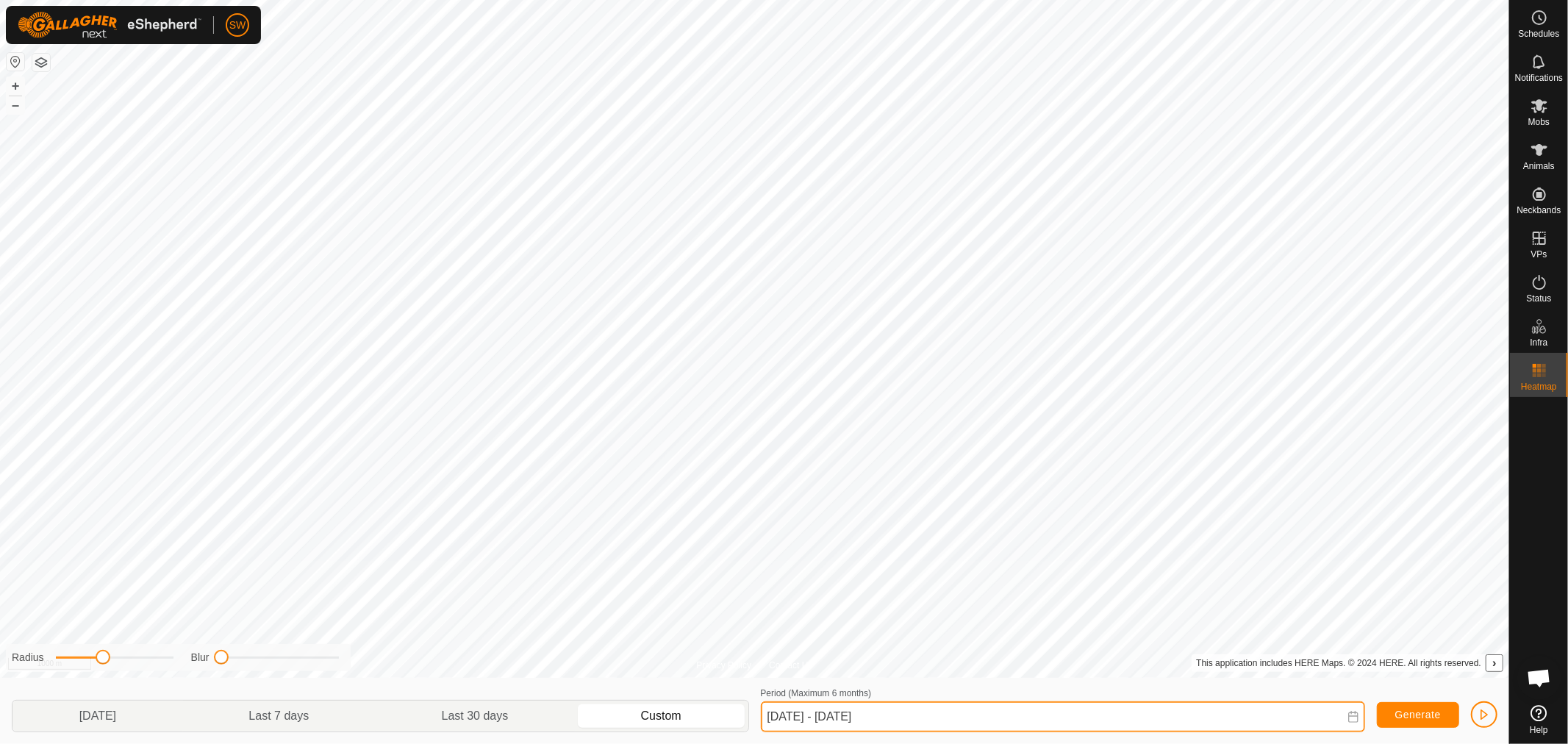
click at [933, 714] on input "[DATE] - [DATE]" at bounding box center [1062, 717] width 604 height 31
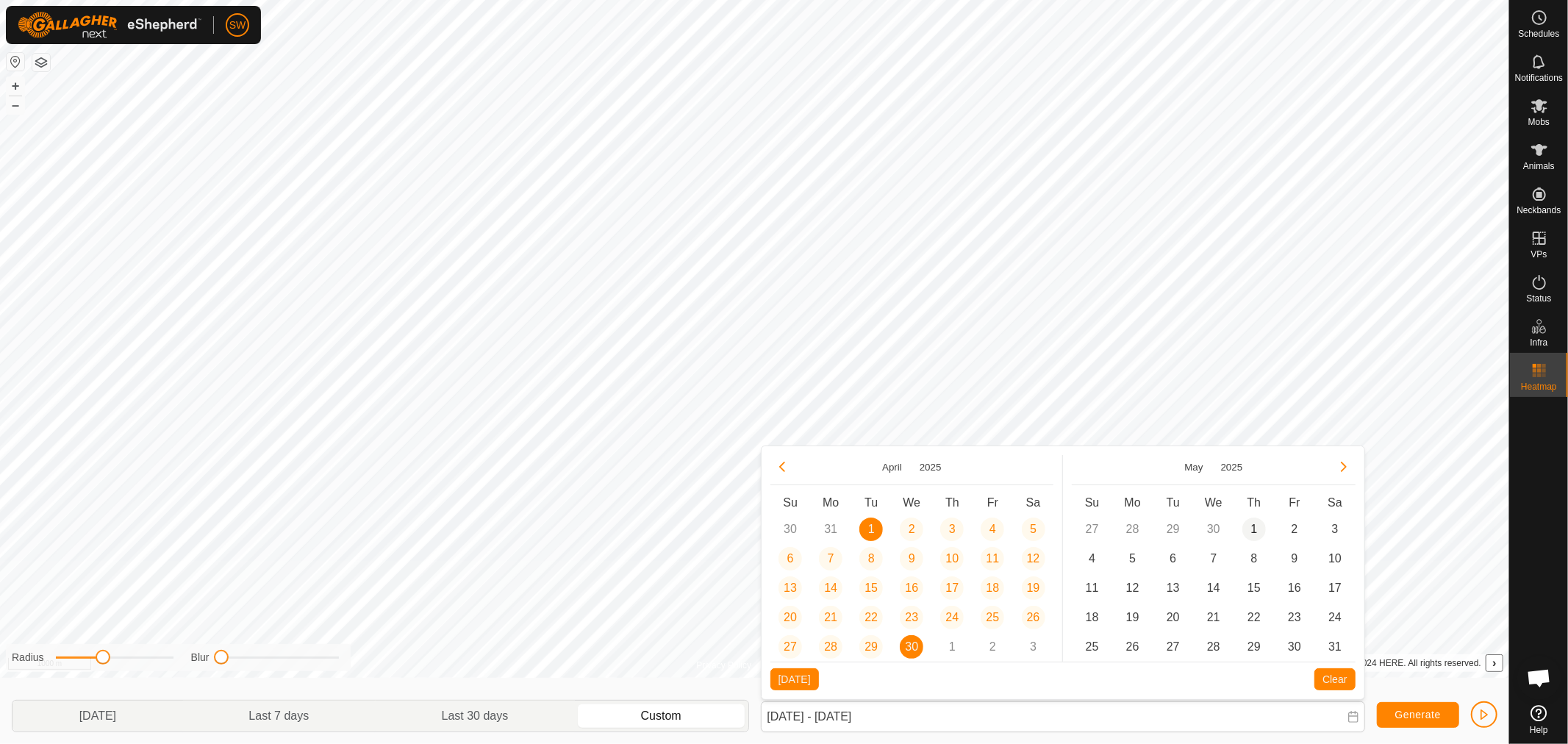
click at [1257, 532] on span "1" at bounding box center [1254, 529] width 23 height 23
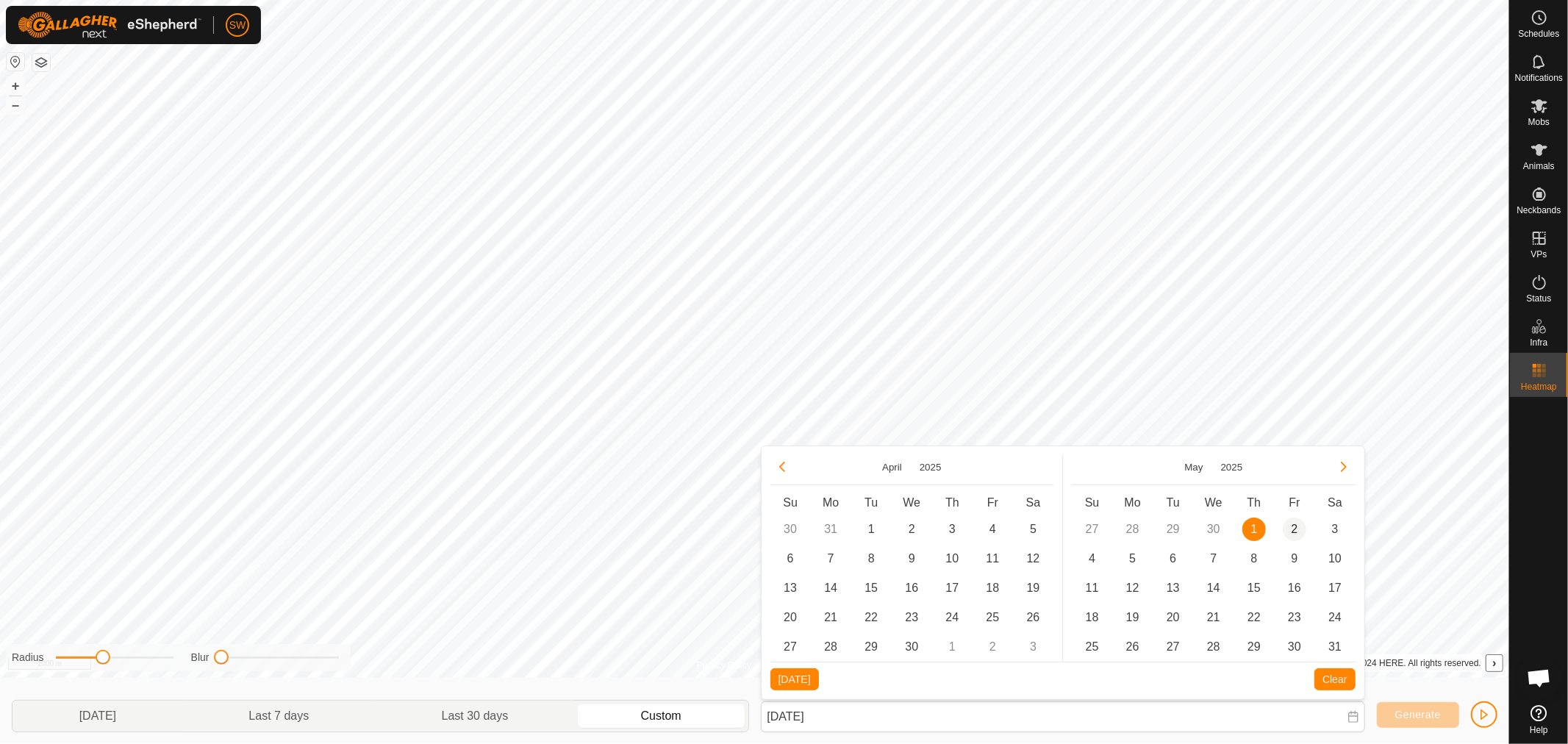
click at [1287, 531] on span "2" at bounding box center [1295, 529] width 23 height 23
click at [1415, 715] on span "Generate" at bounding box center [1417, 714] width 45 height 12
click at [1353, 717] on icon at bounding box center [1354, 717] width 12 height 12
click at [1030, 561] on span "10" at bounding box center [1033, 558] width 23 height 23
click at [947, 527] on span "1" at bounding box center [952, 529] width 23 height 23
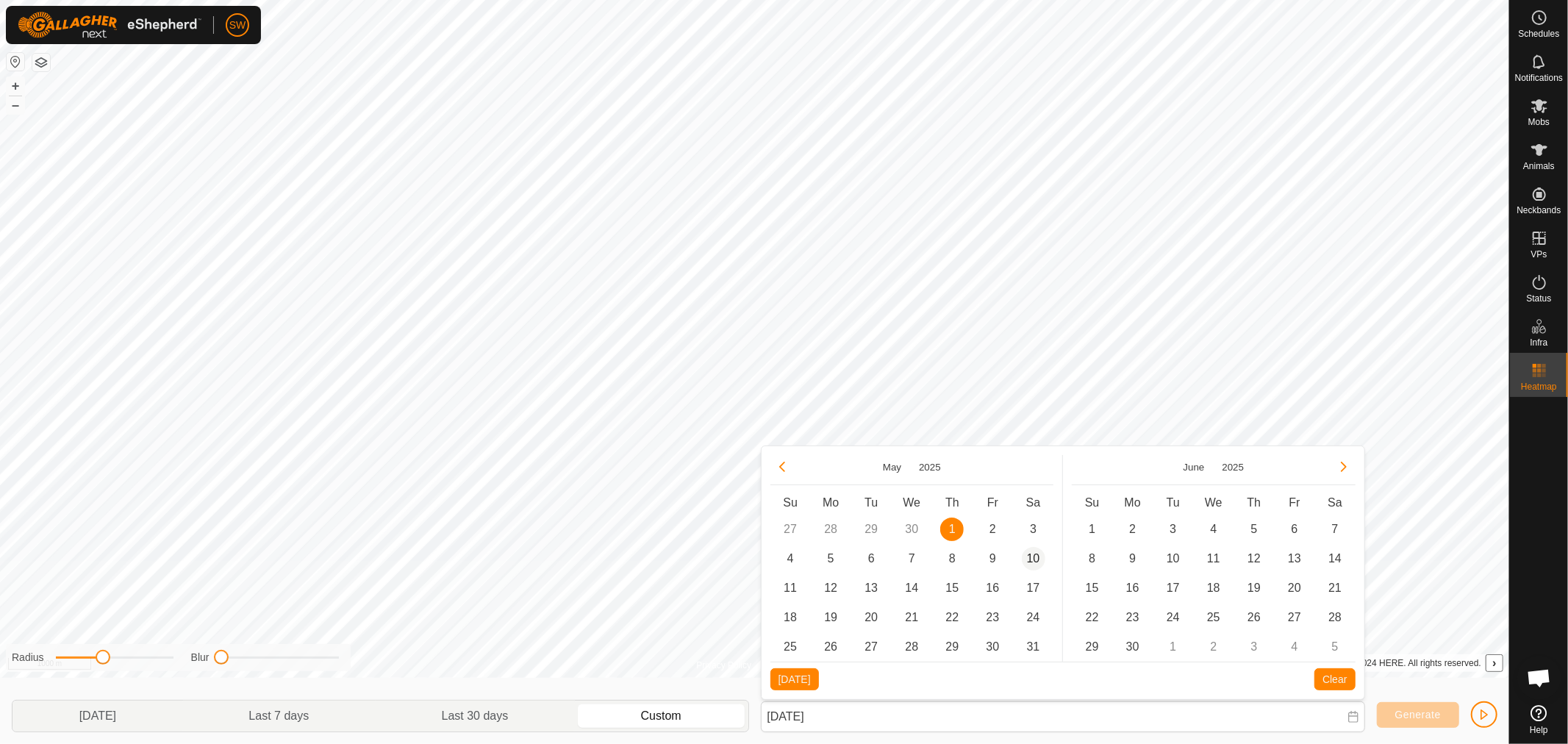
click at [1041, 560] on span "10" at bounding box center [1033, 558] width 23 height 23
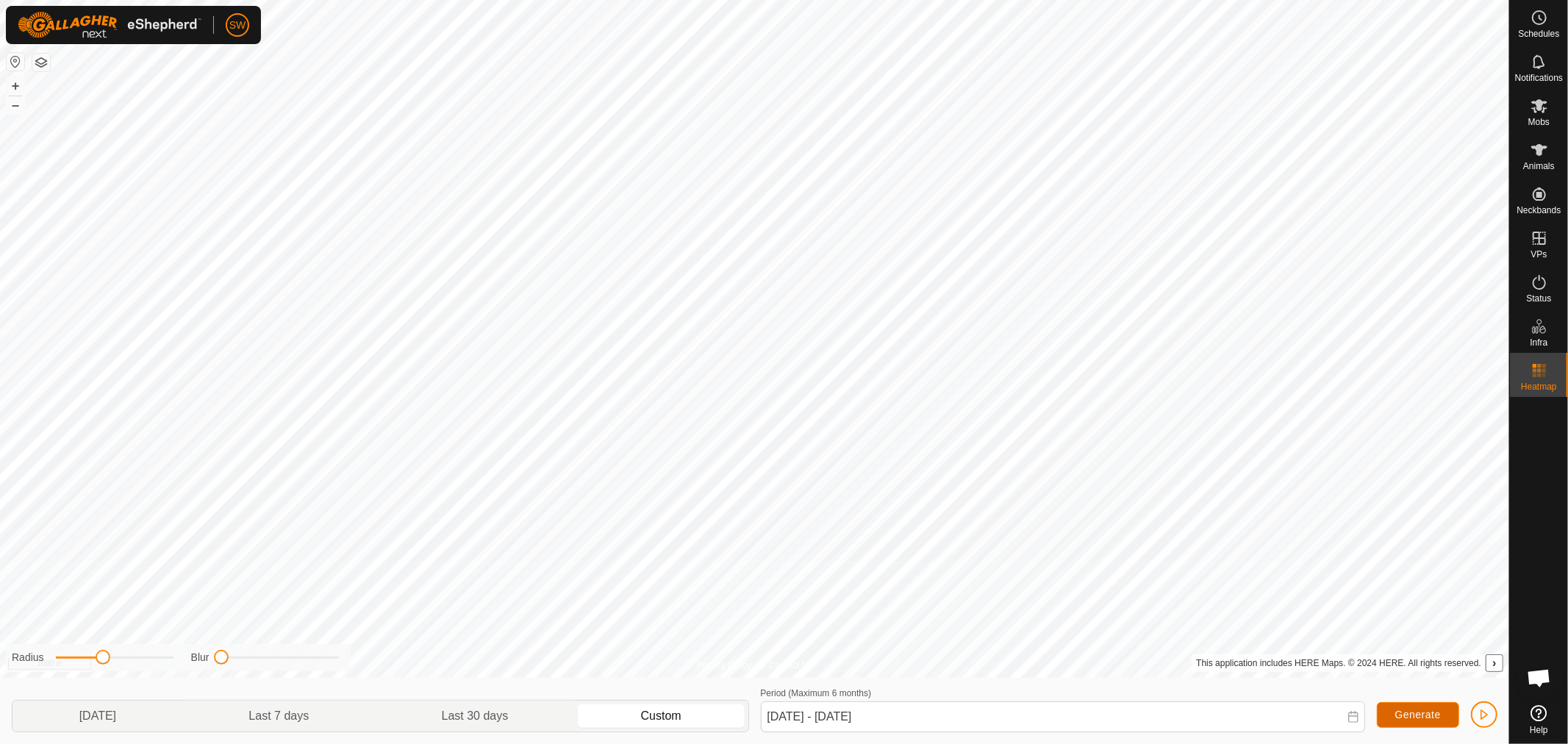
click at [1387, 716] on button "Generate" at bounding box center [1417, 715] width 82 height 26
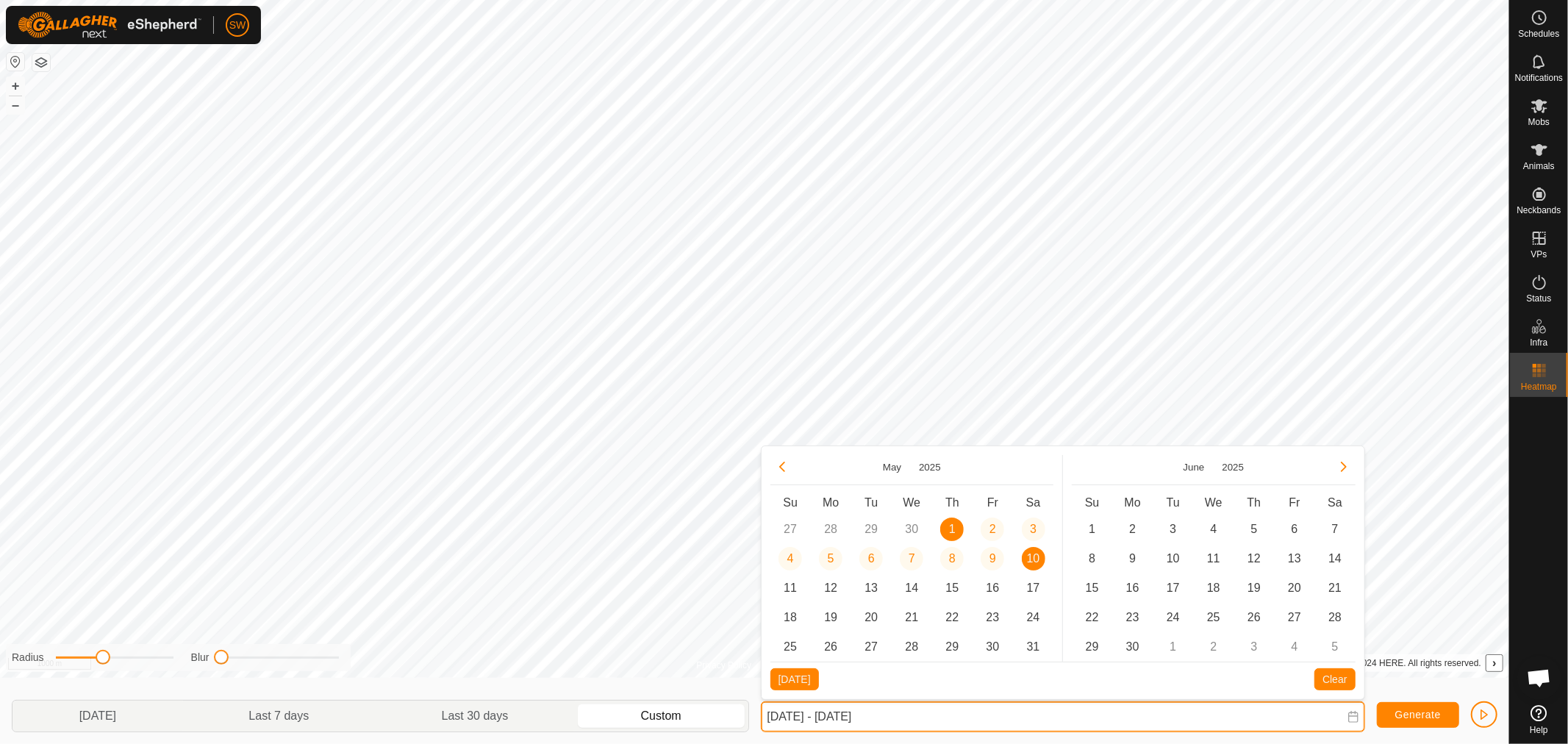
click at [1285, 714] on input "[DATE] - [DATE]" at bounding box center [1062, 717] width 604 height 31
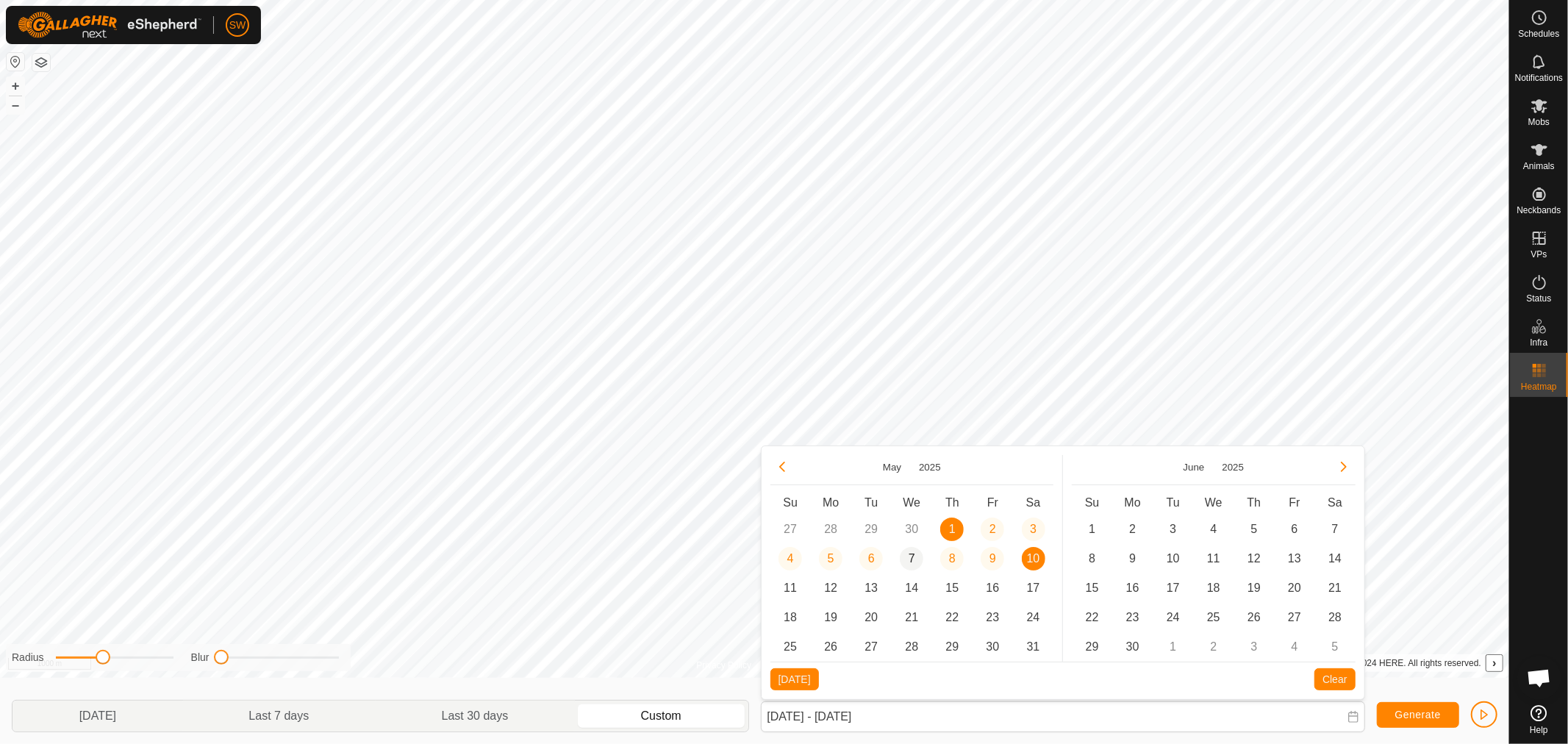
click at [914, 550] on span "7" at bounding box center [911, 558] width 23 height 23
click at [953, 522] on span "1" at bounding box center [952, 529] width 23 height 23
click at [911, 562] on span "7" at bounding box center [911, 558] width 23 height 23
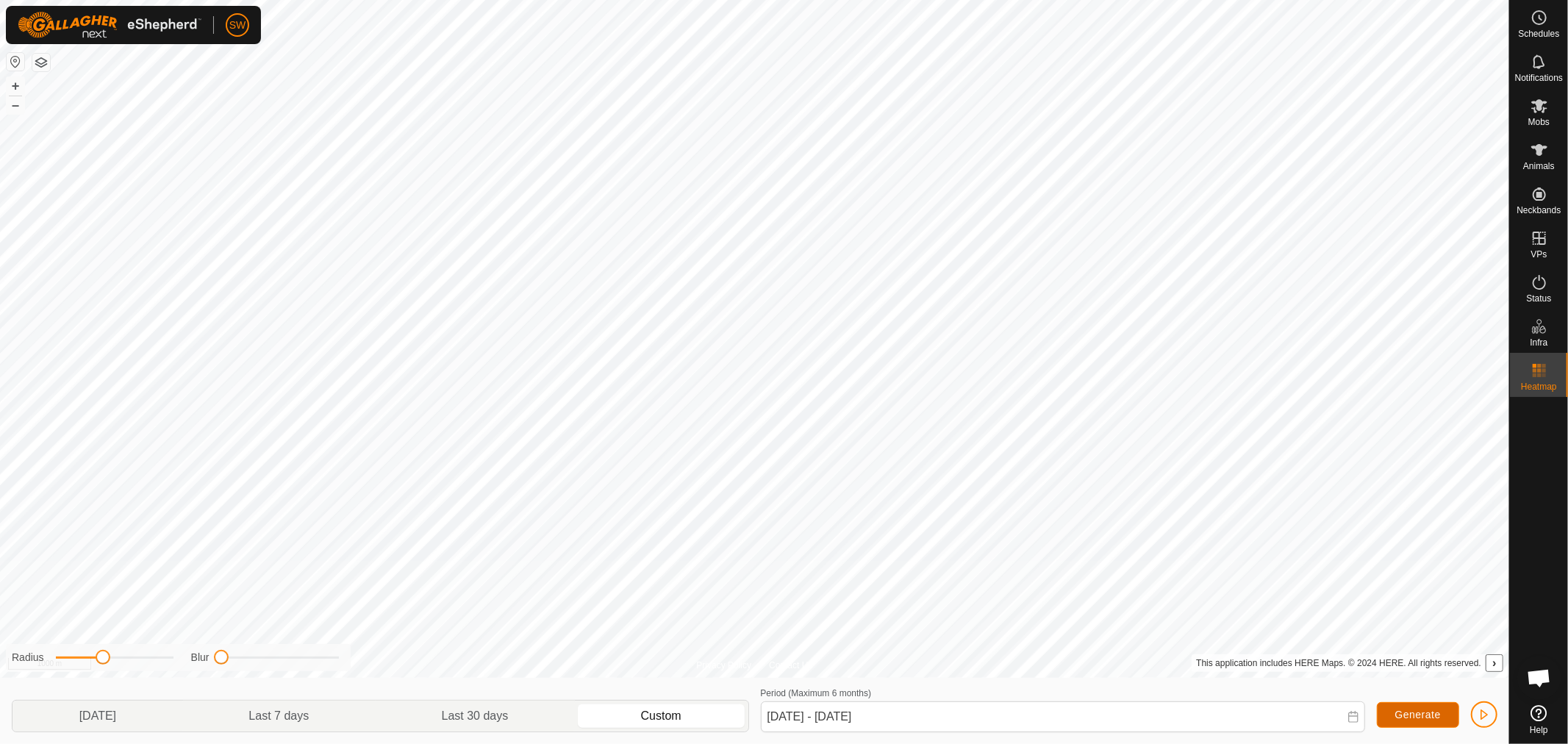
click at [1392, 709] on button "Generate" at bounding box center [1417, 715] width 82 height 26
click at [1491, 662] on button "›" at bounding box center [1494, 663] width 16 height 16
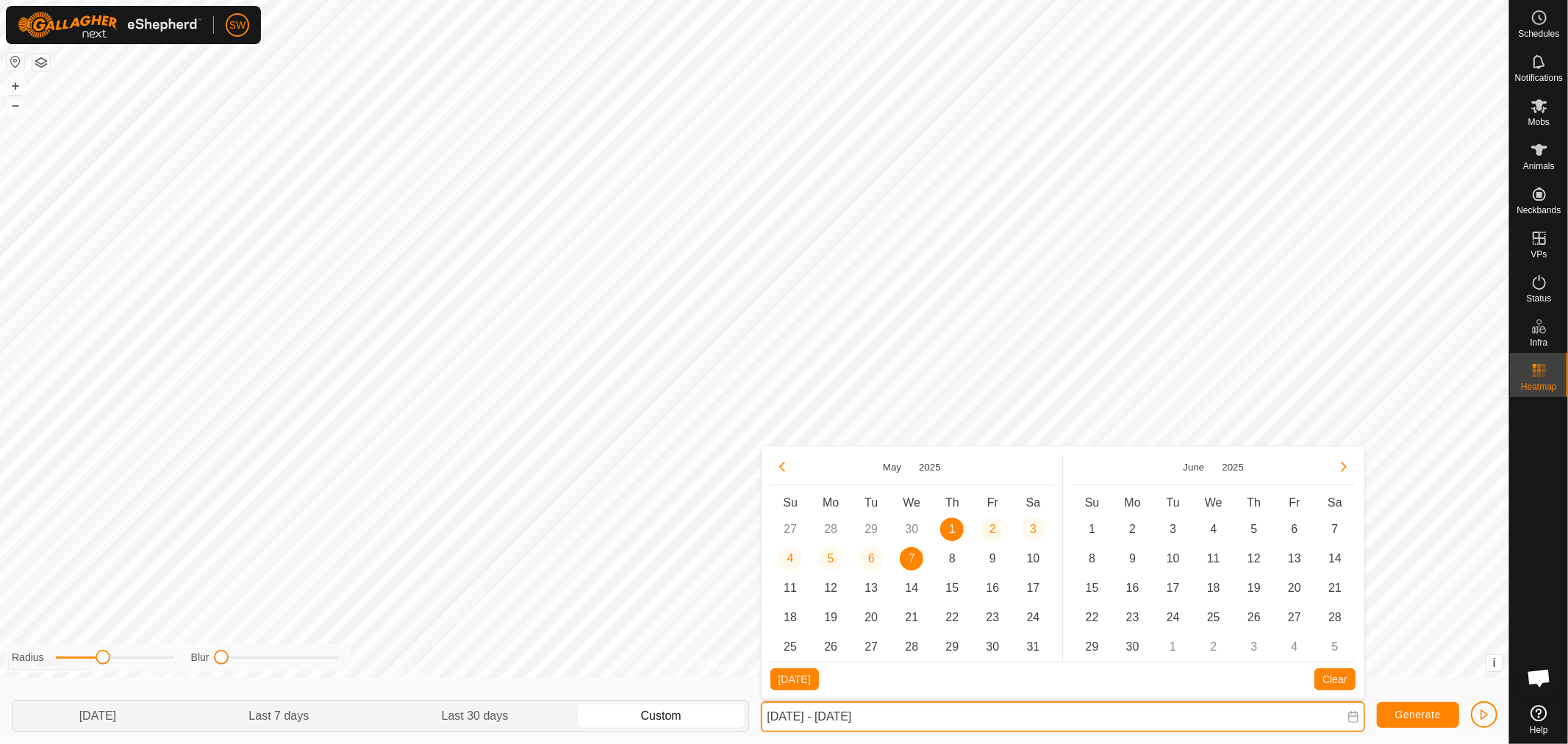
click at [960, 716] on input "[DATE] - [DATE]" at bounding box center [1062, 717] width 604 height 31
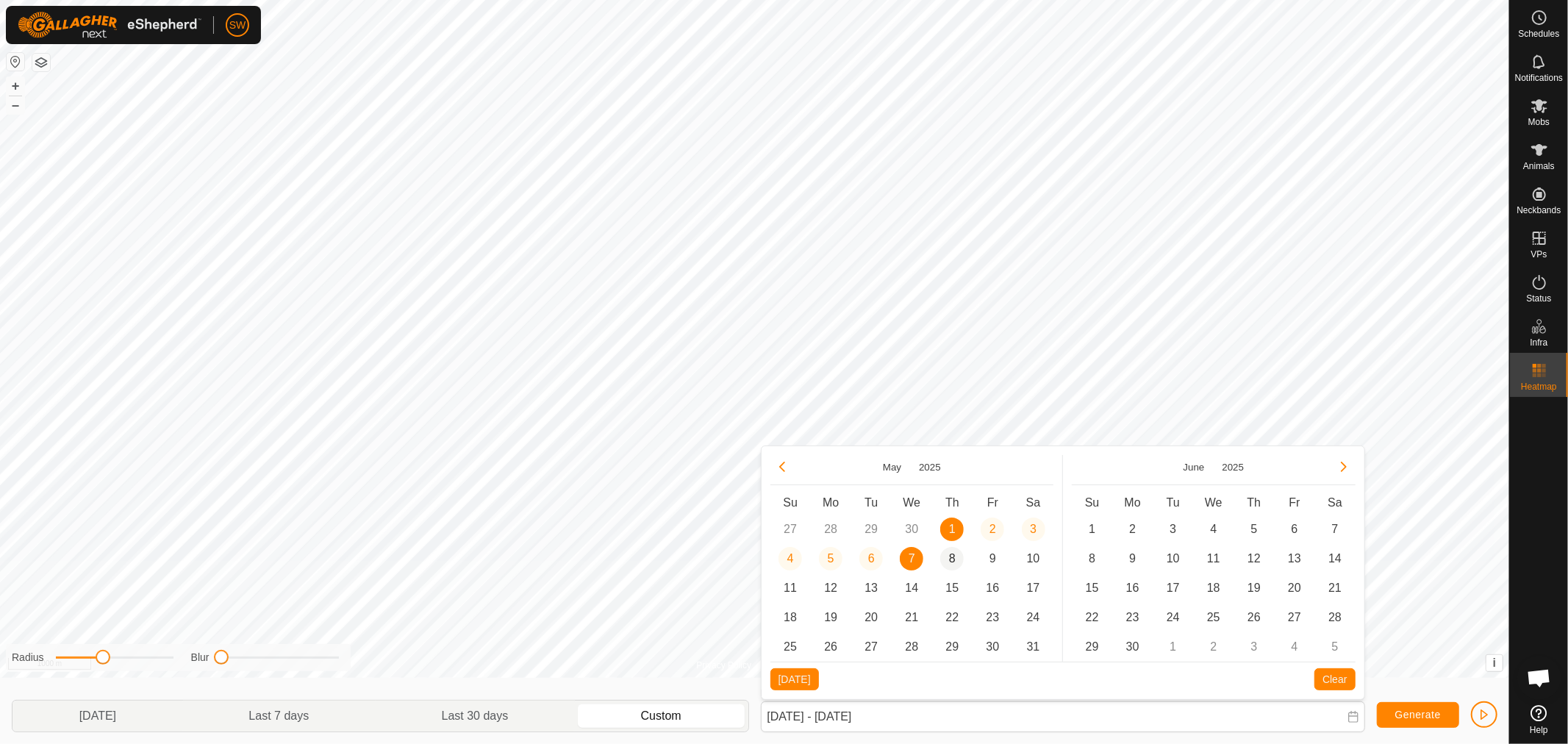
click at [953, 554] on span "8" at bounding box center [952, 558] width 23 height 23
click at [914, 583] on span "14" at bounding box center [911, 587] width 23 height 23
click at [1404, 719] on span "Generate" at bounding box center [1417, 714] width 45 height 12
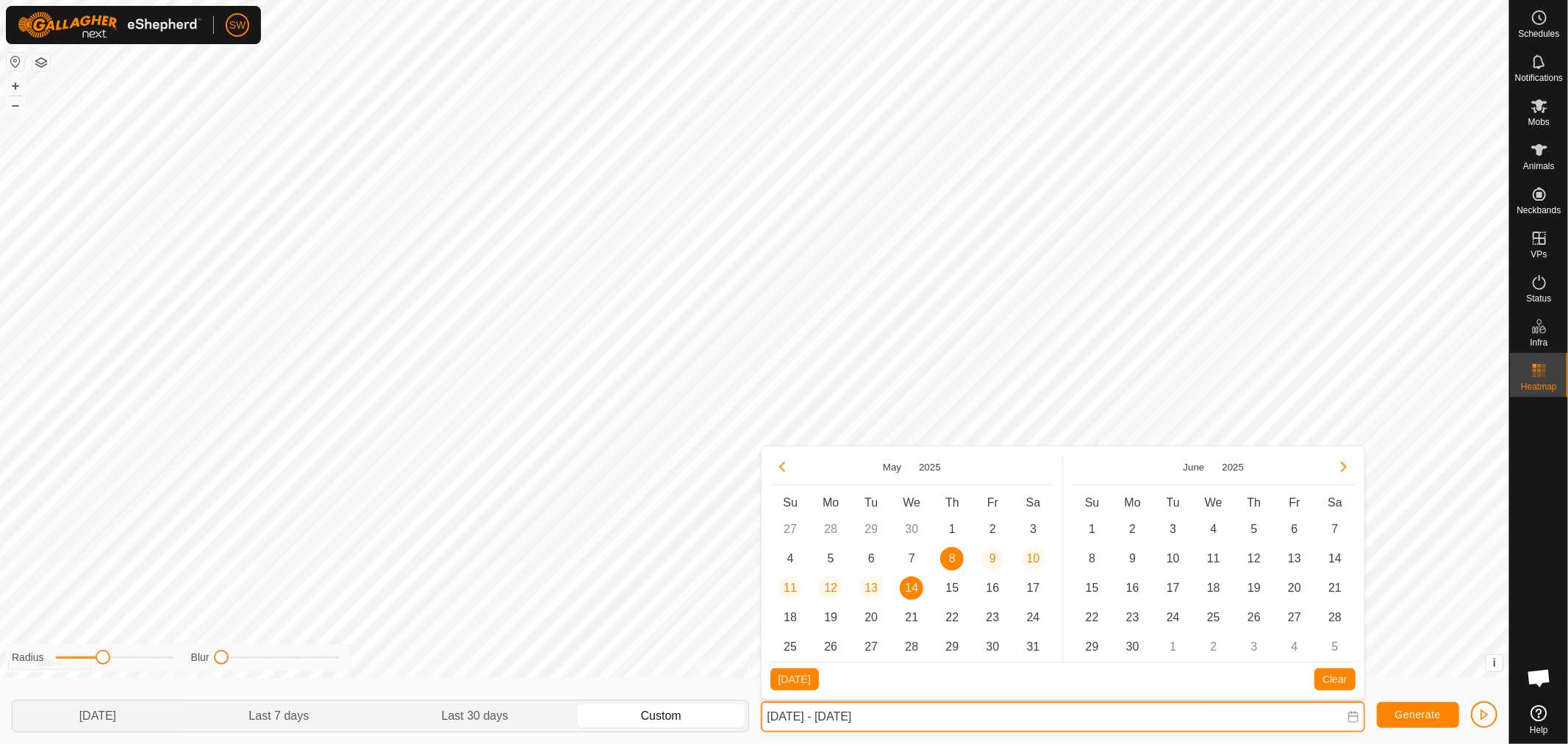
click at [937, 709] on input "[DATE] - [DATE]" at bounding box center [1062, 717] width 604 height 31
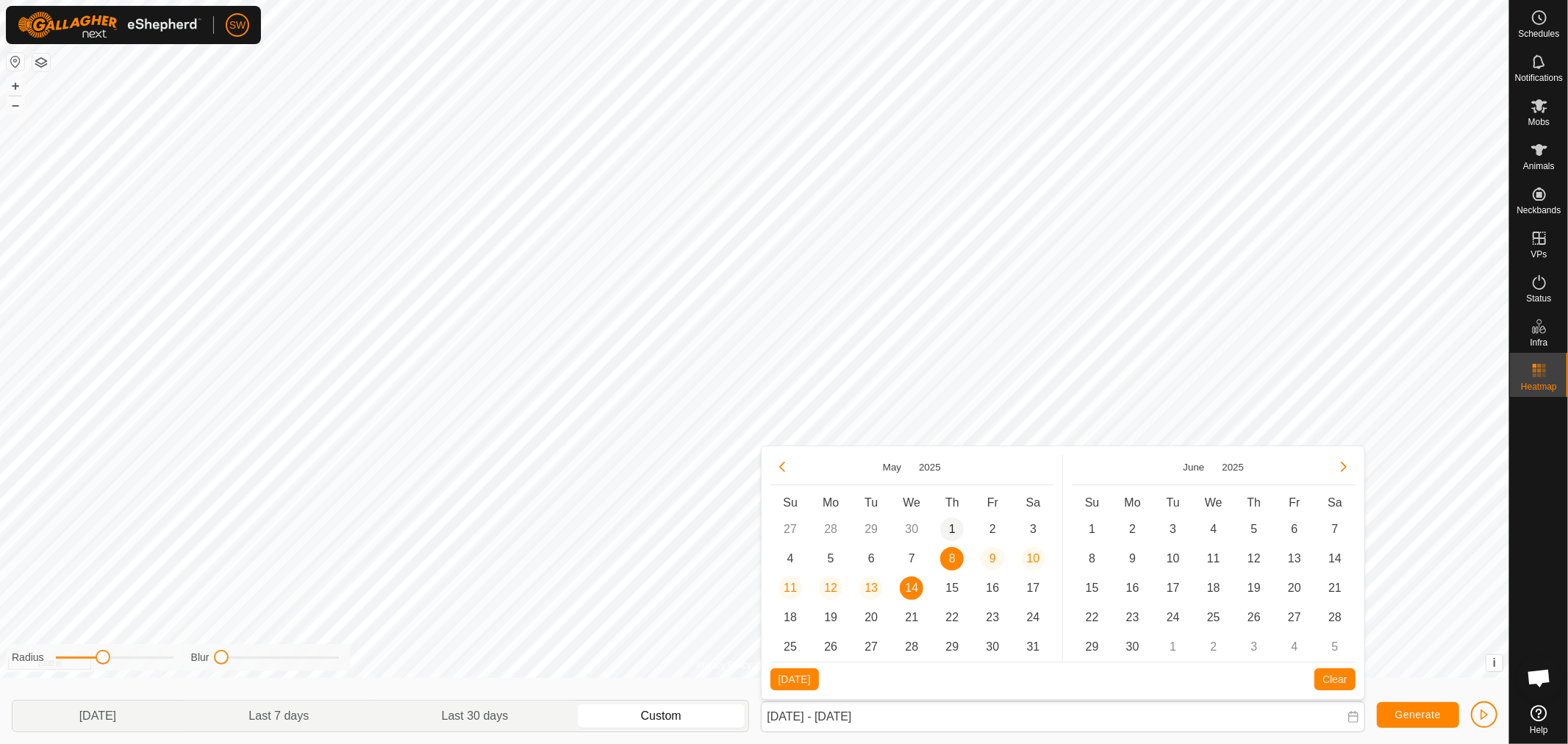
click at [955, 525] on span "1" at bounding box center [952, 529] width 23 height 23
click at [914, 558] on span "7" at bounding box center [911, 558] width 23 height 23
click at [1401, 711] on span "Generate" at bounding box center [1417, 714] width 45 height 12
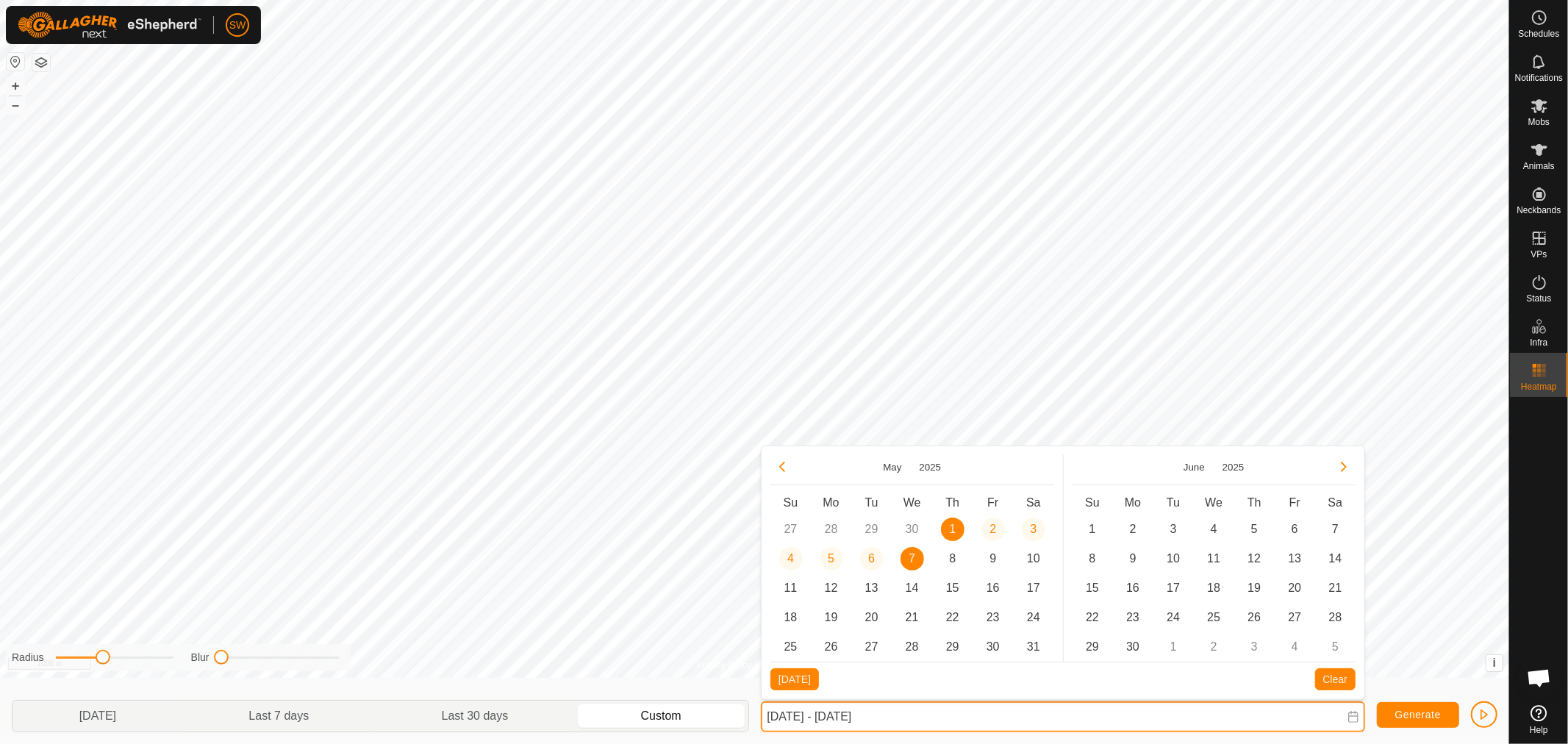
click at [1085, 716] on input "[DATE] - [DATE]" at bounding box center [1062, 717] width 604 height 31
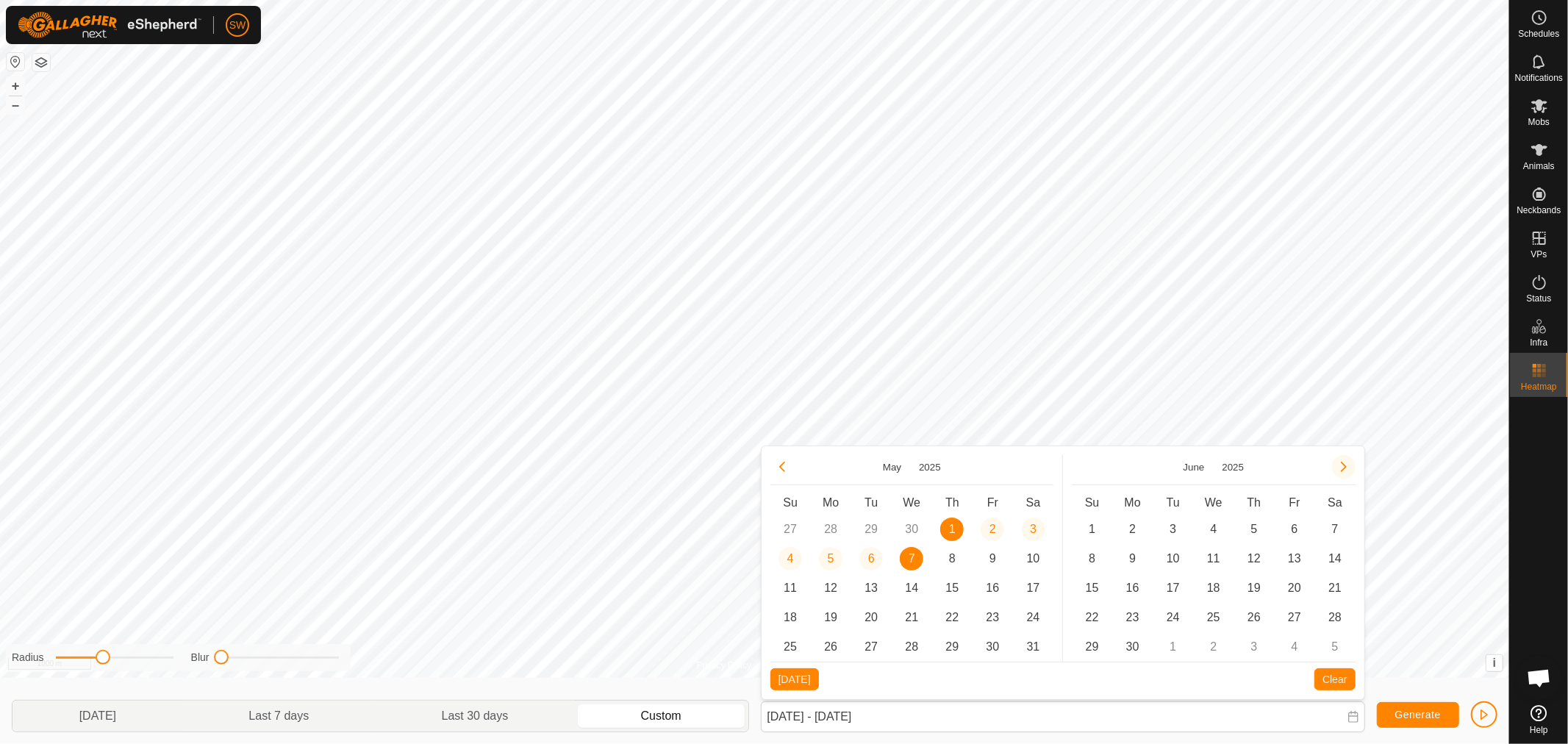
click at [1335, 466] on button "Next Month" at bounding box center [1344, 467] width 23 height 23
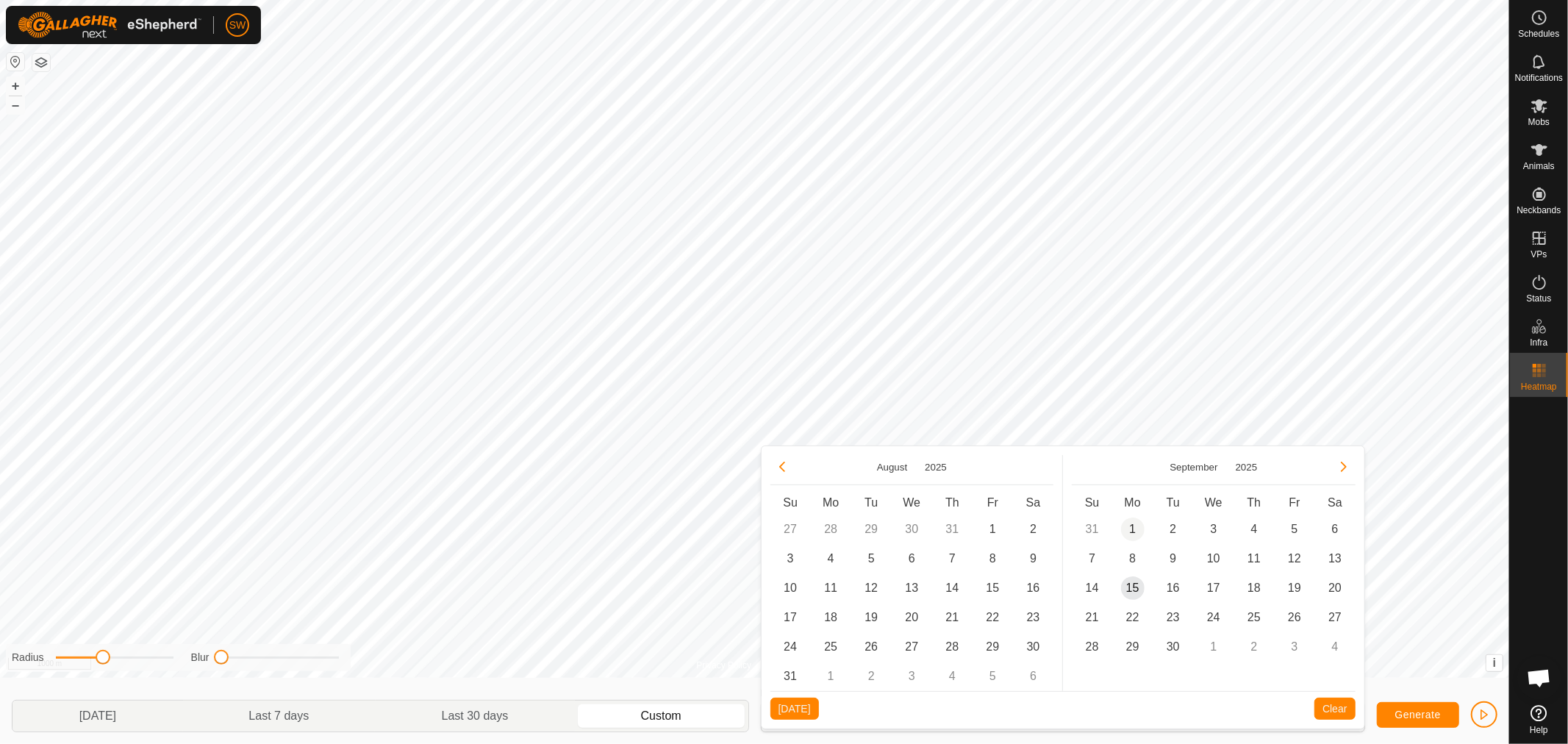
click at [1130, 527] on span "1" at bounding box center [1132, 529] width 23 height 23
click at [1097, 552] on span "7" at bounding box center [1092, 558] width 23 height 23
click at [1395, 711] on span "Generate" at bounding box center [1417, 714] width 45 height 12
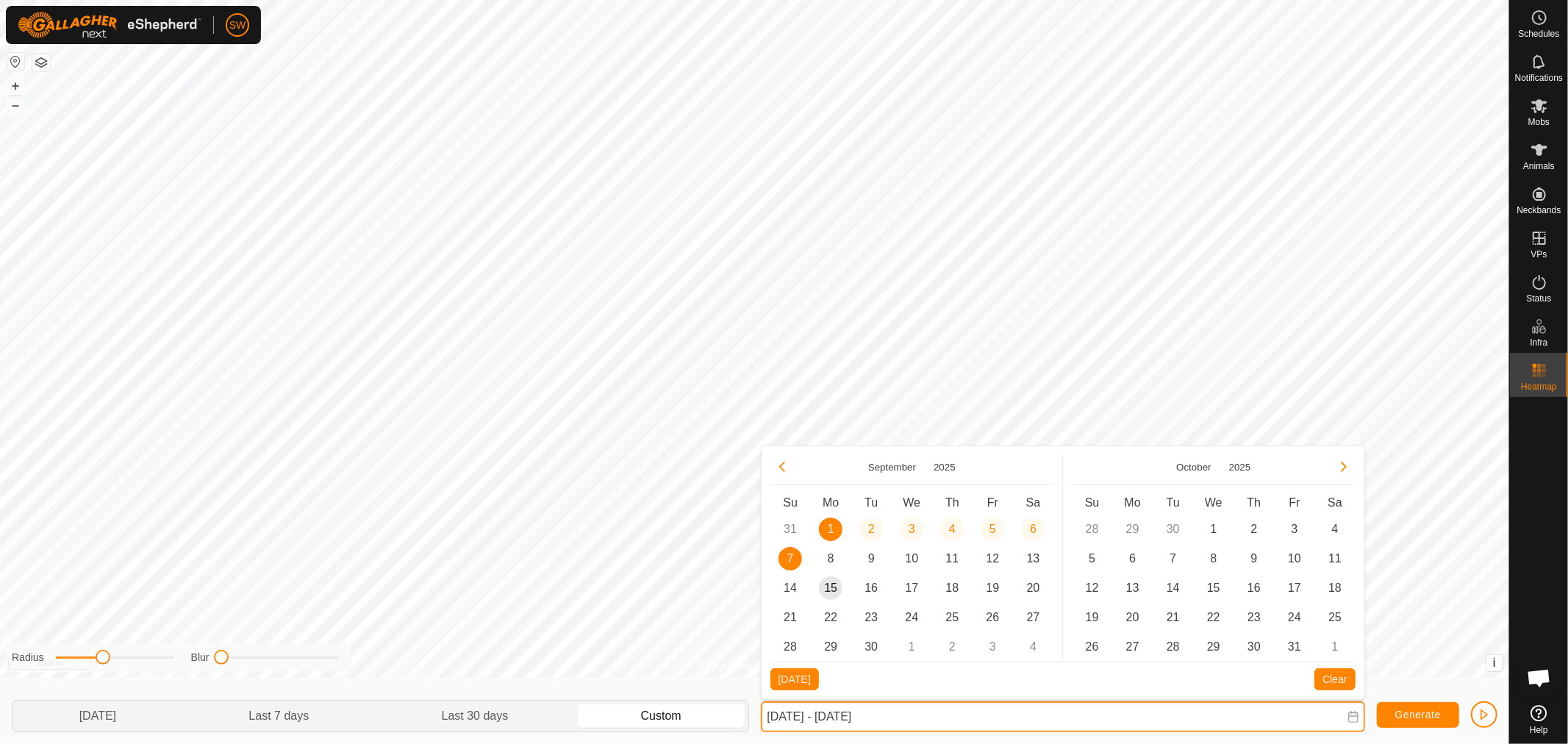
click at [941, 722] on input "[DATE] - [DATE]" at bounding box center [1062, 717] width 604 height 31
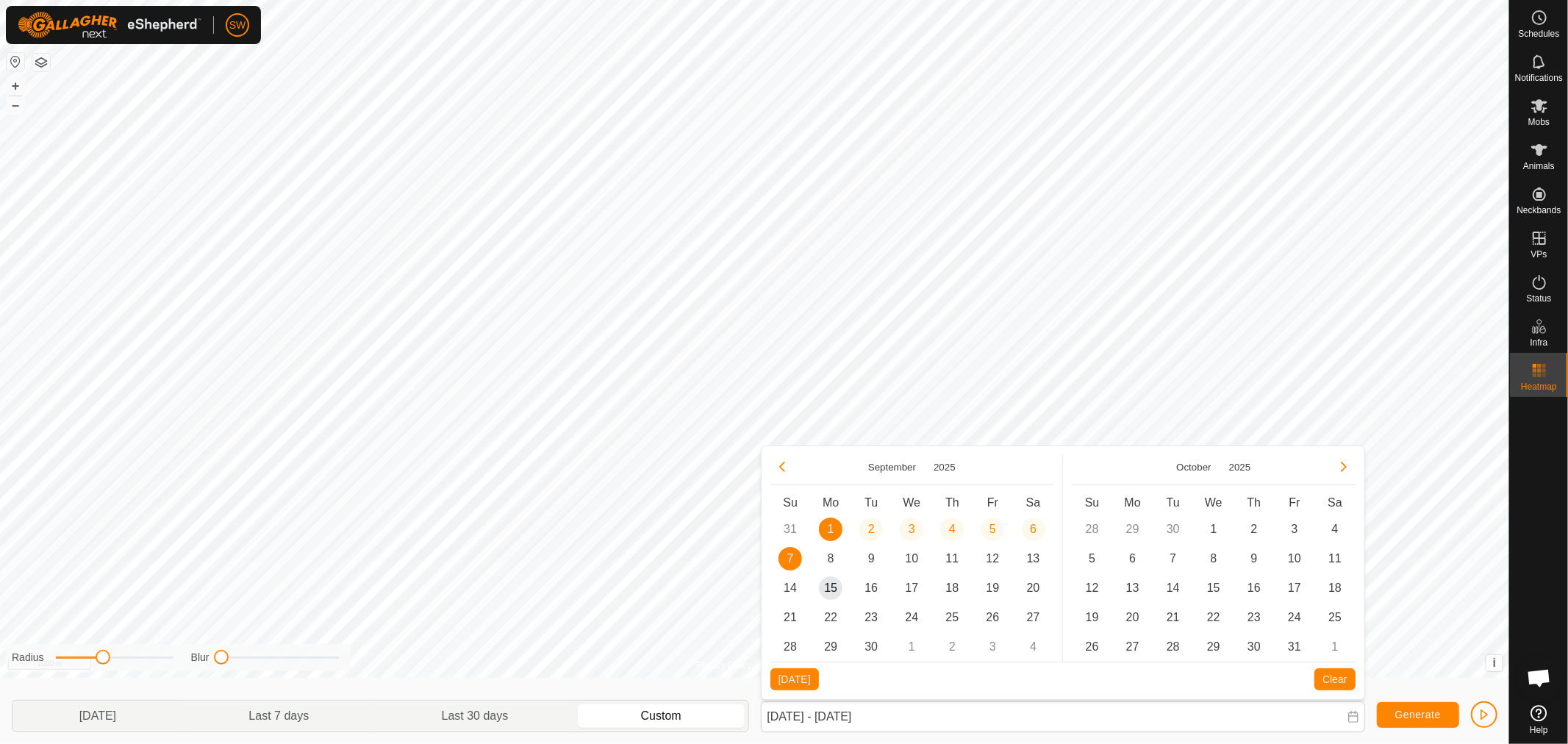
click at [828, 530] on span "1" at bounding box center [831, 529] width 23 height 23
click at [826, 599] on span "15" at bounding box center [831, 587] width 23 height 23
click at [1403, 721] on button "Generate" at bounding box center [1417, 715] width 82 height 26
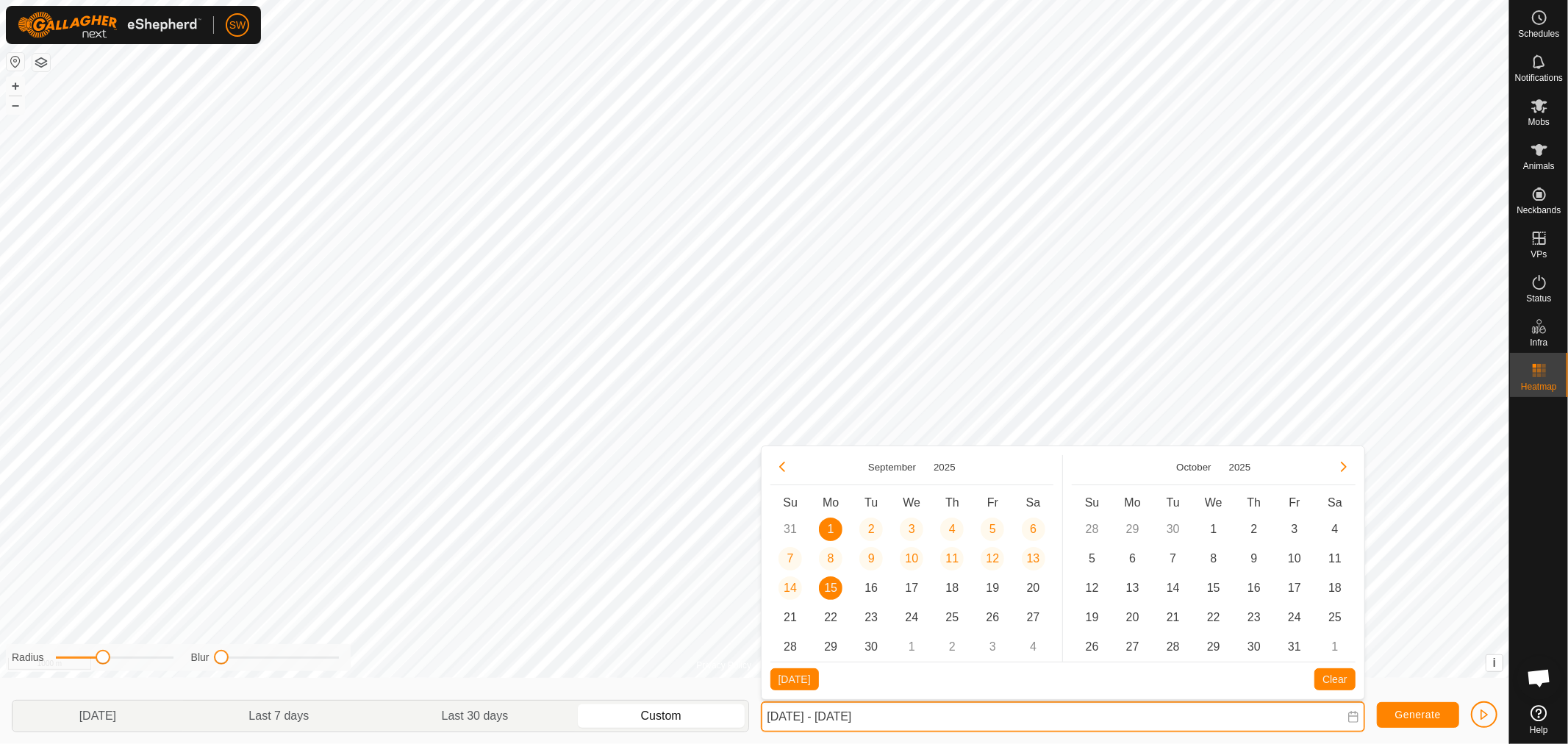
click at [987, 724] on input "[DATE] - [DATE]" at bounding box center [1062, 717] width 604 height 31
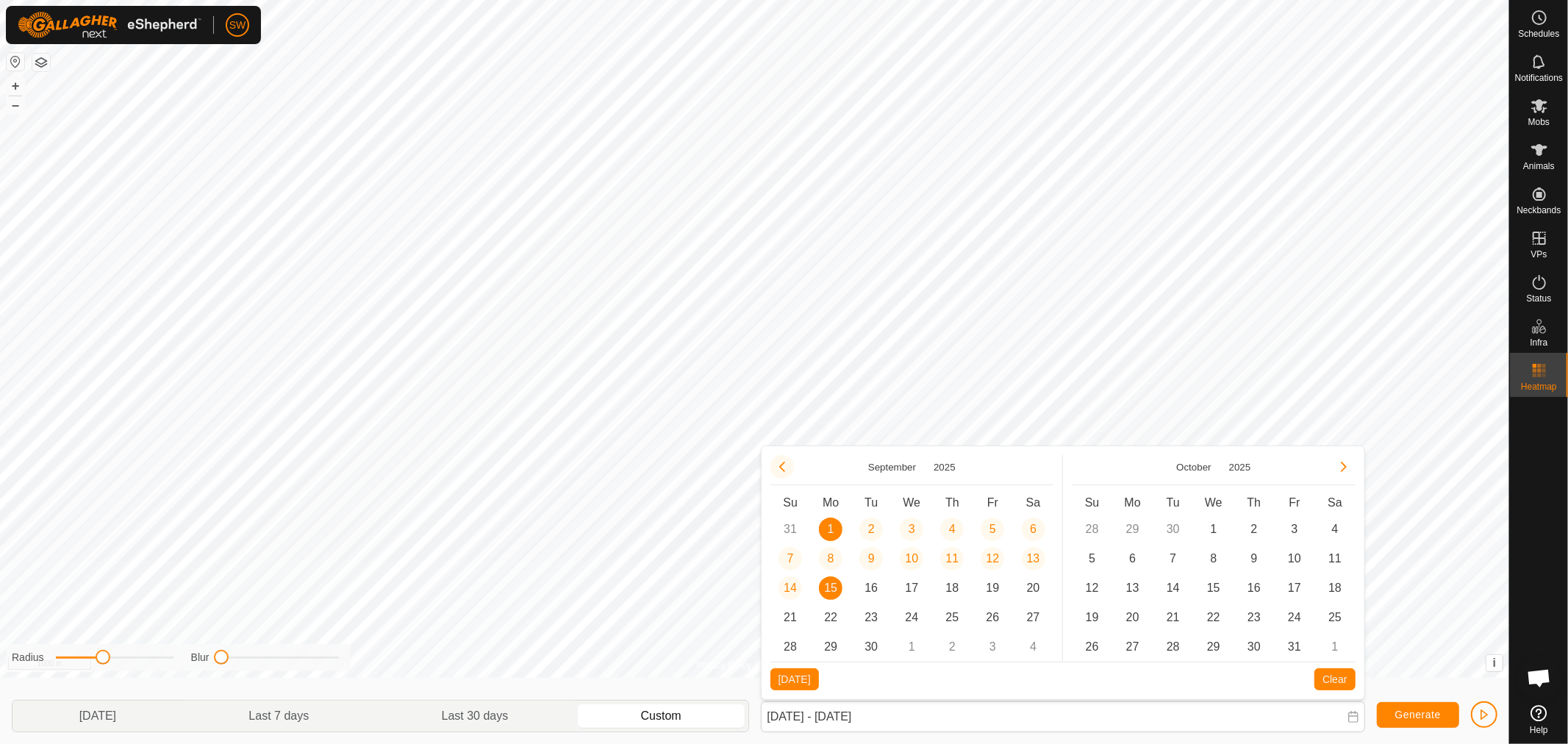
click at [782, 471] on button "Previous Month" at bounding box center [782, 467] width 23 height 23
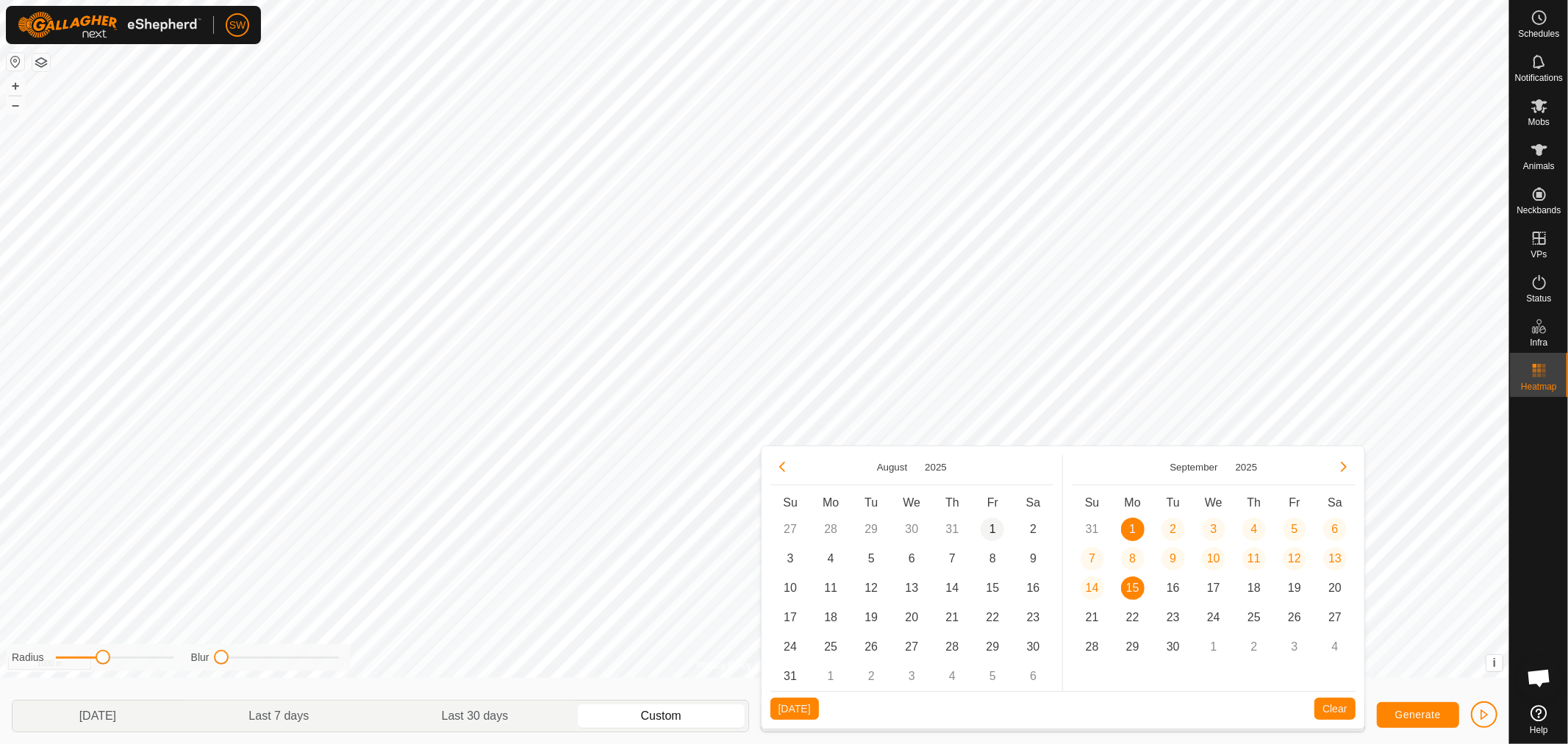
click at [992, 528] on span "1" at bounding box center [992, 529] width 23 height 23
click at [947, 564] on span "7" at bounding box center [952, 558] width 23 height 23
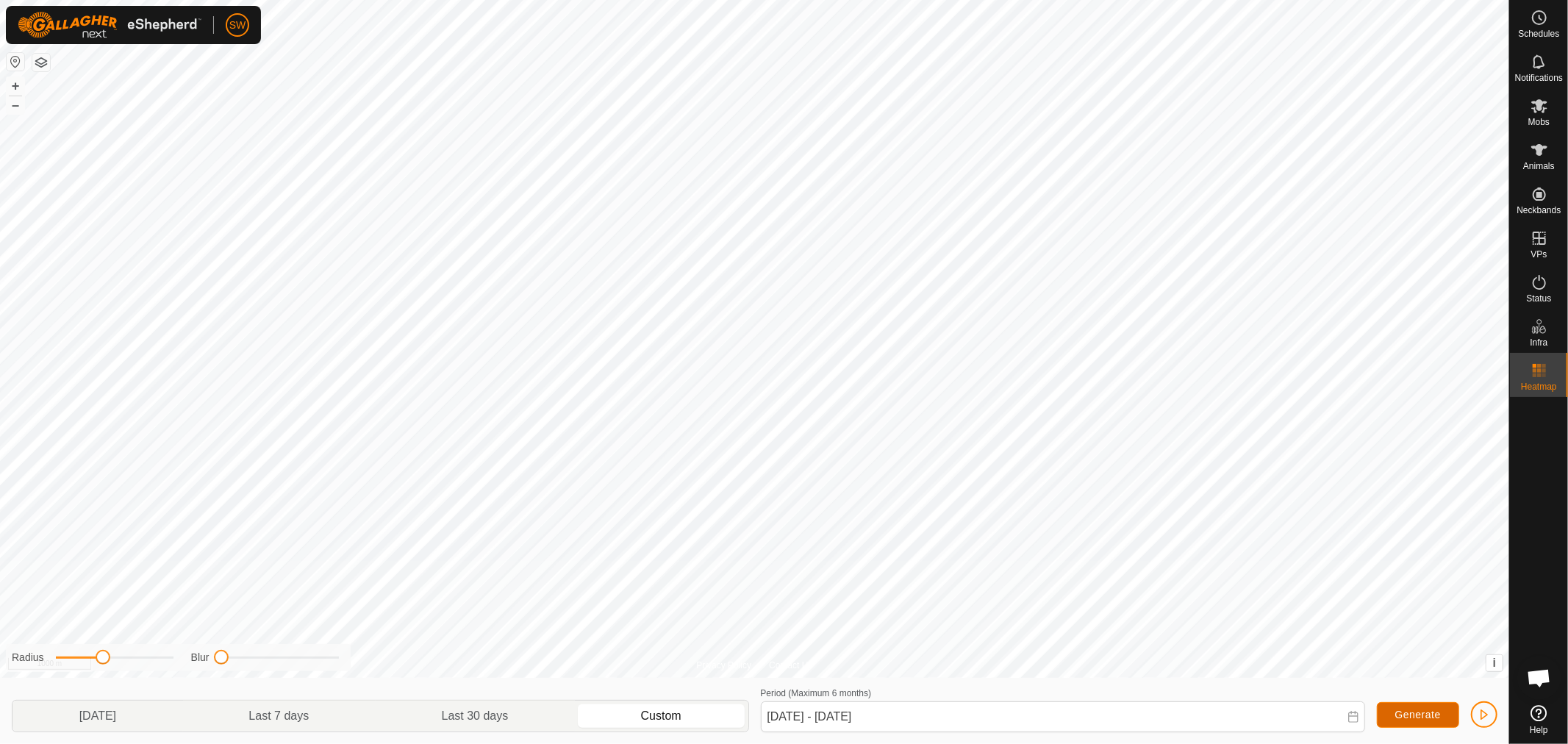
click at [1387, 715] on button "Generate" at bounding box center [1417, 715] width 82 height 26
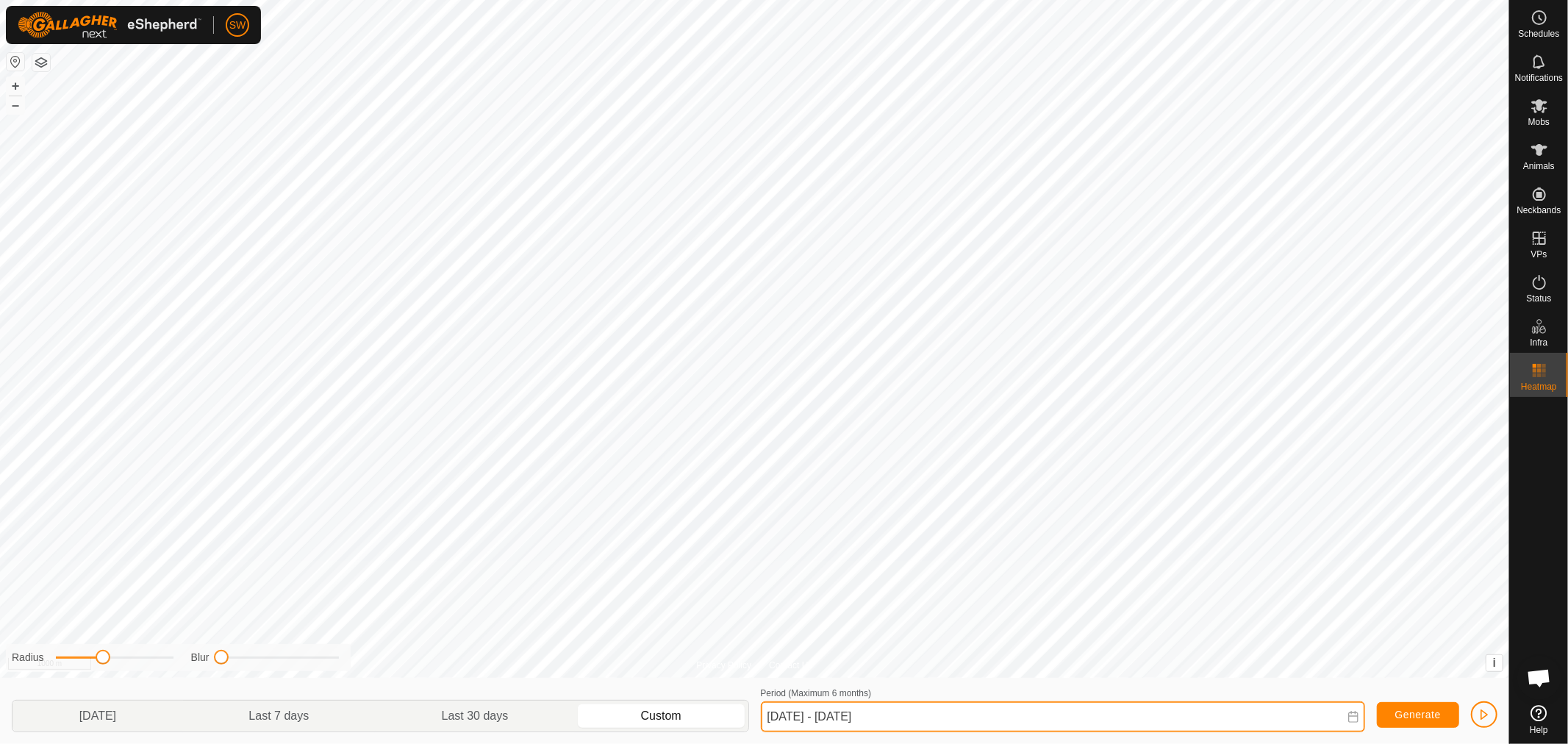
click at [979, 705] on input "[DATE] - [DATE]" at bounding box center [1062, 717] width 604 height 31
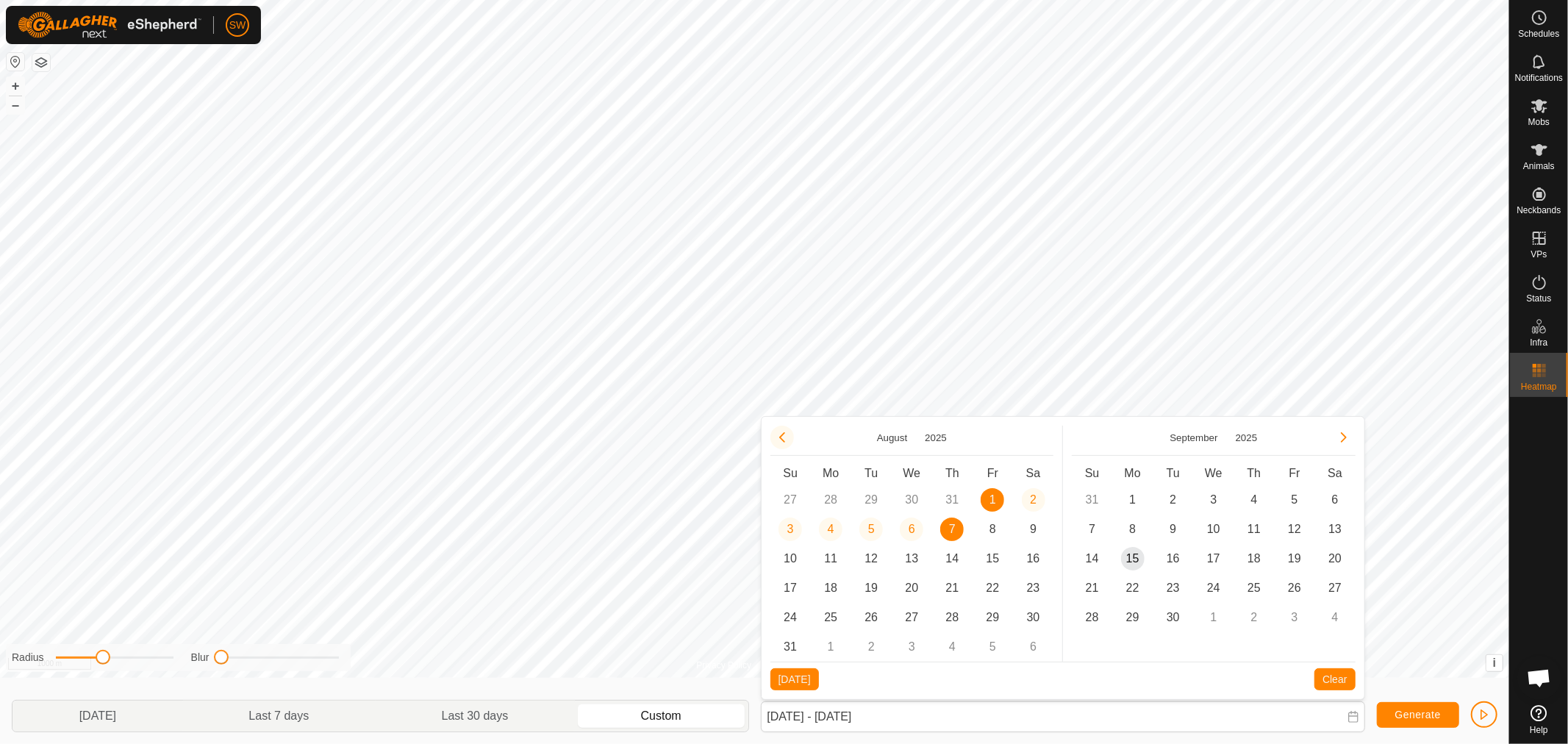
click at [788, 443] on button "Previous Month" at bounding box center [782, 437] width 23 height 23
click at [796, 495] on span "1" at bounding box center [790, 500] width 23 height 23
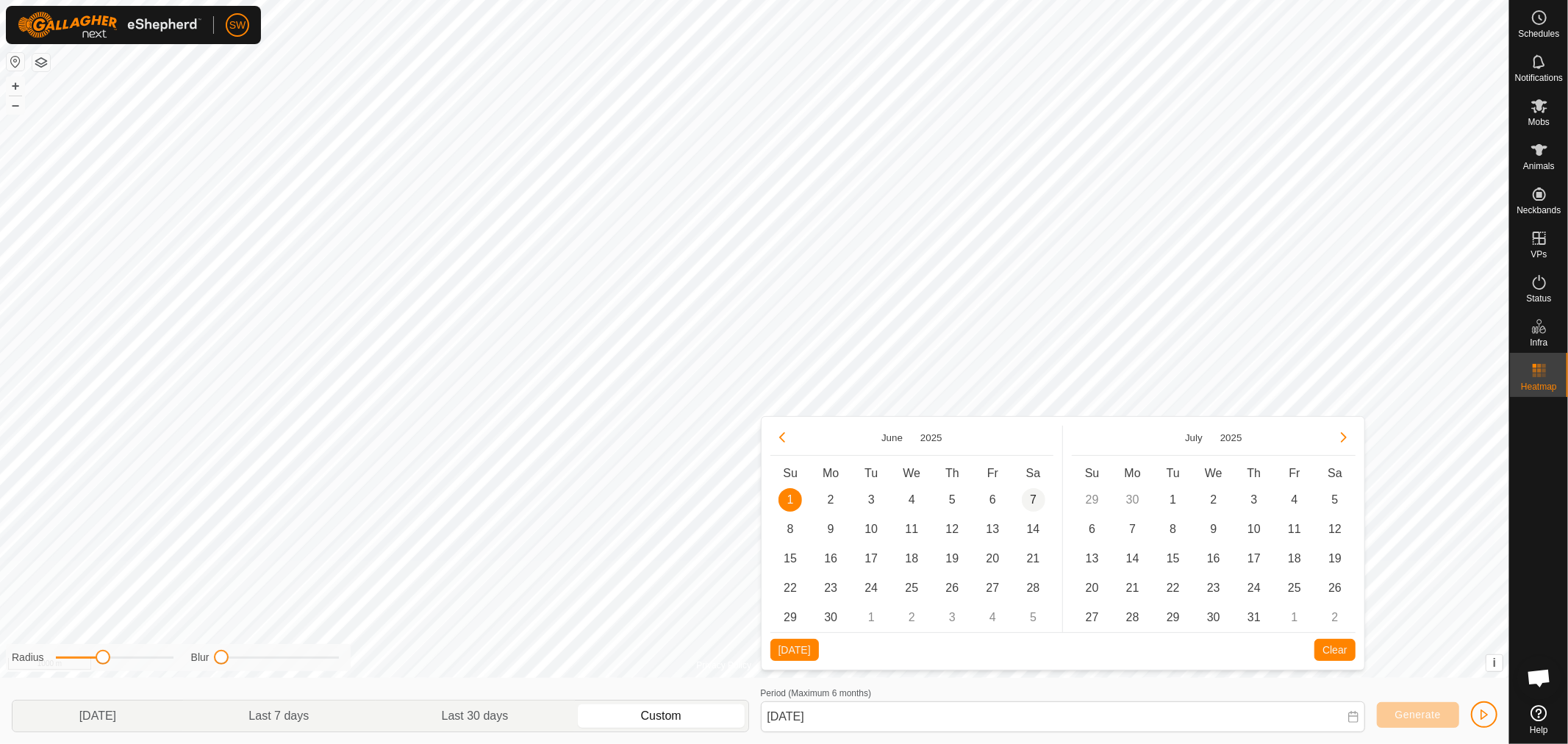
click at [1034, 497] on span "7" at bounding box center [1033, 500] width 23 height 23
click at [1384, 719] on button "Generate" at bounding box center [1417, 715] width 82 height 26
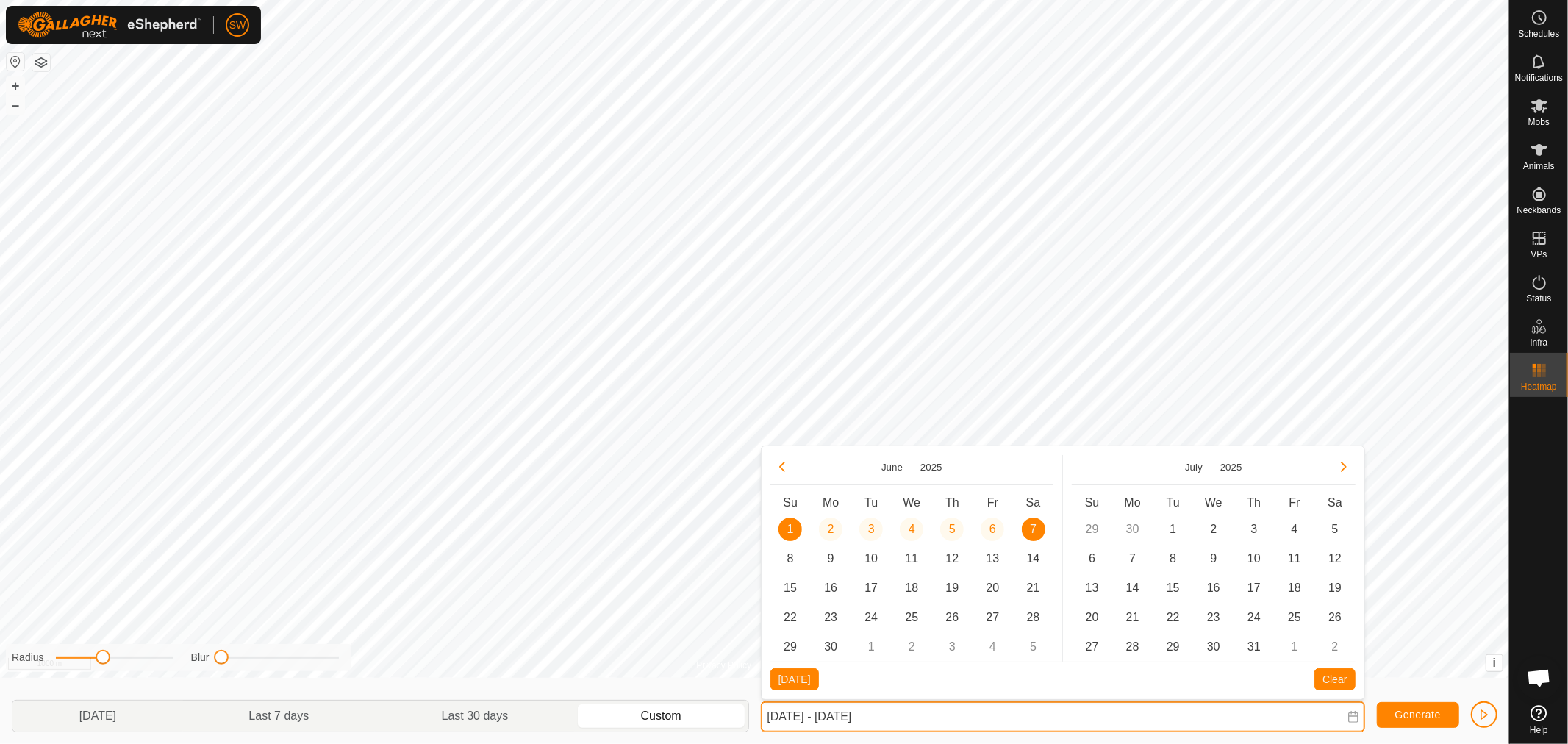
click at [960, 714] on input "[DATE] - [DATE]" at bounding box center [1062, 717] width 604 height 31
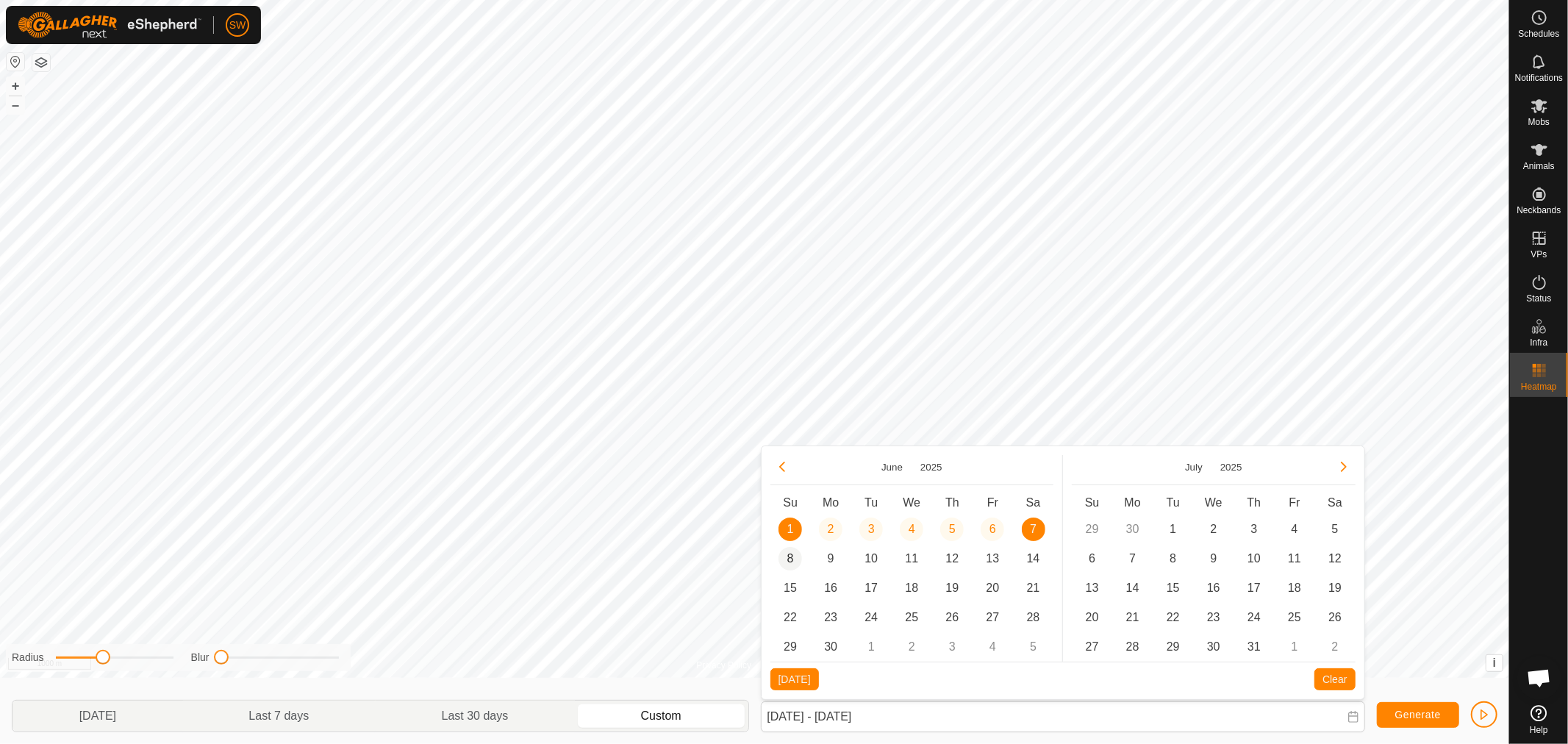
click at [785, 555] on span "8" at bounding box center [790, 558] width 23 height 23
click at [1034, 558] on span "14" at bounding box center [1033, 558] width 23 height 23
click at [1393, 724] on button "Generate" at bounding box center [1417, 715] width 82 height 26
click at [1354, 711] on icon at bounding box center [1354, 717] width 12 height 12
click at [782, 473] on button "Previous Month" at bounding box center [782, 467] width 23 height 23
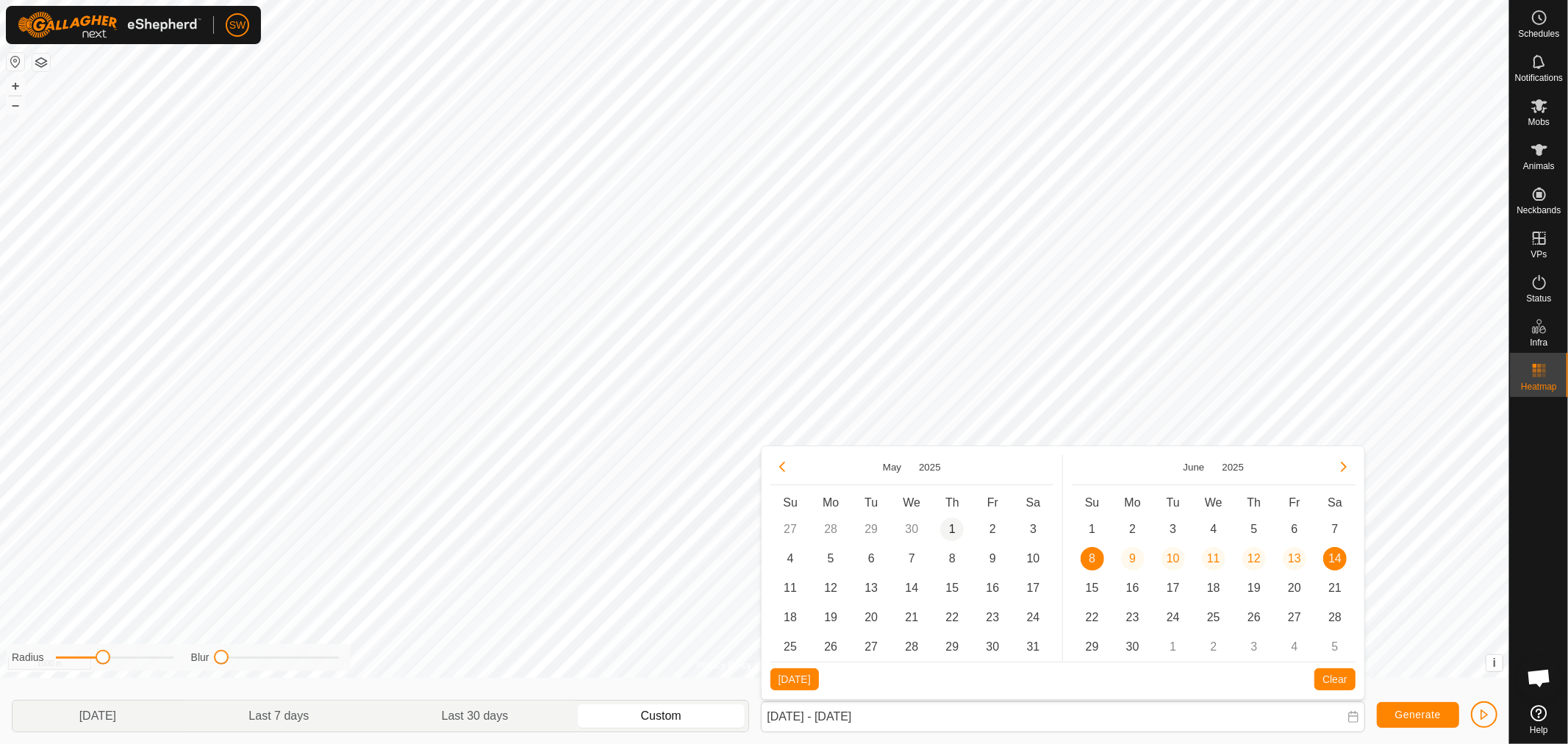
click at [944, 530] on span "1" at bounding box center [952, 529] width 23 height 23
click at [914, 557] on span "7" at bounding box center [911, 558] width 23 height 23
click at [1383, 705] on button "Generate" at bounding box center [1417, 715] width 82 height 26
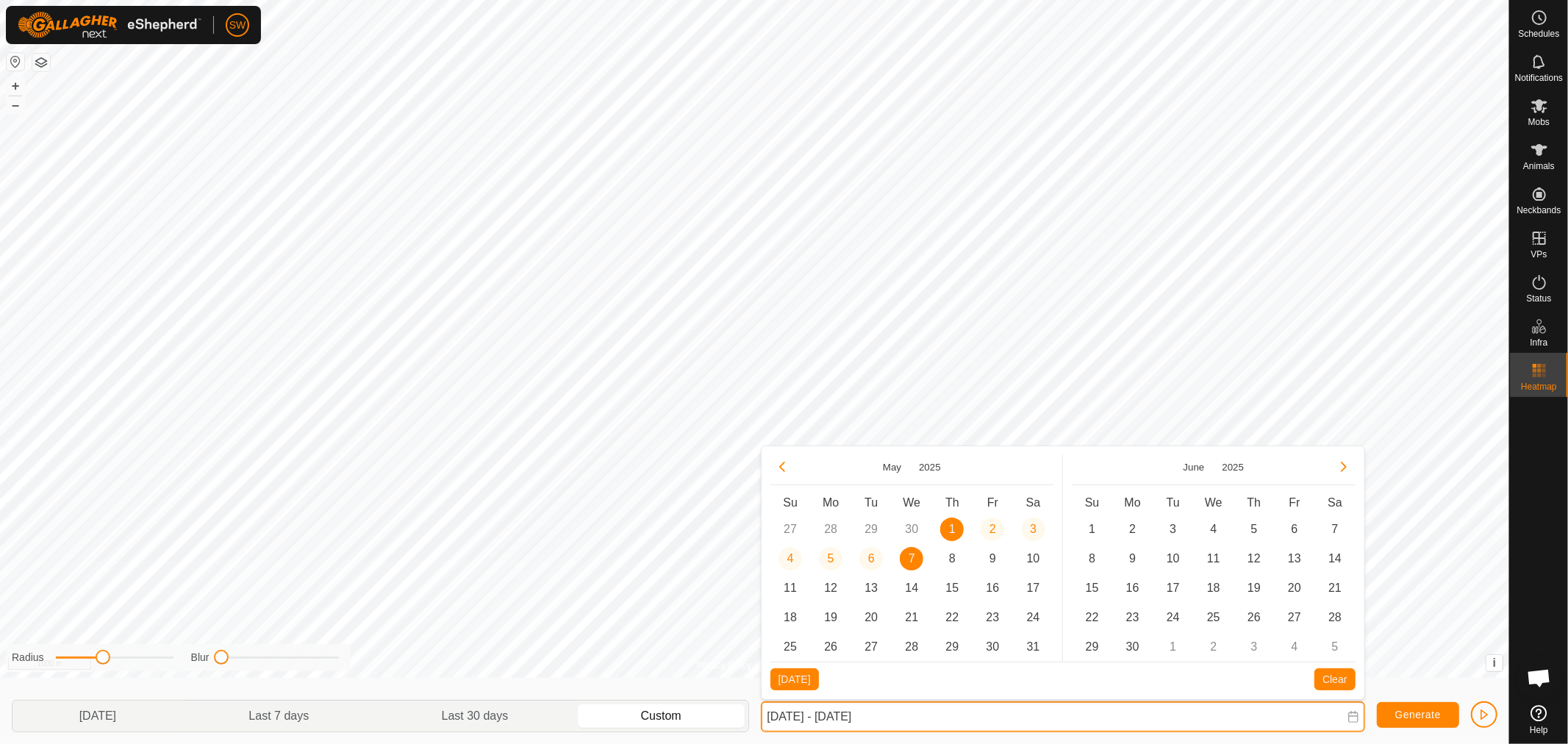
click at [953, 721] on input "[DATE] - [DATE]" at bounding box center [1062, 717] width 604 height 31
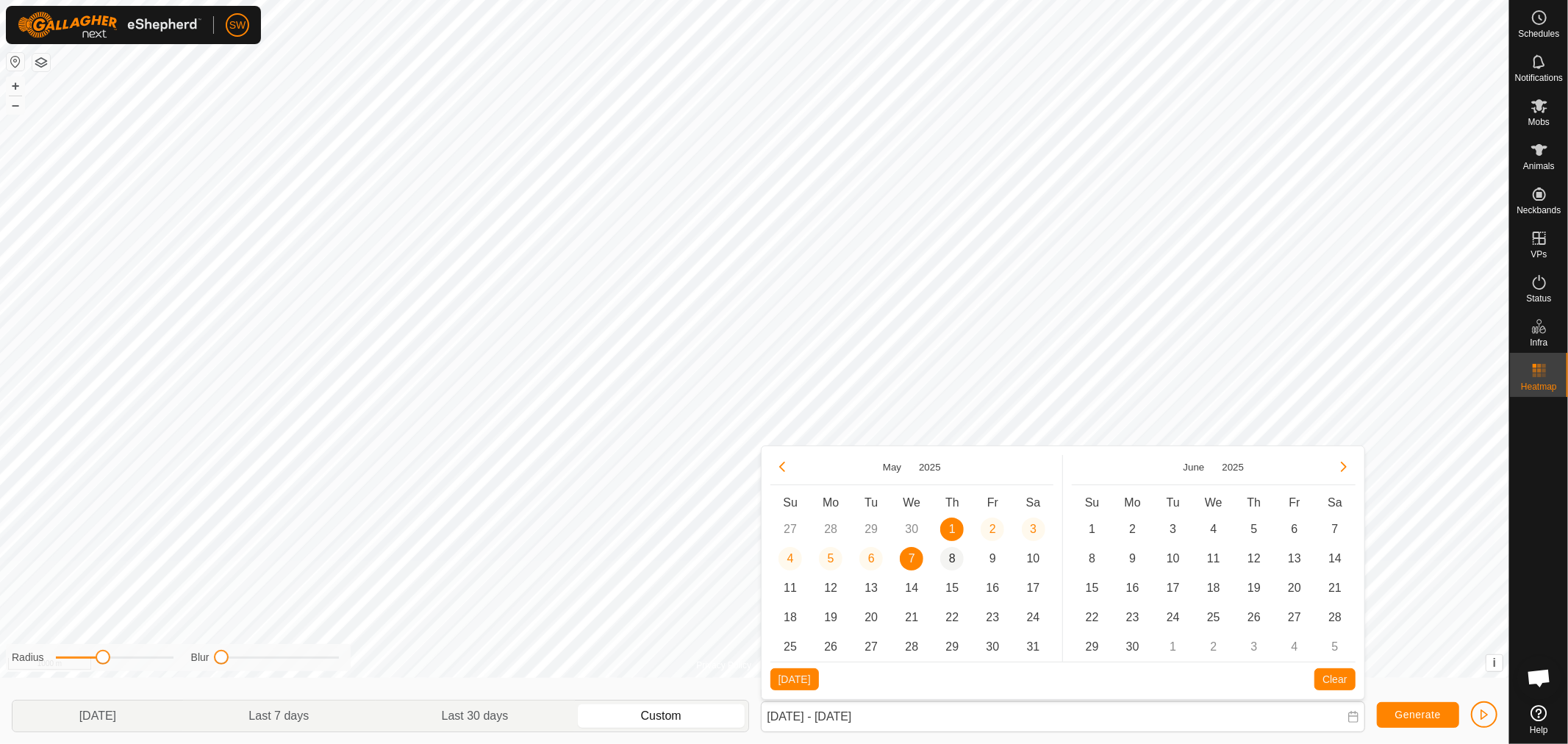
click at [953, 550] on span "8" at bounding box center [952, 558] width 23 height 23
click at [912, 586] on span "14" at bounding box center [911, 587] width 23 height 23
click at [1434, 707] on button "Generate" at bounding box center [1417, 715] width 82 height 26
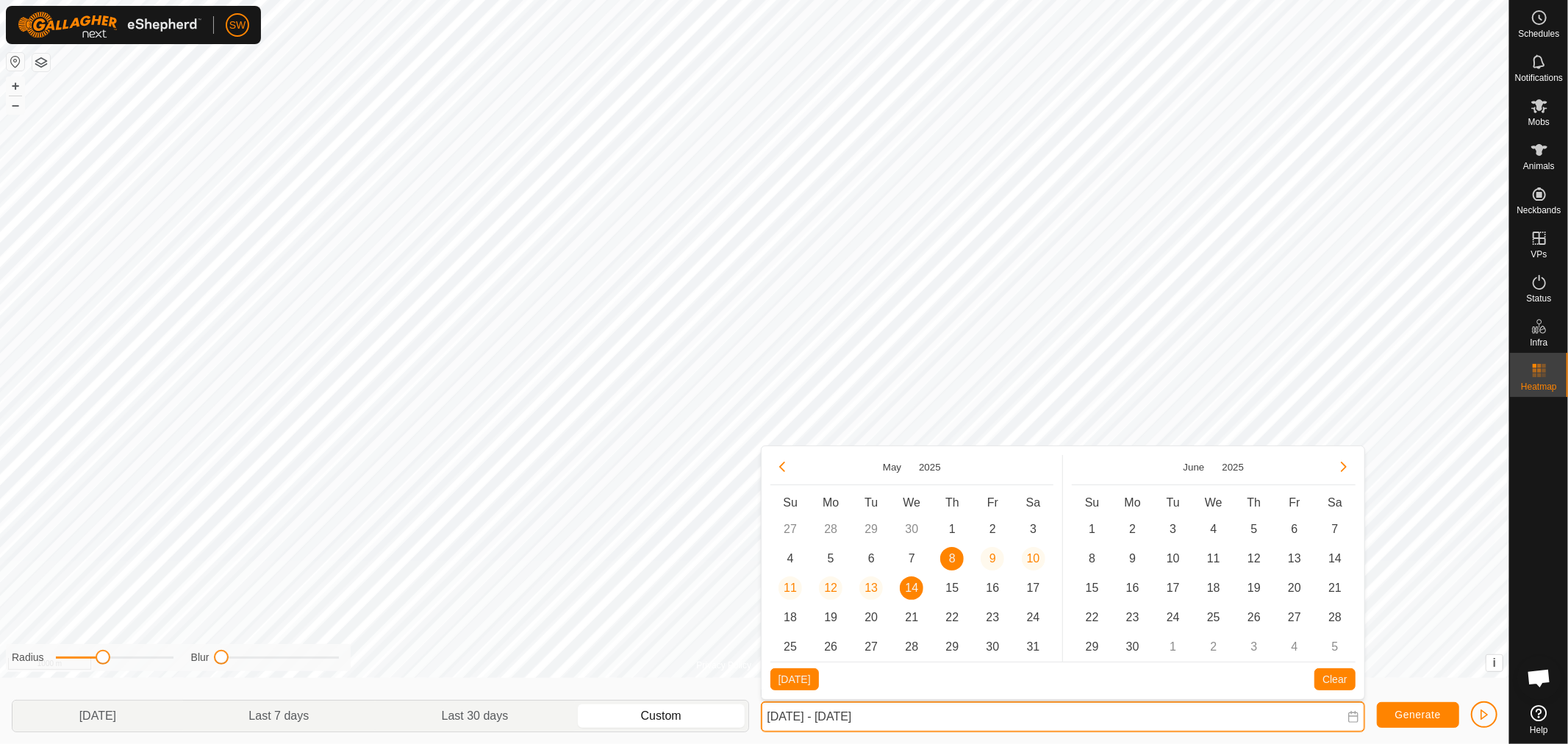
click at [963, 714] on input "[DATE] - [DATE]" at bounding box center [1062, 717] width 604 height 31
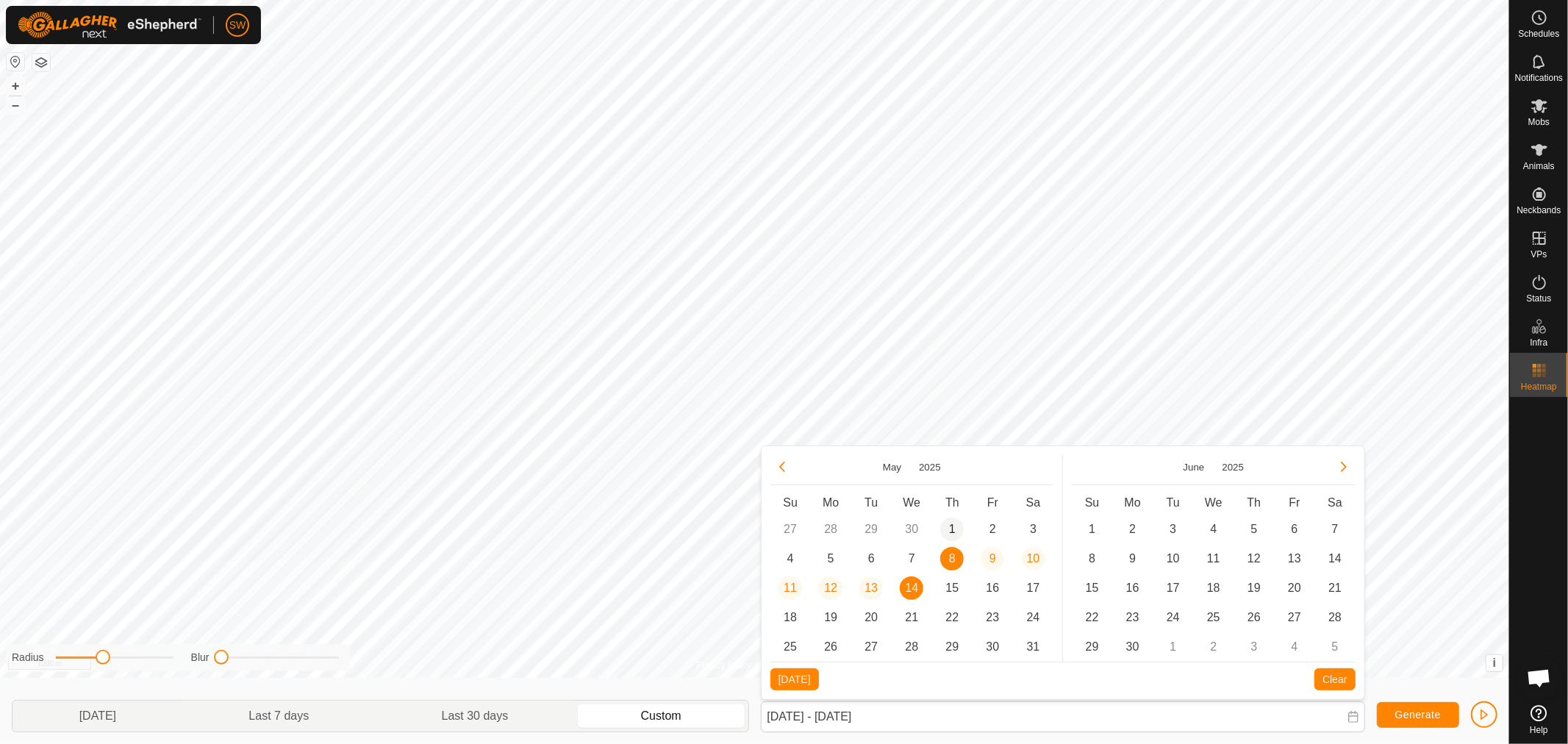
click at [954, 527] on span "1" at bounding box center [952, 529] width 23 height 23
click at [913, 588] on span "14" at bounding box center [911, 587] width 23 height 23
click at [1406, 711] on span "Generate" at bounding box center [1417, 714] width 45 height 12
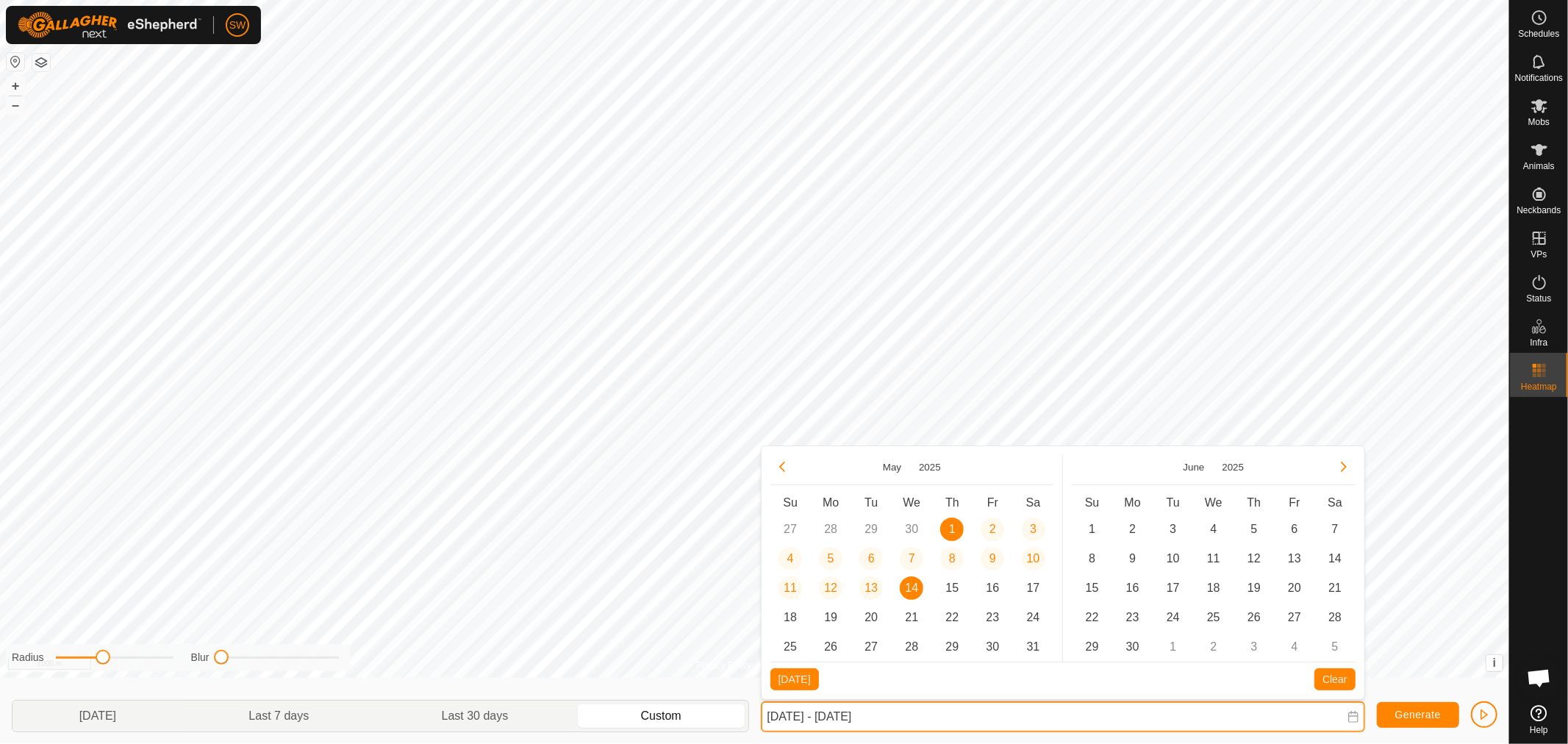
click at [1018, 710] on input "[DATE] - [DATE]" at bounding box center [1062, 717] width 604 height 31
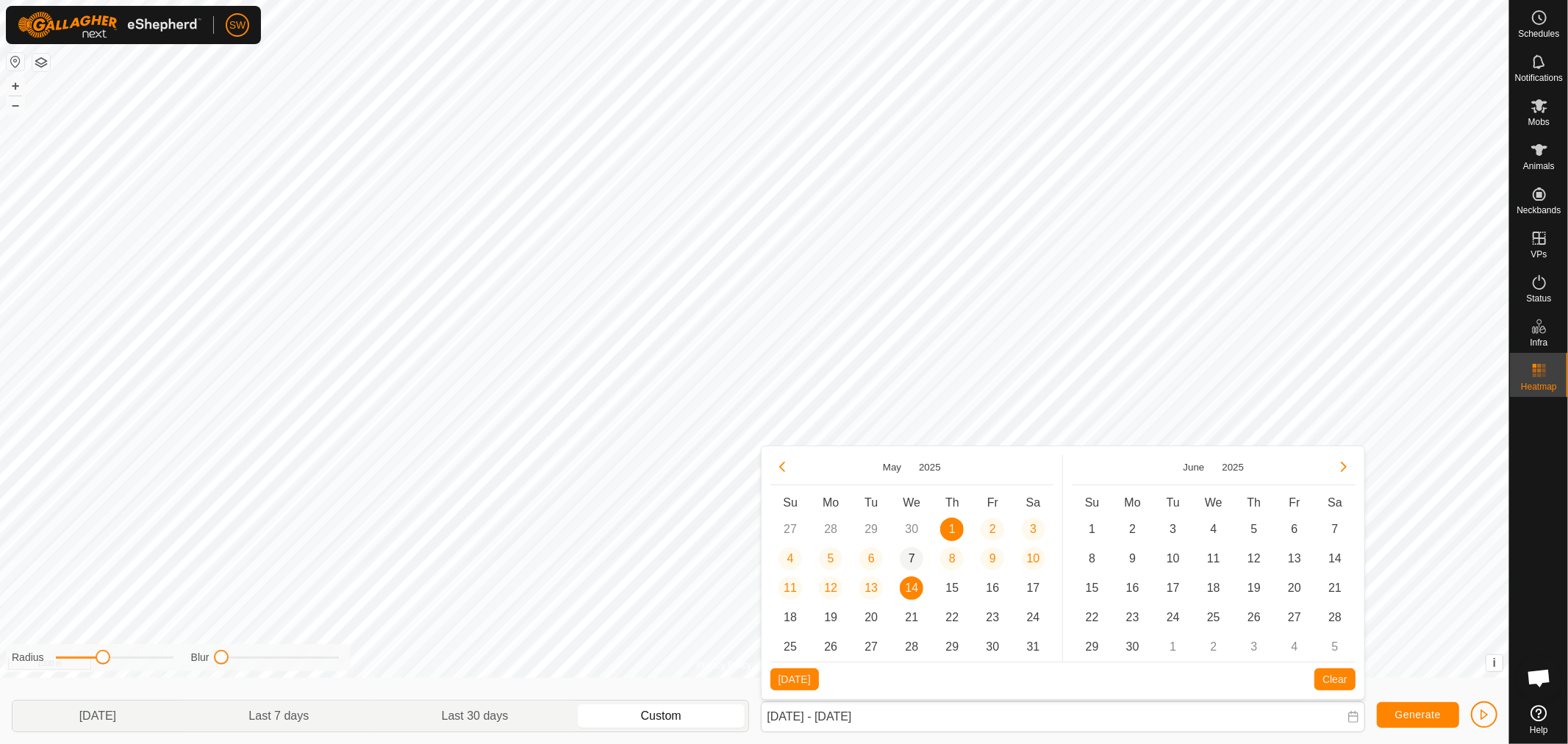
click at [910, 555] on span "7" at bounding box center [911, 558] width 23 height 23
click at [946, 524] on span "1" at bounding box center [952, 529] width 23 height 23
click at [782, 457] on button "Previous Month" at bounding box center [782, 467] width 23 height 23
click at [862, 532] on span "1" at bounding box center [870, 529] width 23 height 23
click at [836, 552] on span "7" at bounding box center [831, 558] width 23 height 23
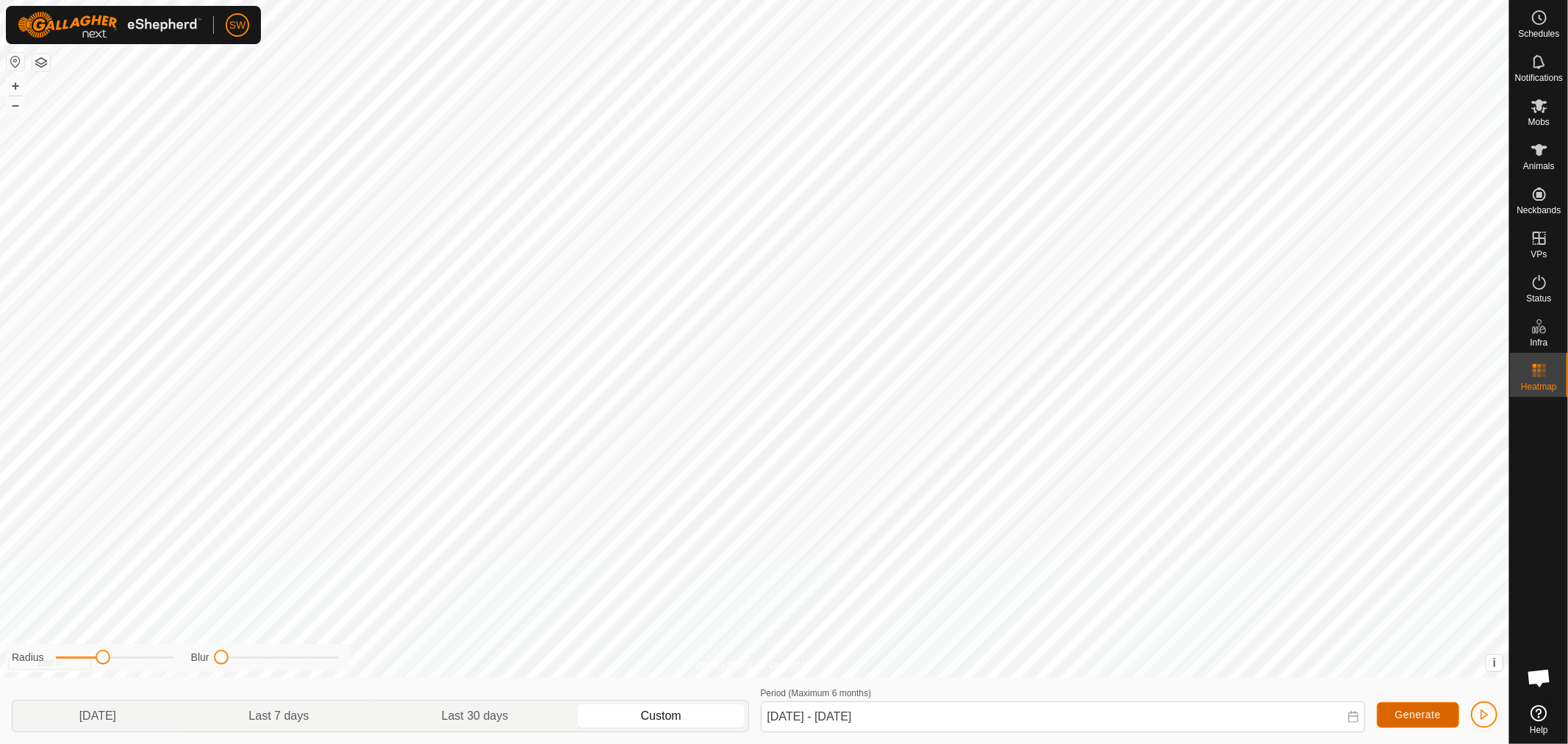
click at [1423, 715] on span "Generate" at bounding box center [1417, 714] width 45 height 12
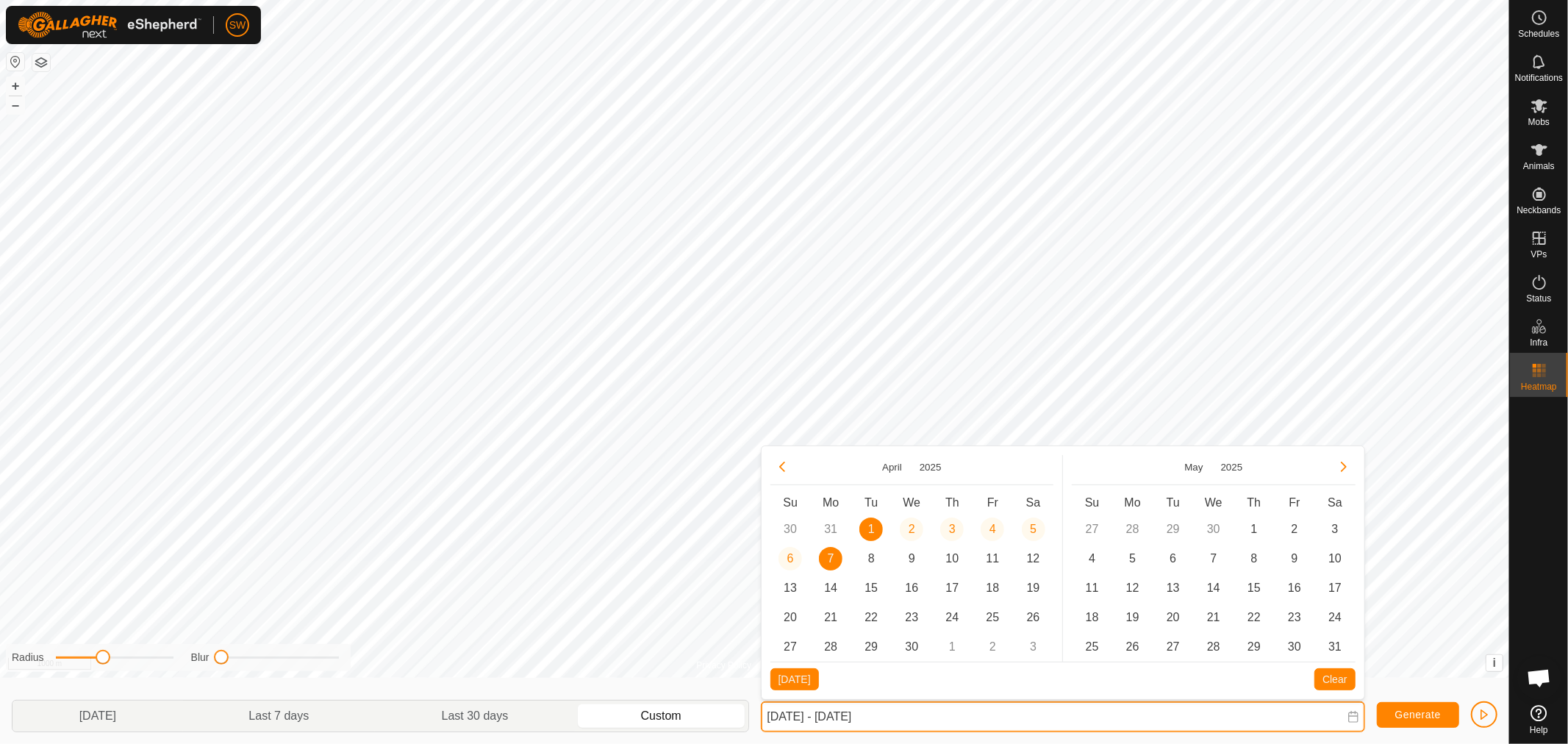
click at [938, 722] on input "[DATE] - [DATE]" at bounding box center [1062, 717] width 604 height 31
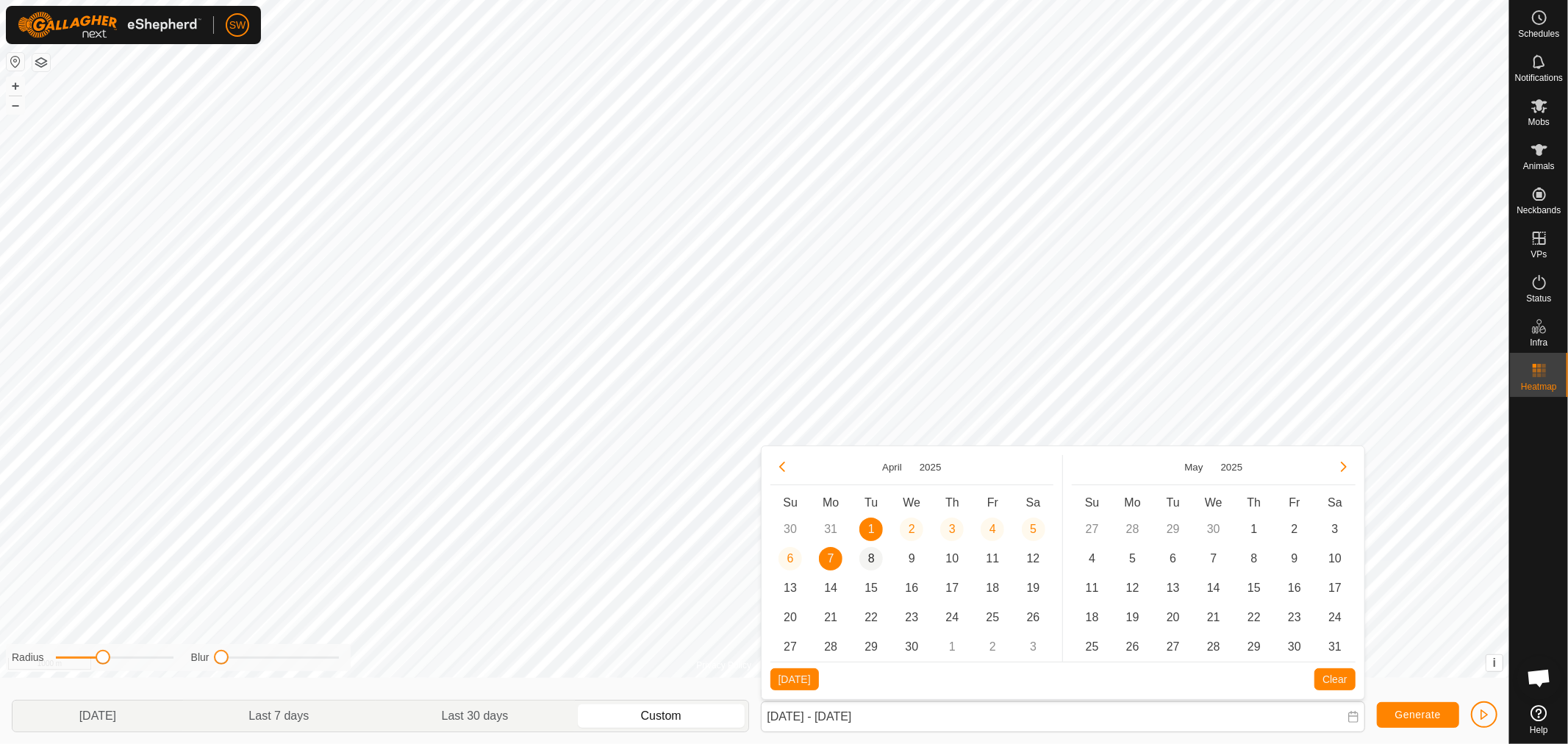
click at [871, 561] on span "8" at bounding box center [870, 558] width 23 height 23
click at [828, 583] on span "14" at bounding box center [831, 587] width 23 height 23
click at [1390, 713] on button "Generate" at bounding box center [1417, 715] width 82 height 26
click at [1354, 715] on icon at bounding box center [1354, 717] width 12 height 12
click at [777, 467] on button "Previous Month" at bounding box center [782, 467] width 23 height 23
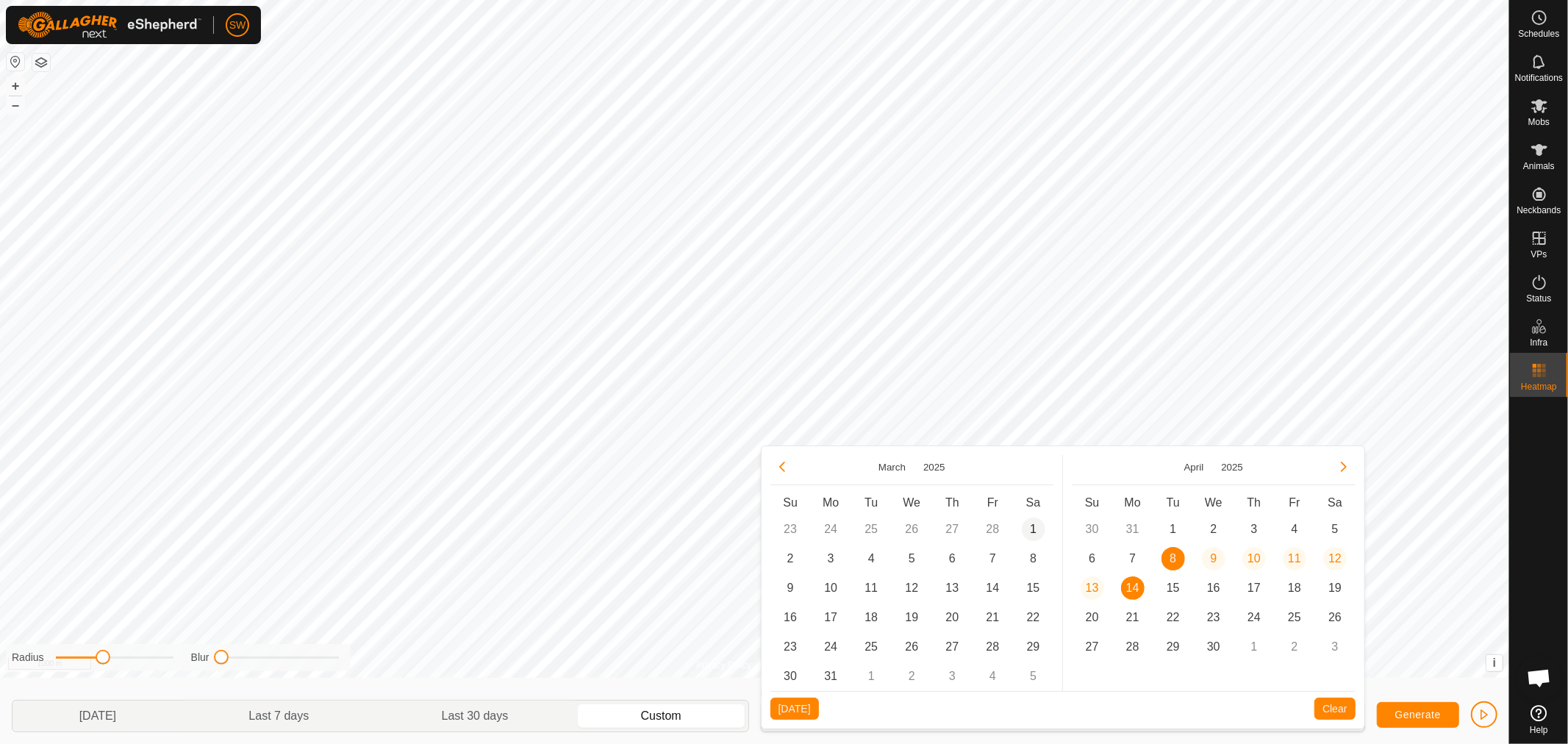
click at [1027, 531] on span "1" at bounding box center [1033, 529] width 23 height 23
click at [992, 554] on span "7" at bounding box center [992, 558] width 23 height 23
click at [1421, 711] on span "Generate" at bounding box center [1417, 714] width 45 height 12
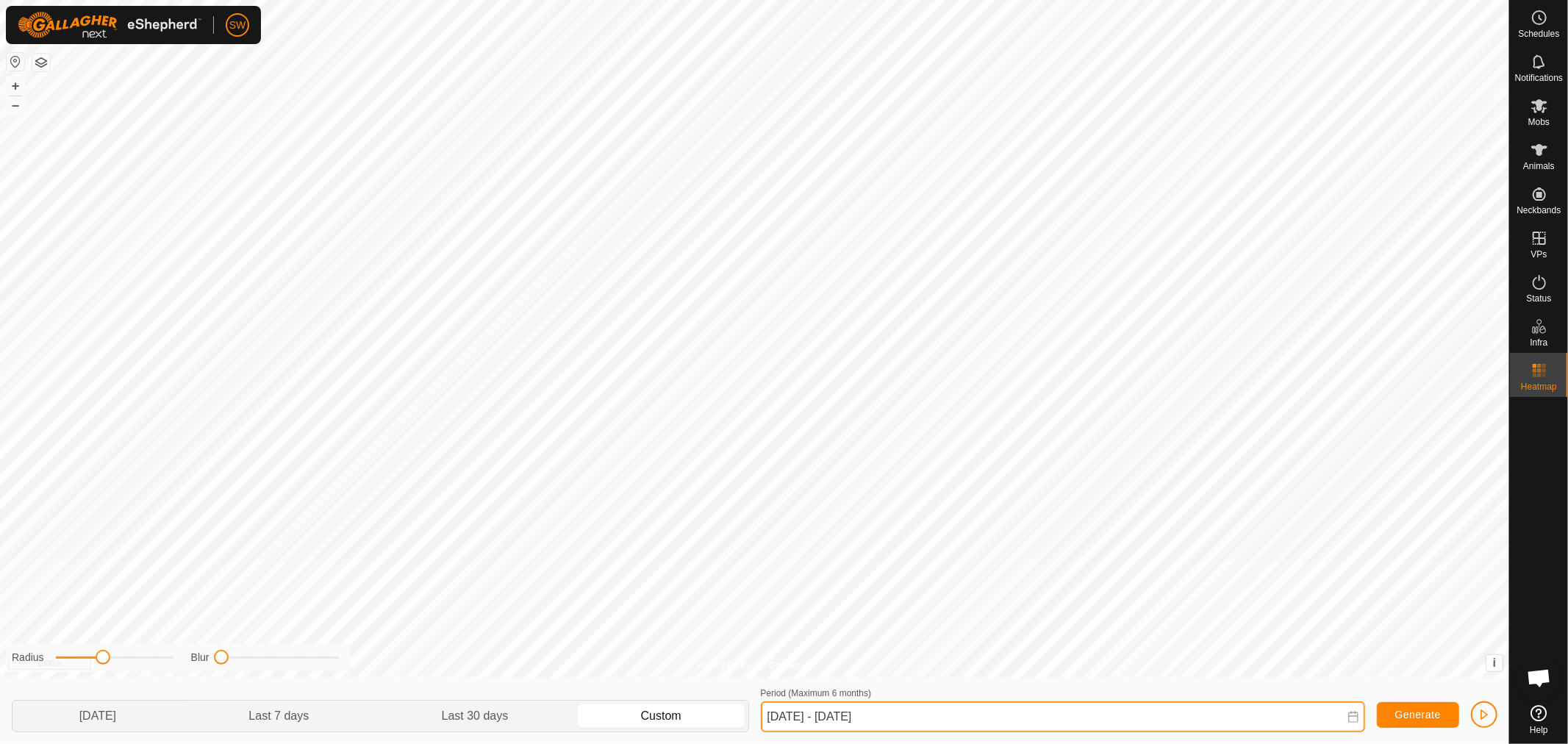
click at [1310, 721] on input "[DATE] - [DATE]" at bounding box center [1062, 717] width 604 height 31
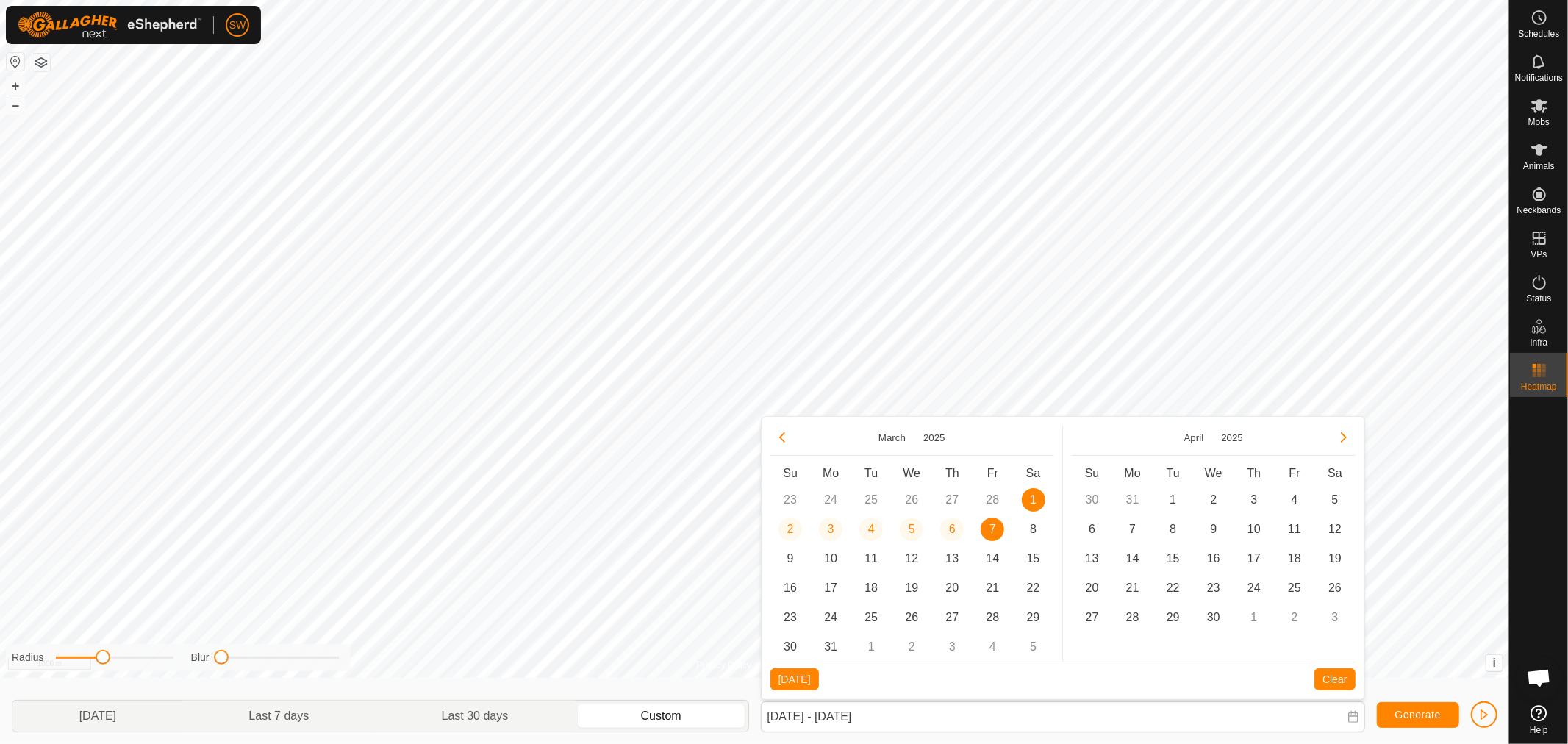
click at [986, 535] on span "7" at bounding box center [992, 529] width 23 height 23
click at [992, 564] on span "14" at bounding box center [992, 558] width 23 height 23
click at [1392, 721] on button "Generate" at bounding box center [1417, 715] width 82 height 26
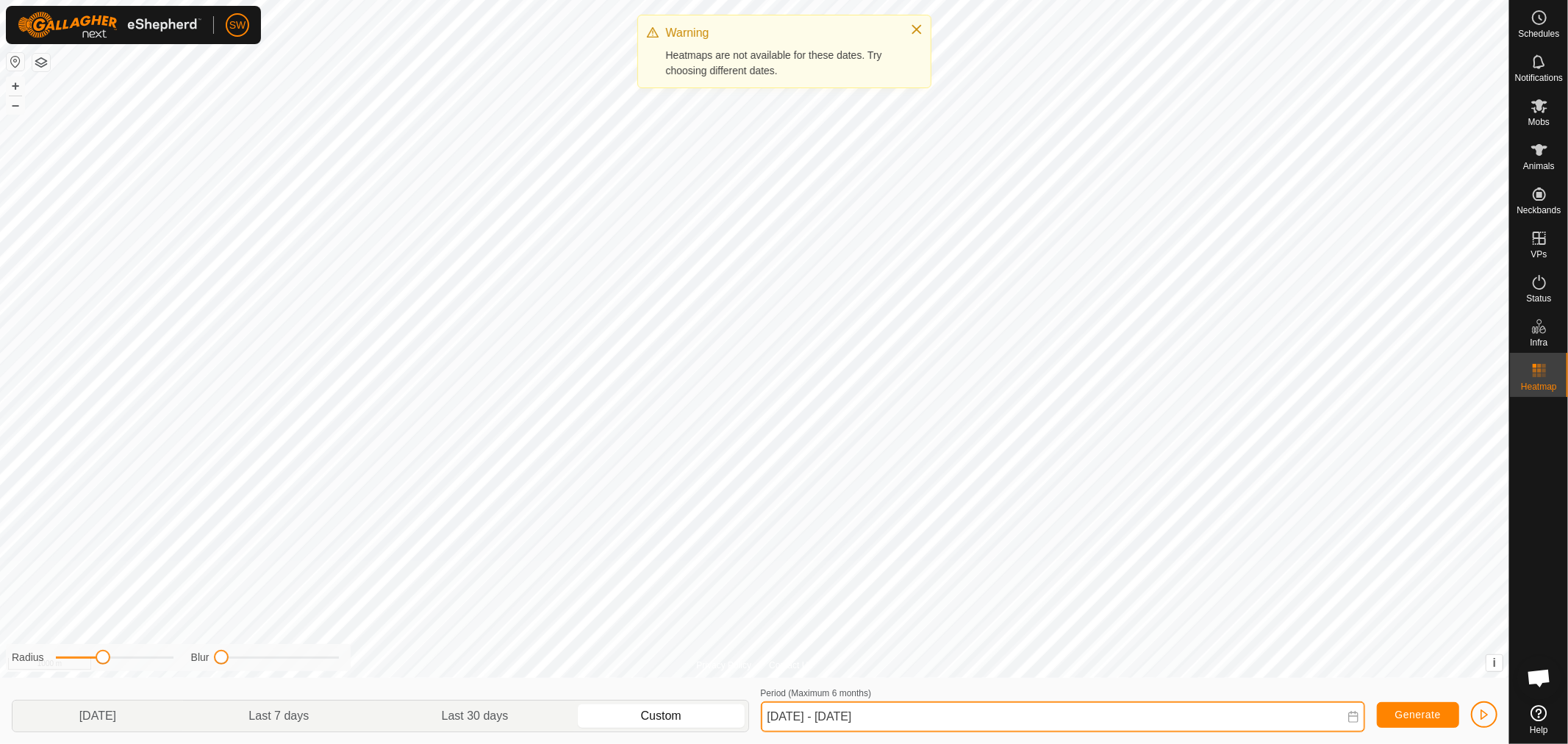
click at [960, 709] on input "[DATE] - [DATE]" at bounding box center [1062, 717] width 604 height 31
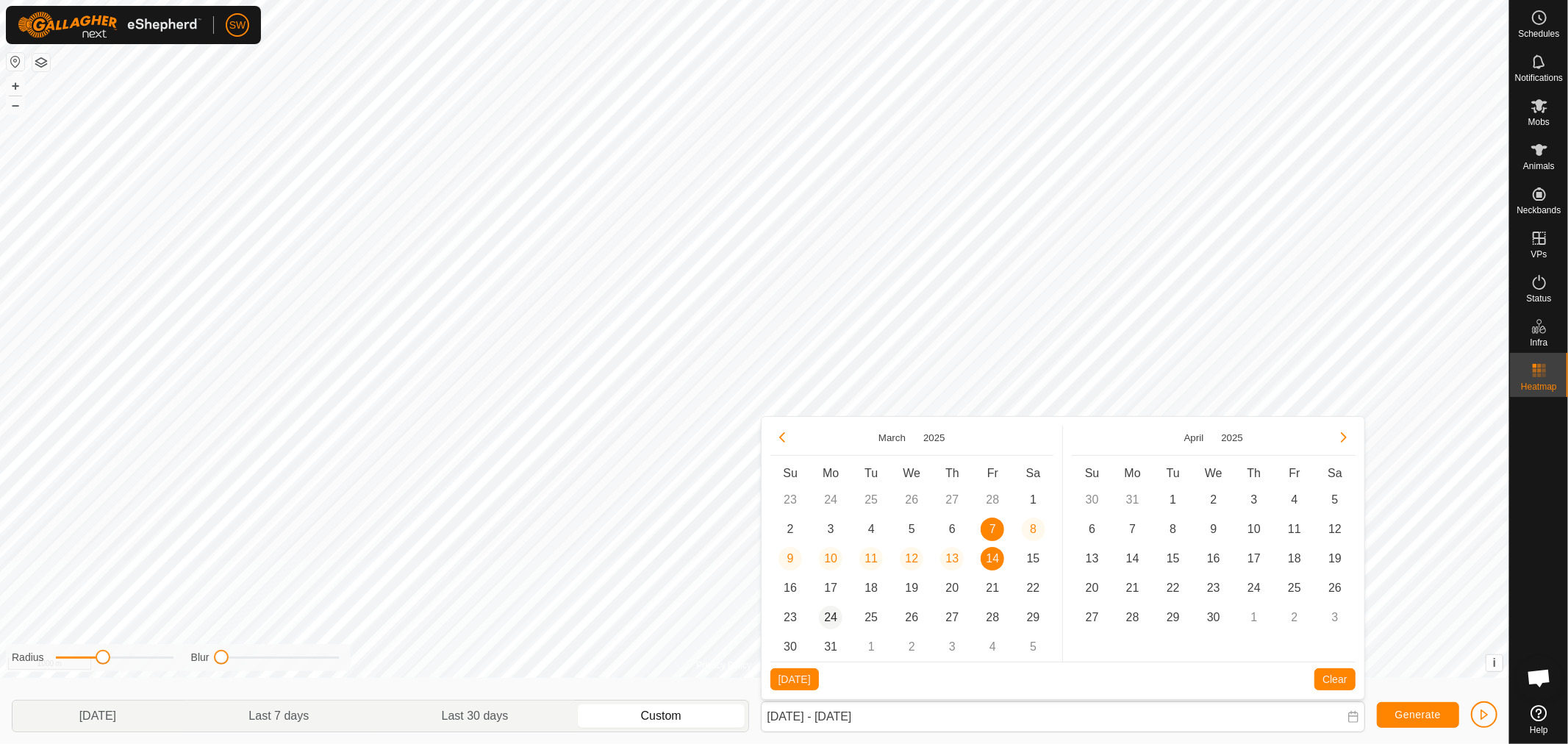
click at [832, 613] on span "24" at bounding box center [831, 617] width 23 height 23
click at [1027, 623] on span "29" at bounding box center [1033, 617] width 23 height 23
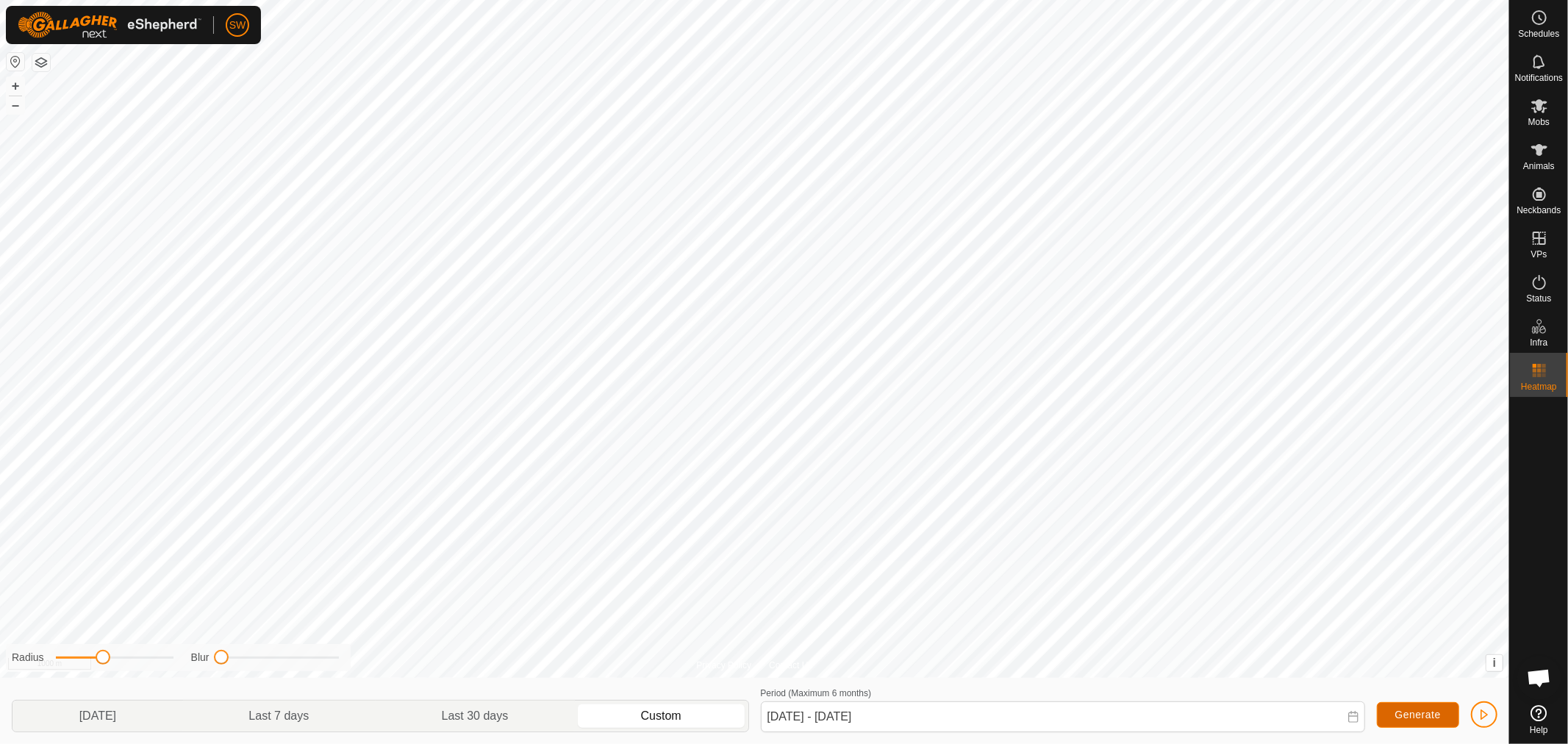
click at [1391, 721] on button "Generate" at bounding box center [1417, 715] width 82 height 26
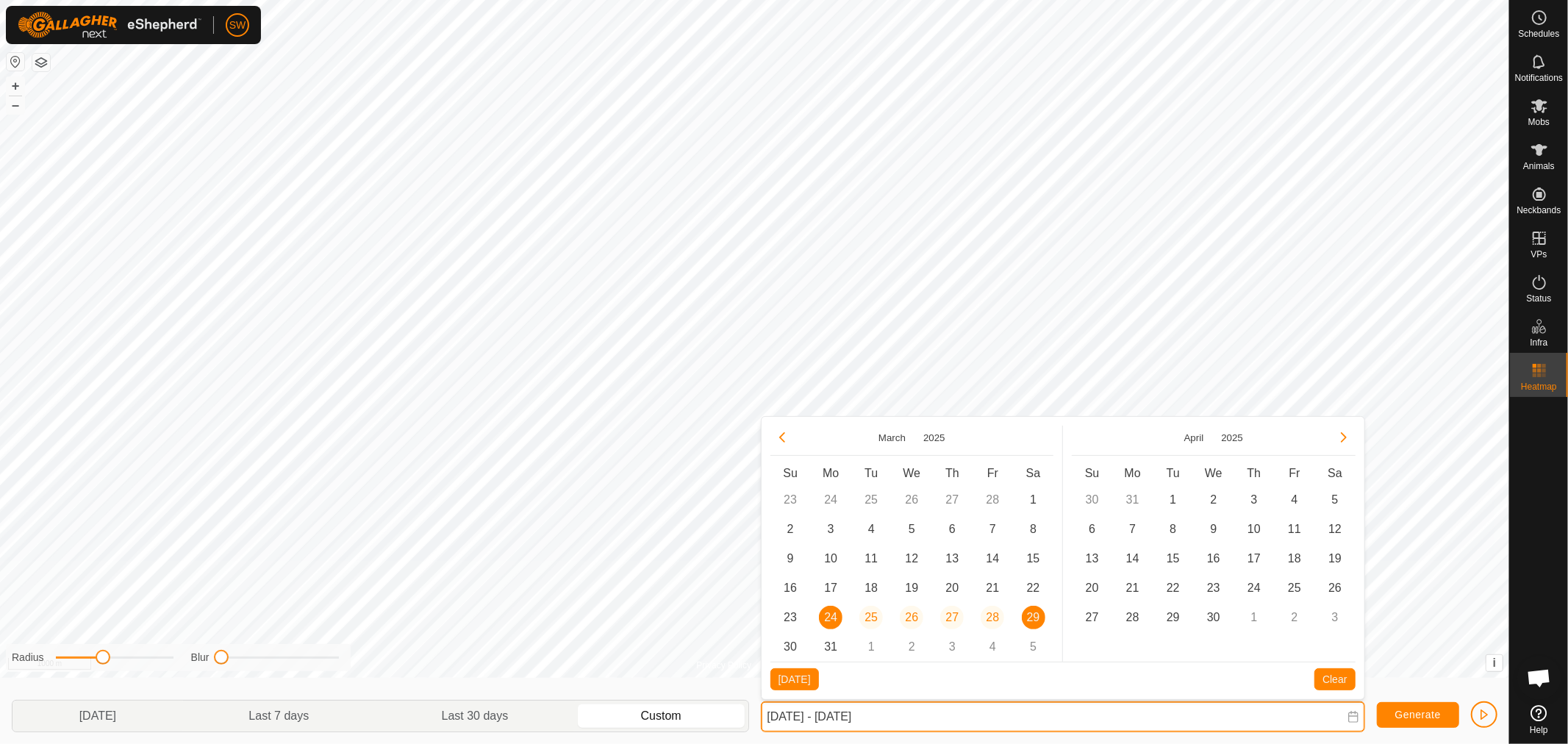
click at [931, 719] on input "[DATE] - [DATE]" at bounding box center [1062, 717] width 604 height 31
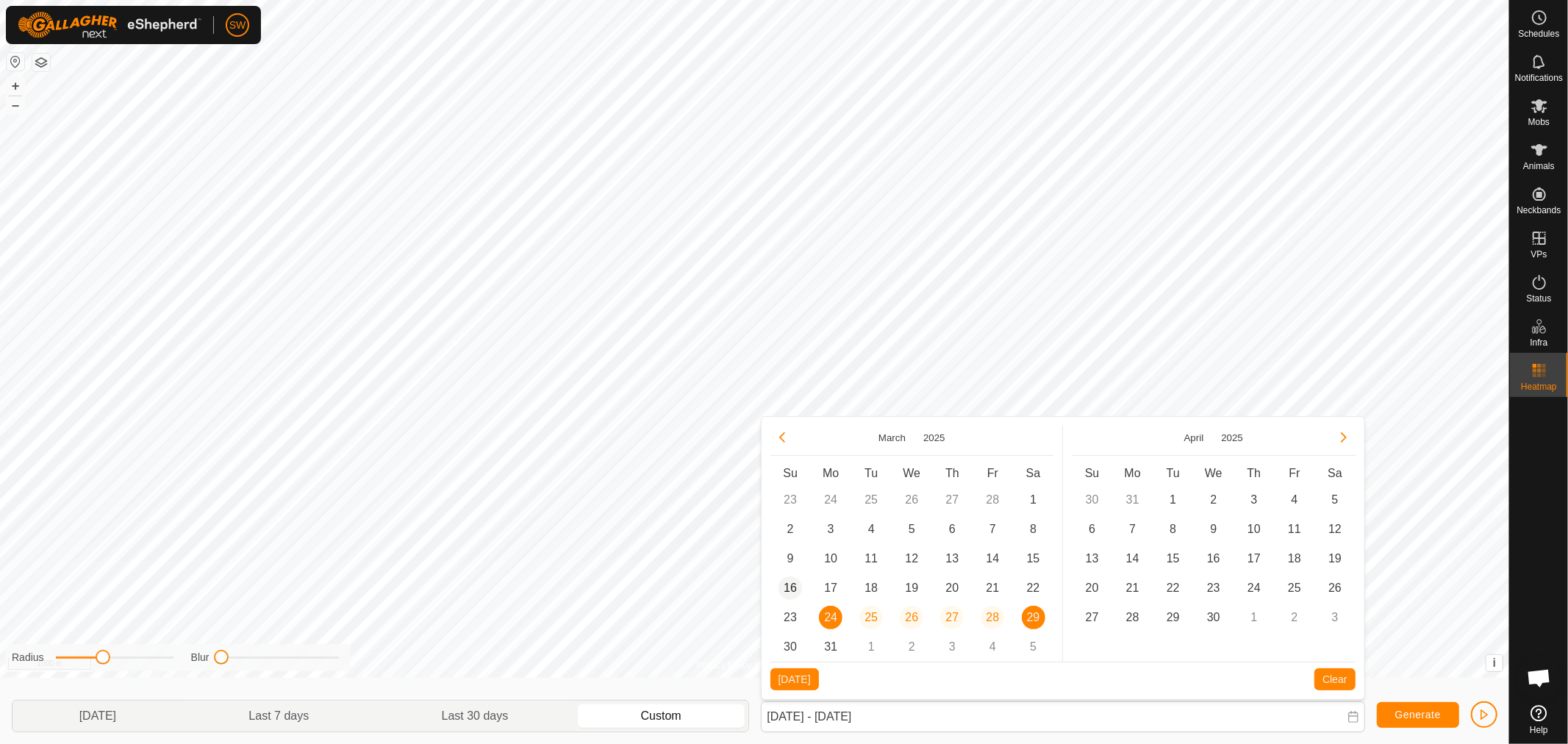
click at [788, 586] on span "16" at bounding box center [790, 587] width 23 height 23
click at [1037, 590] on span "22" at bounding box center [1033, 587] width 23 height 23
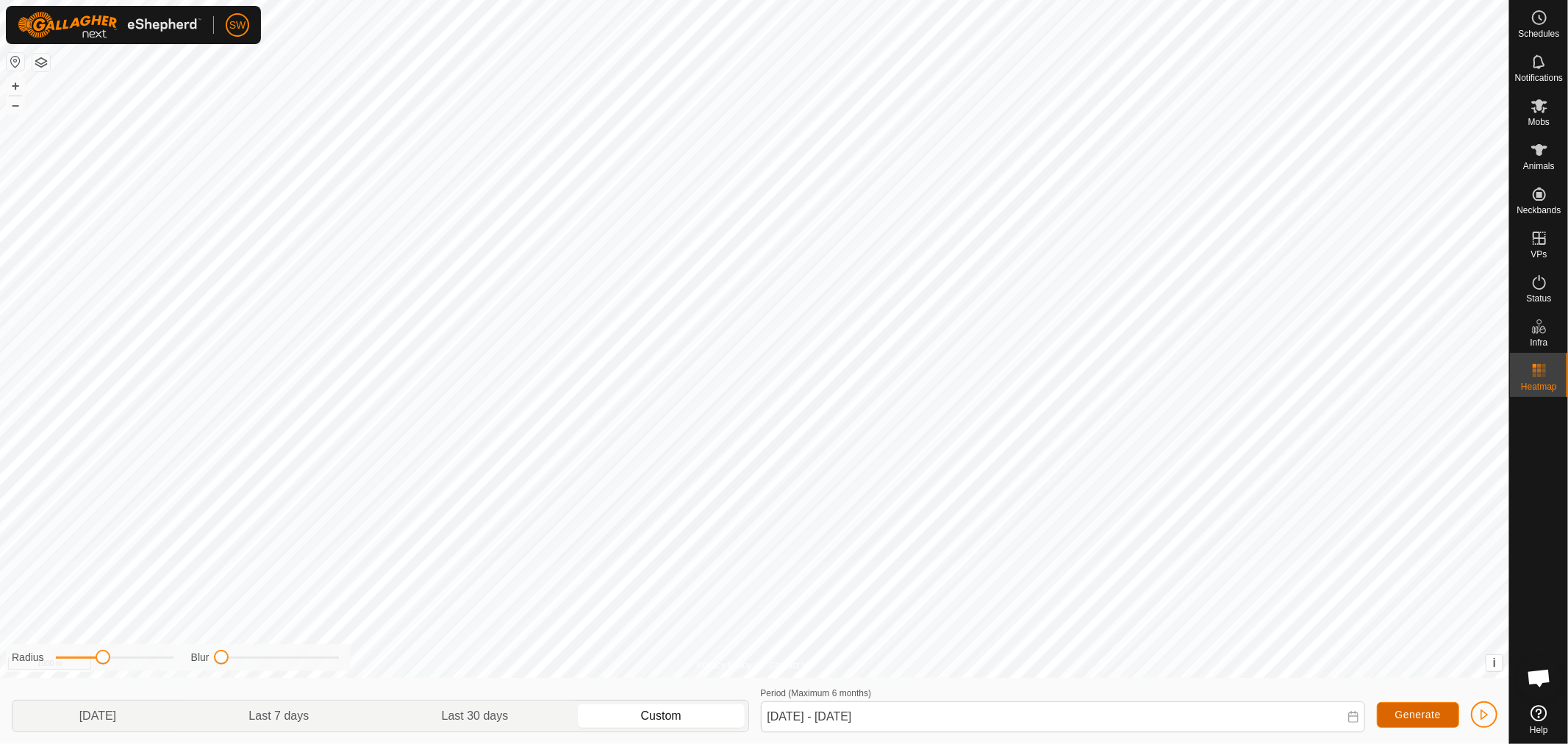
click at [1408, 721] on span "Generate" at bounding box center [1417, 714] width 45 height 12
click at [1355, 717] on icon at bounding box center [1354, 717] width 12 height 12
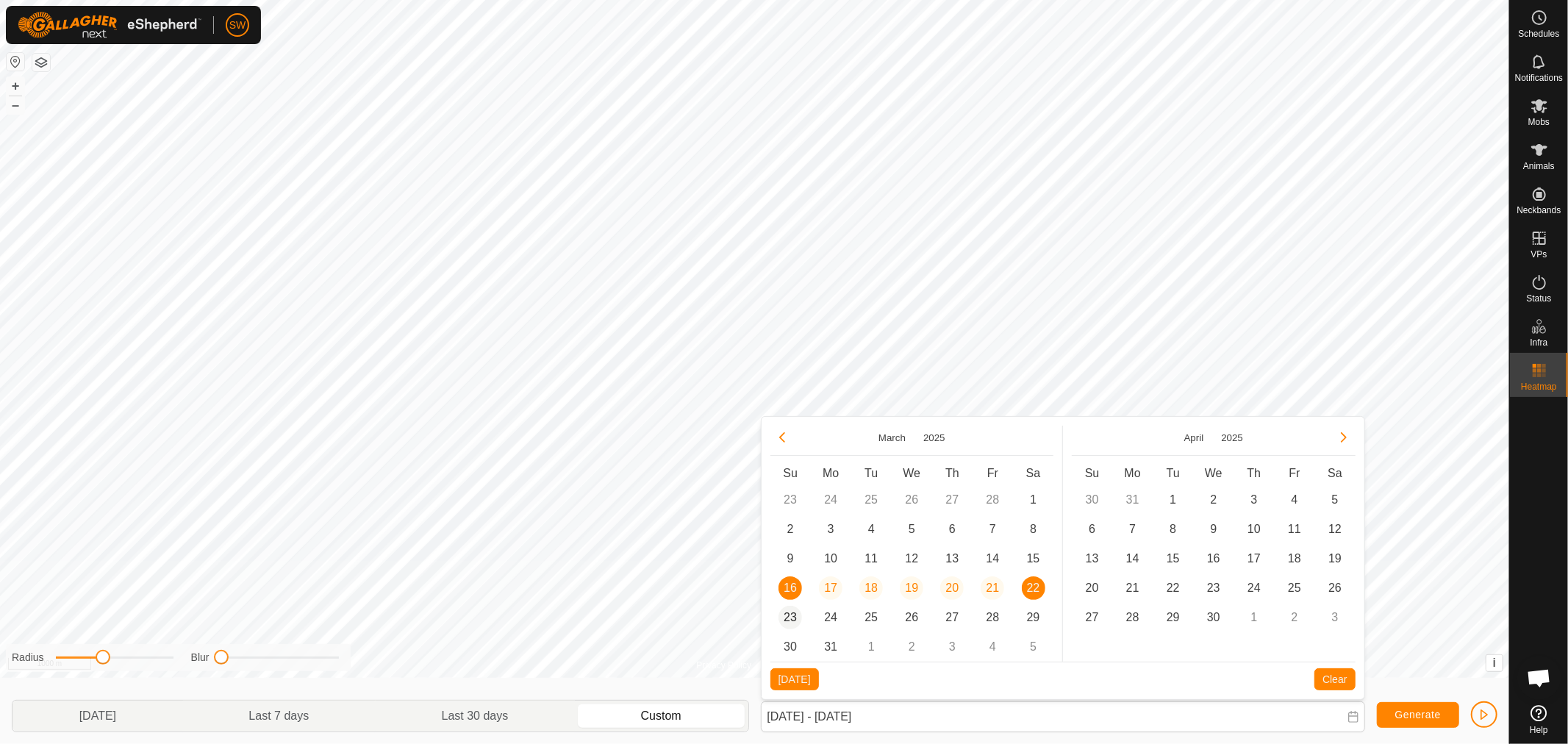
click at [787, 613] on span "23" at bounding box center [790, 617] width 23 height 23
click at [1025, 622] on span "29" at bounding box center [1033, 617] width 23 height 23
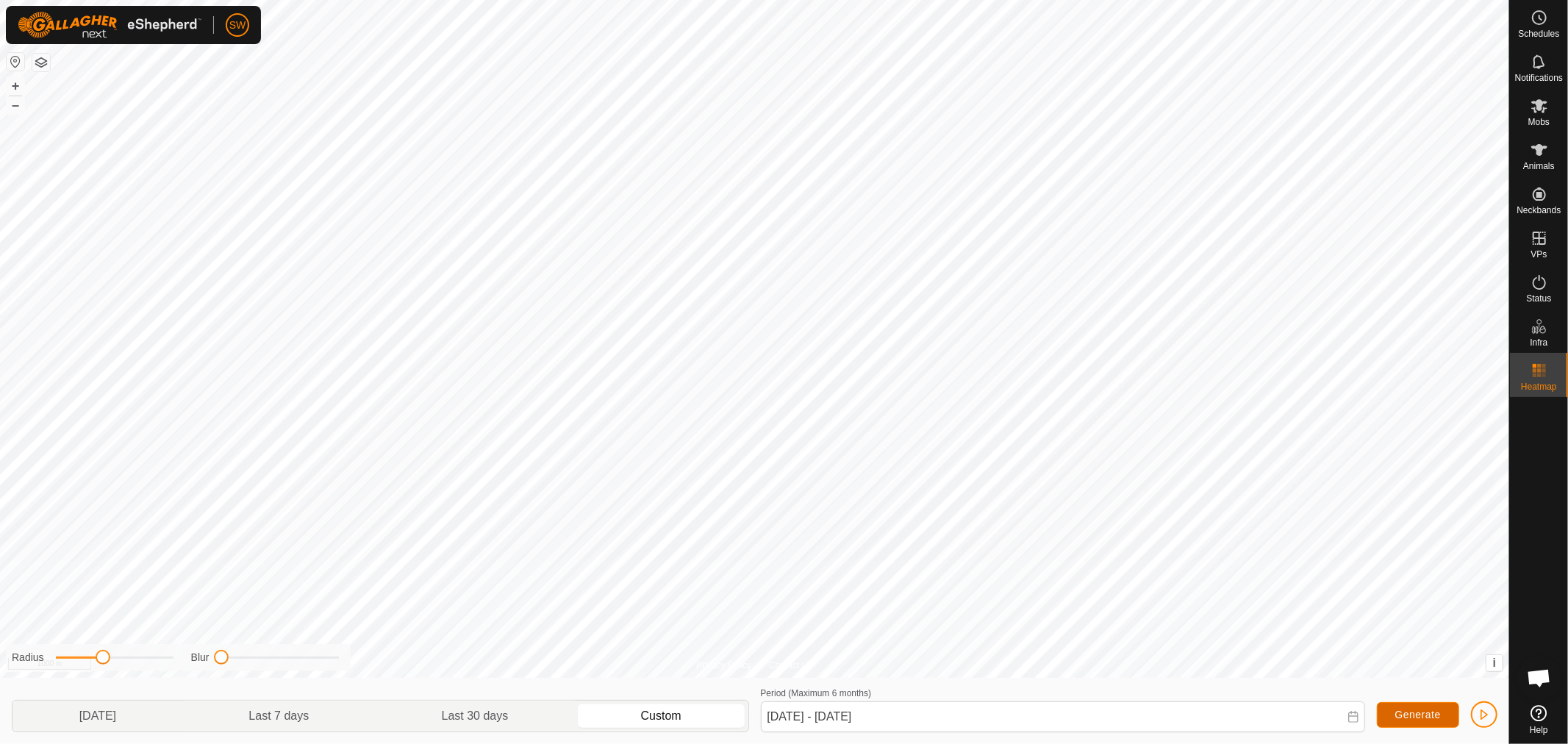
click at [1389, 722] on button "Generate" at bounding box center [1417, 715] width 82 height 26
click at [44, 59] on button "button" at bounding box center [41, 63] width 17 height 17
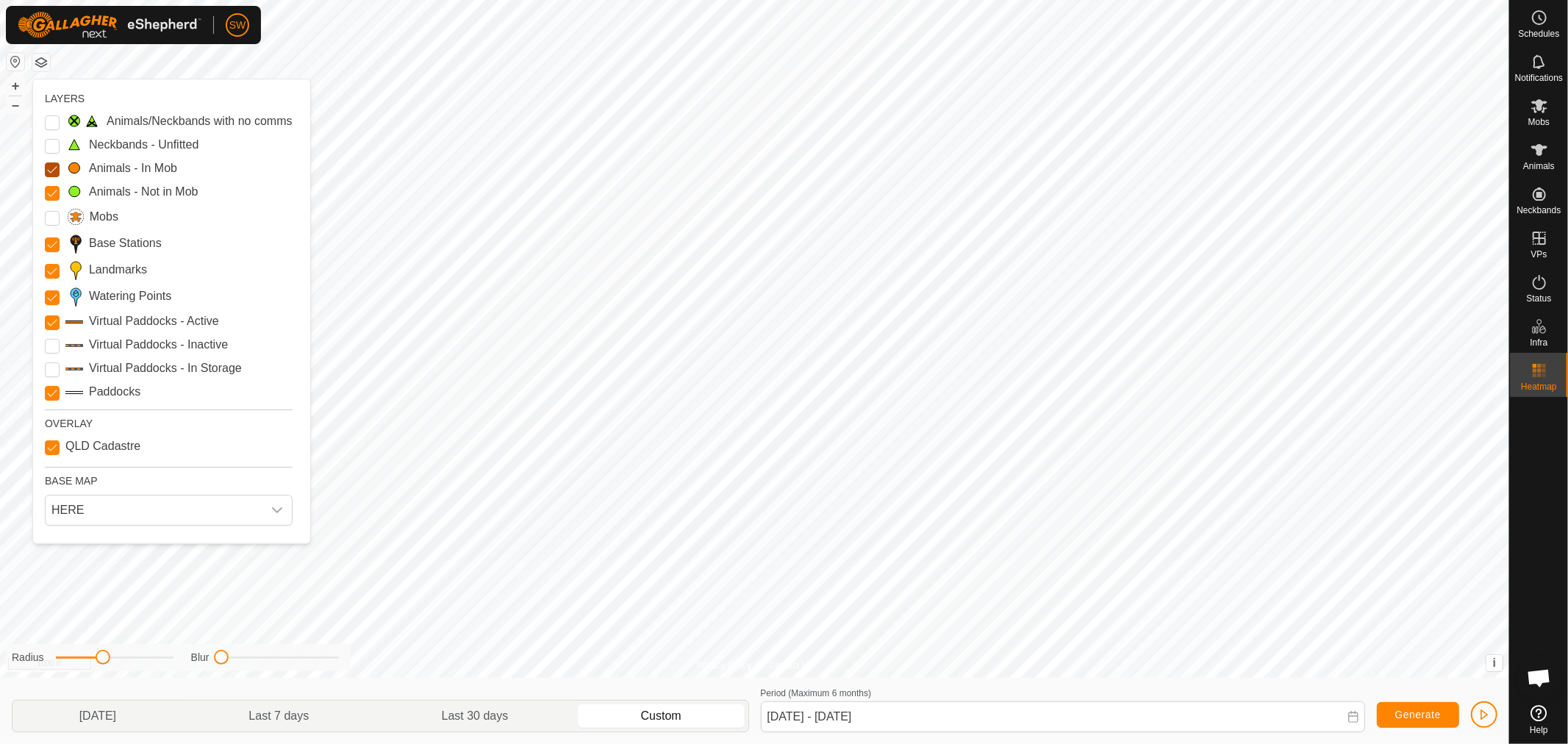
click at [52, 171] on Mob "Animals - In Mob" at bounding box center [51, 169] width 14 height 14
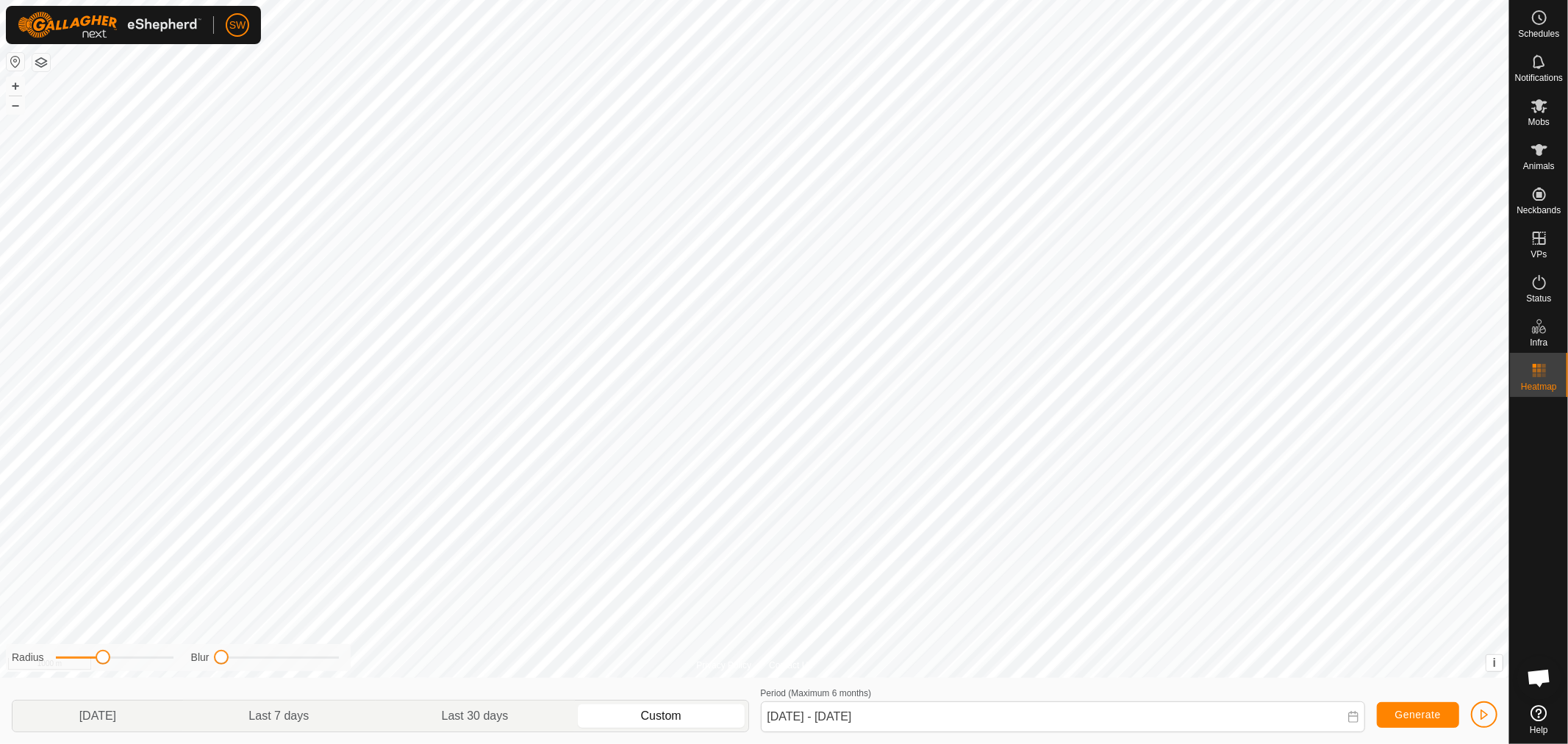
click at [1349, 718] on icon at bounding box center [1354, 717] width 12 height 12
click at [788, 585] on span "16" at bounding box center [790, 587] width 23 height 23
click at [1031, 583] on span "22" at bounding box center [1033, 587] width 23 height 23
click at [1402, 718] on span "Generate" at bounding box center [1417, 714] width 45 height 12
click at [1412, 714] on span "Generate" at bounding box center [1417, 714] width 45 height 12
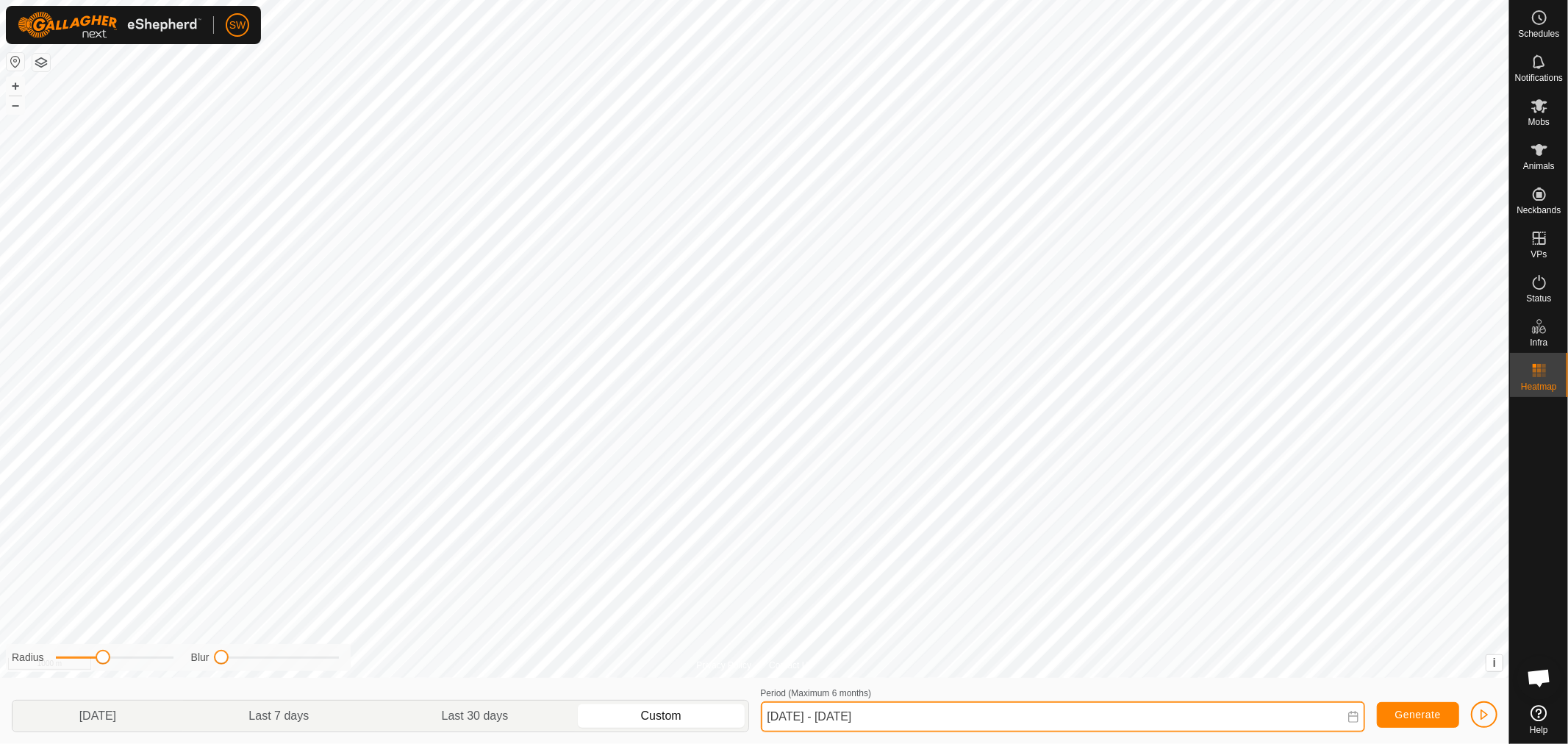
click at [1009, 707] on input "[DATE] - [DATE]" at bounding box center [1062, 717] width 604 height 31
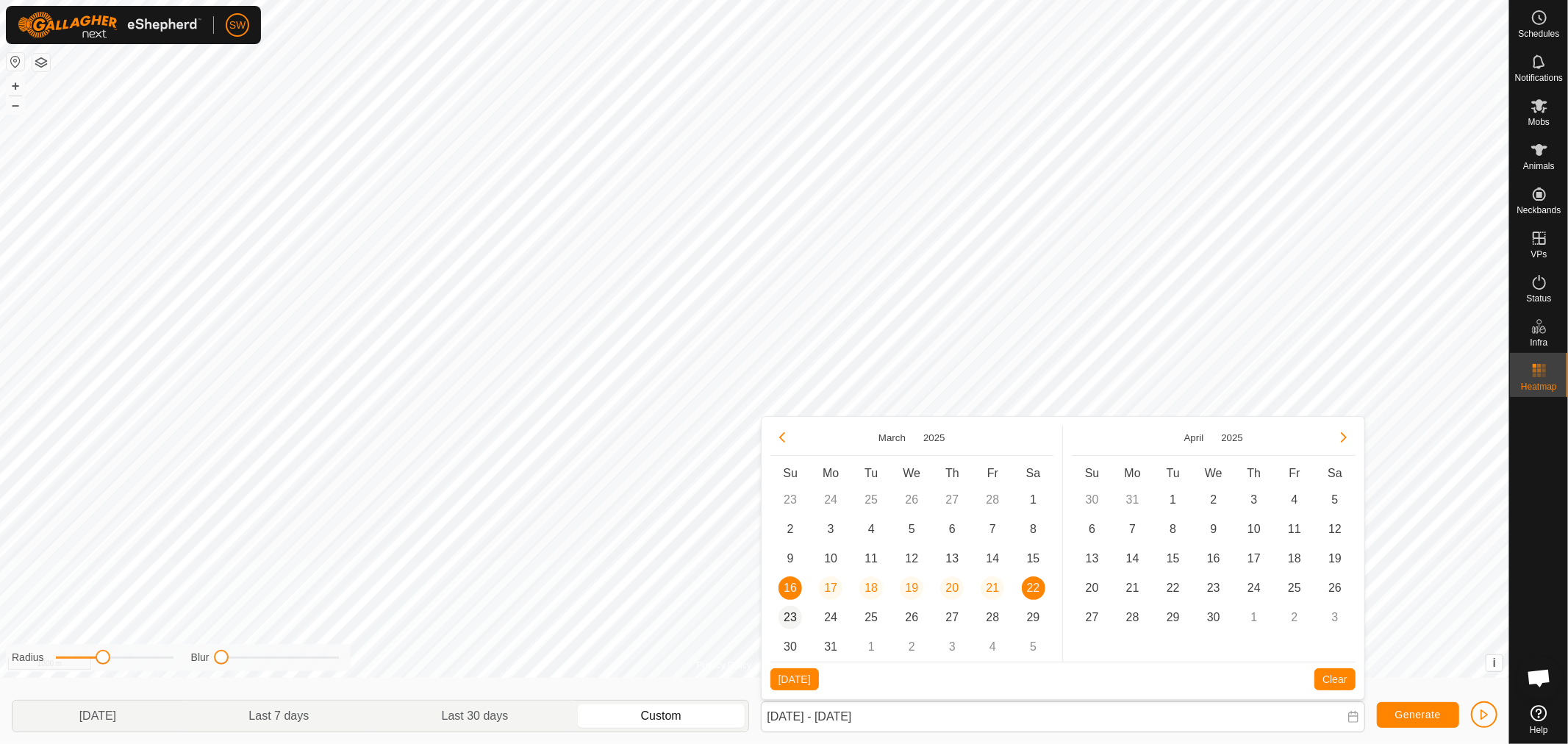
click at [787, 614] on span "23" at bounding box center [790, 617] width 23 height 23
click at [1026, 615] on span "29" at bounding box center [1033, 617] width 23 height 23
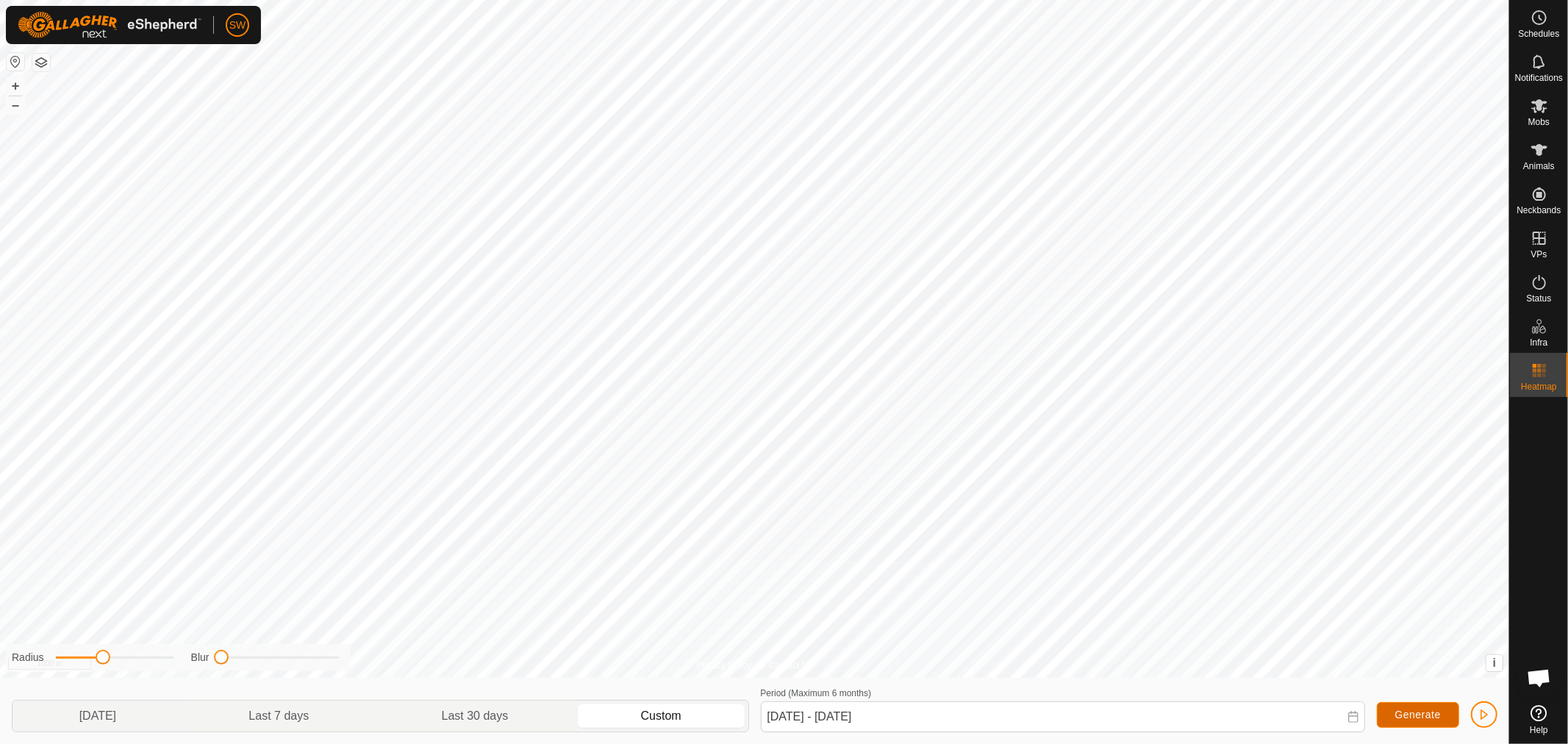
click at [1411, 715] on span "Generate" at bounding box center [1417, 714] width 45 height 12
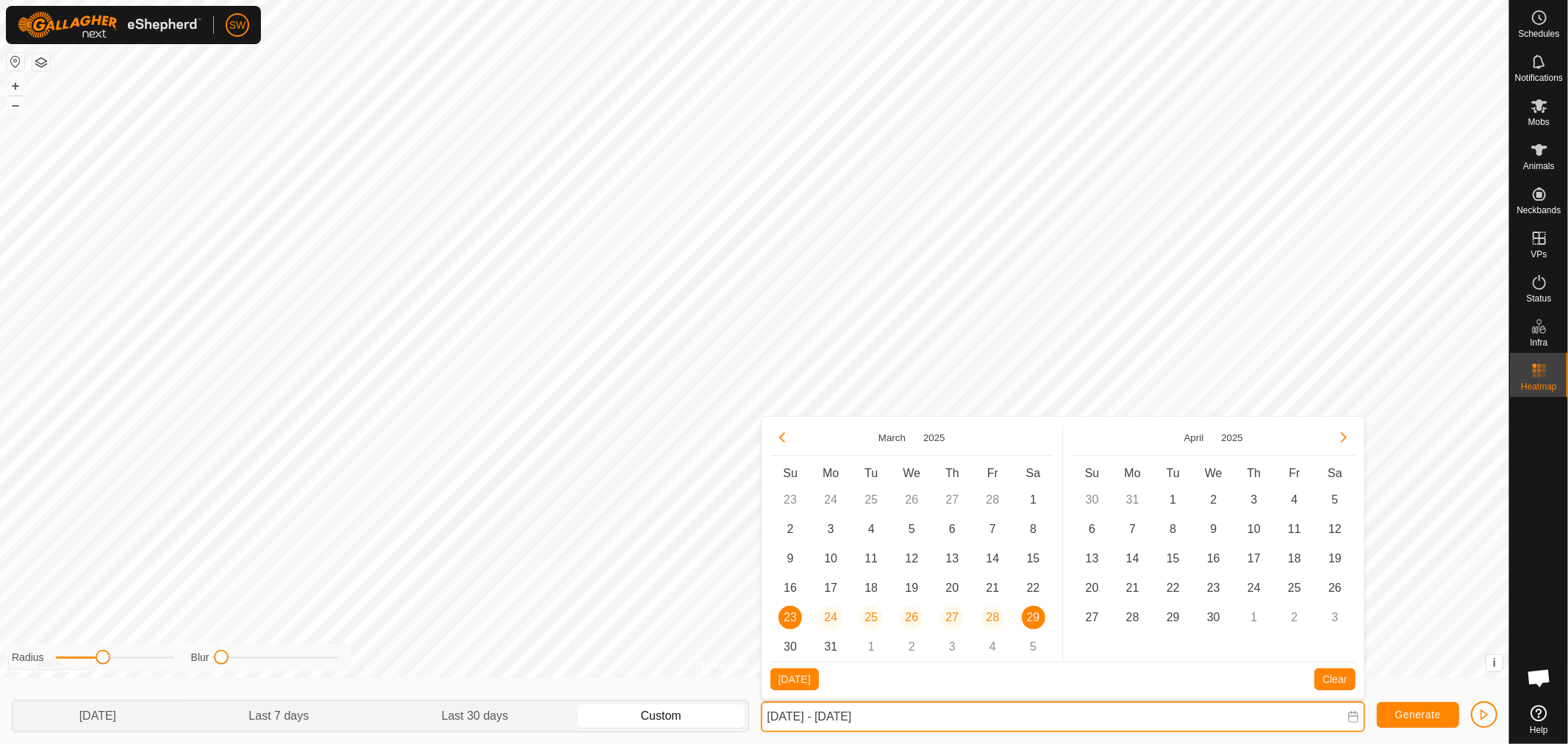
click at [1251, 723] on input "[DATE] - [DATE]" at bounding box center [1062, 717] width 604 height 31
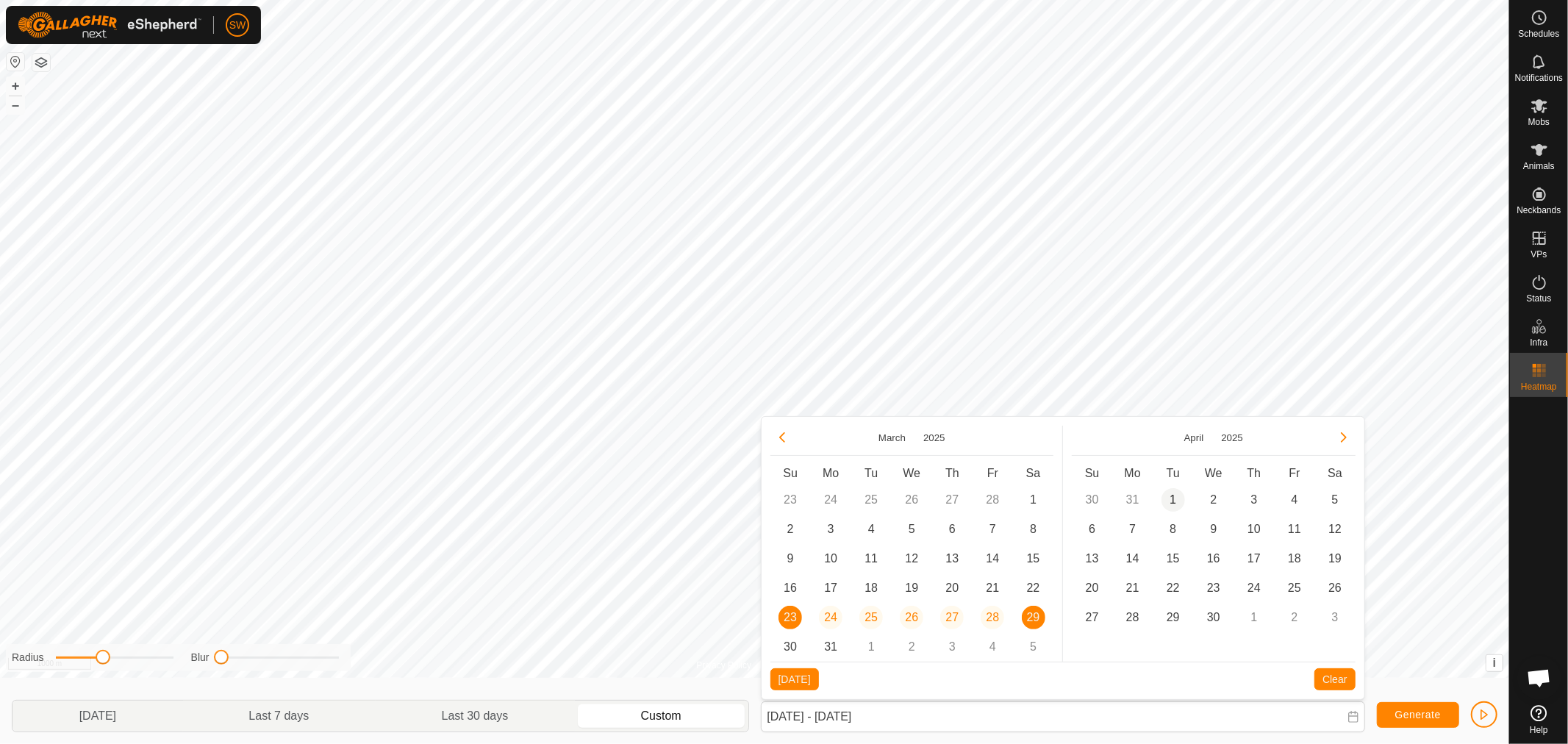
click at [1174, 497] on span "1" at bounding box center [1173, 500] width 23 height 23
click at [1132, 521] on span "7" at bounding box center [1132, 529] width 23 height 23
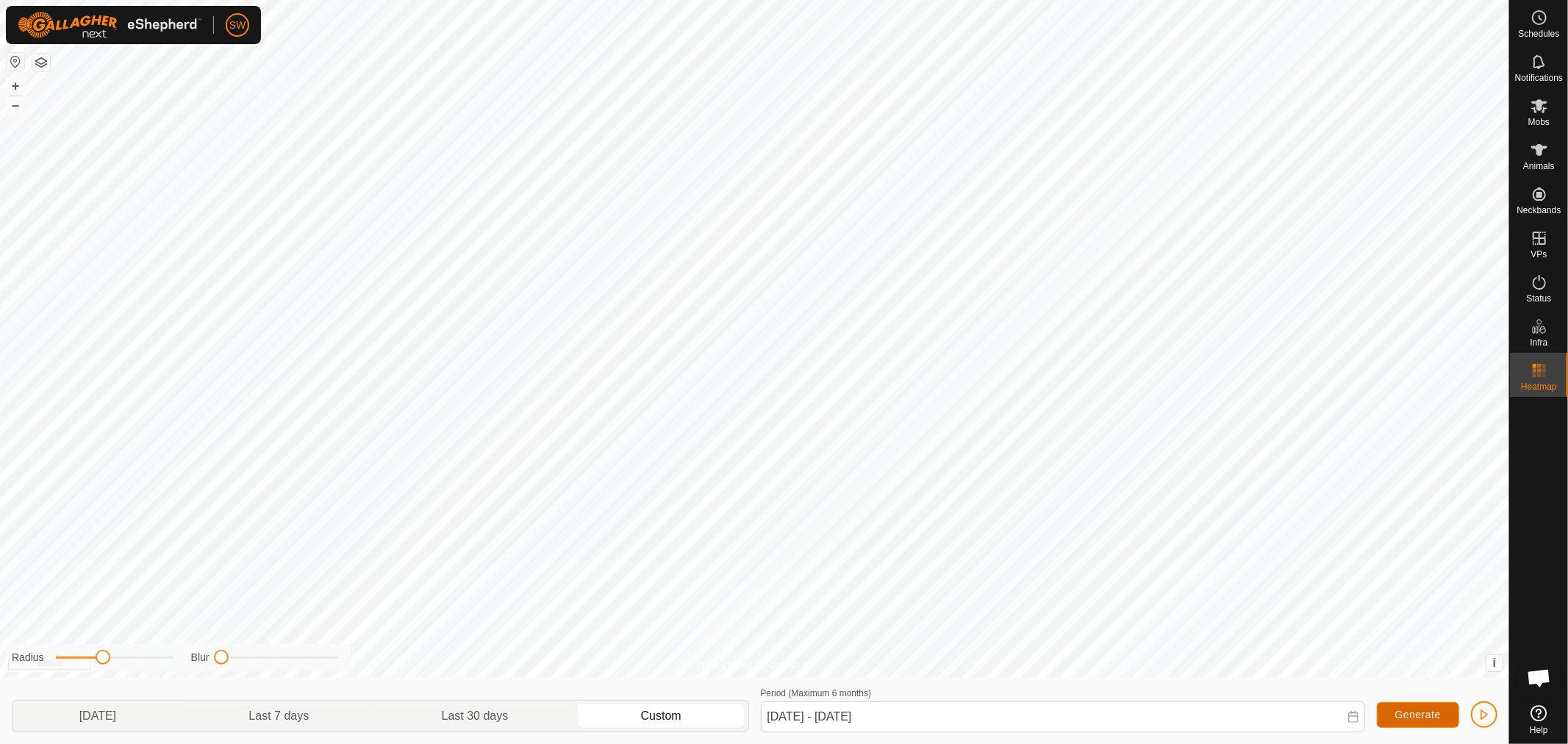
click at [1411, 713] on span "Generate" at bounding box center [1417, 714] width 45 height 12
click at [1348, 723] on span at bounding box center [1354, 718] width 12 height 14
click at [1357, 717] on icon at bounding box center [1354, 717] width 12 height 12
click at [876, 554] on span "8" at bounding box center [870, 558] width 23 height 23
click at [834, 586] on span "14" at bounding box center [831, 587] width 23 height 23
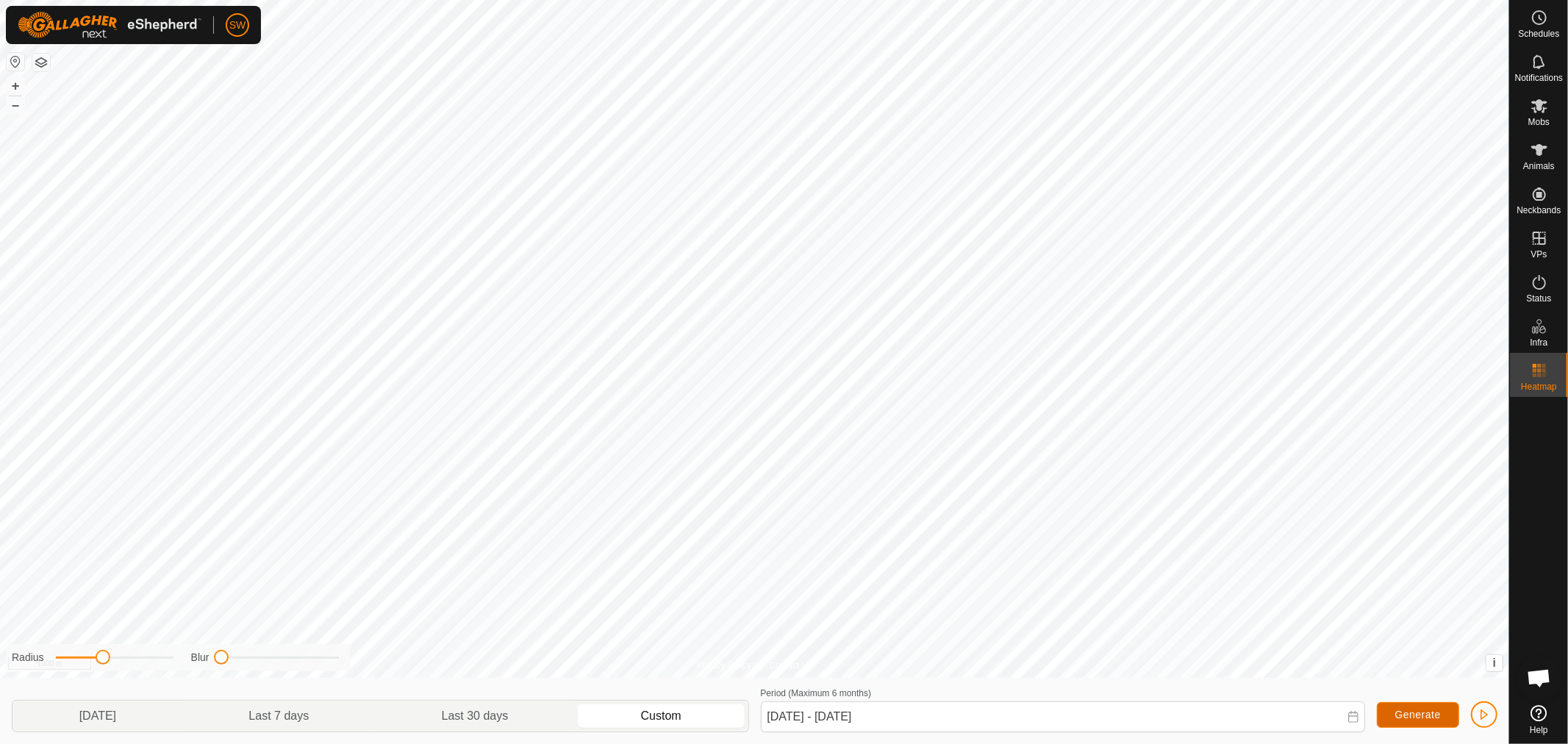
click at [1434, 708] on span "Generate" at bounding box center [1417, 714] width 45 height 12
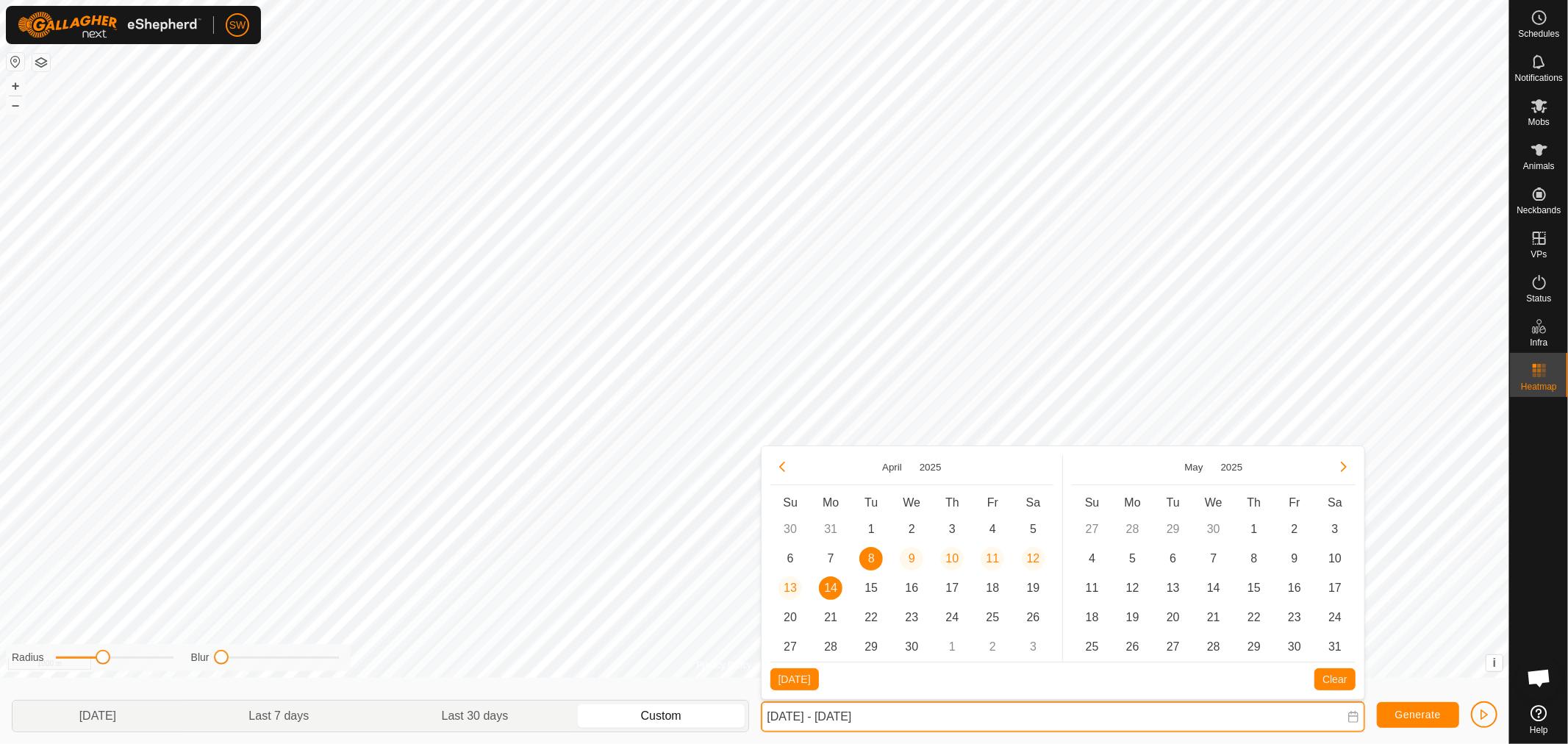
click at [1155, 724] on input "[DATE] - [DATE]" at bounding box center [1062, 717] width 604 height 31
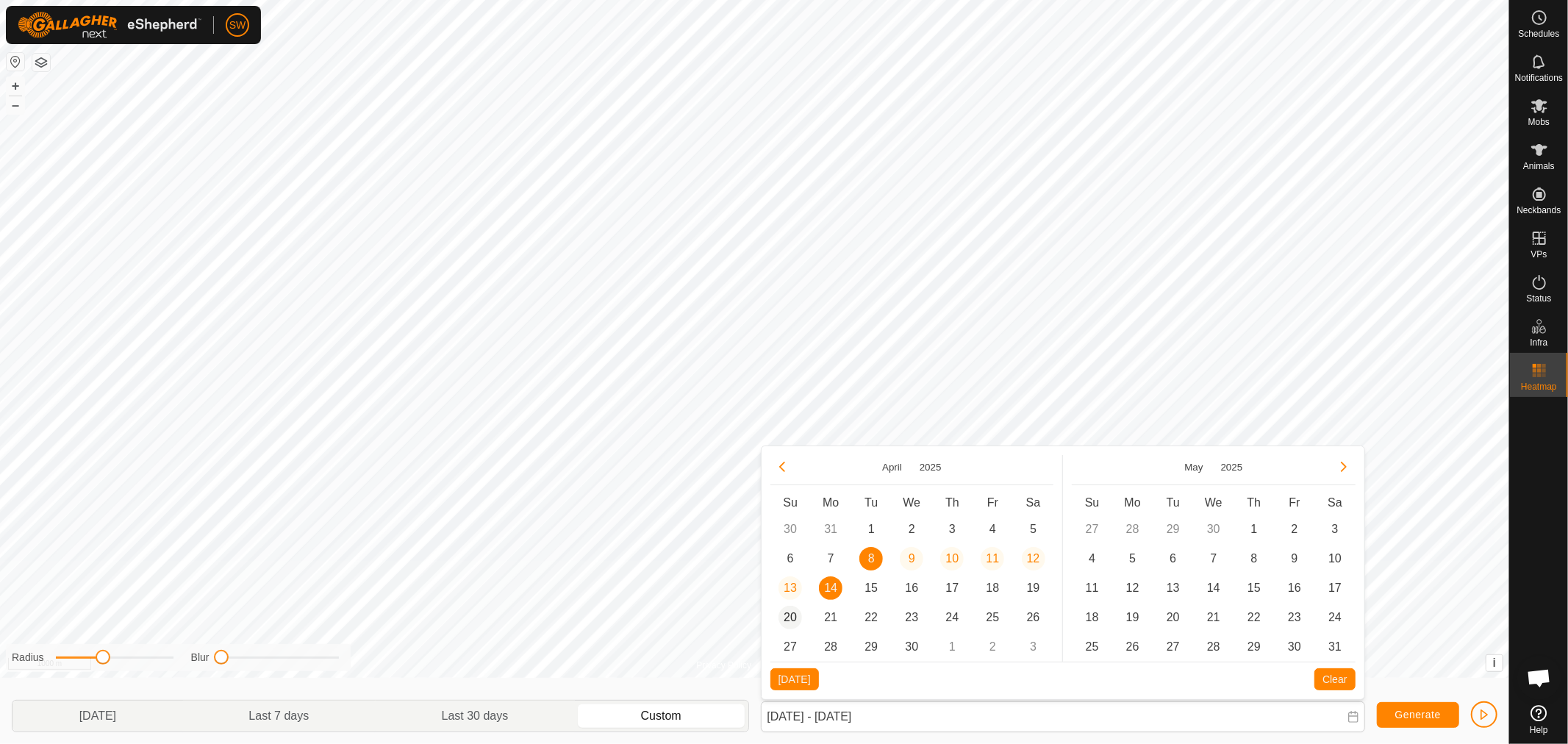
click at [788, 612] on span "20" at bounding box center [790, 617] width 23 height 23
click at [1041, 611] on span "26" at bounding box center [1033, 617] width 23 height 23
click at [1405, 718] on span "Generate" at bounding box center [1417, 714] width 45 height 12
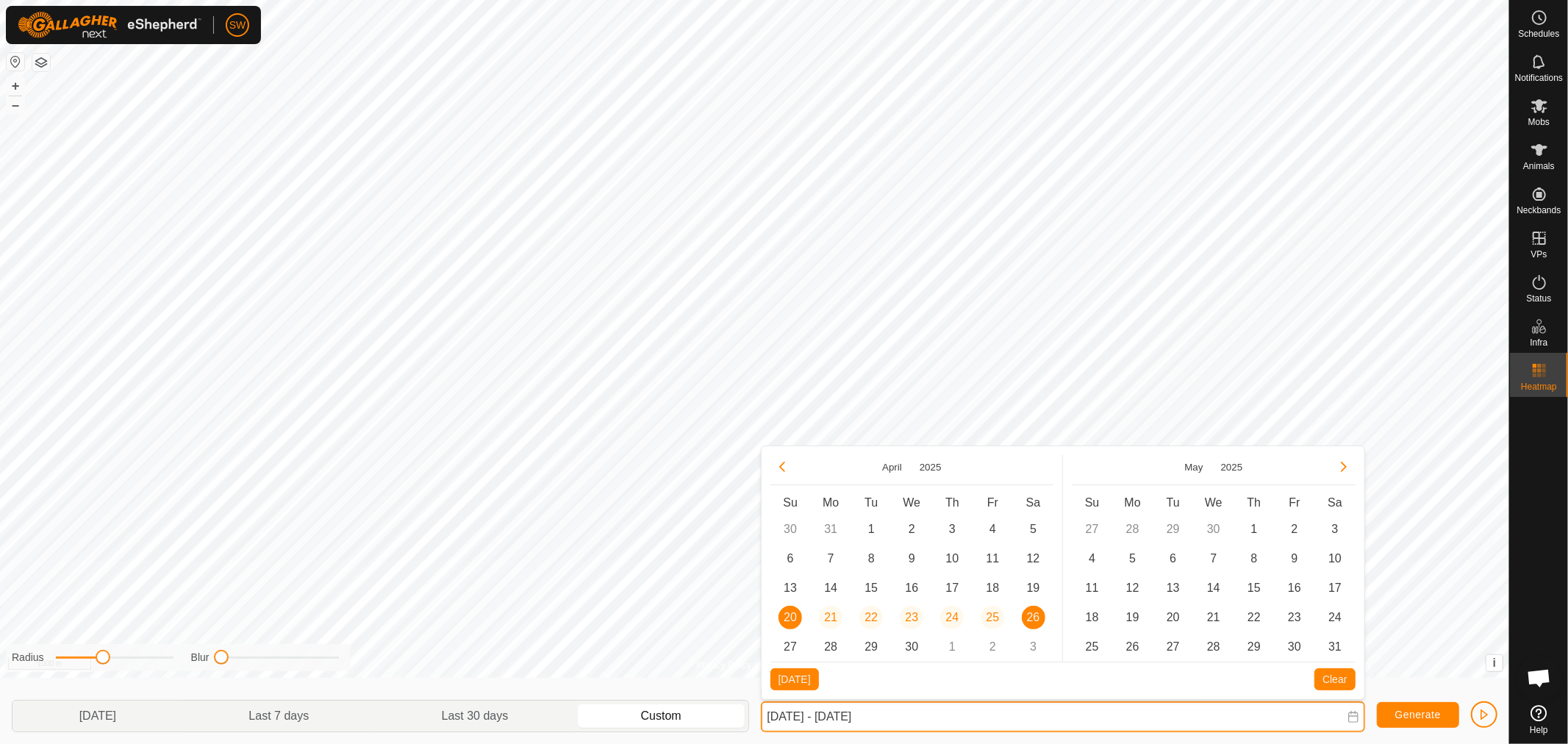
click at [989, 721] on input "[DATE] - [DATE]" at bounding box center [1062, 717] width 604 height 31
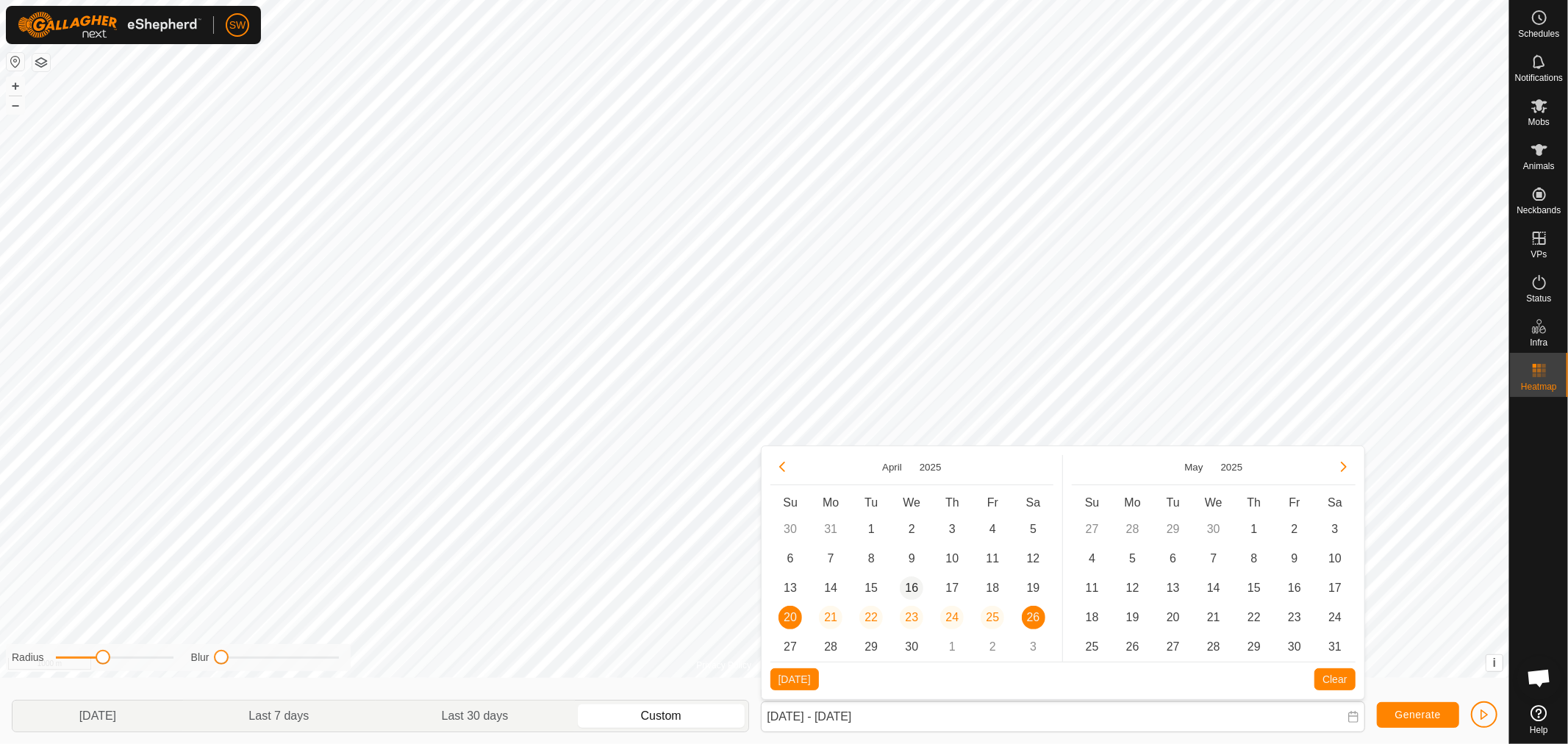
click at [908, 588] on span "16" at bounding box center [911, 587] width 23 height 23
click at [874, 611] on span "22" at bounding box center [870, 617] width 23 height 23
click at [1390, 717] on button "Generate" at bounding box center [1417, 715] width 82 height 26
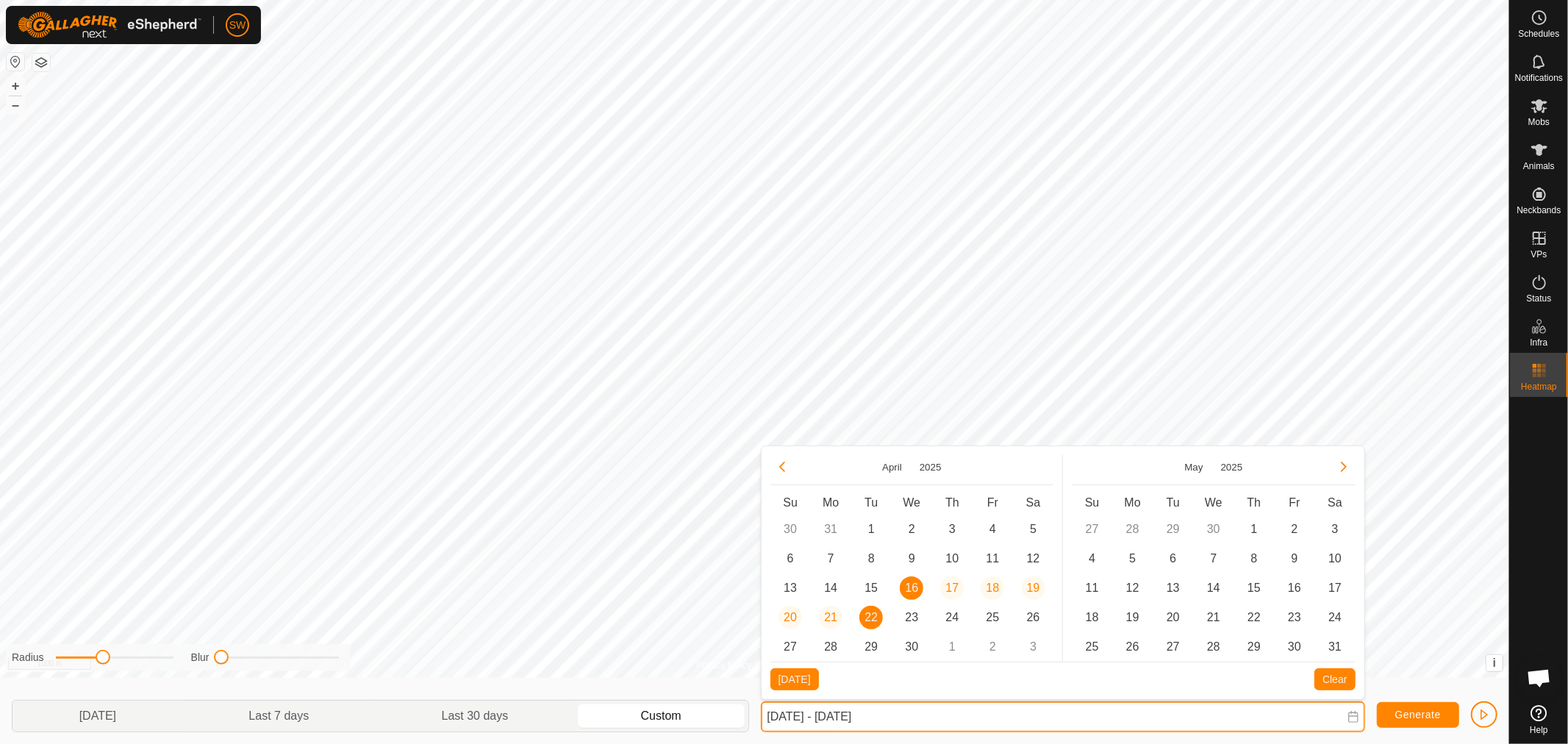
click at [984, 724] on input "[DATE] - [DATE]" at bounding box center [1062, 717] width 604 height 31
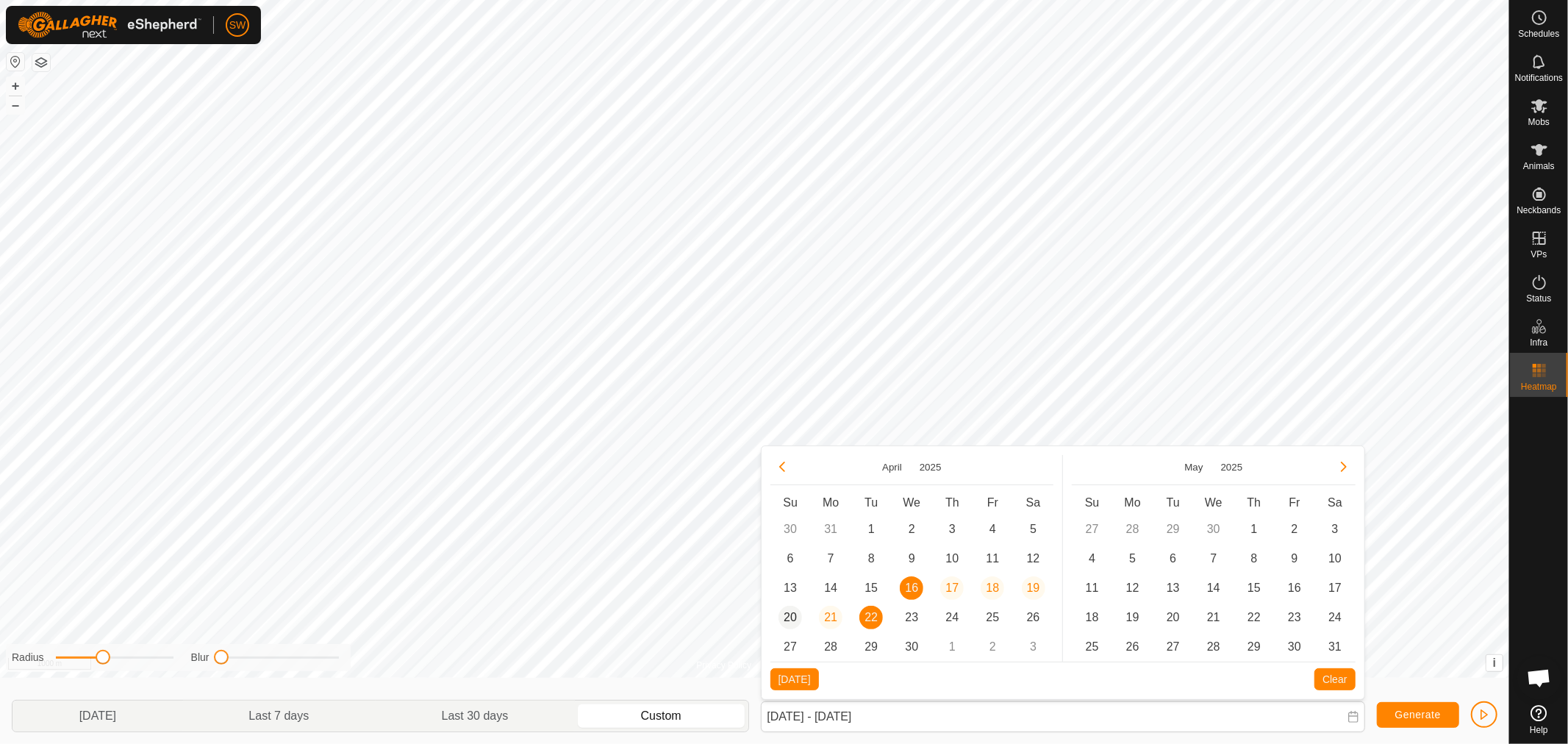
click at [797, 617] on span "20" at bounding box center [790, 617] width 23 height 23
click at [797, 646] on span "27" at bounding box center [790, 646] width 23 height 23
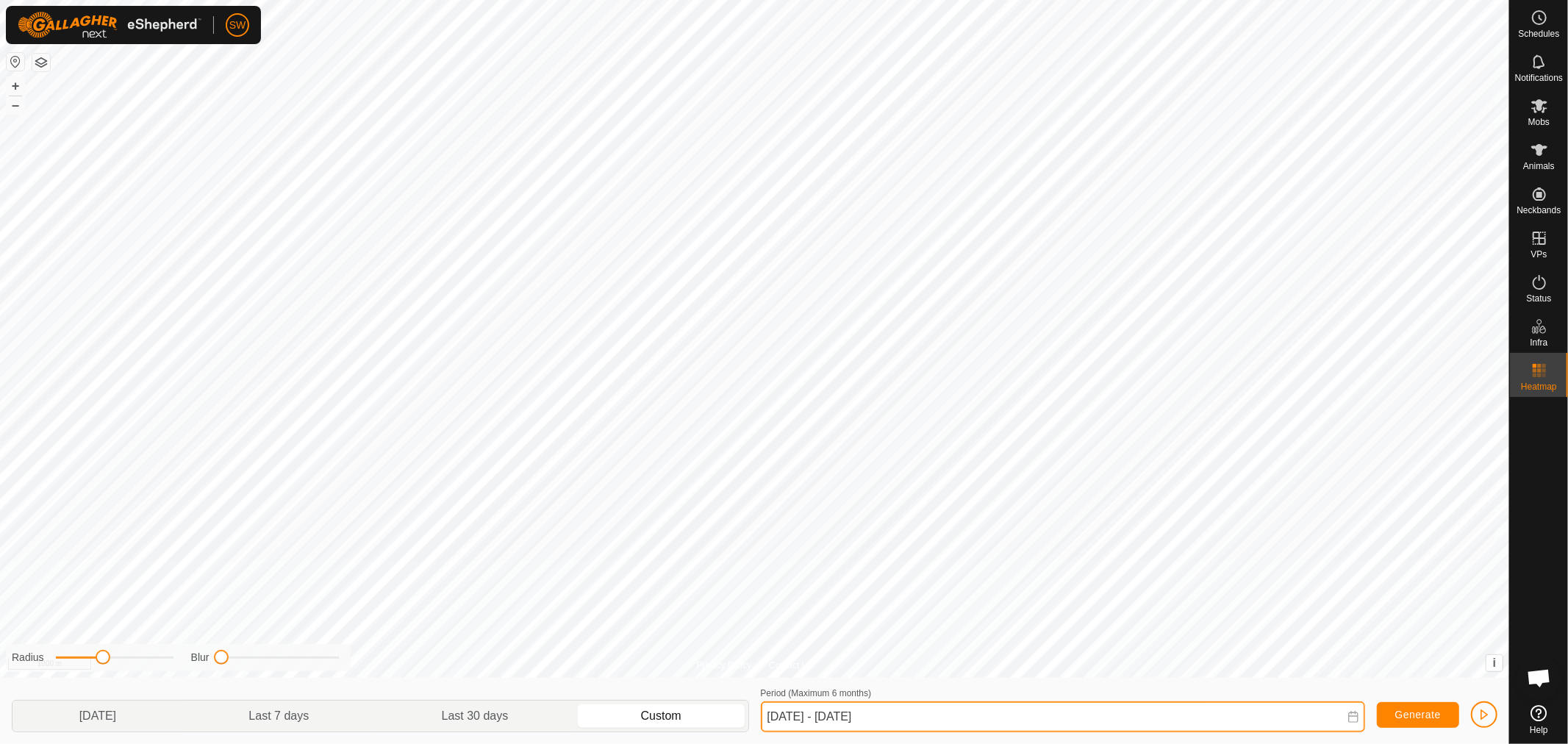
click at [982, 719] on input "[DATE] - [DATE]" at bounding box center [1062, 717] width 604 height 31
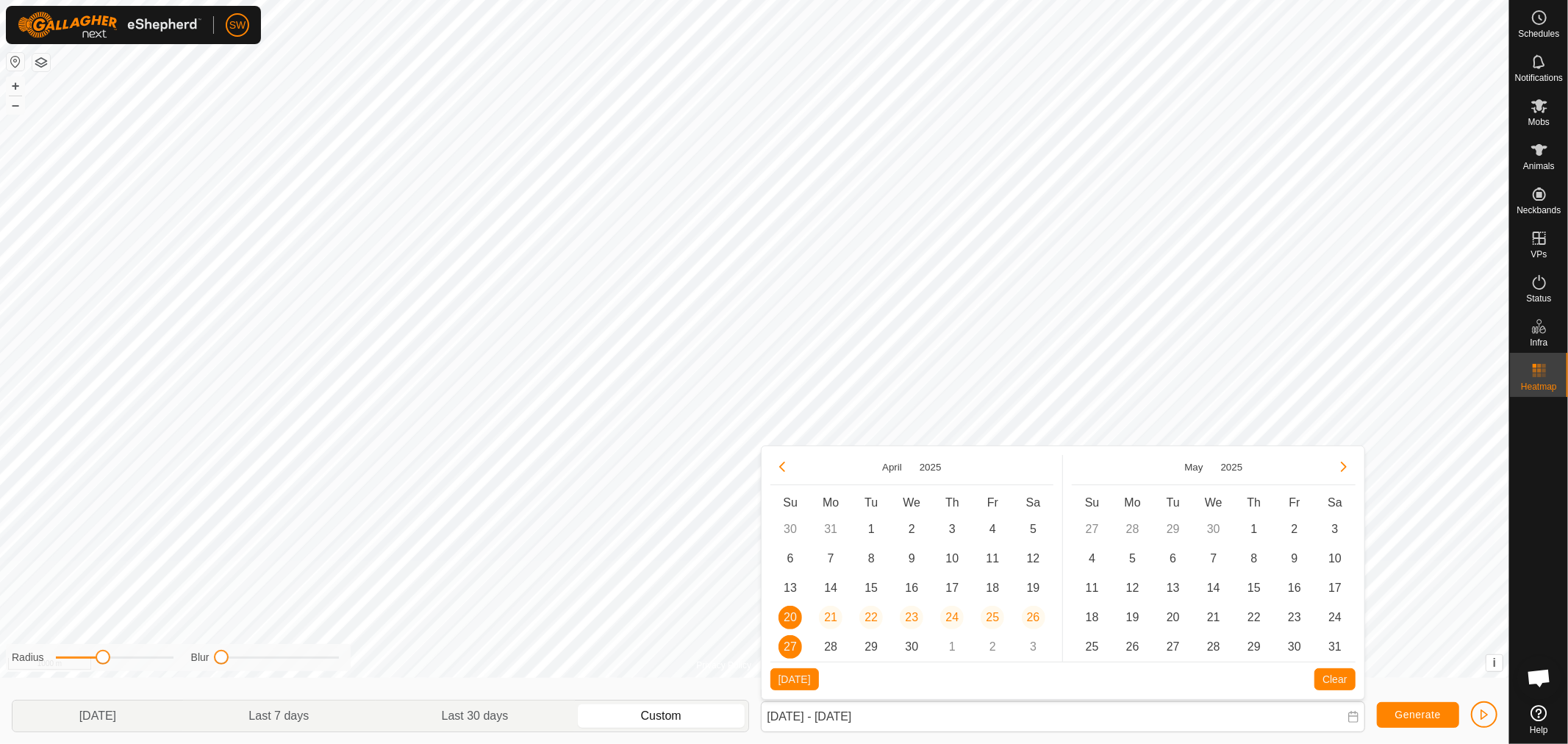
click at [789, 640] on span "27" at bounding box center [790, 646] width 23 height 23
click at [1031, 640] on td "3" at bounding box center [1033, 646] width 41 height 29
click at [1342, 527] on span "3" at bounding box center [1334, 529] width 23 height 23
click at [1402, 709] on span "Generate" at bounding box center [1417, 714] width 45 height 12
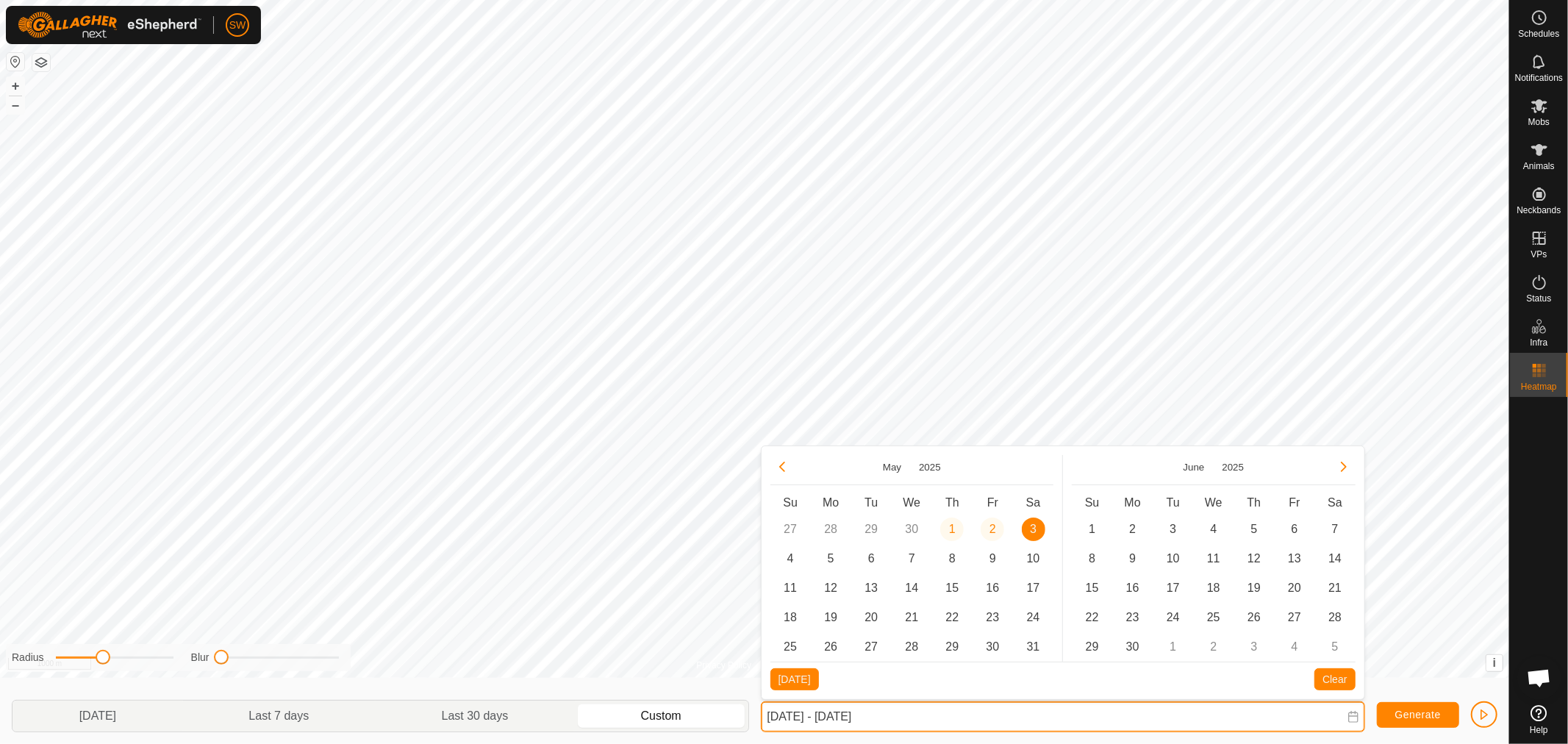
click at [1090, 728] on input "[DATE] - [DATE]" at bounding box center [1062, 717] width 604 height 31
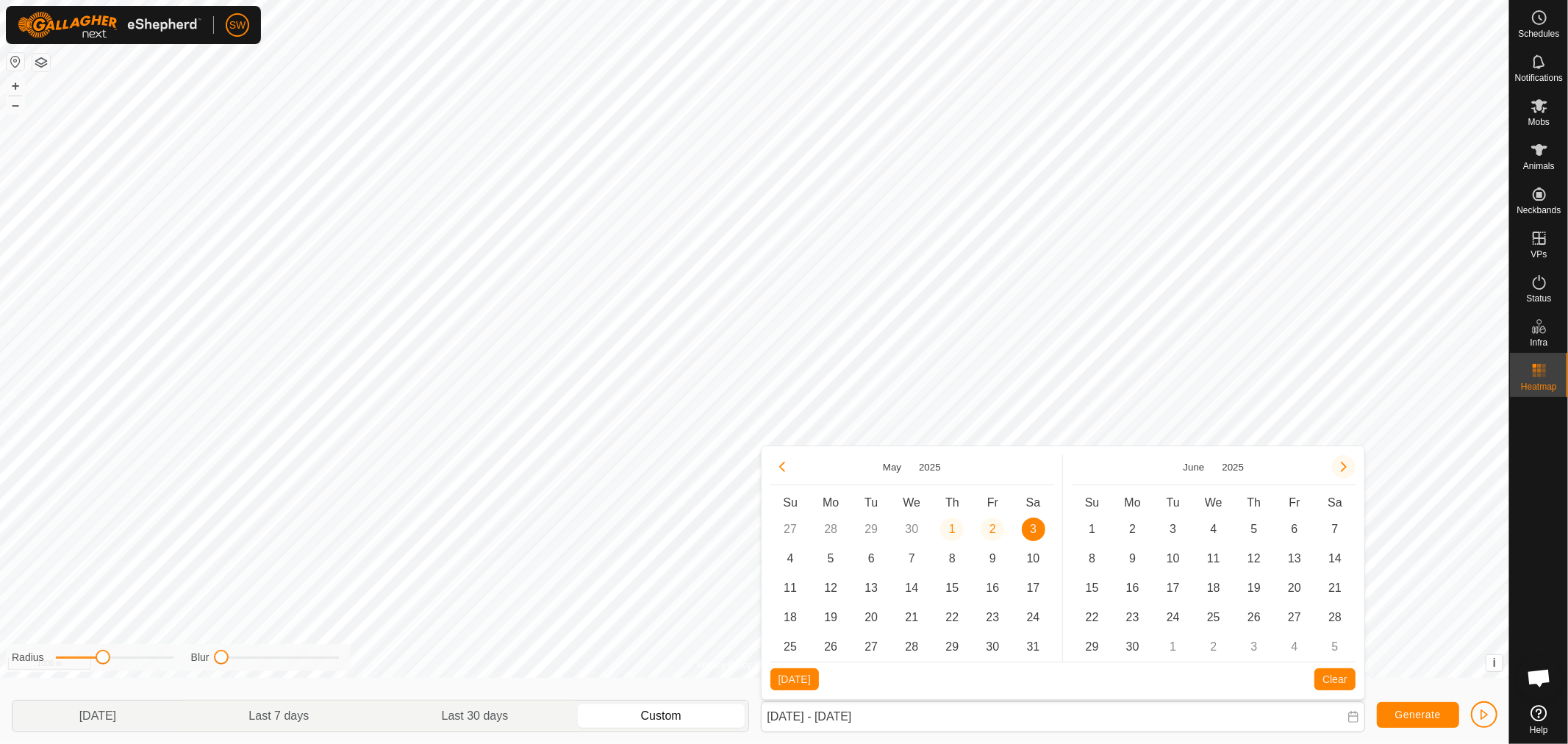
click at [1341, 459] on button "Next Month" at bounding box center [1344, 467] width 23 height 23
click at [1289, 531] on span "1" at bounding box center [1295, 529] width 23 height 23
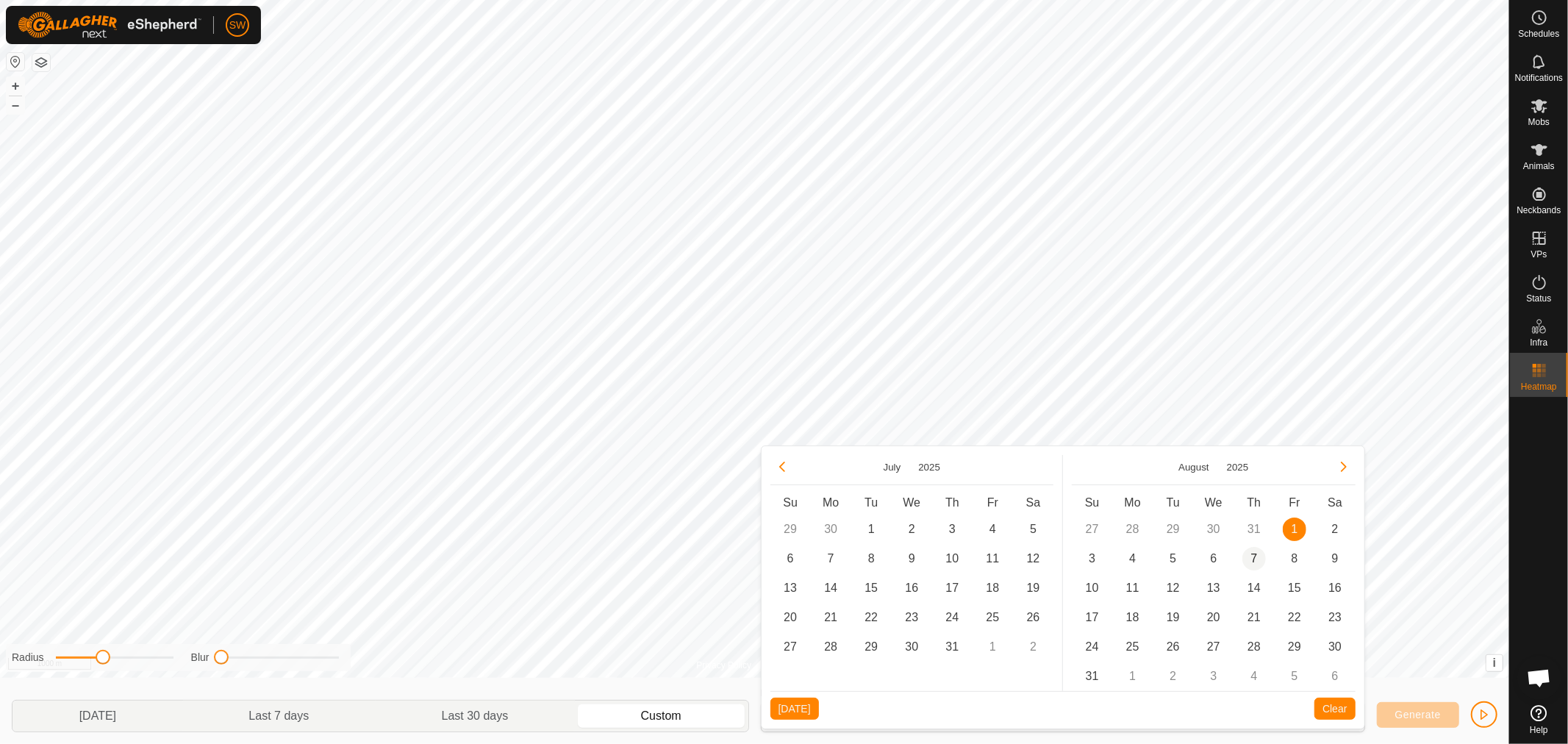
click at [1252, 558] on span "7" at bounding box center [1254, 558] width 23 height 23
click at [1407, 707] on button "Generate" at bounding box center [1417, 715] width 82 height 26
click at [1348, 721] on icon at bounding box center [1354, 717] width 12 height 12
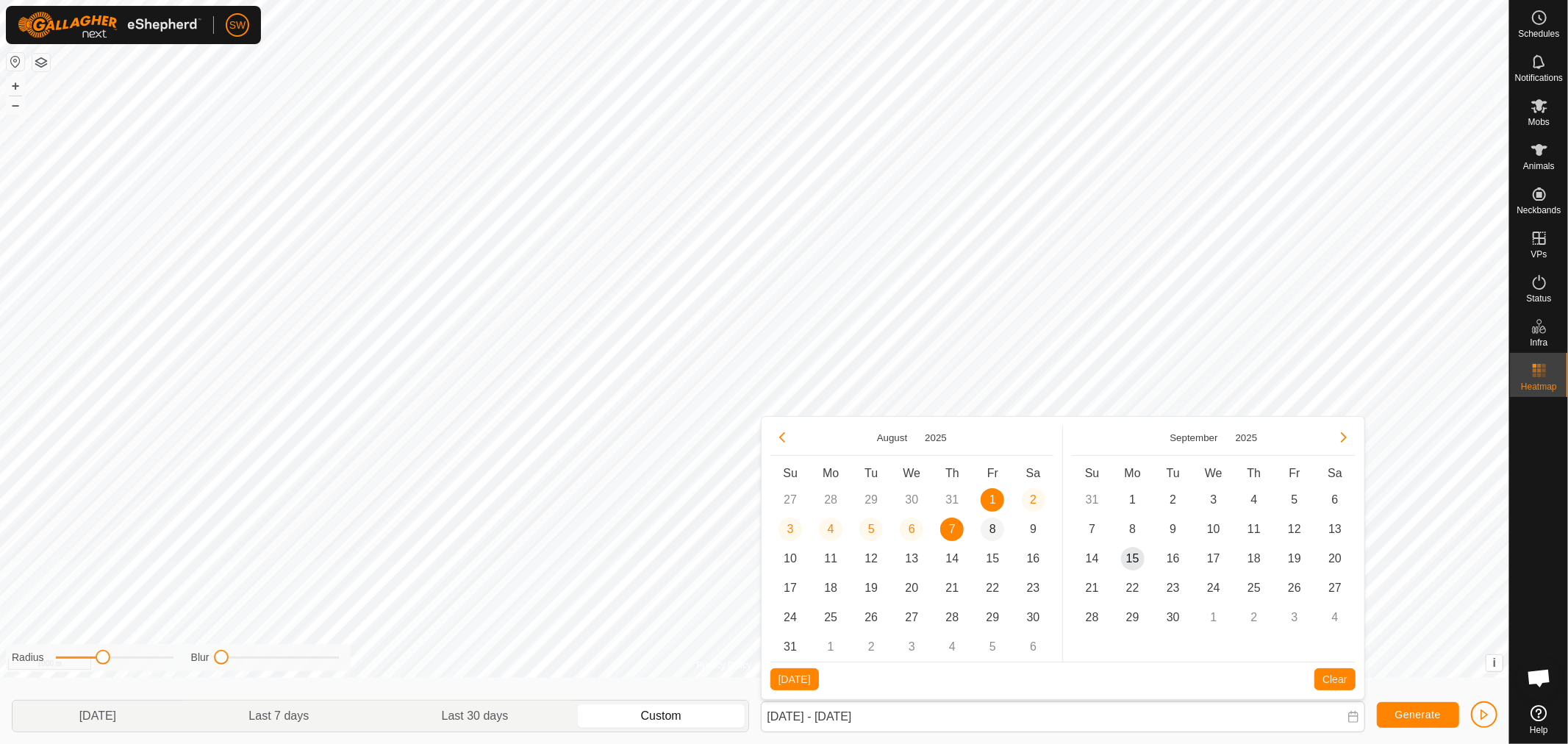
drag, startPoint x: 987, startPoint y: 519, endPoint x: 988, endPoint y: 531, distance: 12.0
click at [988, 531] on span "8" at bounding box center [992, 529] width 23 height 23
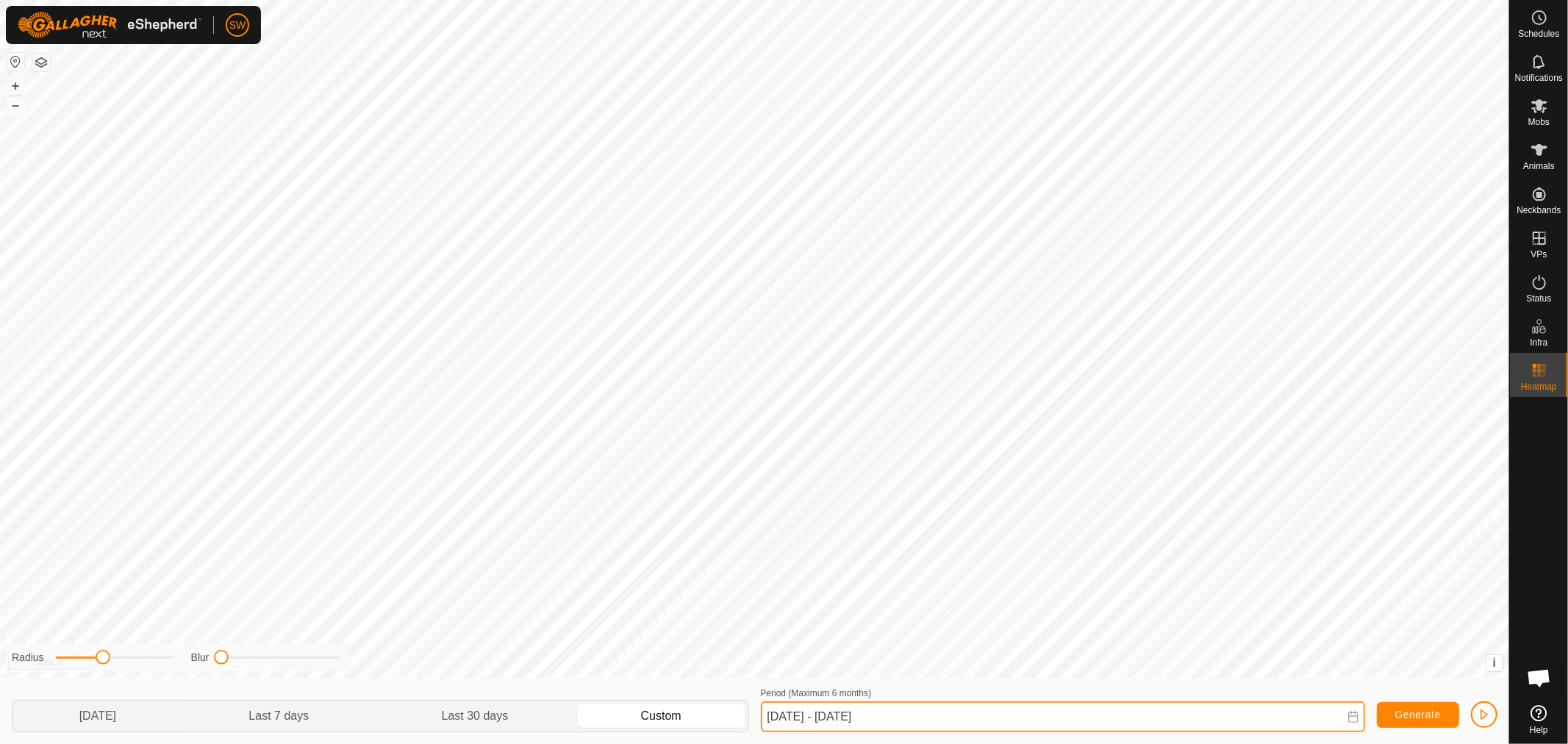
click at [1049, 714] on input "[DATE] - [DATE]" at bounding box center [1062, 717] width 604 height 31
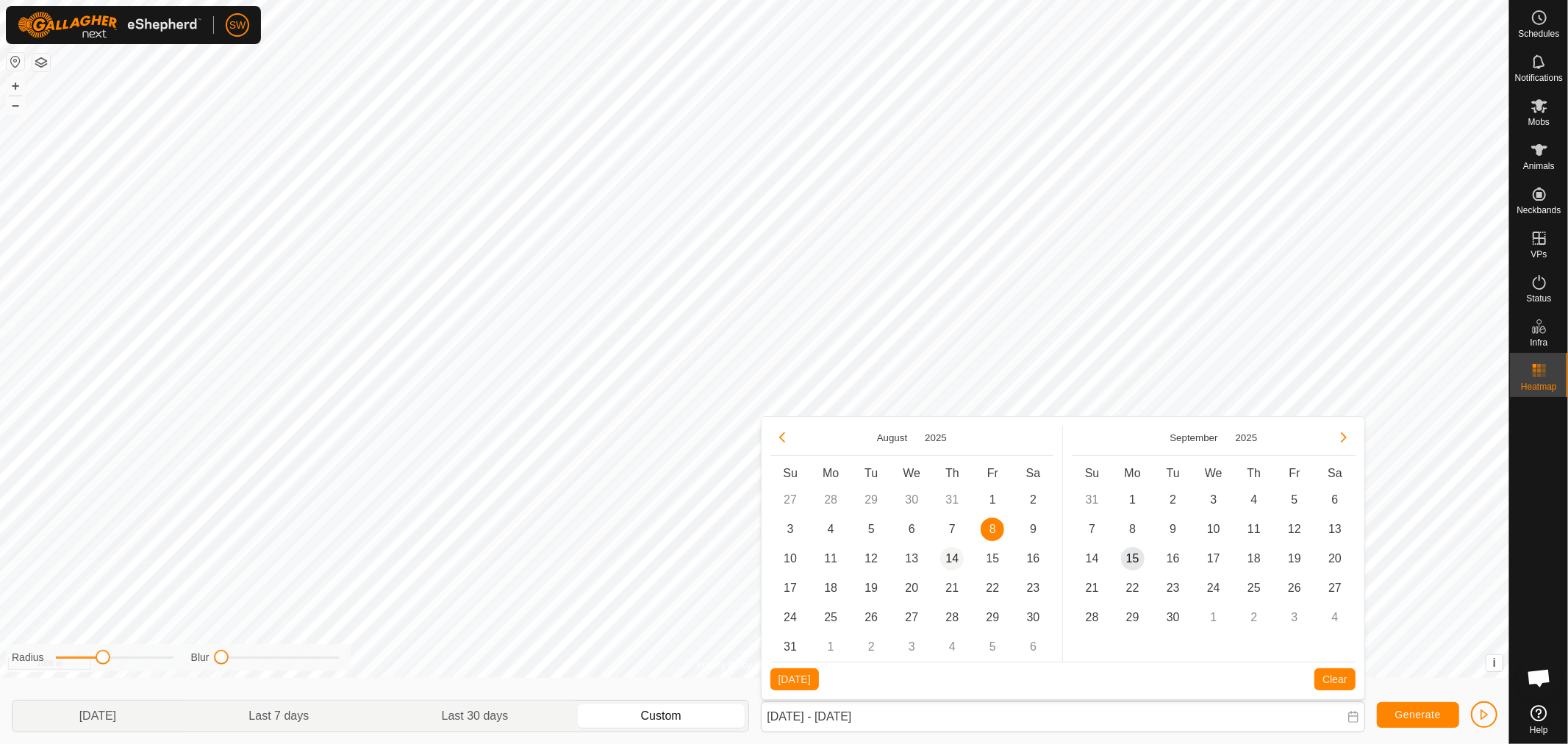
click at [945, 555] on span "14" at bounding box center [952, 558] width 23 height 23
click at [992, 525] on span "8" at bounding box center [992, 529] width 23 height 23
click at [951, 556] on span "14" at bounding box center [952, 558] width 23 height 23
click at [1417, 714] on span "Generate" at bounding box center [1417, 714] width 45 height 12
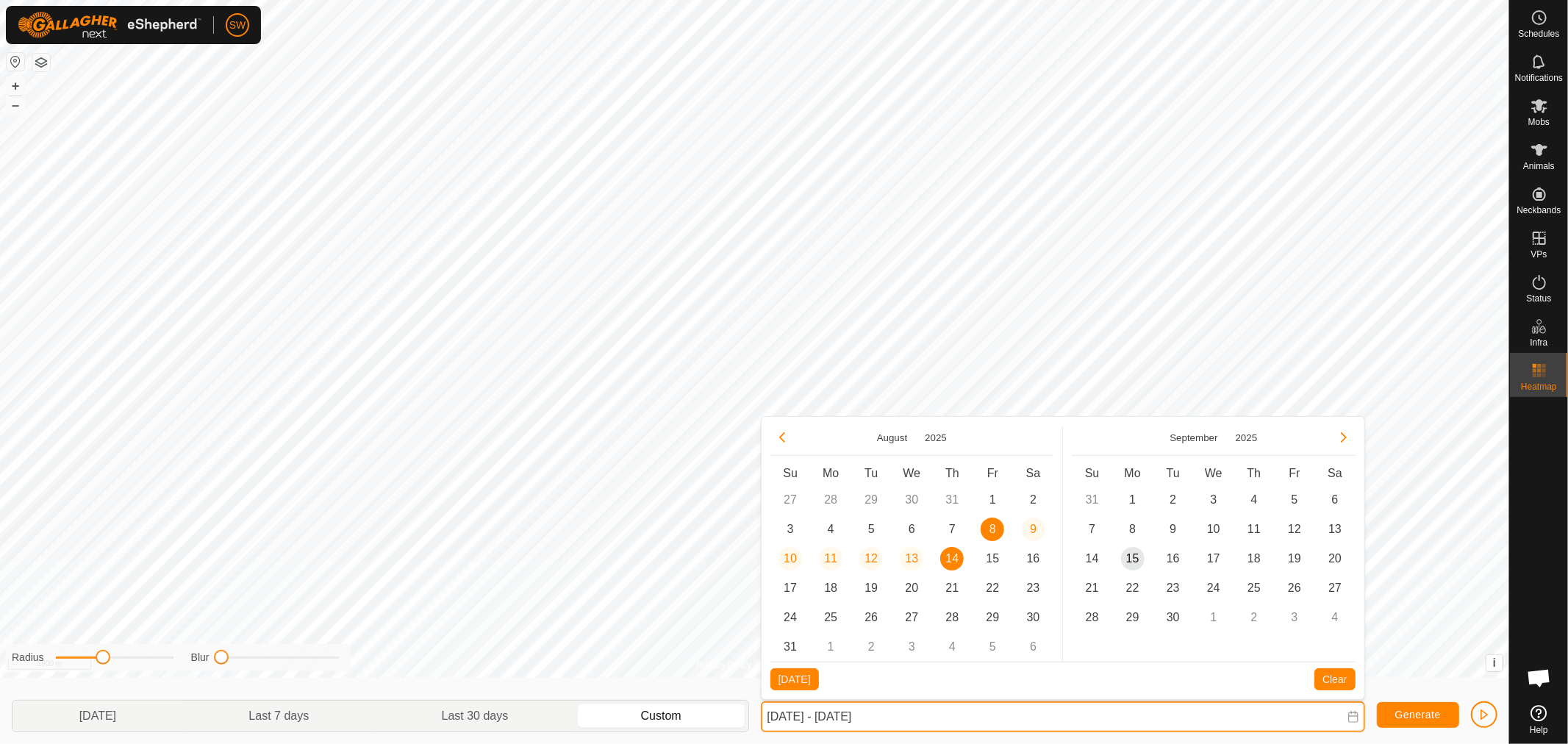
click at [1030, 710] on input "[DATE] - [DATE]" at bounding box center [1062, 717] width 604 height 31
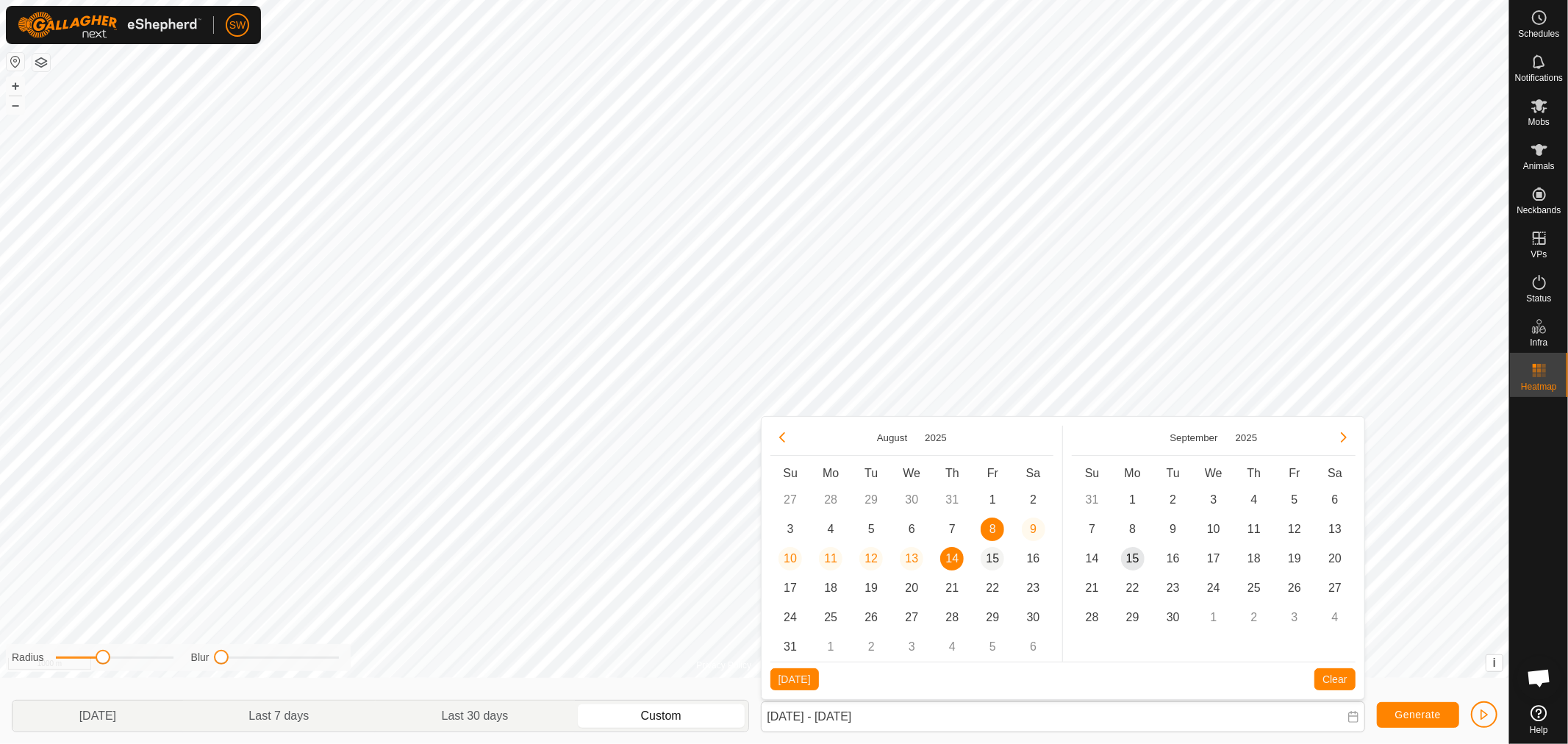
click at [997, 555] on span "15" at bounding box center [992, 558] width 23 height 23
click at [949, 582] on span "21" at bounding box center [952, 587] width 23 height 23
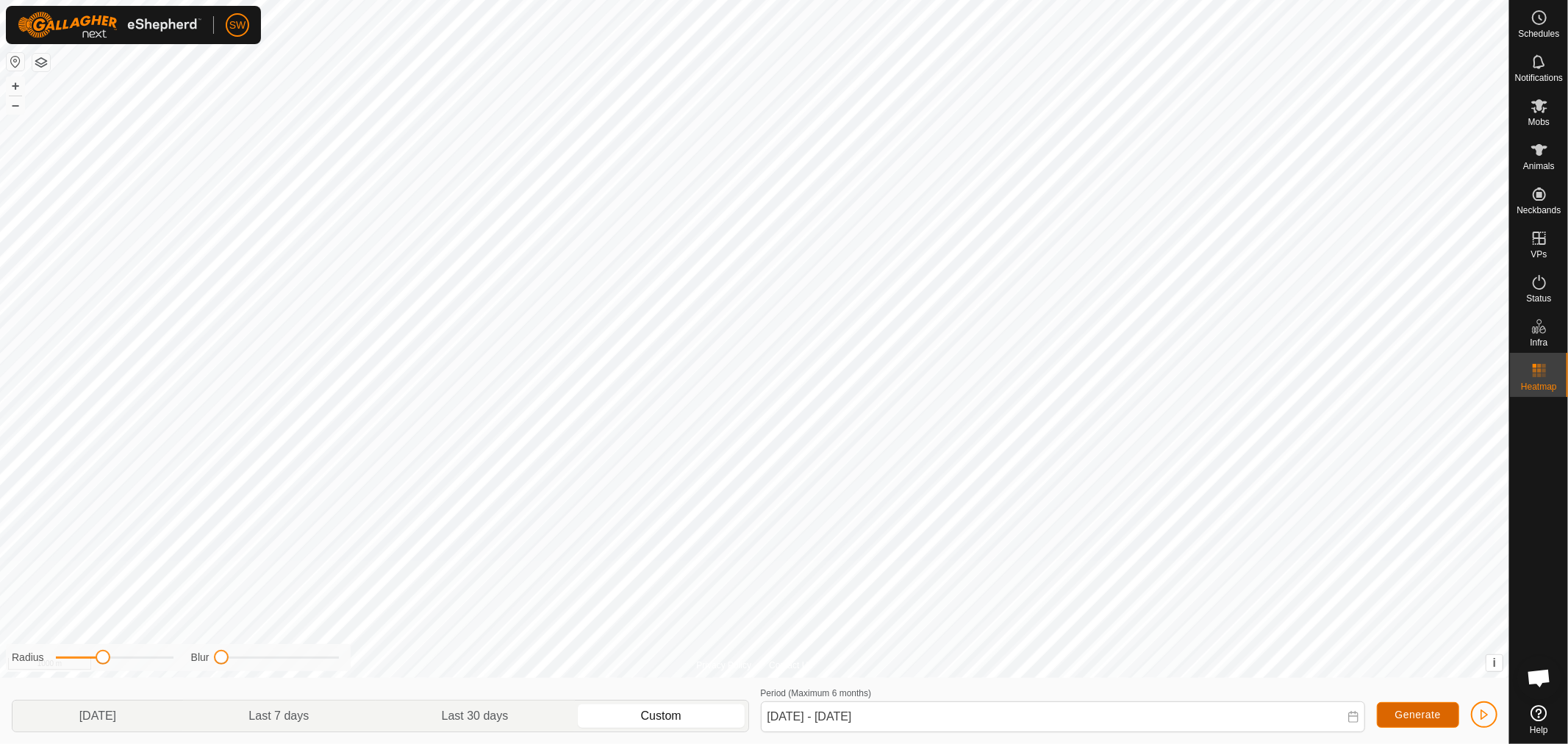
click at [1390, 710] on button "Generate" at bounding box center [1417, 715] width 82 height 26
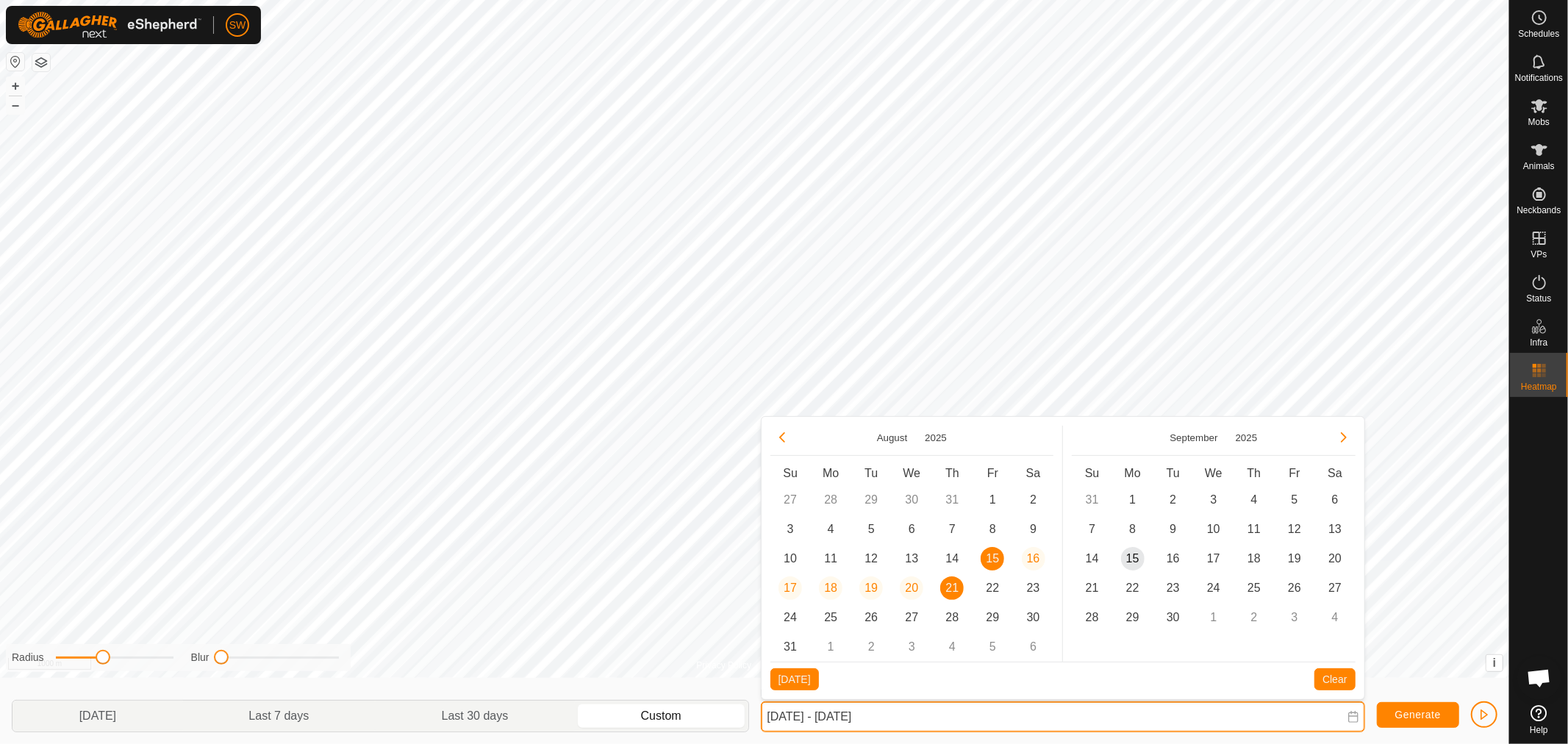
click at [987, 708] on input "[DATE] - [DATE]" at bounding box center [1062, 717] width 604 height 31
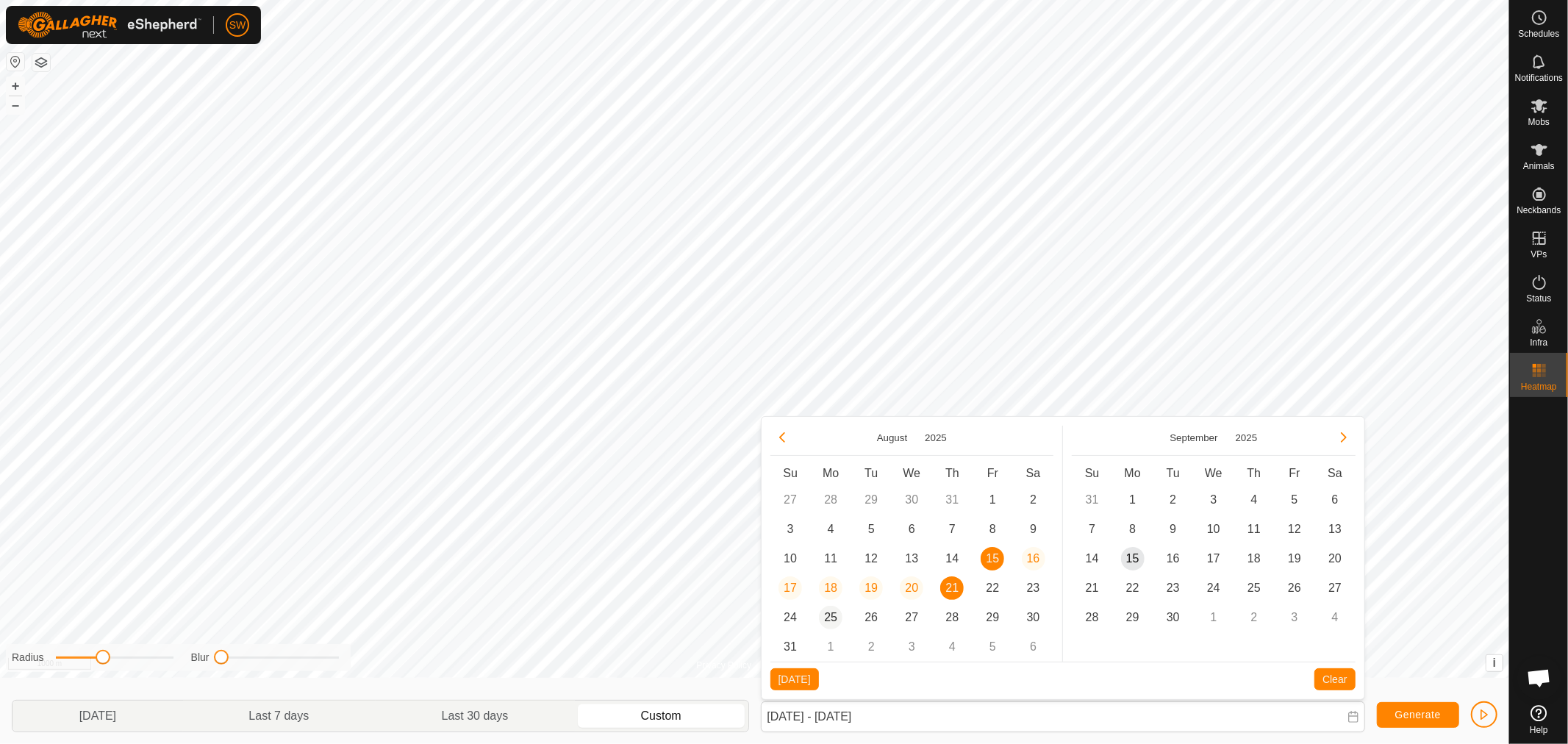
click at [834, 617] on span "25" at bounding box center [831, 617] width 23 height 23
click at [865, 615] on span "26" at bounding box center [870, 617] width 23 height 23
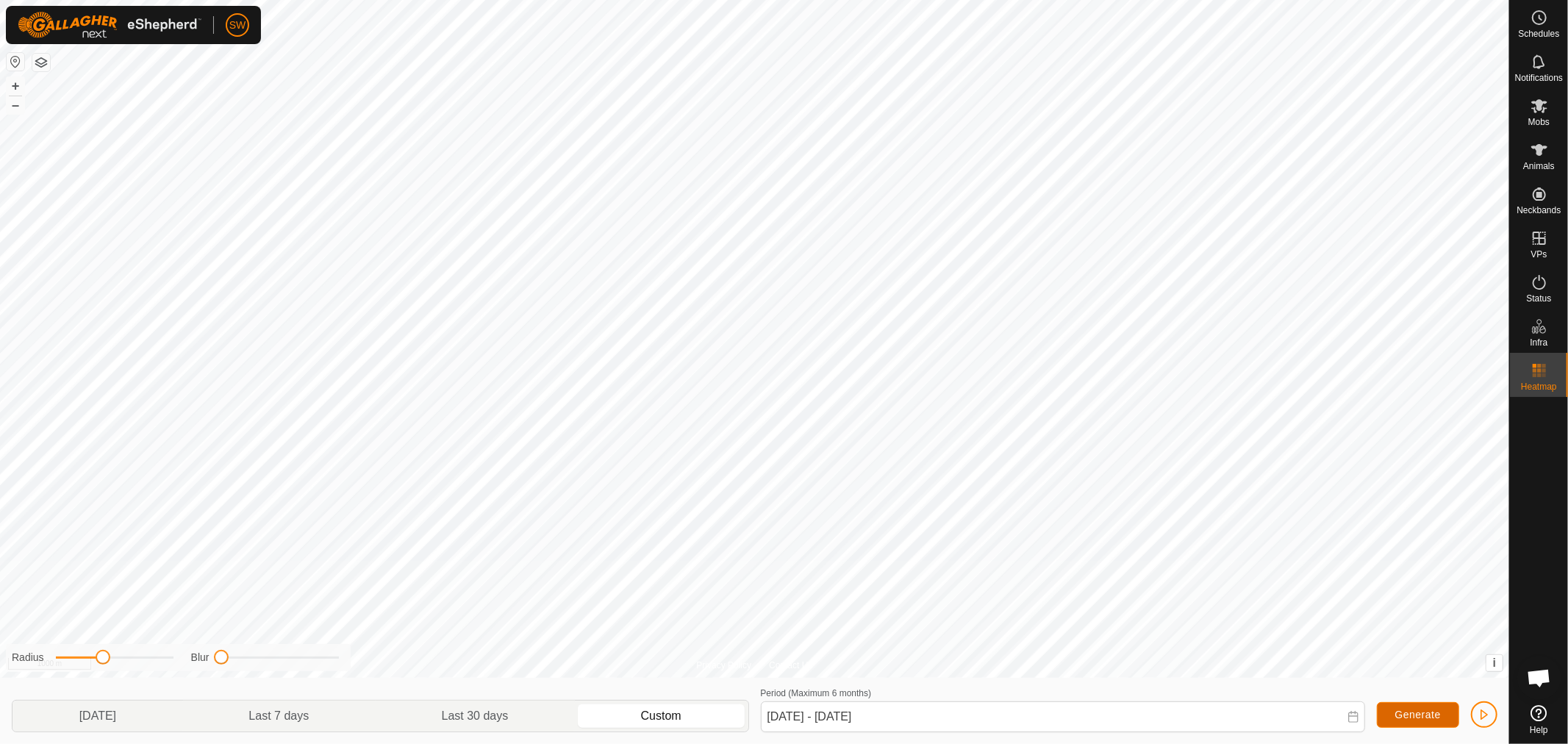
click at [1389, 716] on button "Generate" at bounding box center [1417, 715] width 82 height 26
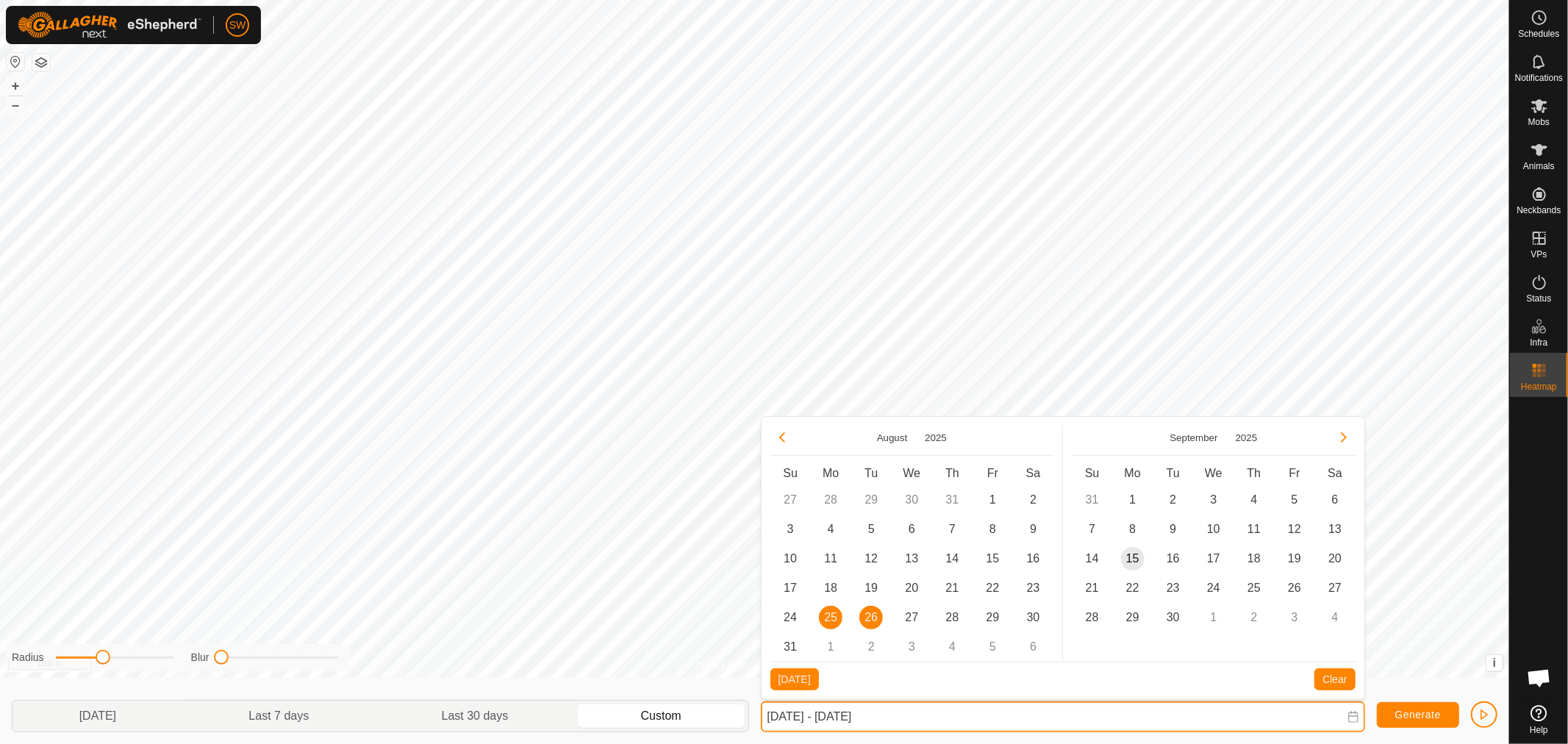
click at [1188, 726] on input "[DATE] - [DATE]" at bounding box center [1062, 717] width 604 height 31
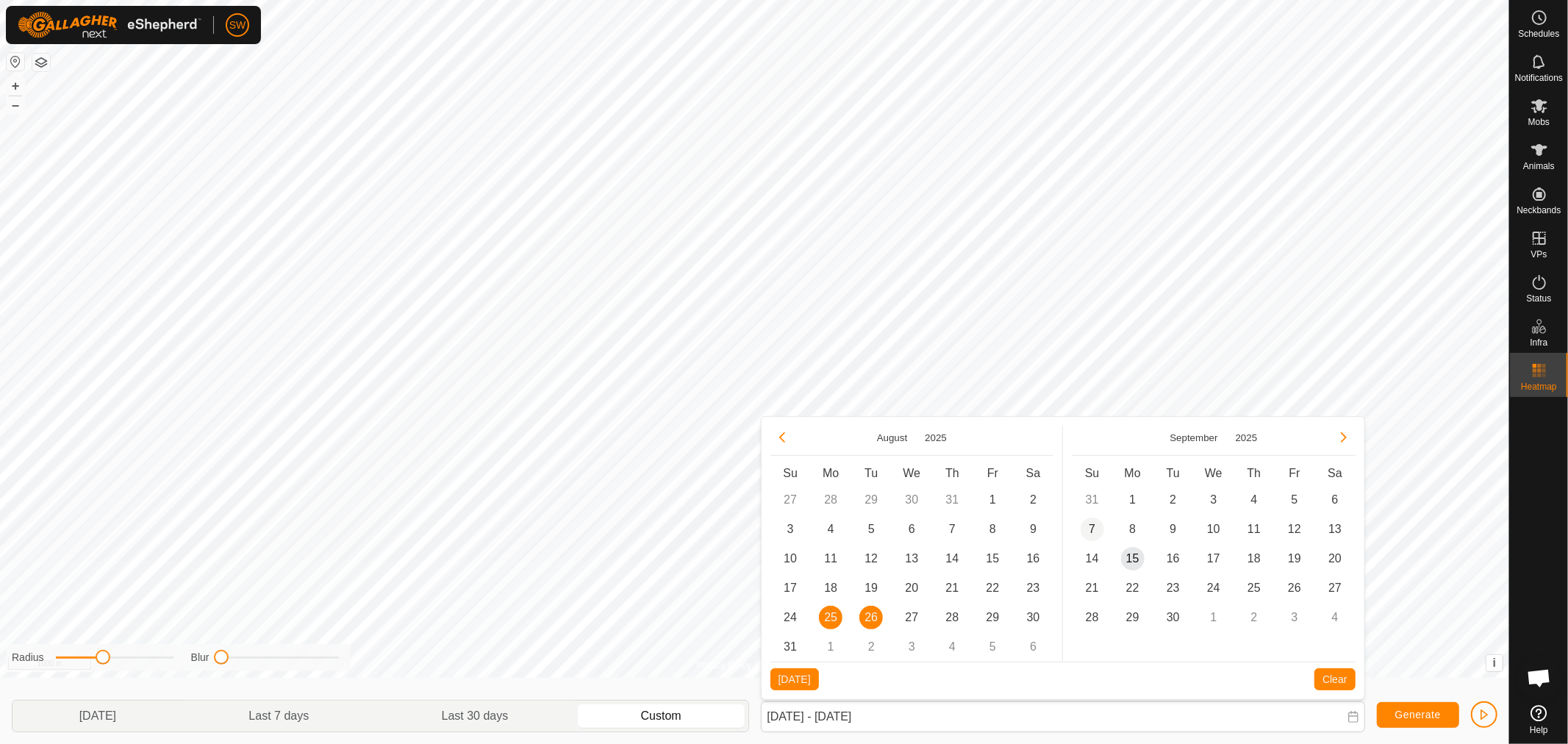
click at [1092, 527] on span "7" at bounding box center [1092, 529] width 23 height 23
click at [1338, 527] on span "13" at bounding box center [1334, 529] width 23 height 23
click at [1398, 724] on button "Generate" at bounding box center [1417, 715] width 82 height 26
click at [1354, 714] on icon at bounding box center [1354, 717] width 12 height 12
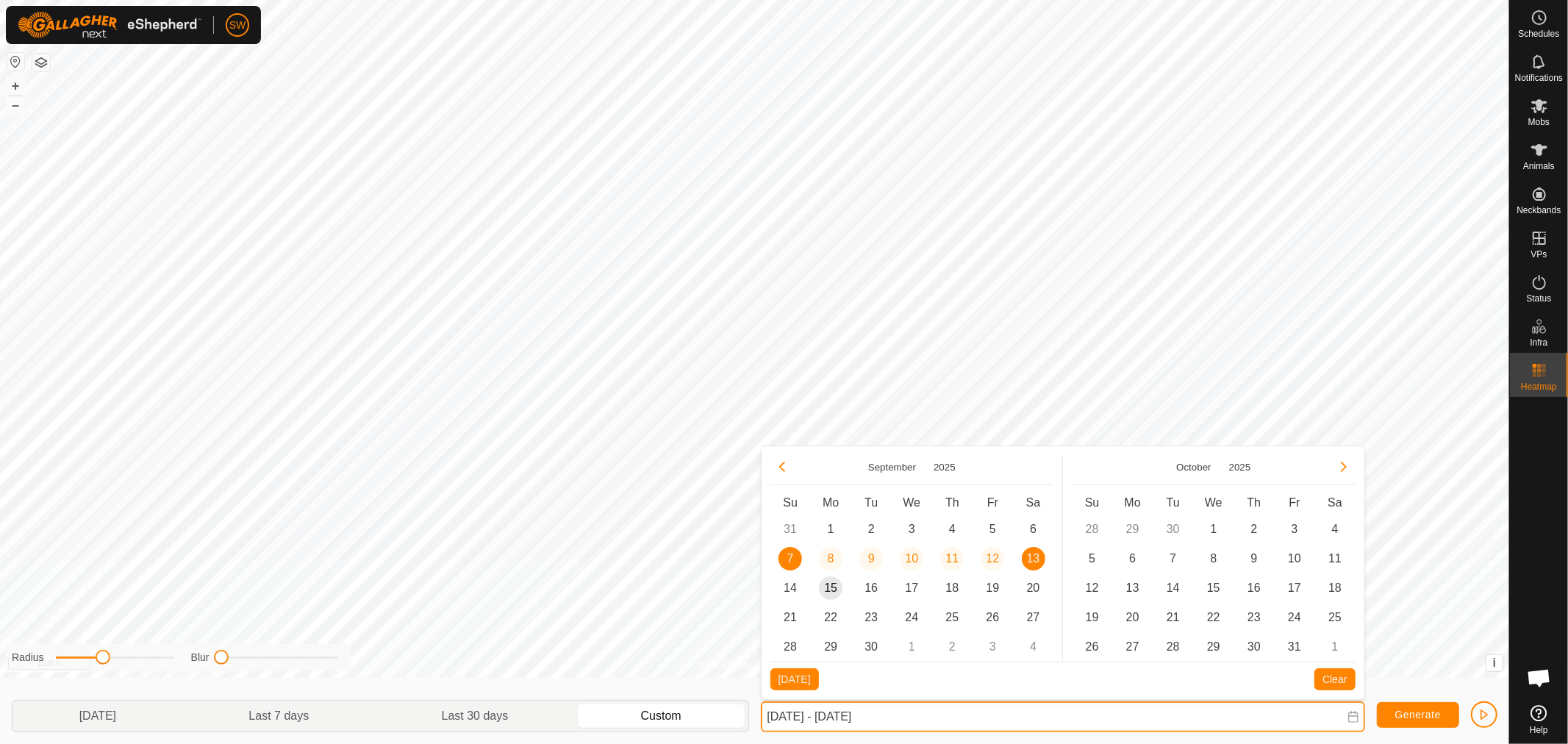
click at [968, 709] on input "[DATE] - [DATE]" at bounding box center [1062, 717] width 604 height 31
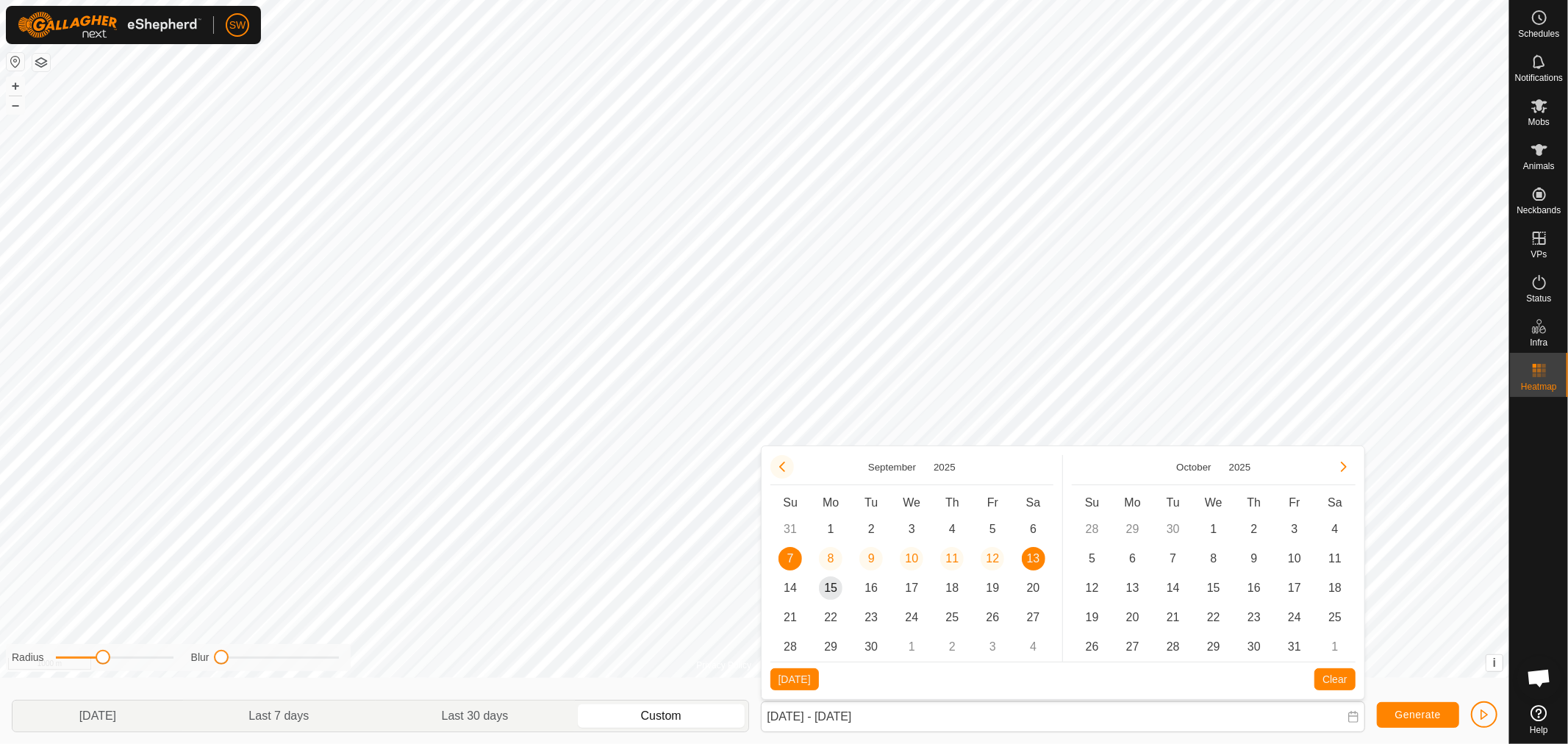
click at [781, 469] on button "Previous Month" at bounding box center [782, 467] width 23 height 23
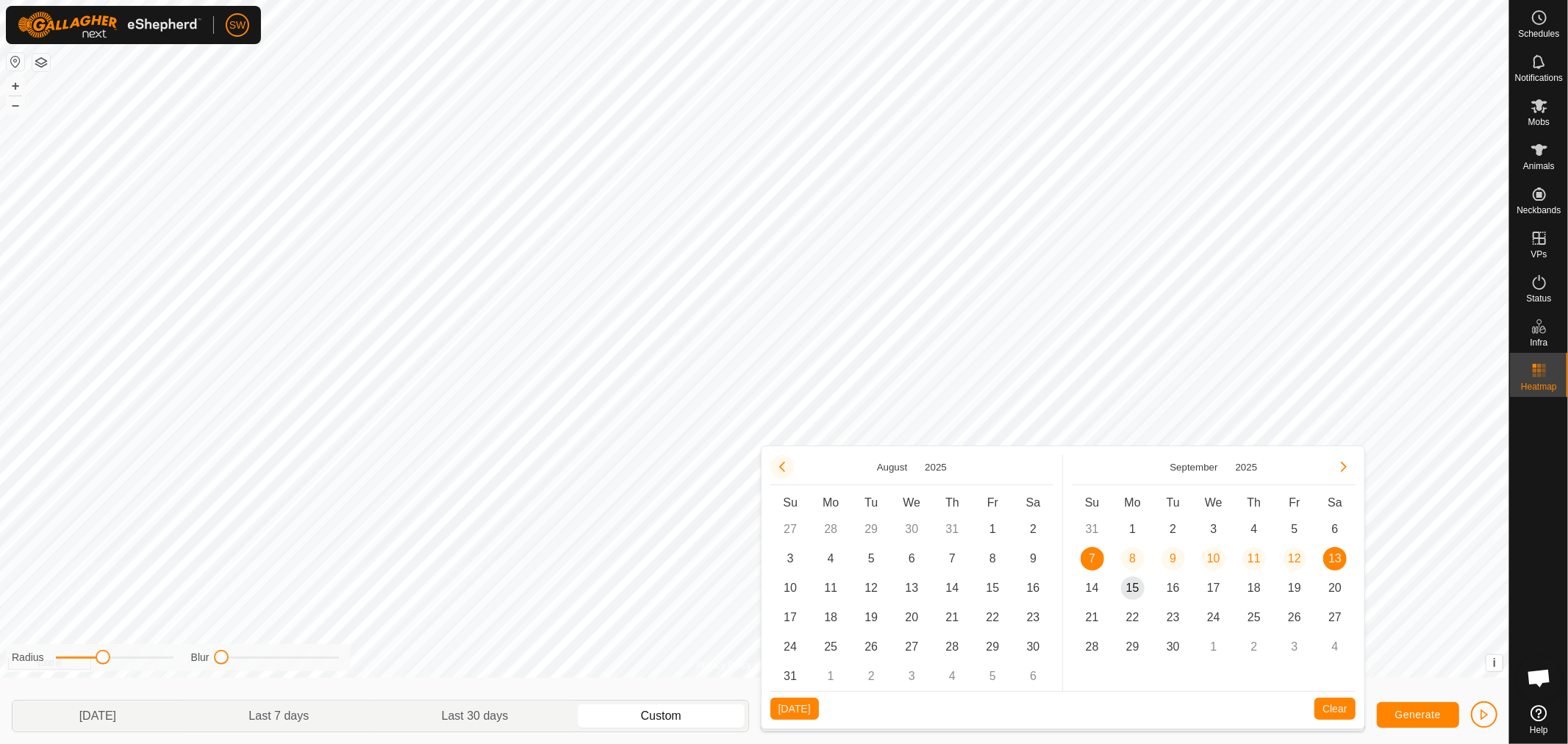
click at [783, 471] on button "Previous Month" at bounding box center [782, 467] width 23 height 23
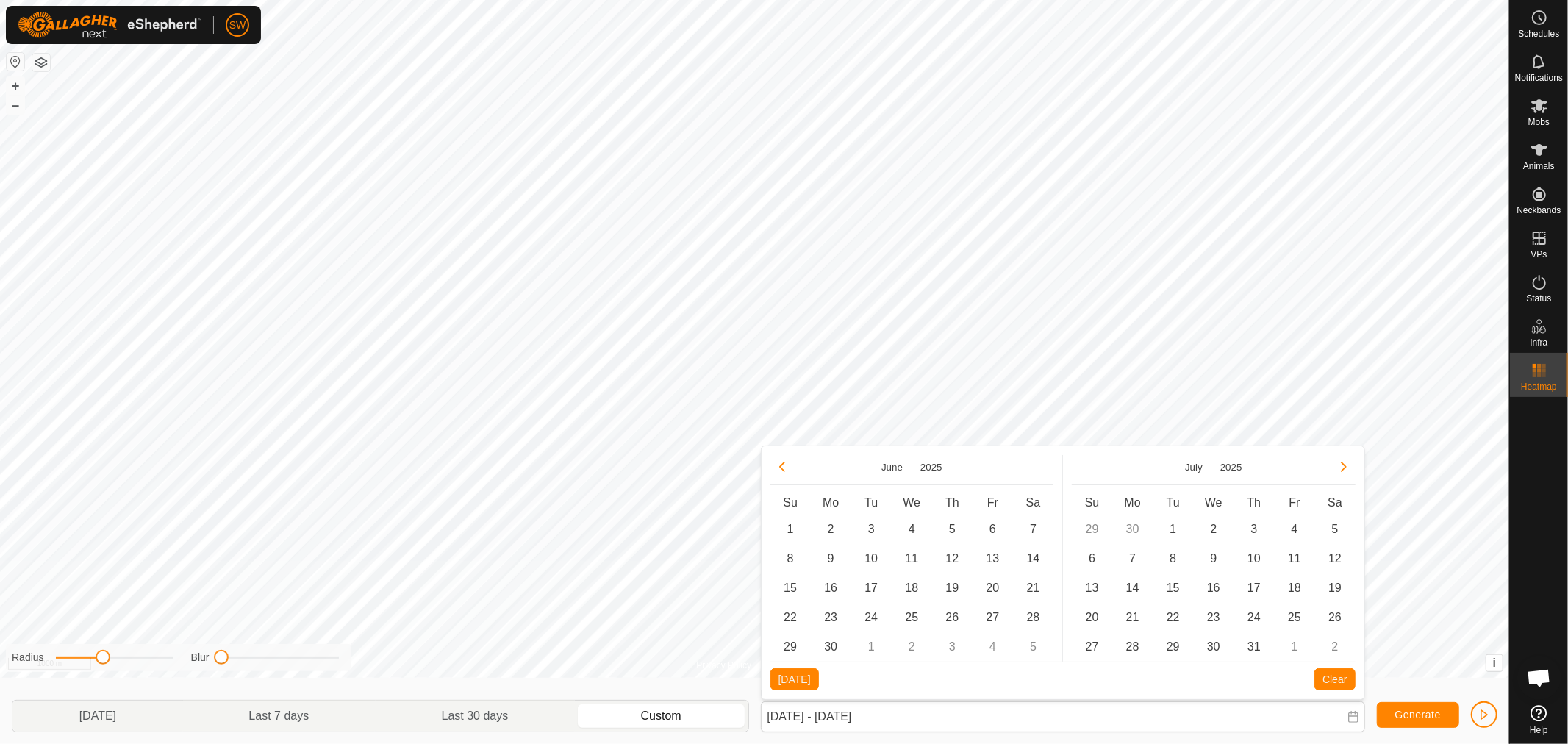
click at [783, 471] on button "Previous Month" at bounding box center [782, 467] width 23 height 23
click at [954, 524] on span "1" at bounding box center [952, 529] width 23 height 23
click at [912, 555] on span "7" at bounding box center [911, 558] width 23 height 23
click at [1396, 713] on span "Generate" at bounding box center [1417, 714] width 45 height 12
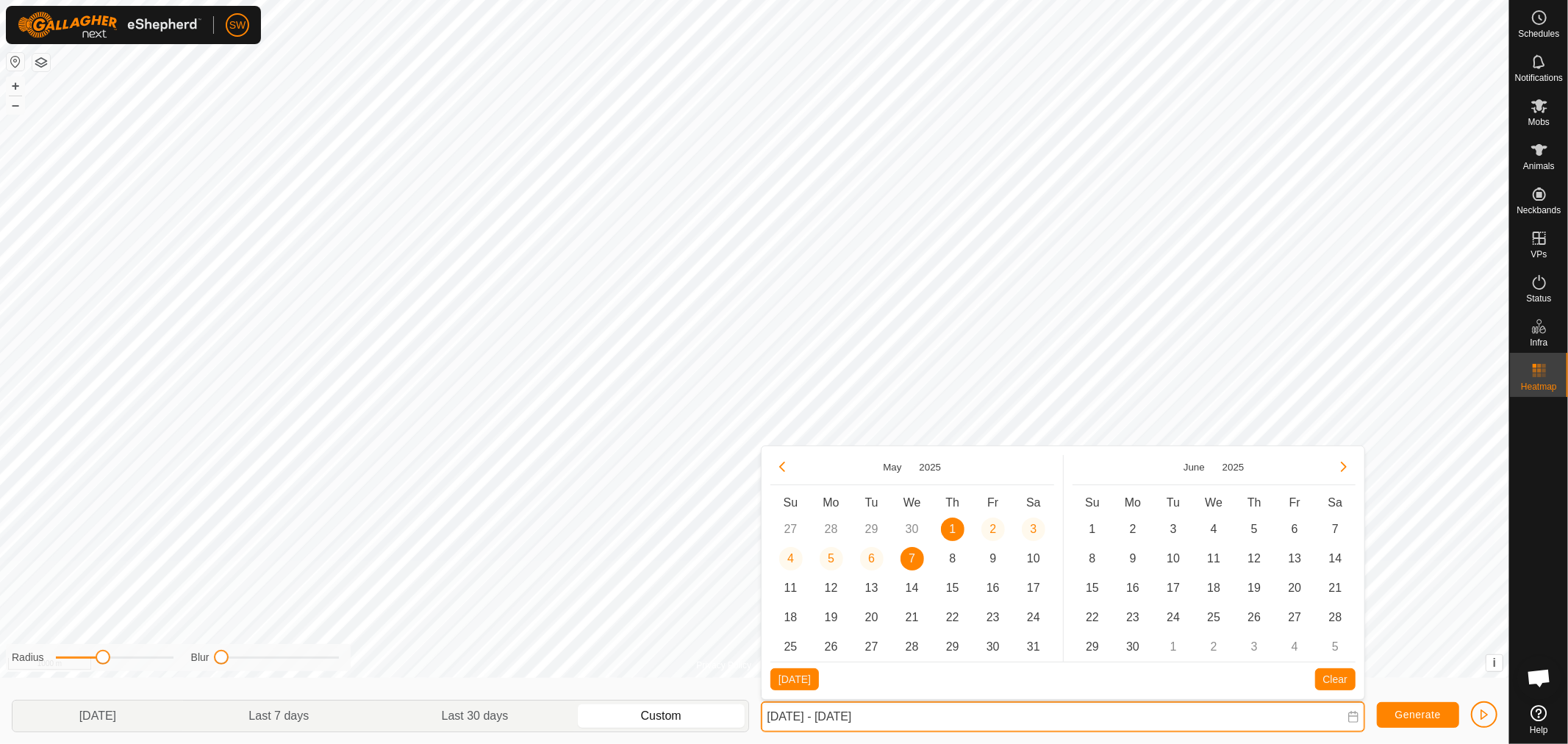
click at [1117, 709] on input "[DATE] - [DATE]" at bounding box center [1062, 717] width 604 height 31
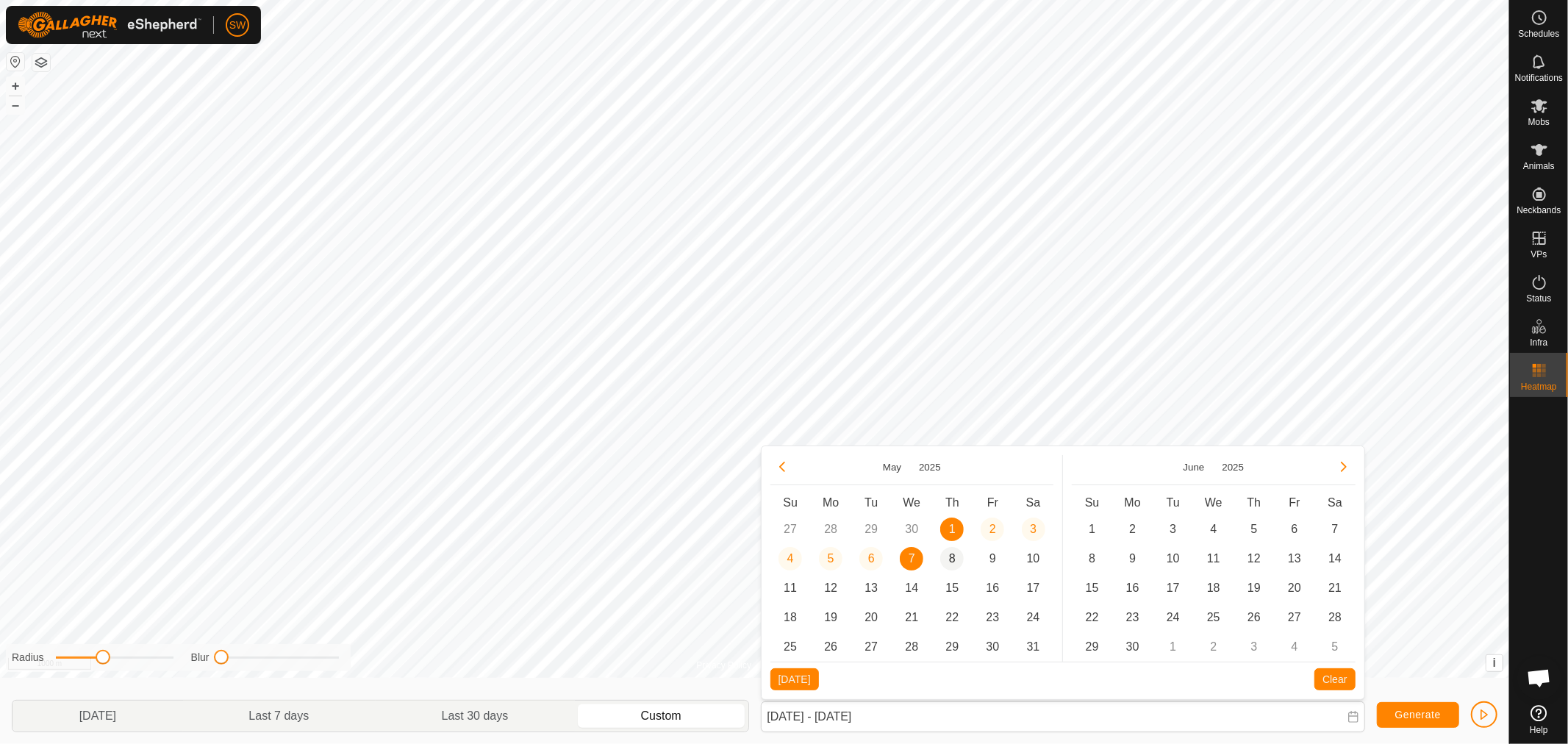
click at [952, 558] on span "8" at bounding box center [952, 558] width 23 height 23
click at [917, 588] on span "14" at bounding box center [911, 587] width 23 height 23
click at [1390, 721] on button "Generate" at bounding box center [1417, 715] width 82 height 26
drag, startPoint x: 104, startPoint y: 660, endPoint x: 96, endPoint y: 665, distance: 9.4
click at [96, 665] on div "Radius" at bounding box center [92, 658] width 161 height 15
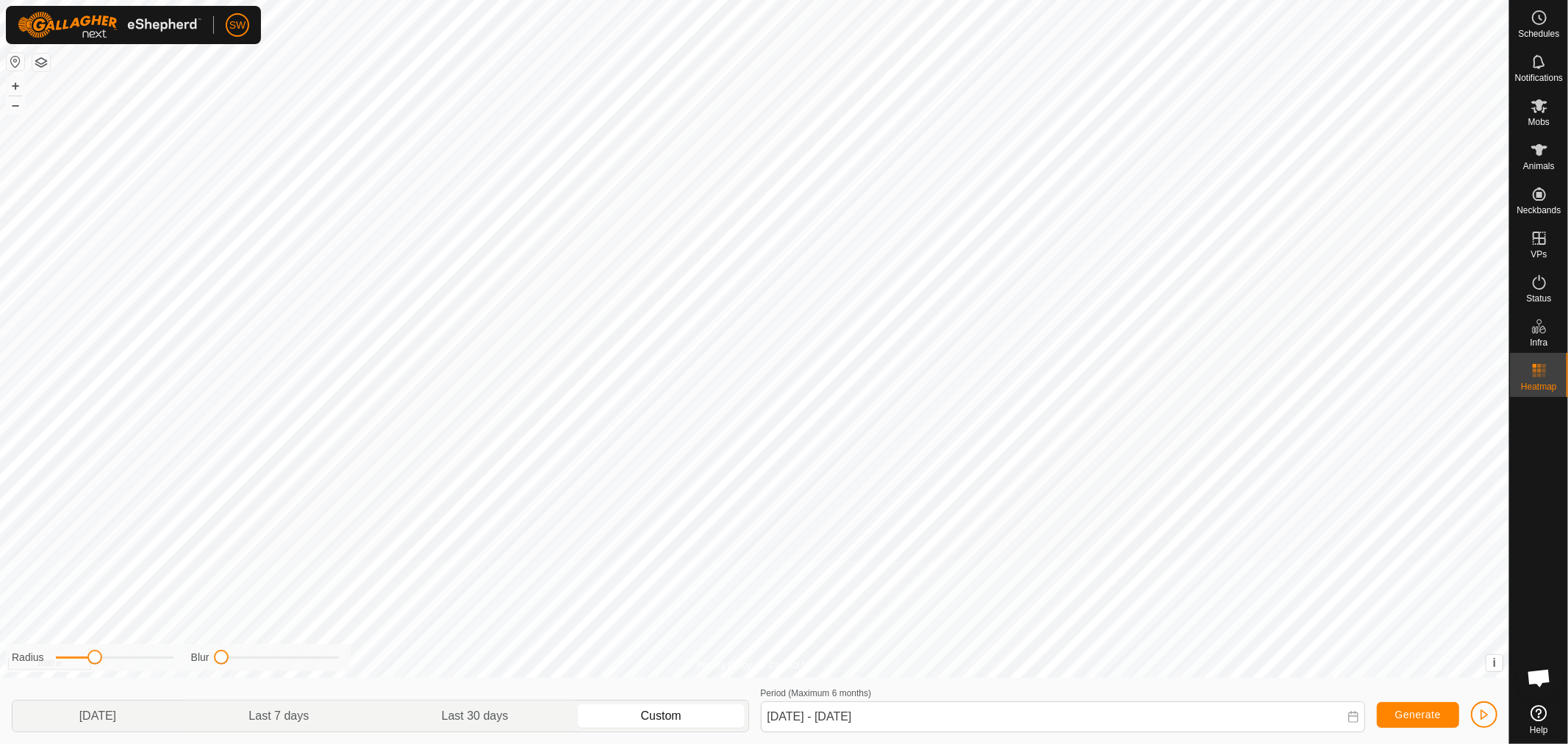
click at [1351, 713] on icon at bounding box center [1353, 717] width 10 height 12
click at [949, 586] on span "15" at bounding box center [952, 587] width 23 height 23
click at [905, 614] on span "21" at bounding box center [911, 617] width 23 height 23
click at [1412, 710] on span "Generate" at bounding box center [1417, 714] width 45 height 12
click at [45, 55] on button "button" at bounding box center [41, 63] width 17 height 17
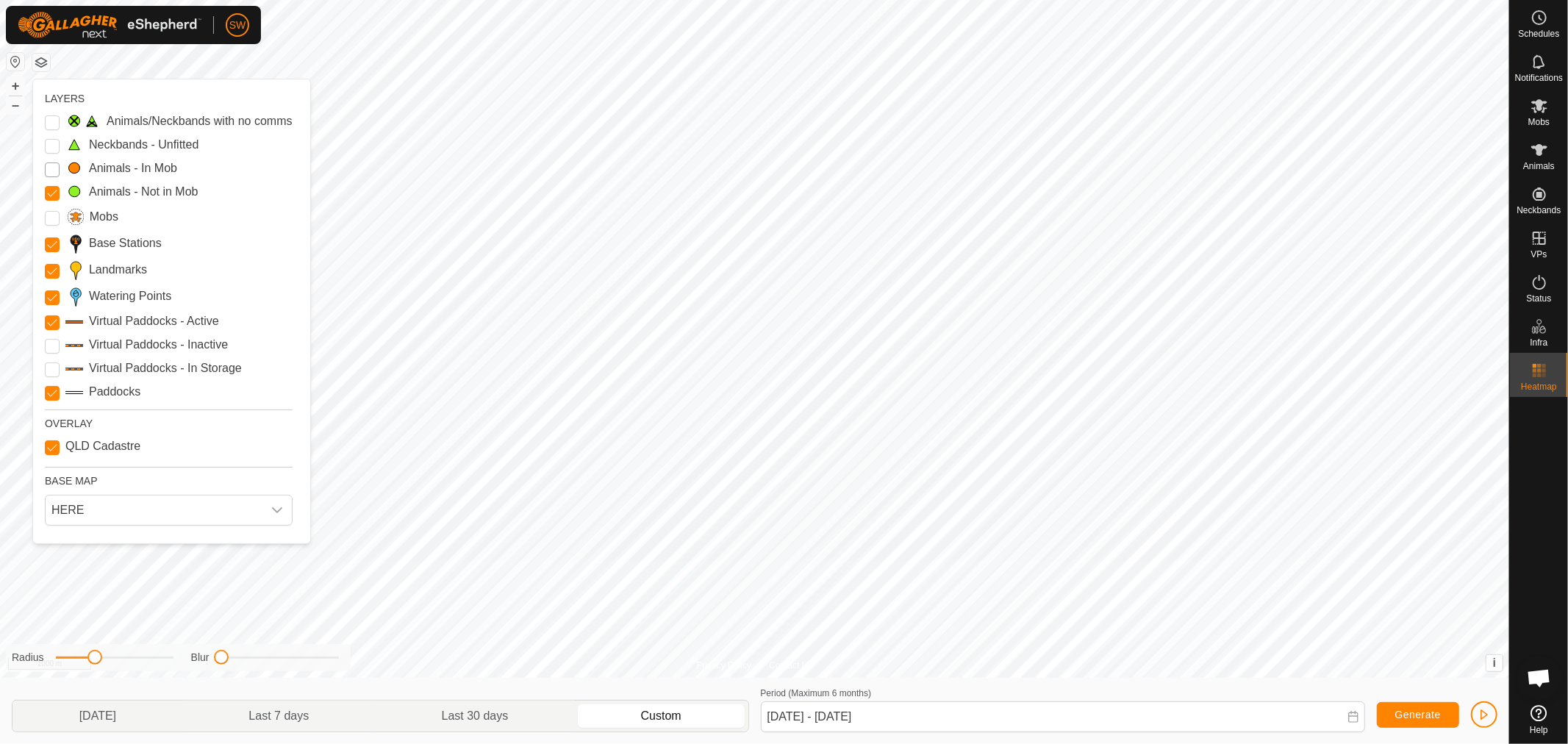
click at [49, 165] on Mob "Animals - In Mob" at bounding box center [51, 169] width 14 height 14
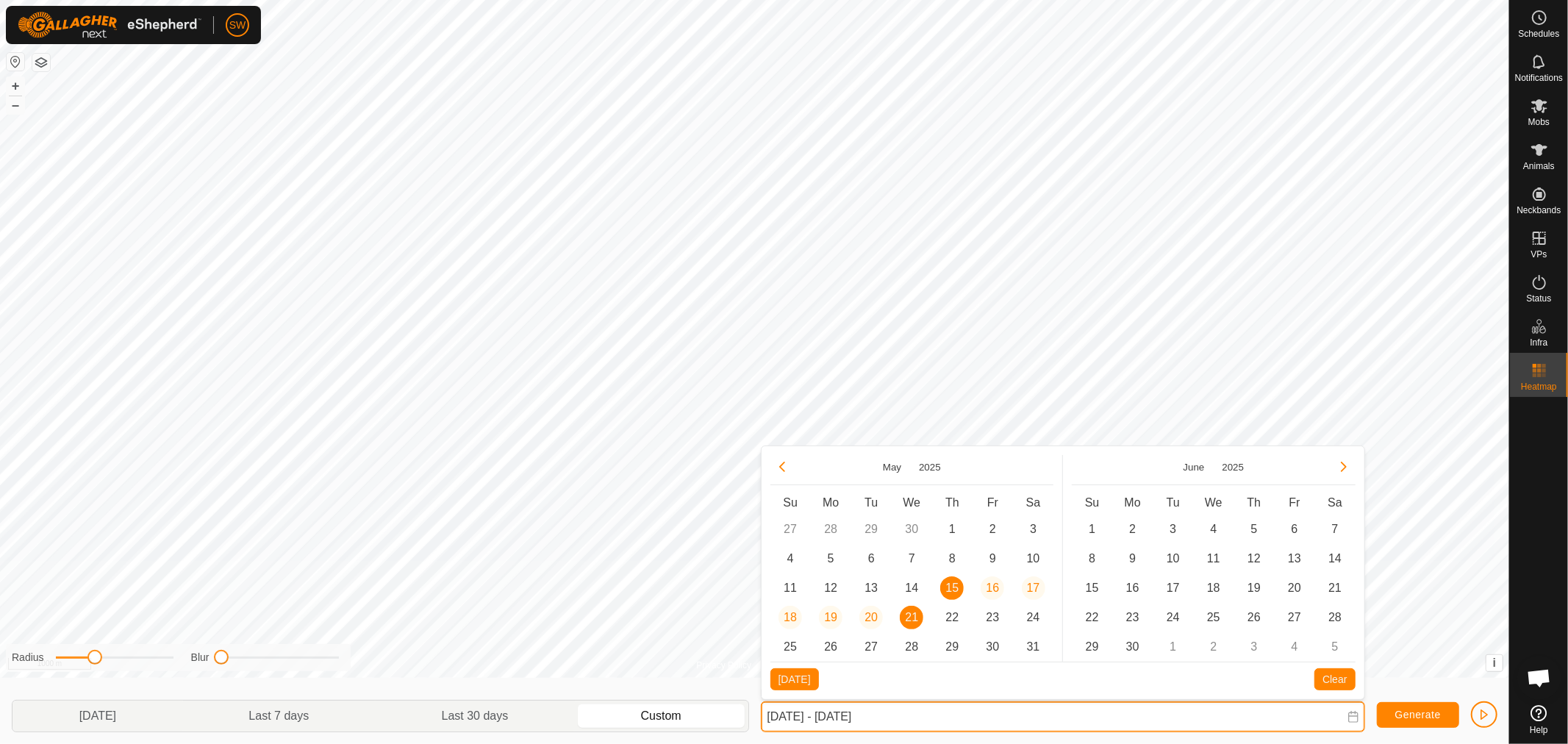
click at [1112, 721] on input "[DATE] - [DATE]" at bounding box center [1062, 717] width 604 height 31
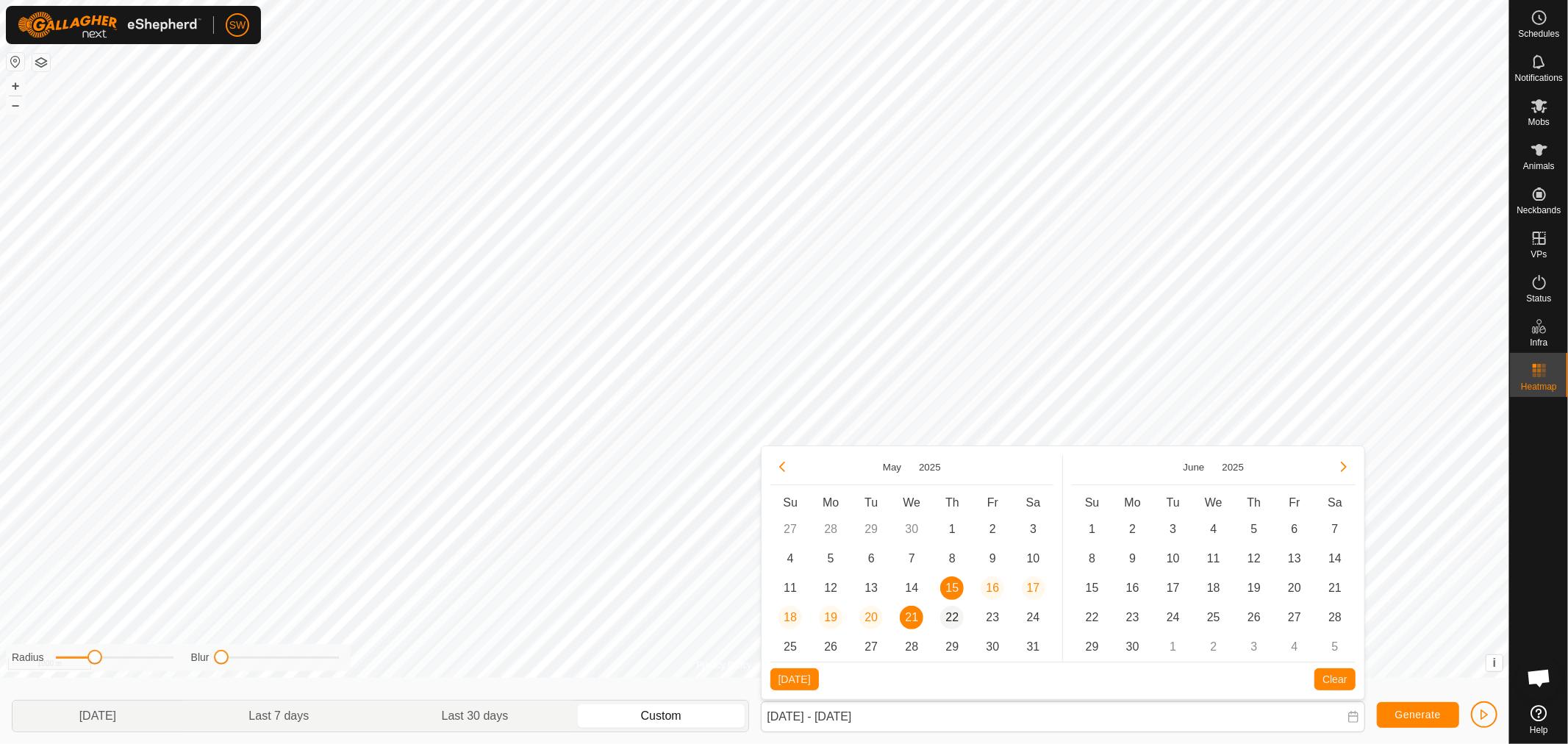
click at [951, 614] on span "22" at bounding box center [952, 617] width 23 height 23
click at [902, 647] on span "28" at bounding box center [911, 646] width 23 height 23
click at [1387, 721] on button "Generate" at bounding box center [1417, 715] width 82 height 26
click at [38, 60] on button "button" at bounding box center [41, 63] width 17 height 17
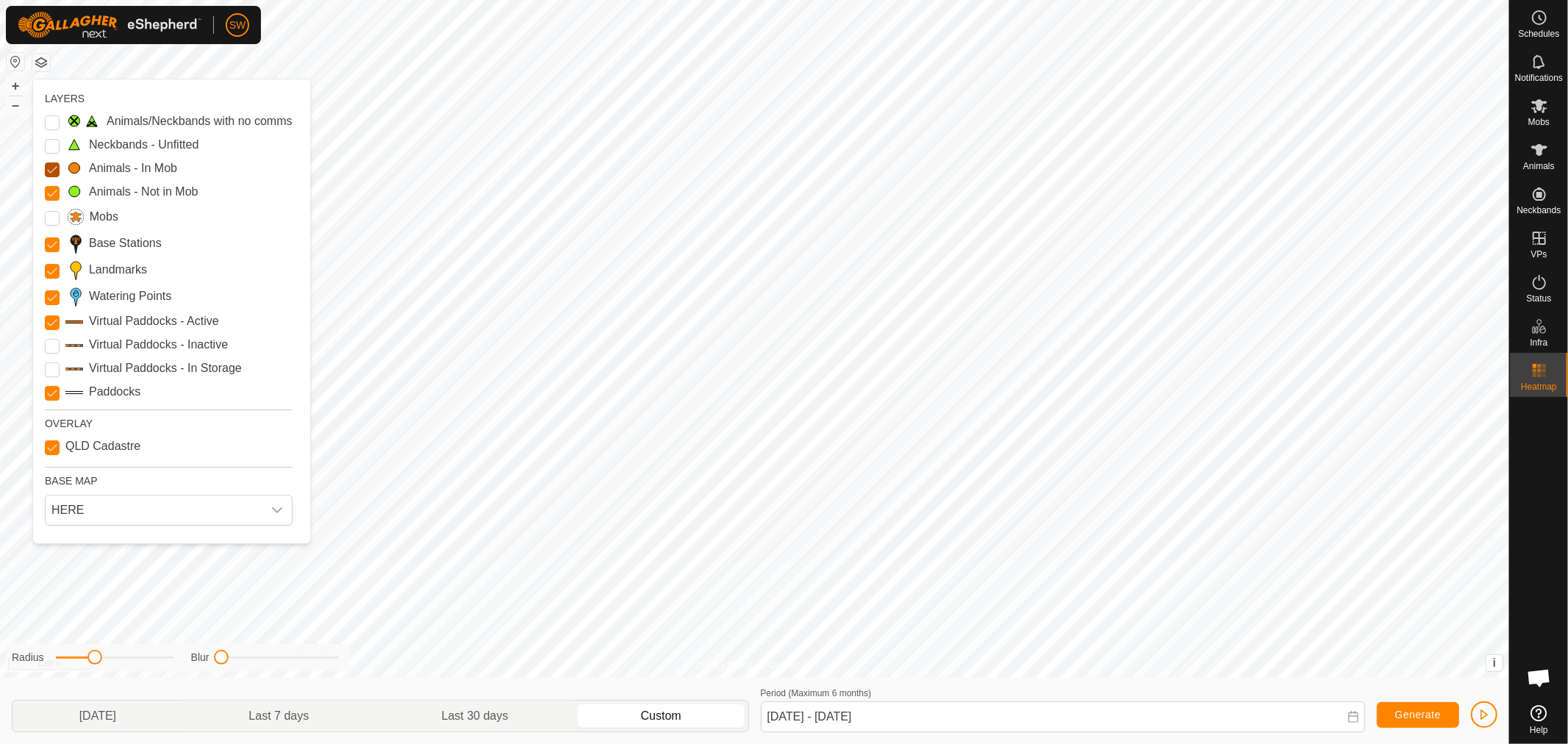
click at [50, 167] on Mob "Animals - In Mob" at bounding box center [51, 169] width 14 height 14
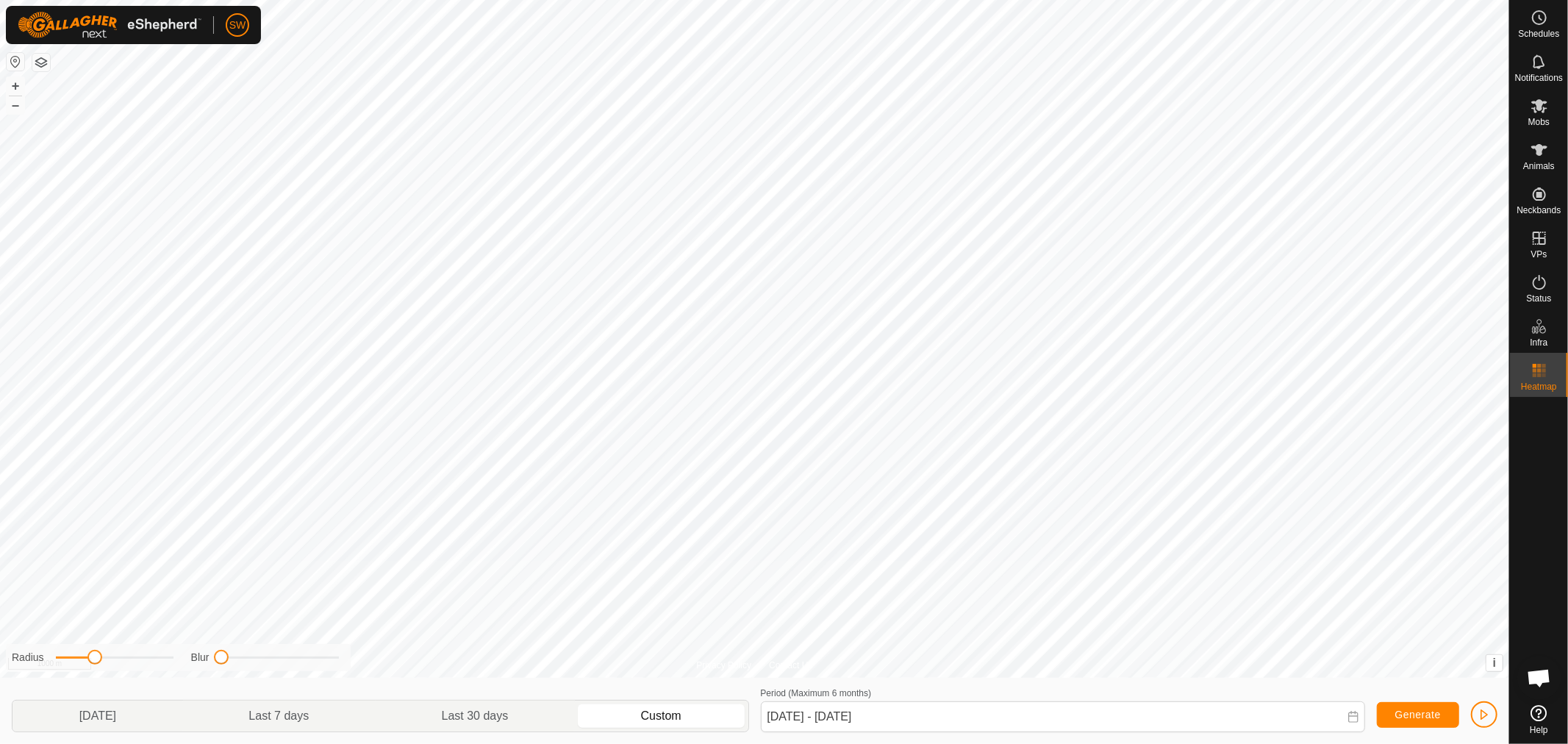
click at [38, 63] on button "button" at bounding box center [41, 63] width 17 height 17
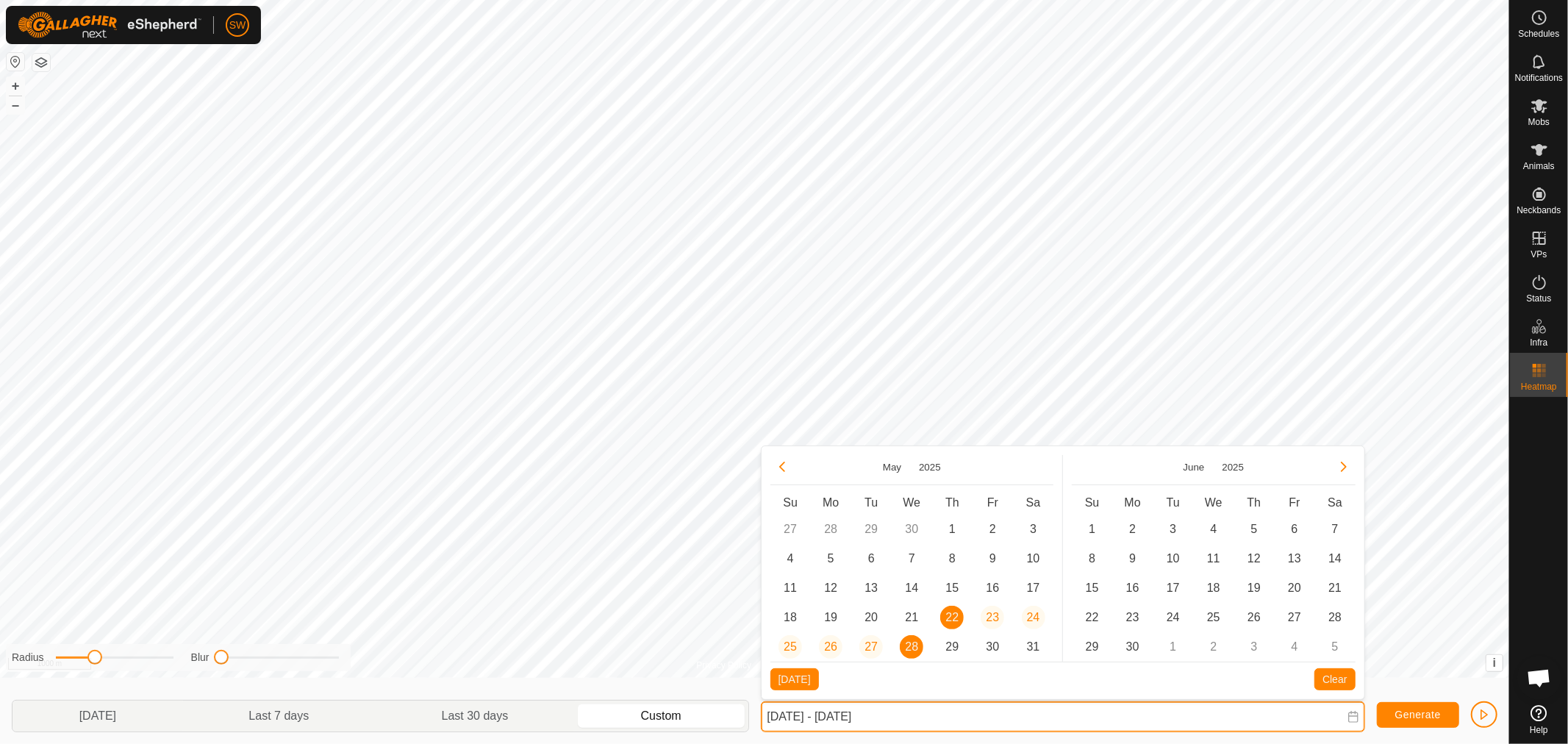
click at [929, 721] on input "[DATE] - [DATE]" at bounding box center [1062, 717] width 604 height 31
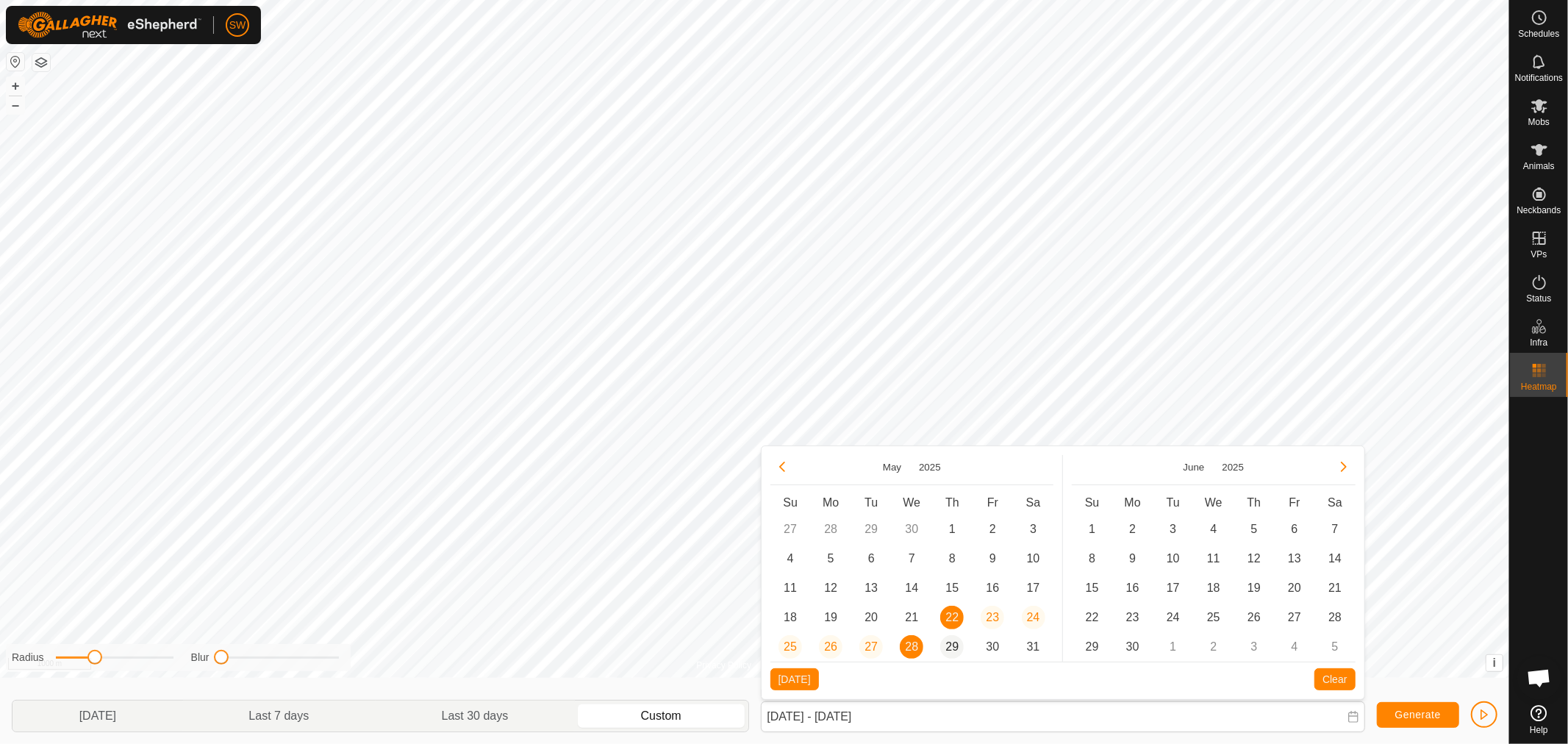
click at [949, 640] on span "29" at bounding box center [952, 646] width 23 height 23
click at [1212, 527] on span "4" at bounding box center [1213, 529] width 23 height 23
type input "[DATE] - [DATE]"
click at [1380, 709] on button "Generate" at bounding box center [1417, 715] width 82 height 26
click at [54, 146] on div "Privacy Policy Contact Us Watering Point 41 Type: trough Capacity: 100L Water L…" at bounding box center [755, 372] width 1509 height 744
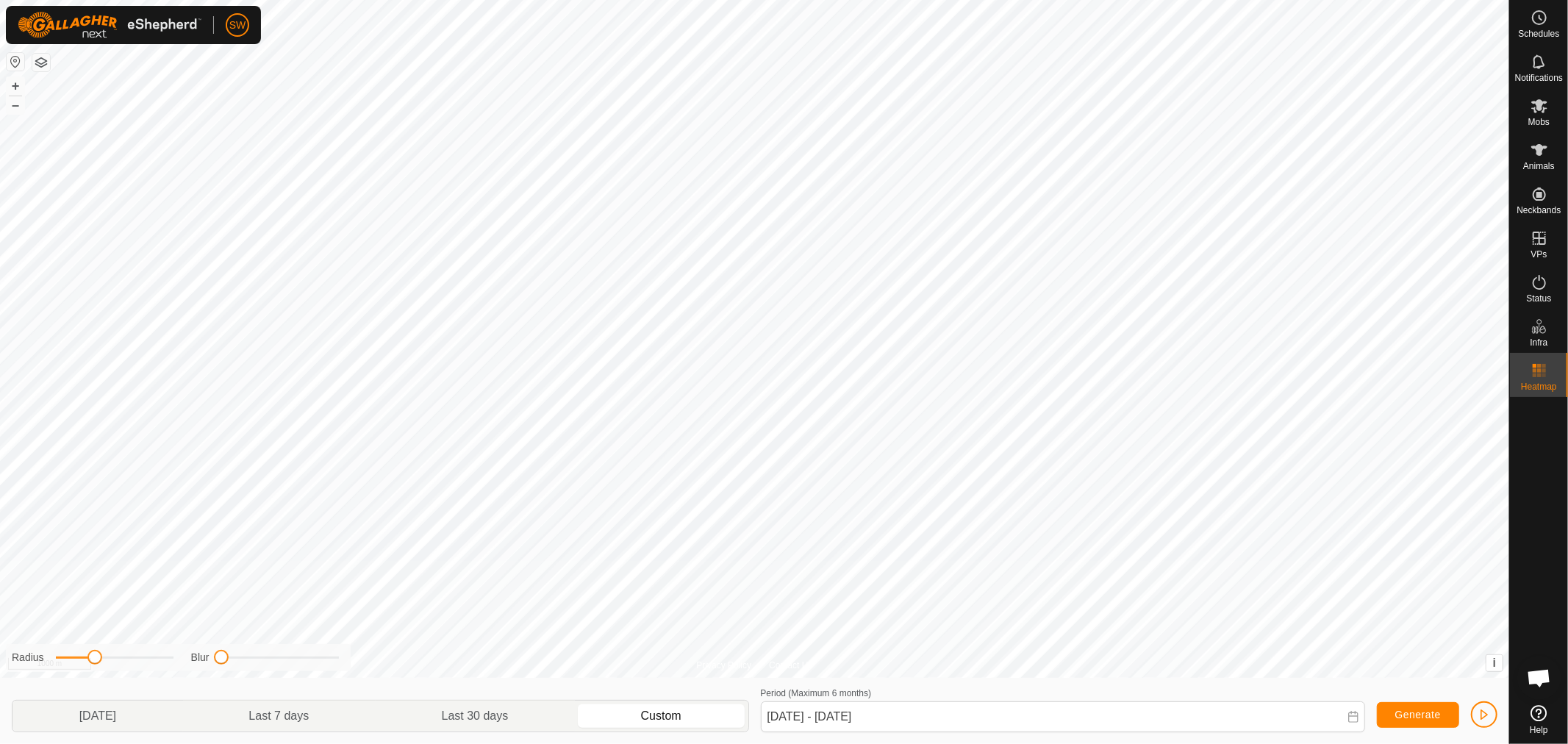
click at [38, 54] on button "button" at bounding box center [41, 63] width 17 height 17
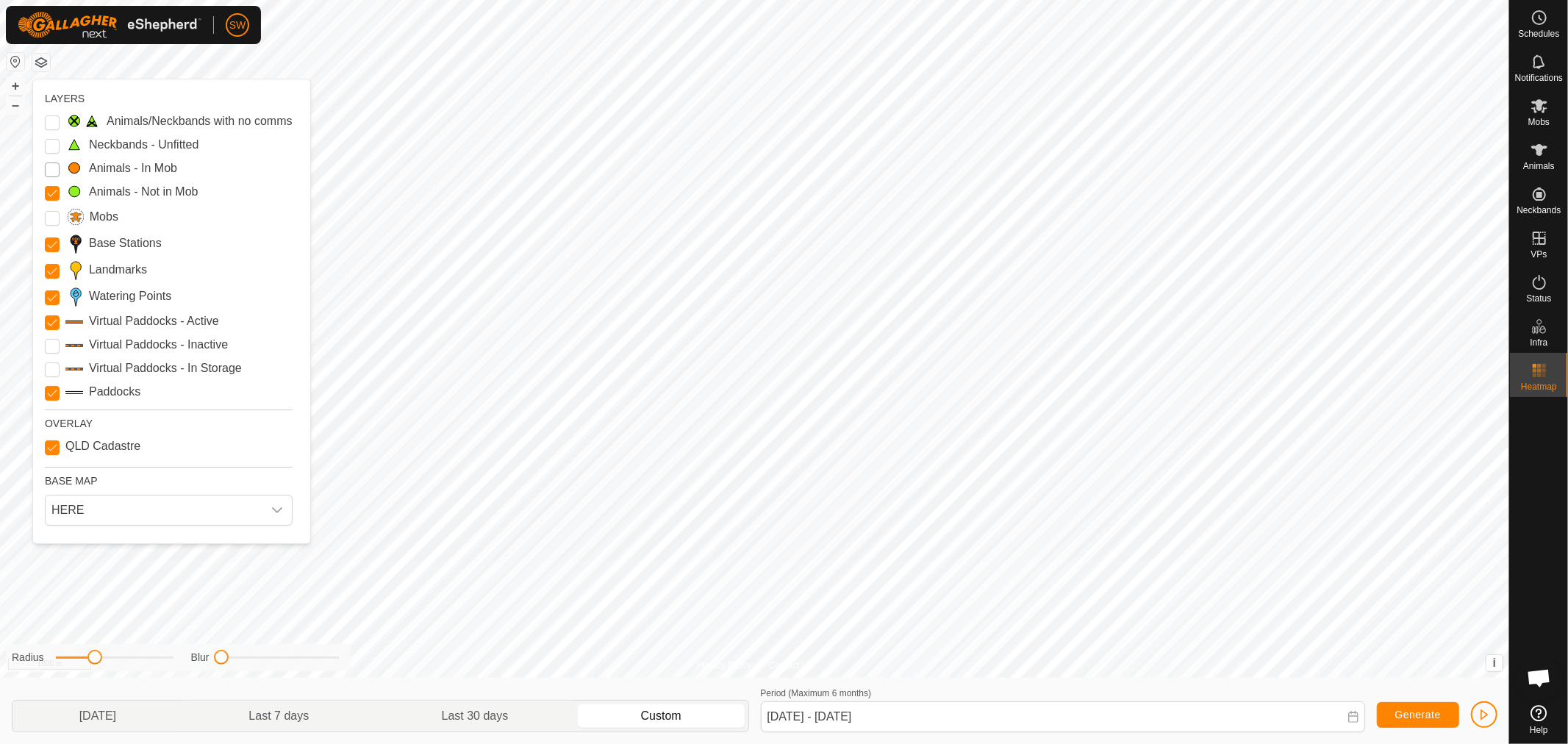
click at [54, 174] on Mob "Animals - In Mob" at bounding box center [51, 169] width 14 height 14
click at [48, 191] on Mob "Animals - Not in Mob" at bounding box center [51, 192] width 14 height 14
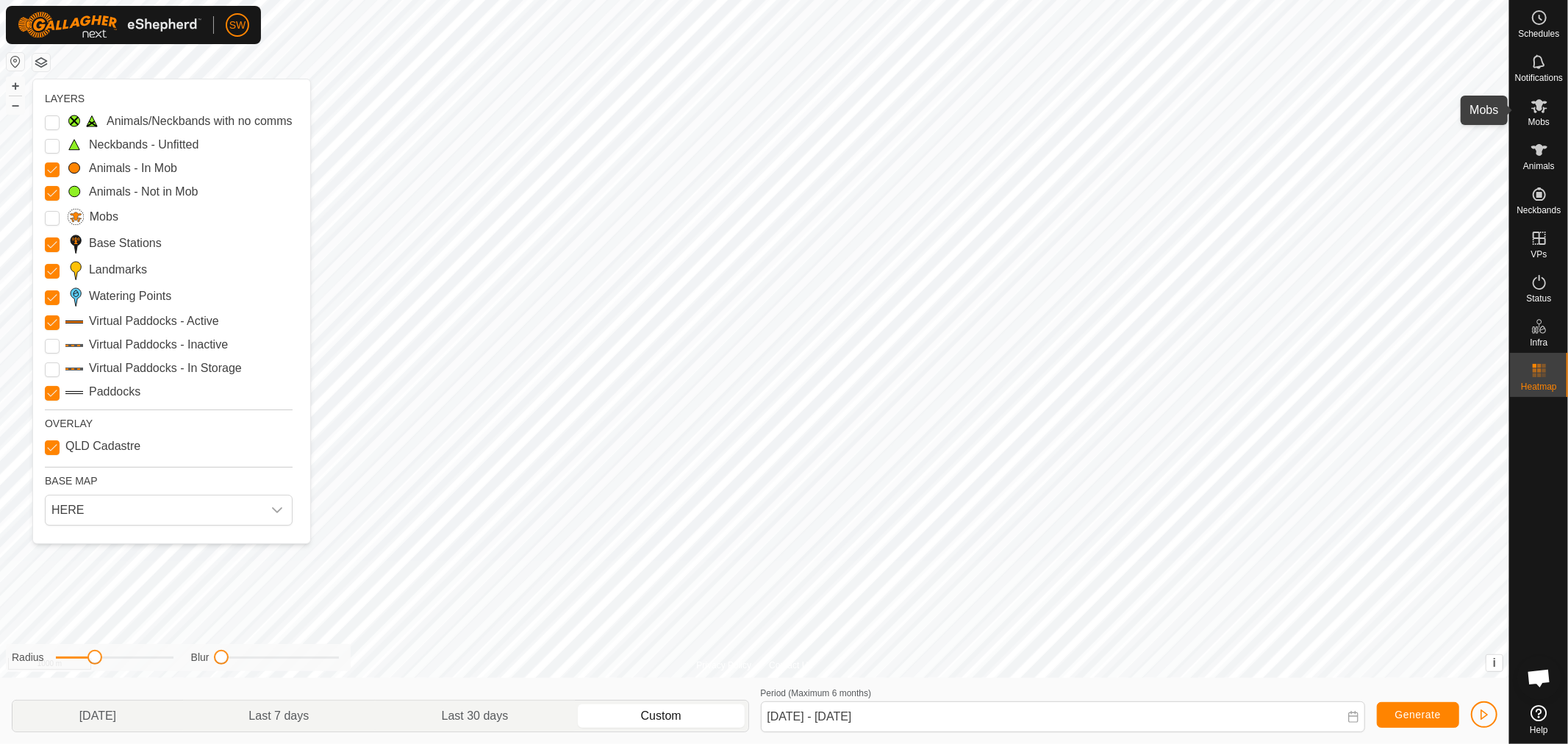
click at [1534, 115] on es-mob-svg-icon at bounding box center [1538, 105] width 26 height 23
